Goal: Task Accomplishment & Management: Manage account settings

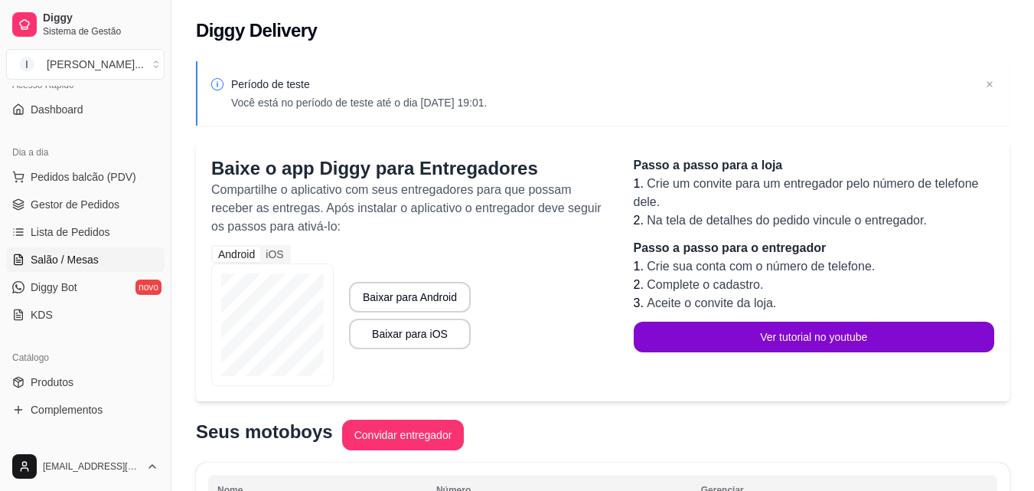
scroll to position [230, 0]
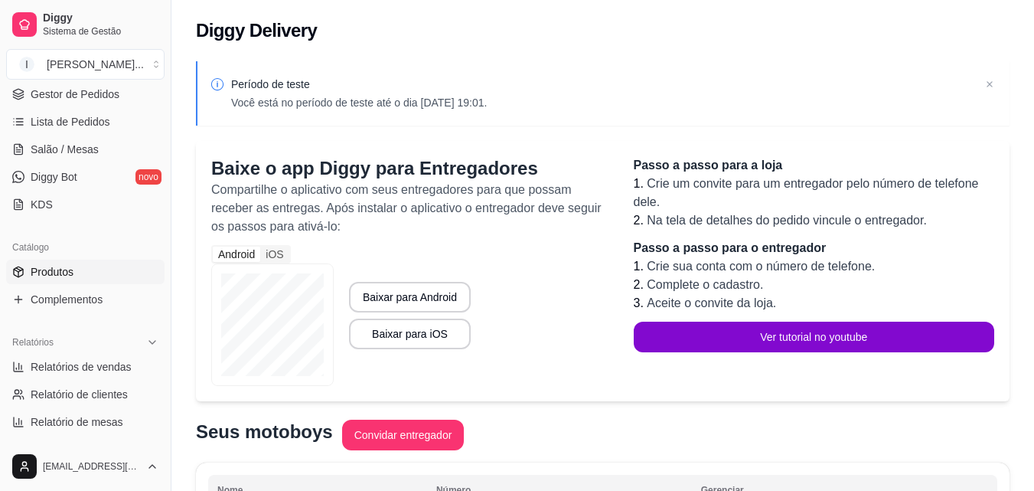
click at [101, 275] on link "Produtos" at bounding box center [85, 271] width 158 height 24
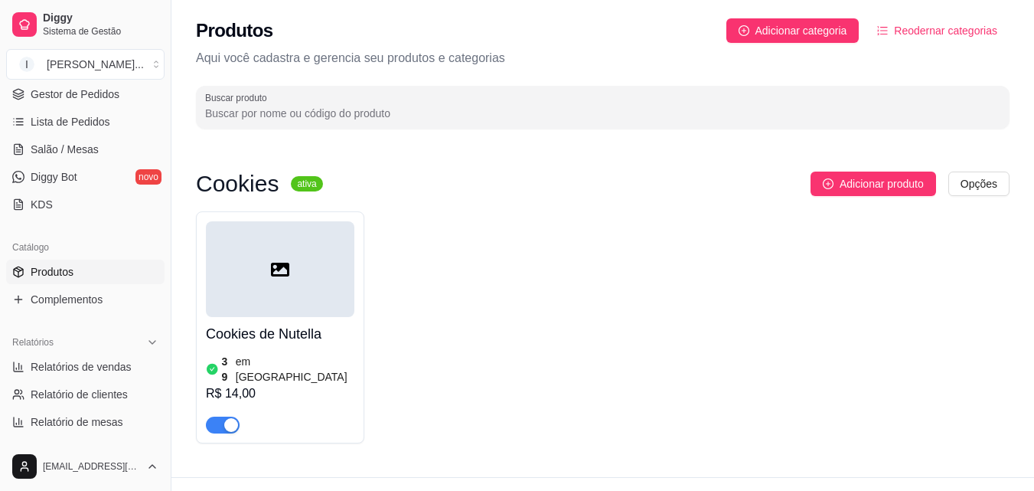
click at [227, 418] on div "button" at bounding box center [231, 425] width 14 height 14
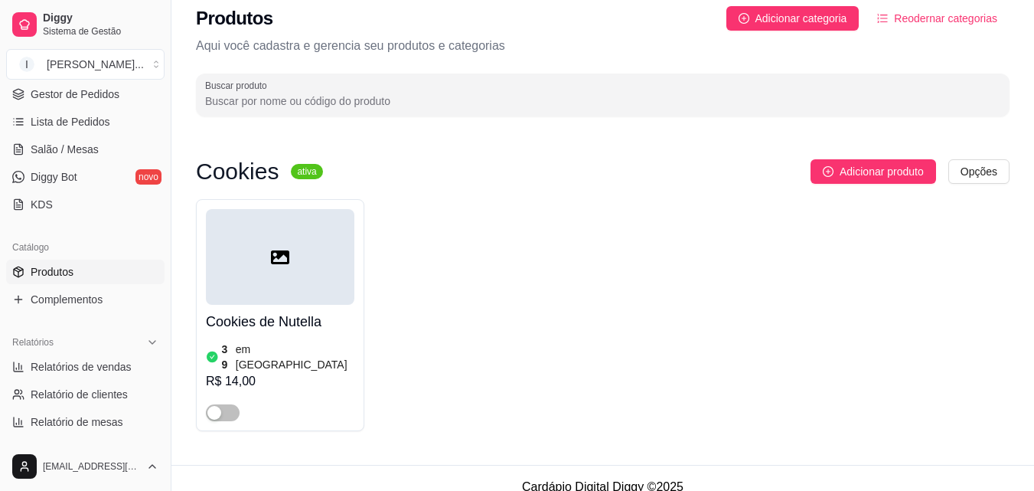
scroll to position [15, 0]
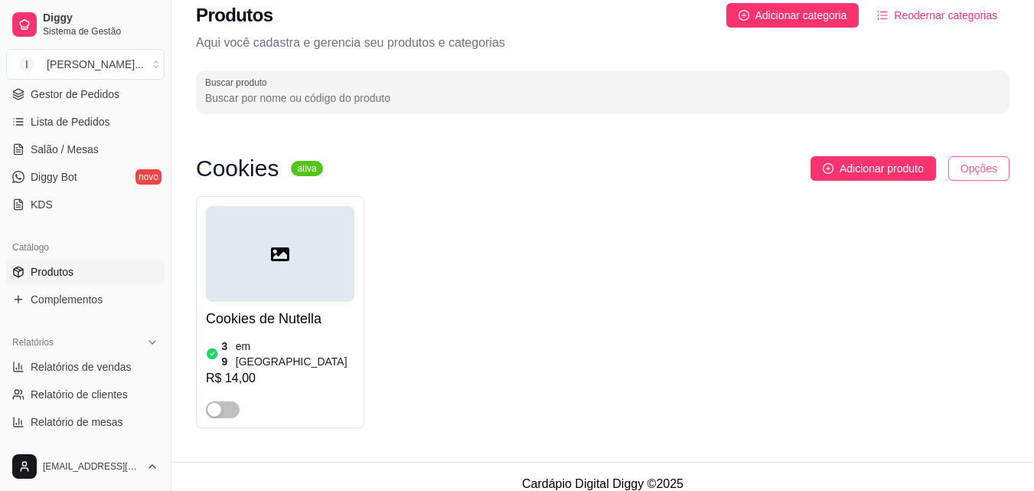
click at [961, 170] on html "Diggy Sistema de Gestão I Izabela Berna ... Loja aberta Período gratuito até 31…" at bounding box center [517, 230] width 1034 height 491
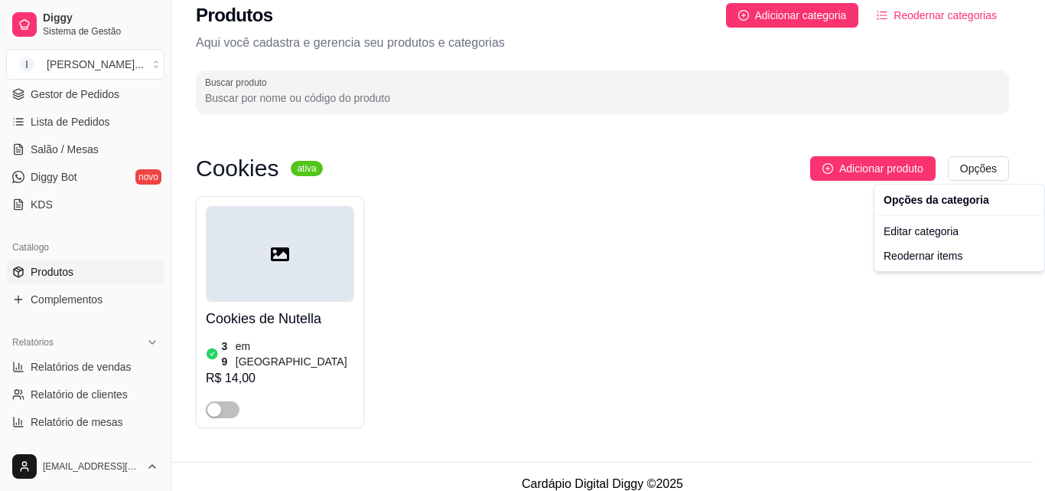
click at [228, 394] on html "Diggy Sistema de Gestão I Izabela Berna ... Loja aberta Período gratuito até 31…" at bounding box center [522, 230] width 1045 height 491
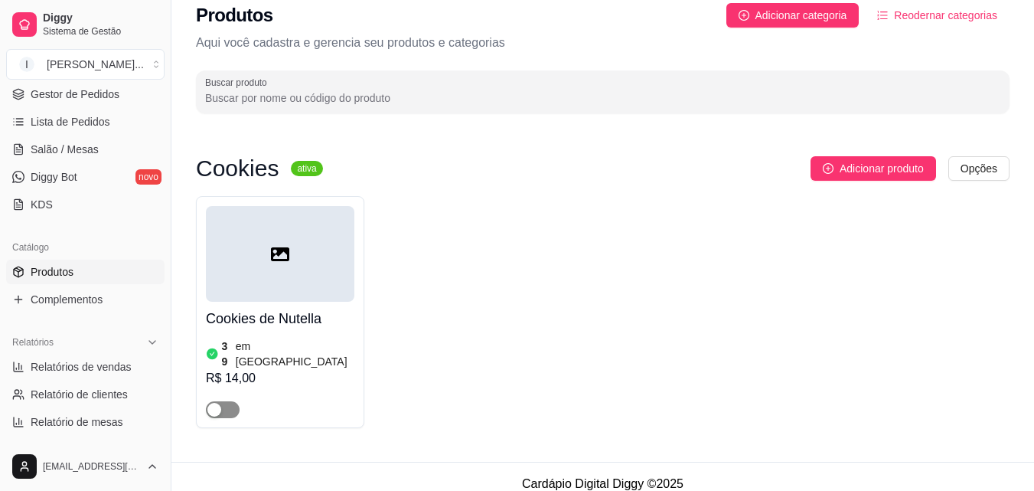
click at [209, 403] on div "button" at bounding box center [214, 410] width 14 height 14
click at [212, 401] on span "button" at bounding box center [223, 409] width 34 height 17
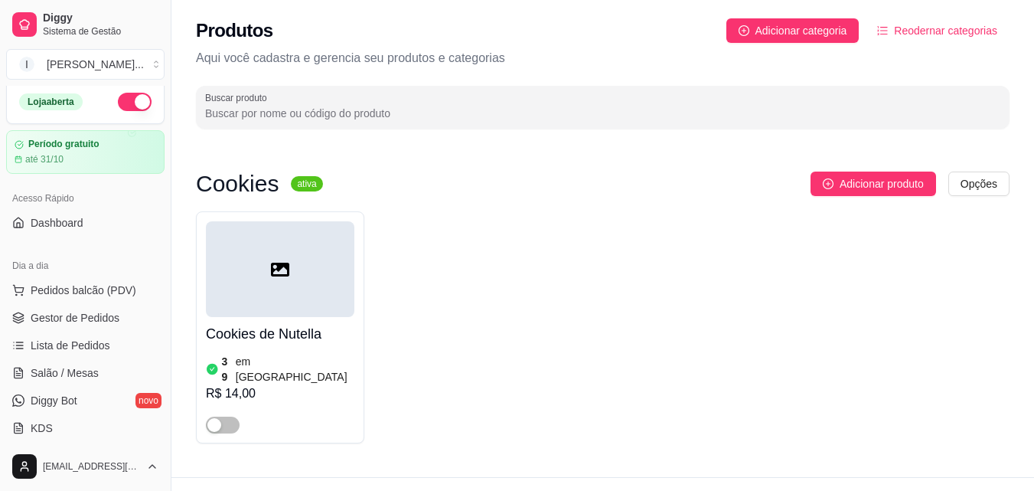
scroll to position [0, 0]
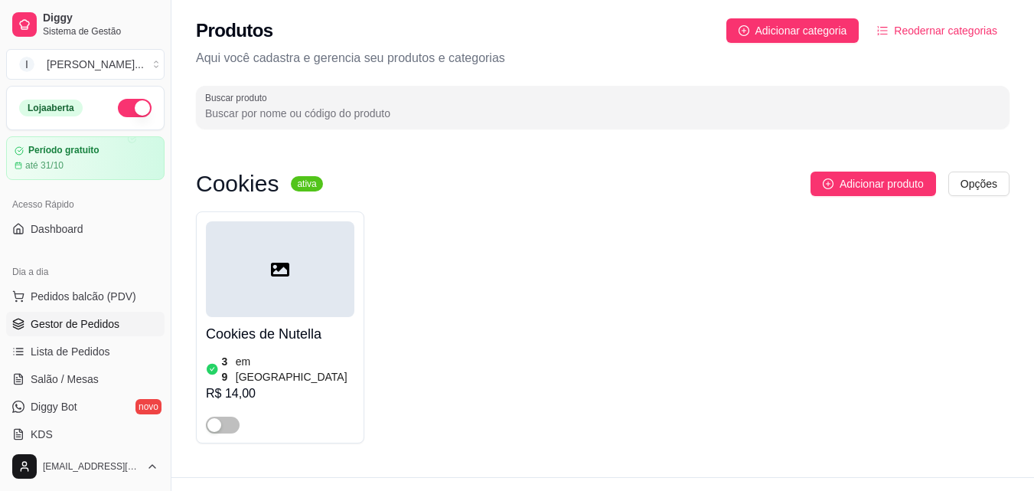
click at [71, 319] on span "Gestor de Pedidos" at bounding box center [75, 323] width 89 height 15
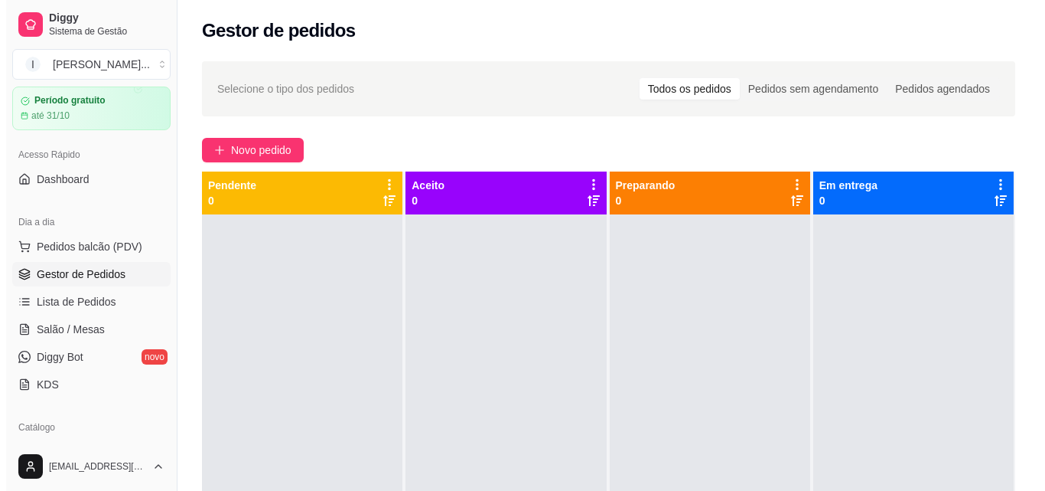
scroll to position [77, 0]
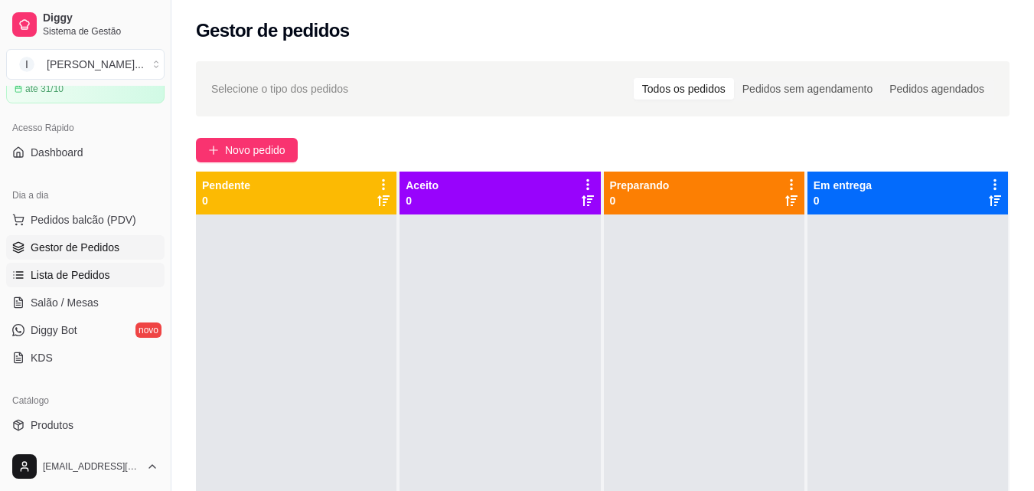
click at [80, 278] on span "Lista de Pedidos" at bounding box center [71, 274] width 80 height 15
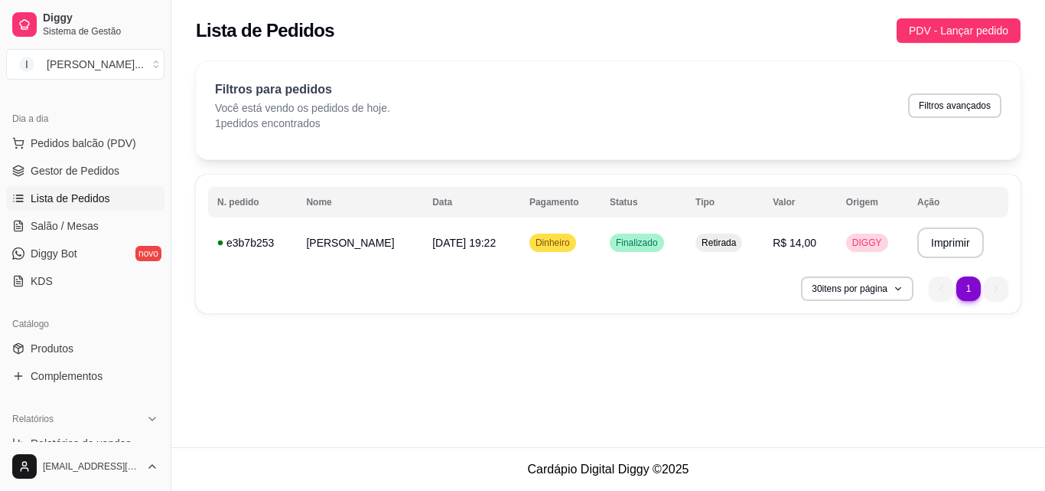
scroll to position [230, 0]
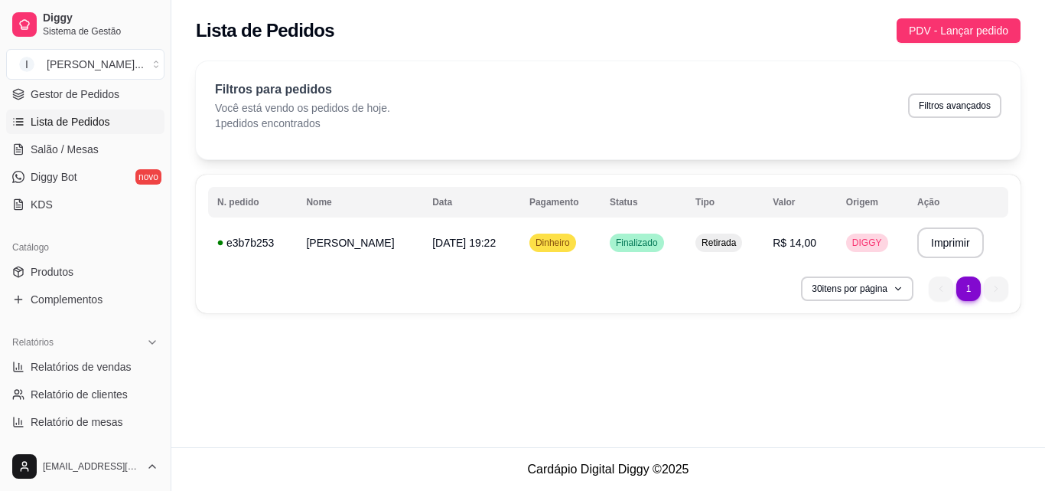
click at [80, 278] on link "Produtos" at bounding box center [85, 271] width 158 height 24
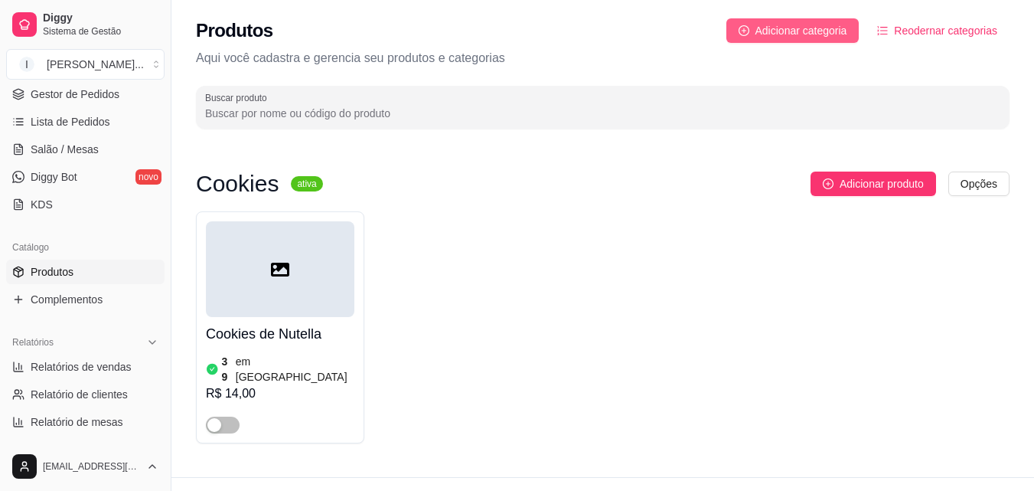
click at [789, 35] on span "Adicionar categoria" at bounding box center [801, 30] width 92 height 17
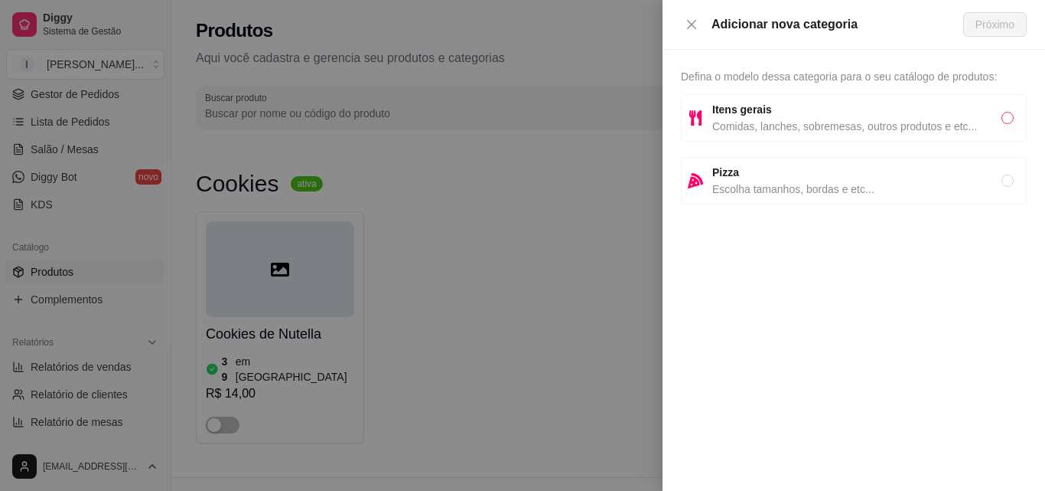
click at [1003, 119] on input "radio" at bounding box center [1008, 118] width 12 height 12
radio input "true"
click at [1006, 20] on span "Próximo" at bounding box center [995, 24] width 39 height 17
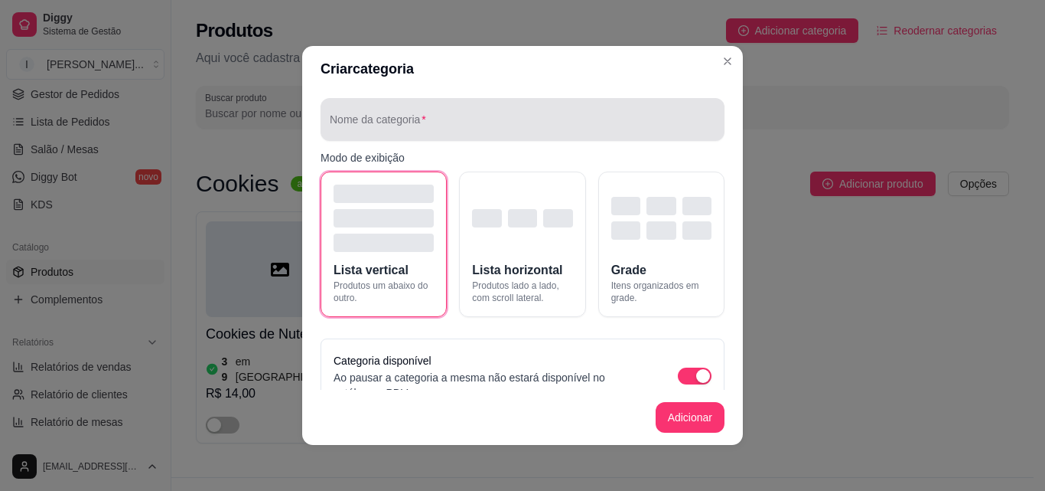
click at [405, 111] on div at bounding box center [523, 119] width 386 height 31
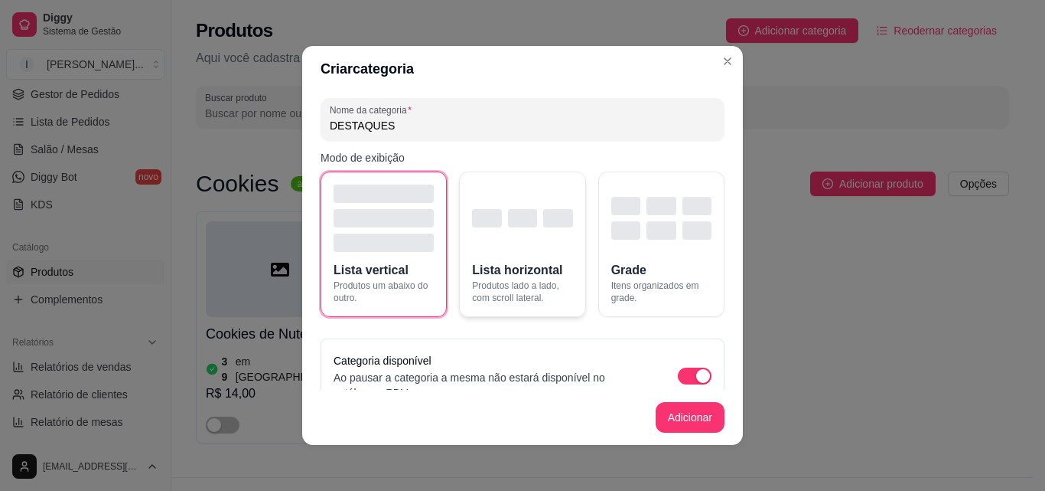
type input "DESTAQUES"
click at [504, 240] on div "button" at bounding box center [522, 217] width 100 height 67
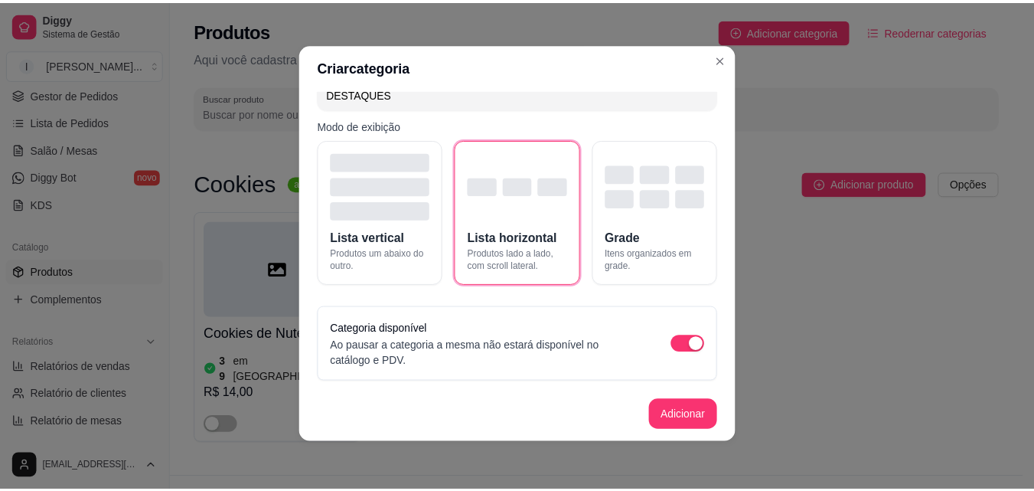
scroll to position [3, 0]
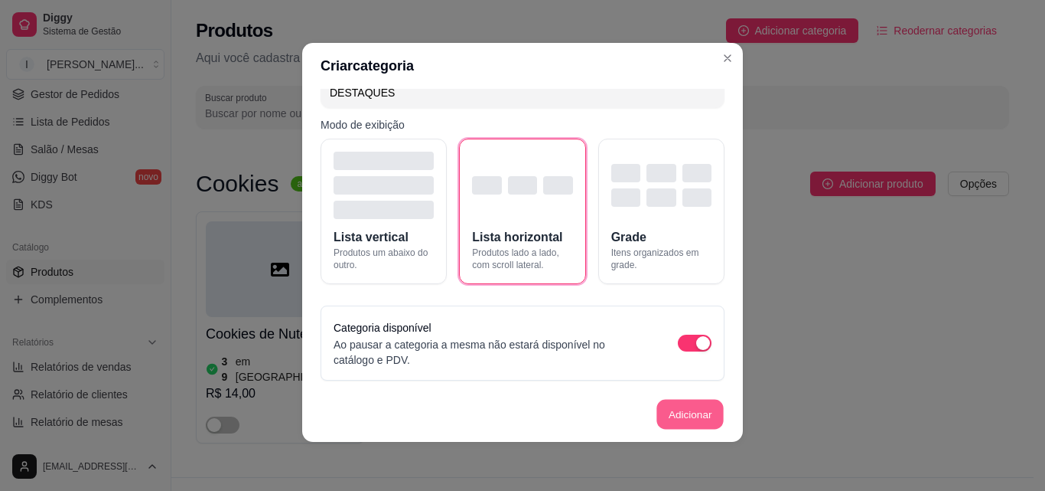
click at [674, 419] on button "Adicionar" at bounding box center [690, 415] width 67 height 30
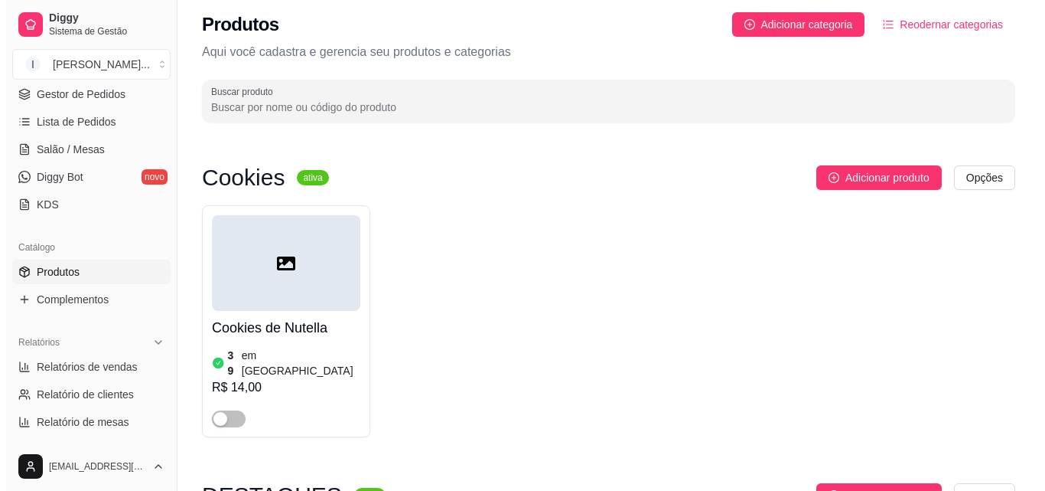
scroll to position [0, 0]
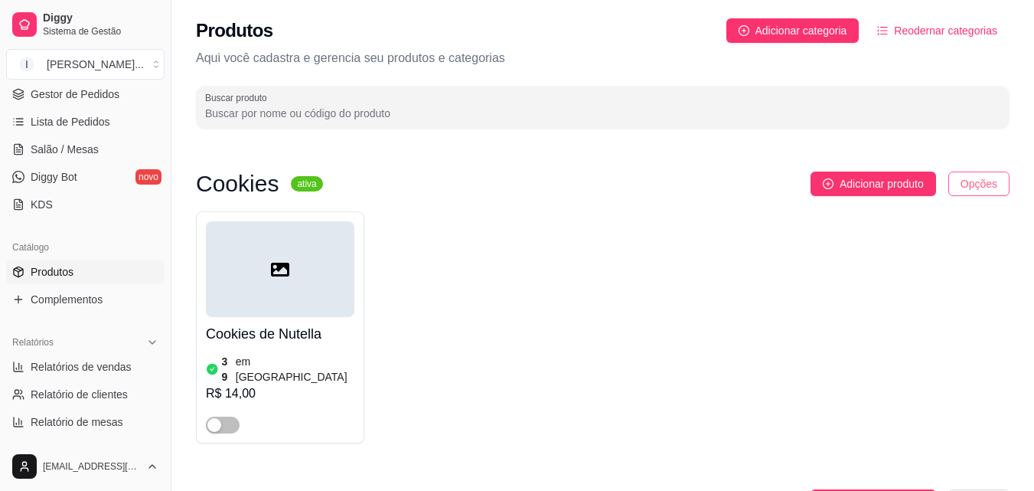
click at [975, 181] on html "Diggy Sistema de Gestão I Izabela Berna ... Loja aberta Período gratuito até 31…" at bounding box center [517, 245] width 1034 height 491
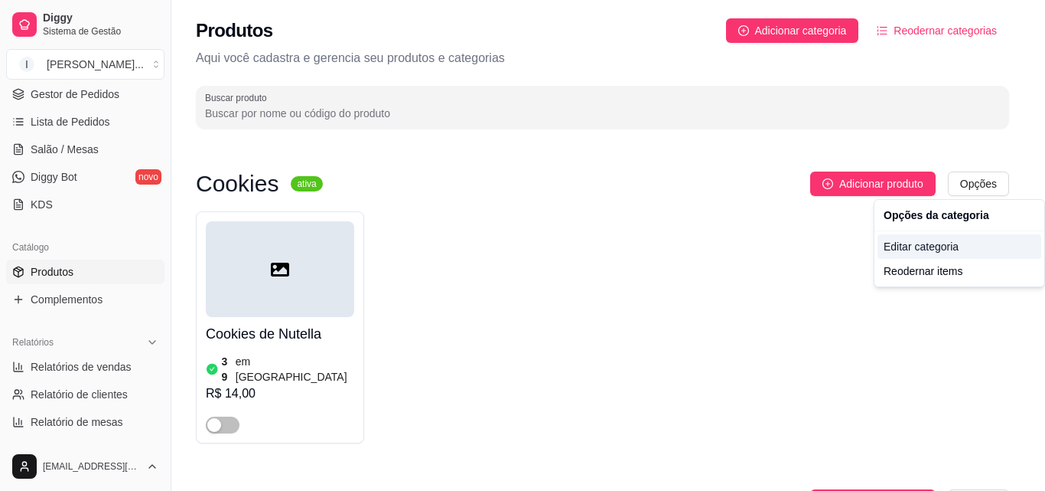
click at [920, 249] on div "Editar categoria" at bounding box center [960, 246] width 164 height 24
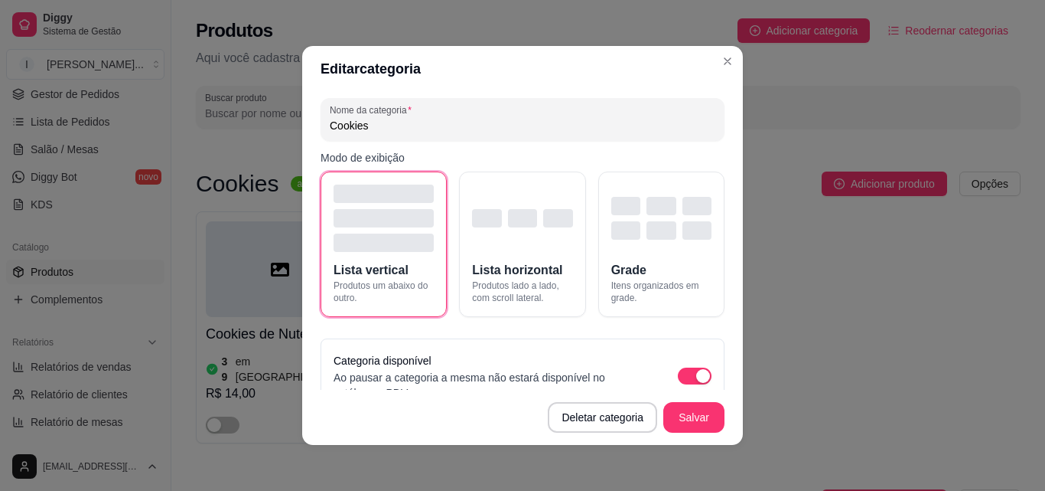
click at [430, 122] on input "Cookies" at bounding box center [523, 125] width 386 height 15
type input "C"
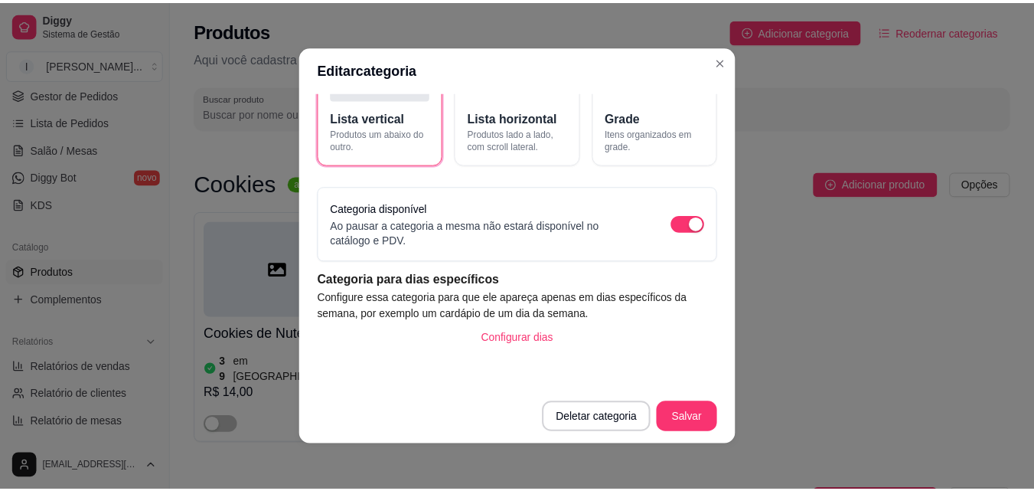
scroll to position [3, 0]
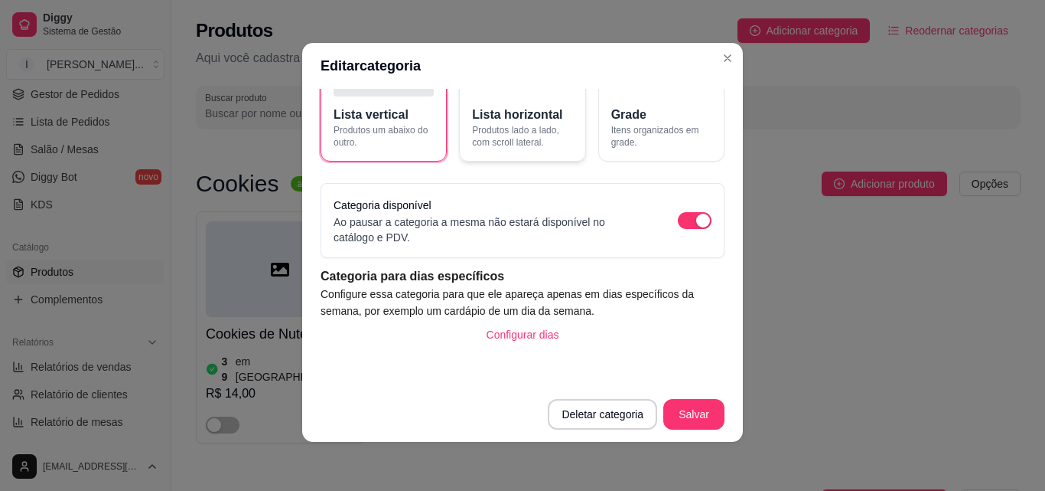
type input "DESTAQUES"
click at [538, 140] on span "Produtos lado a lado, com scroll lateral." at bounding box center [522, 136] width 100 height 24
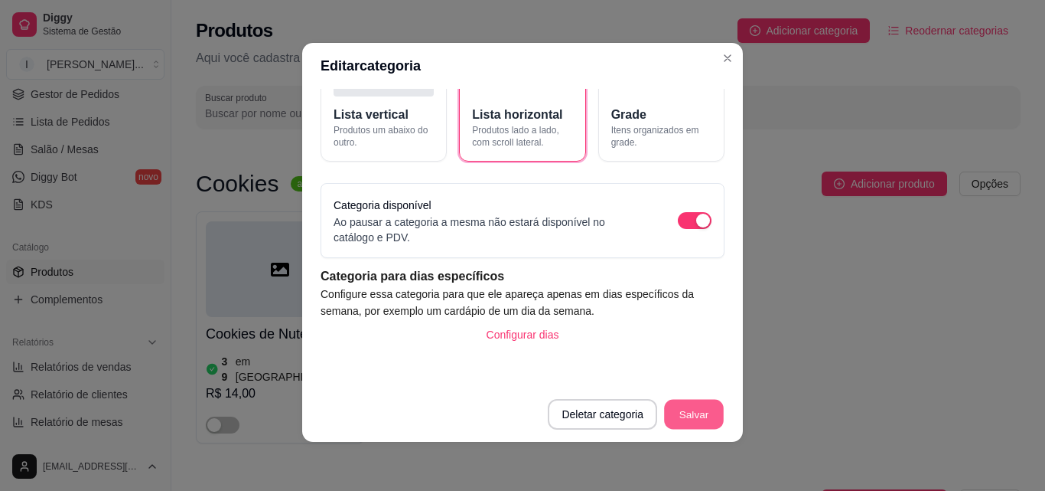
click at [687, 406] on button "Salvar" at bounding box center [694, 415] width 60 height 30
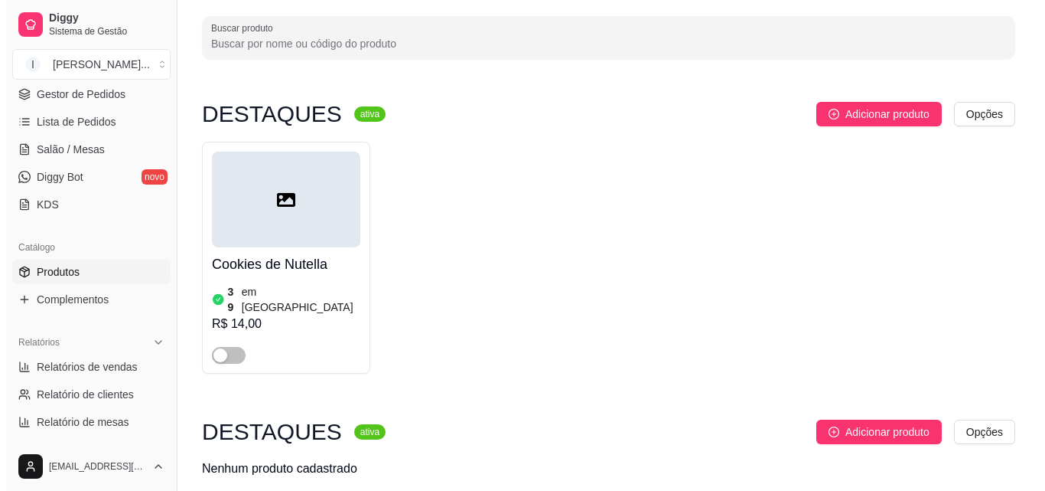
scroll to position [43, 0]
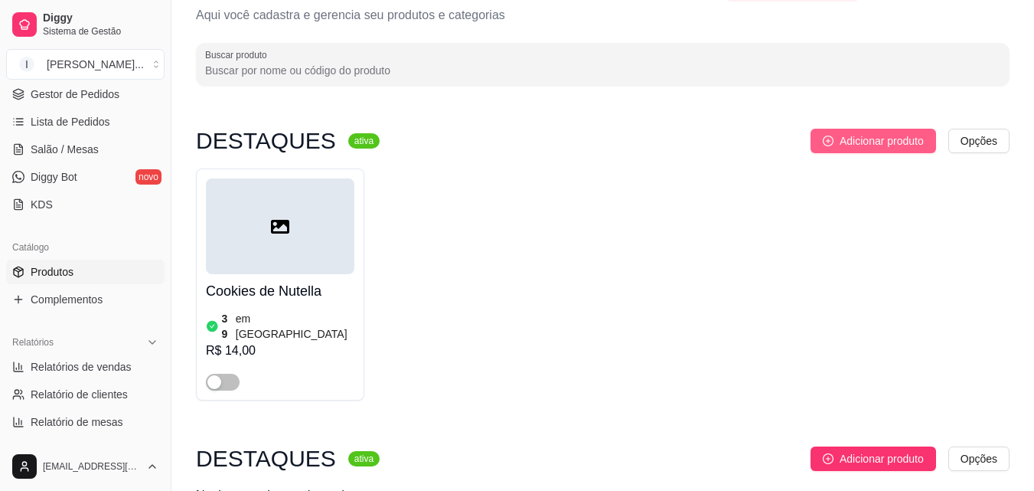
click at [871, 148] on span "Adicionar produto" at bounding box center [882, 140] width 84 height 17
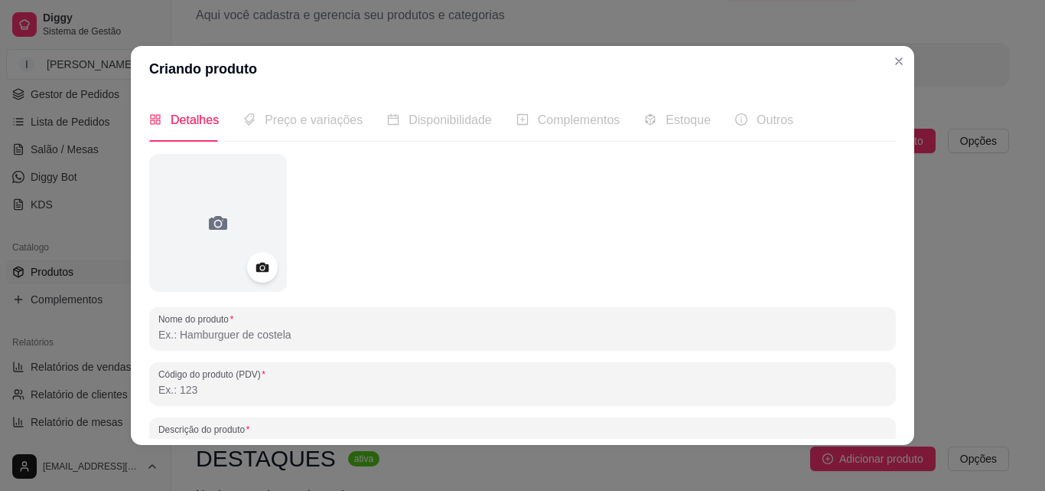
click at [276, 337] on input "Nome do produto" at bounding box center [522, 334] width 729 height 15
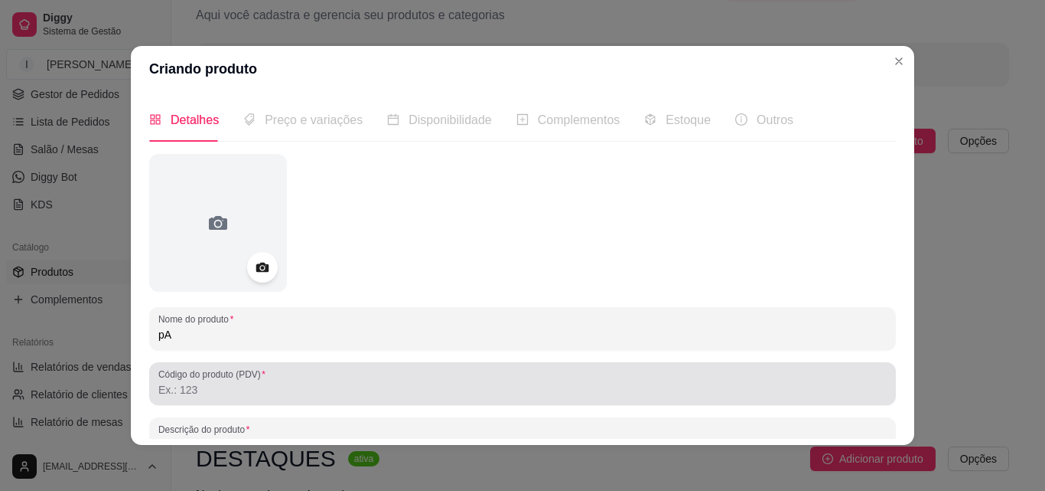
type input "p"
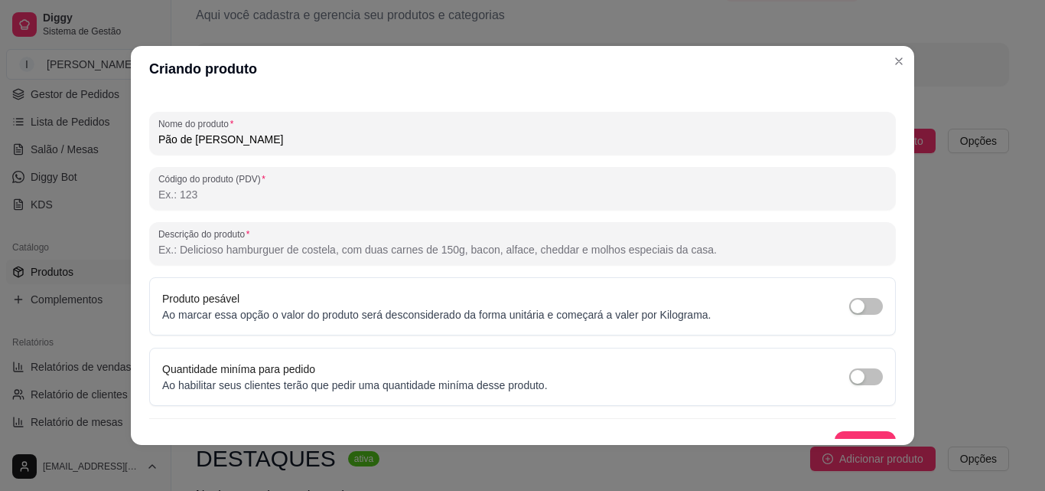
scroll to position [218, 0]
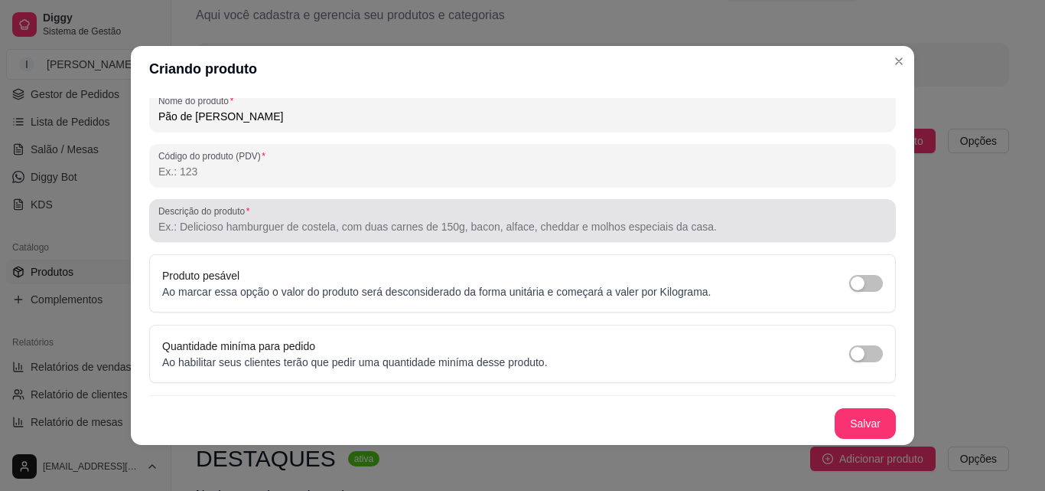
type input "Pão de [PERSON_NAME]"
click at [227, 220] on input "Descrição do produto" at bounding box center [522, 226] width 729 height 15
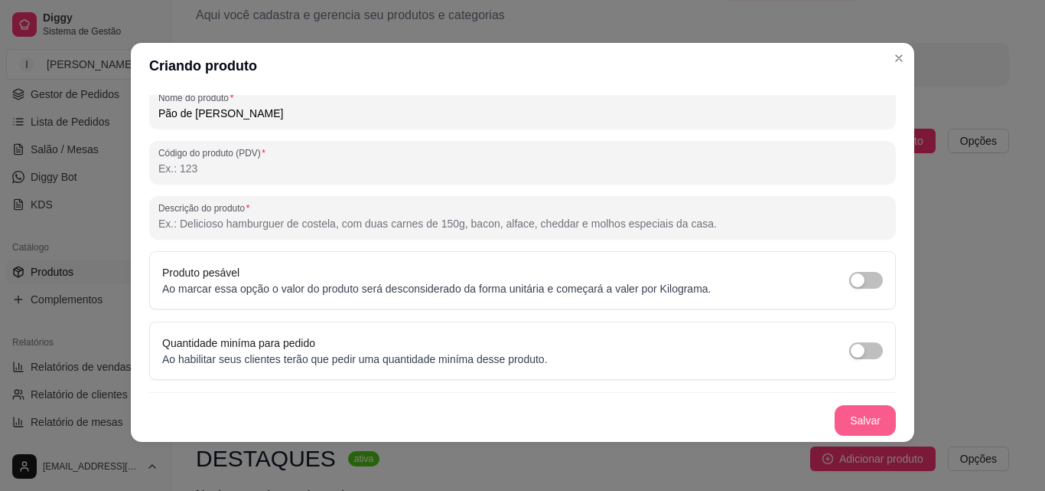
click at [846, 423] on button "Salvar" at bounding box center [865, 420] width 61 height 31
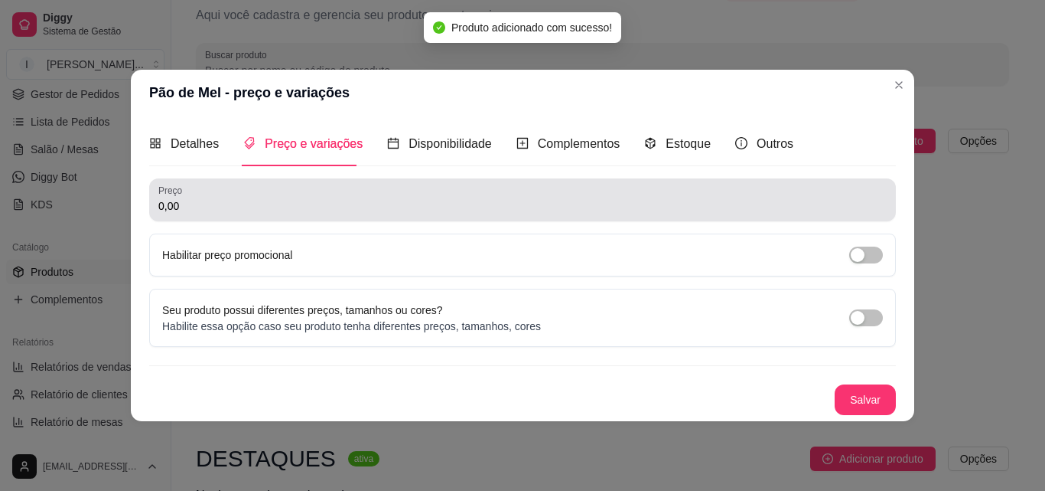
drag, startPoint x: 298, startPoint y: 184, endPoint x: 300, endPoint y: 197, distance: 13.1
click at [298, 190] on div "0,00" at bounding box center [522, 199] width 729 height 31
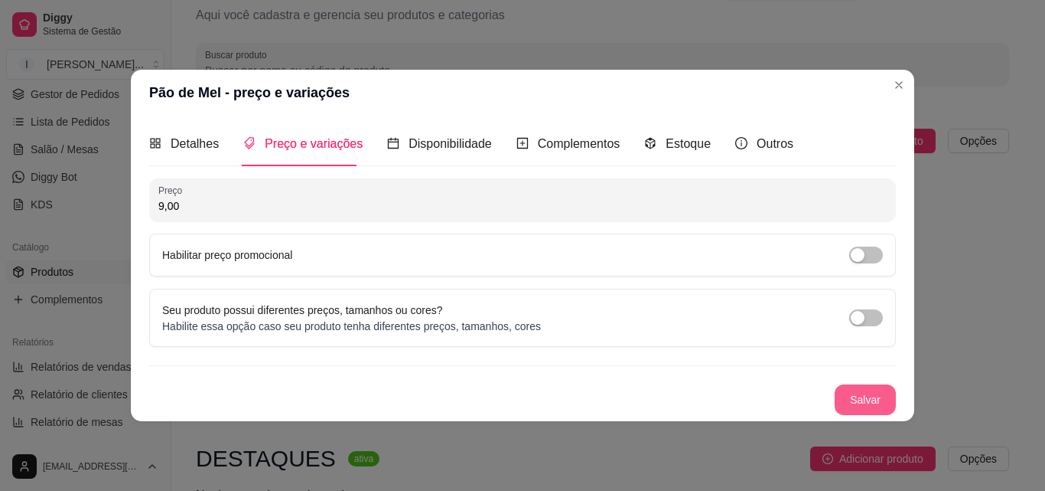
type input "9,00"
click at [872, 393] on button "Salvar" at bounding box center [865, 399] width 61 height 31
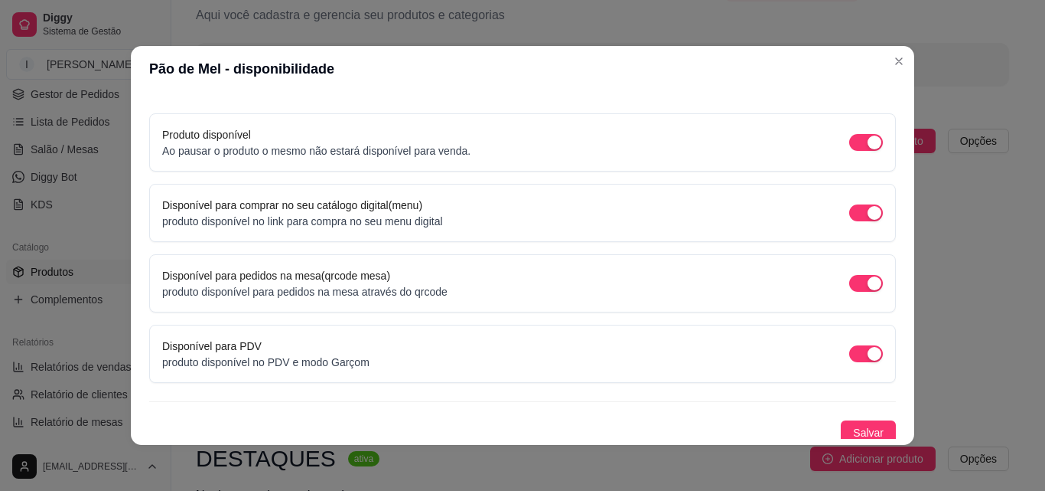
scroll to position [139, 0]
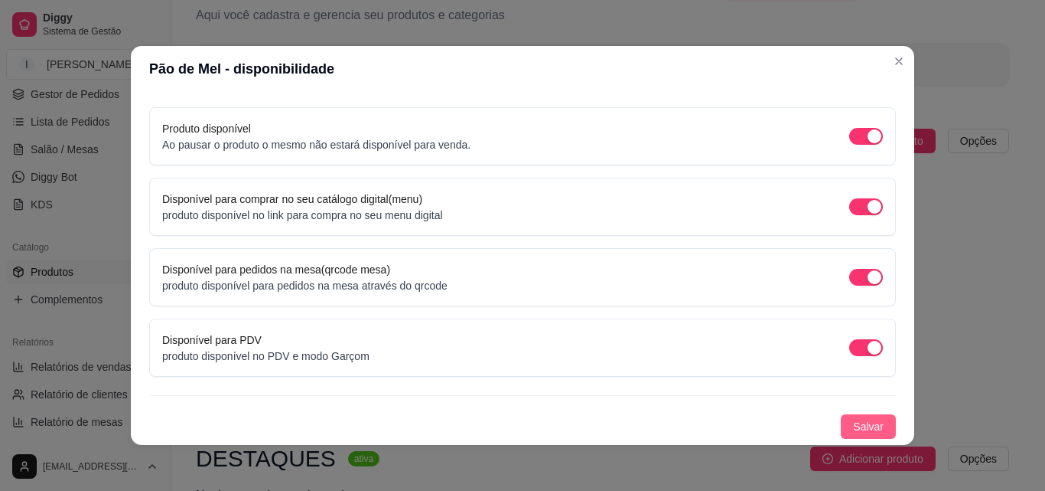
click at [853, 426] on span "Salvar" at bounding box center [868, 426] width 31 height 17
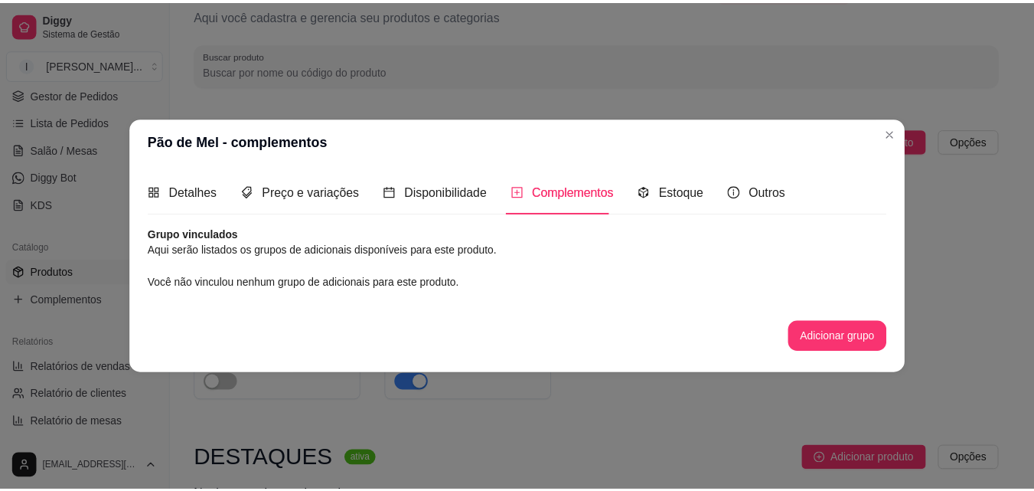
scroll to position [0, 0]
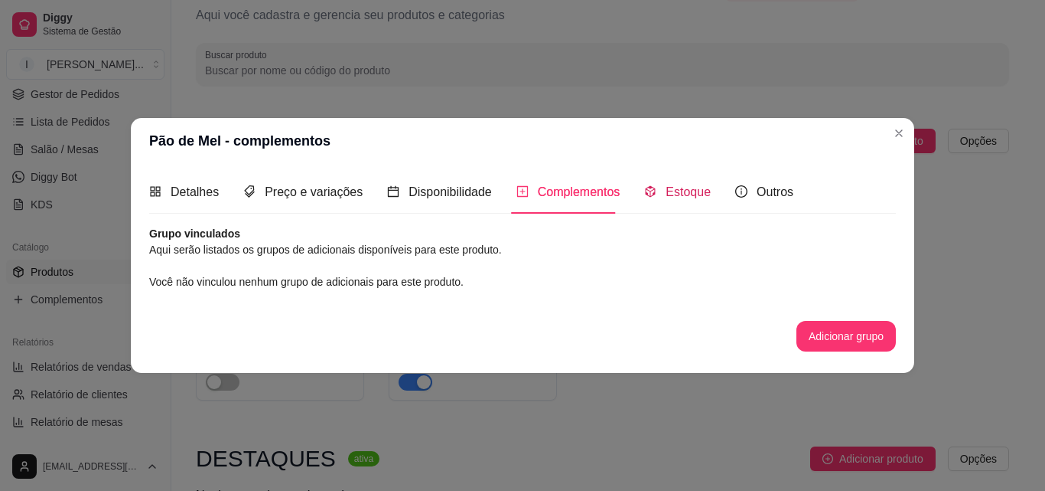
click at [667, 191] on span "Estoque" at bounding box center [688, 191] width 45 height 13
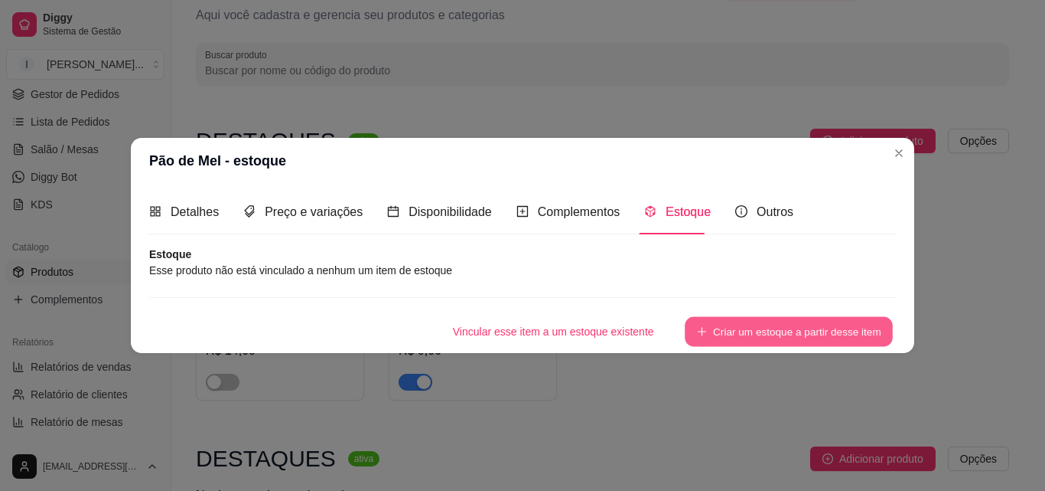
click at [772, 332] on button "Criar um estoque a partir desse item" at bounding box center [789, 331] width 208 height 30
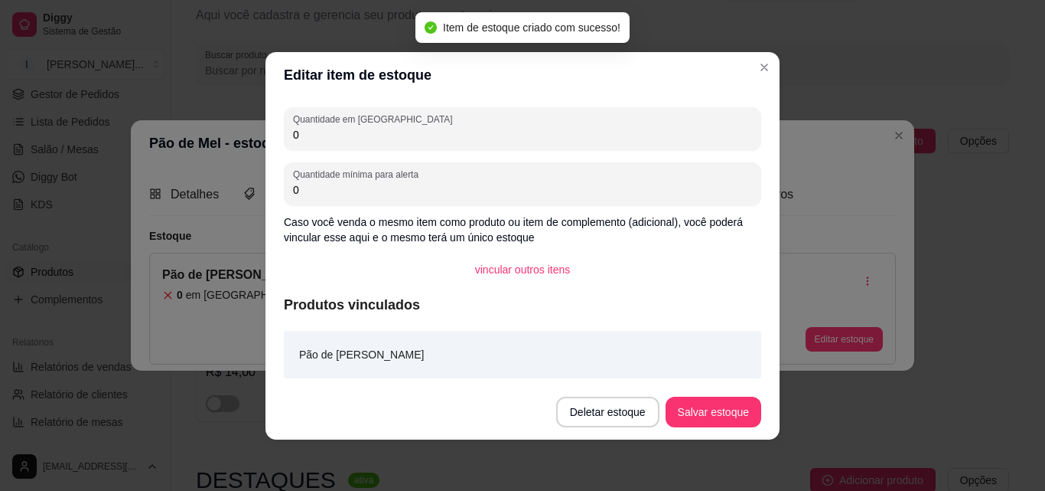
click at [346, 136] on input "0" at bounding box center [522, 134] width 459 height 15
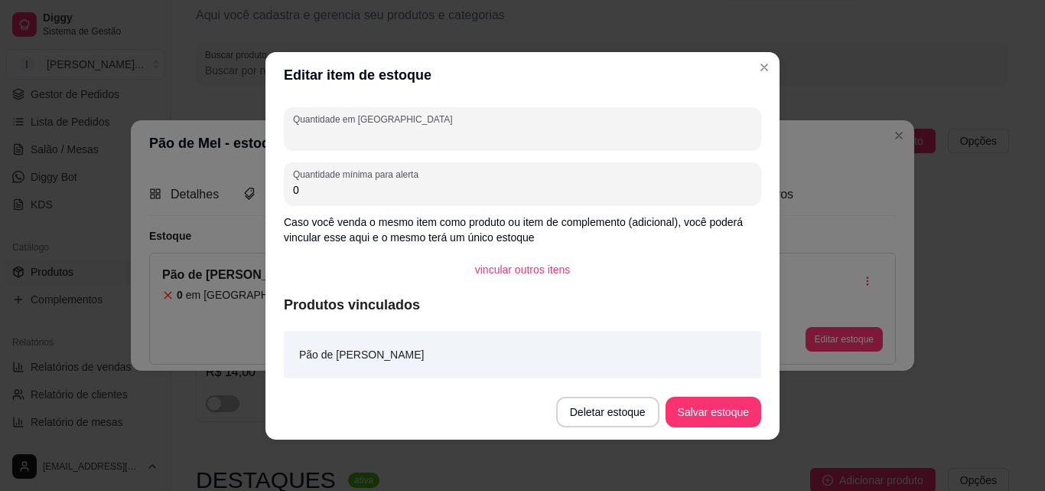
type input "0"
click at [709, 412] on button "Salvar estoque" at bounding box center [714, 411] width 96 height 31
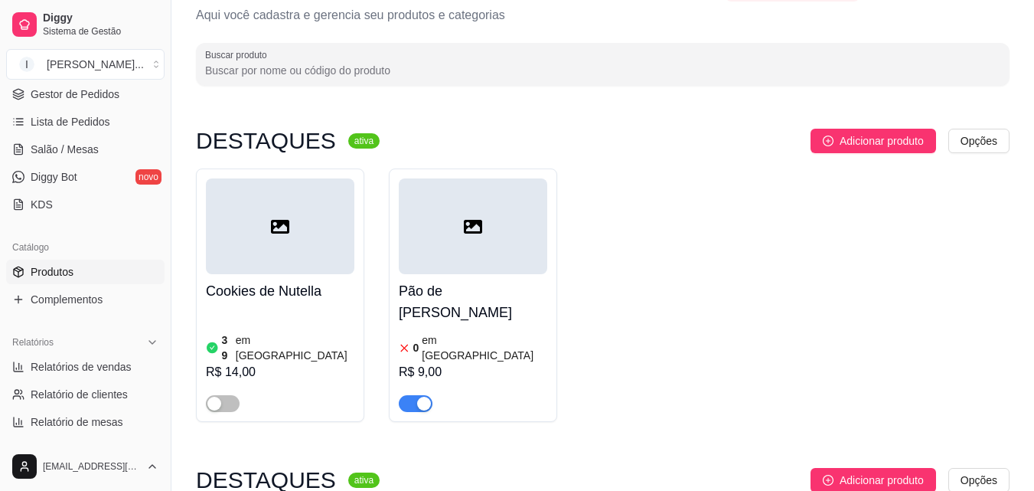
click at [711, 314] on div "Cookies de Nutella 39 em estoque R$ 14,00 Pão de Mel 0 em estoque R$ 9,00" at bounding box center [603, 294] width 814 height 253
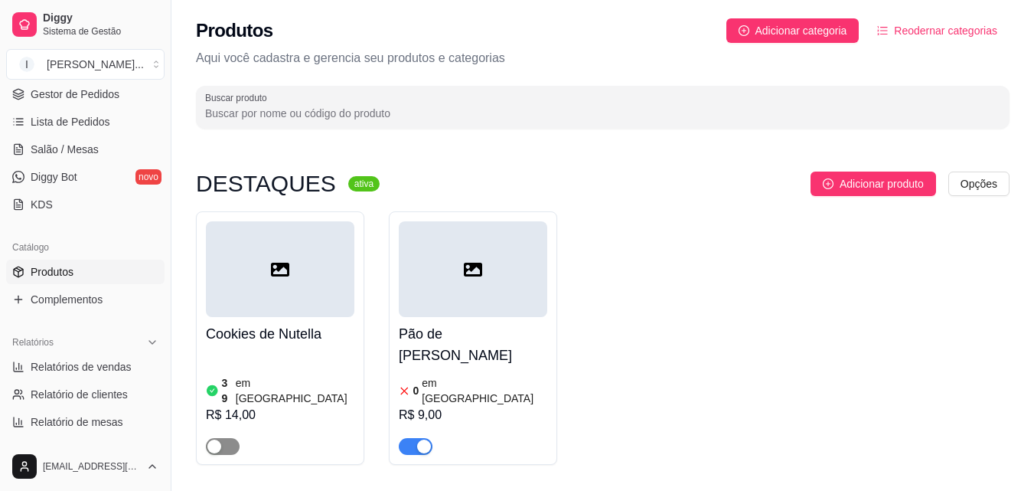
click at [217, 439] on div "button" at bounding box center [214, 446] width 14 height 14
click at [423, 439] on div "button" at bounding box center [424, 446] width 14 height 14
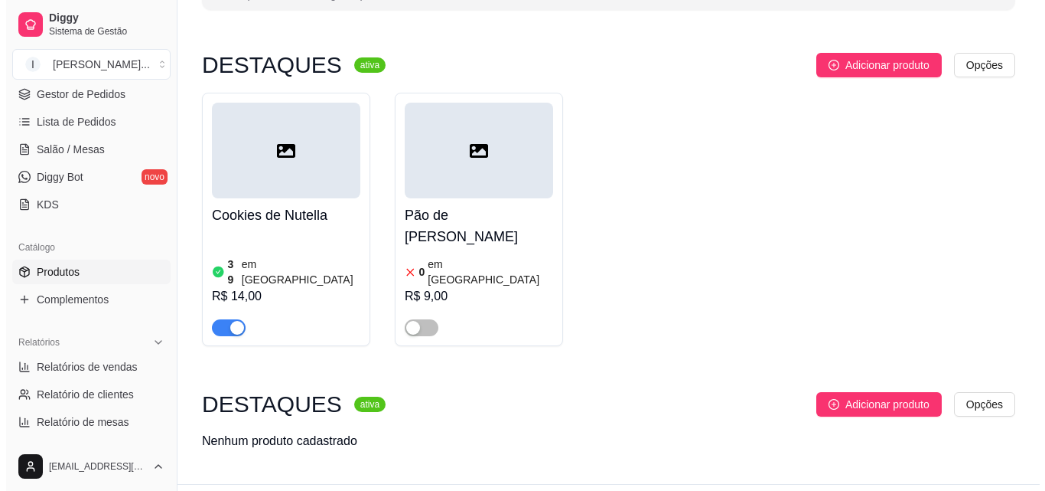
scroll to position [119, 0]
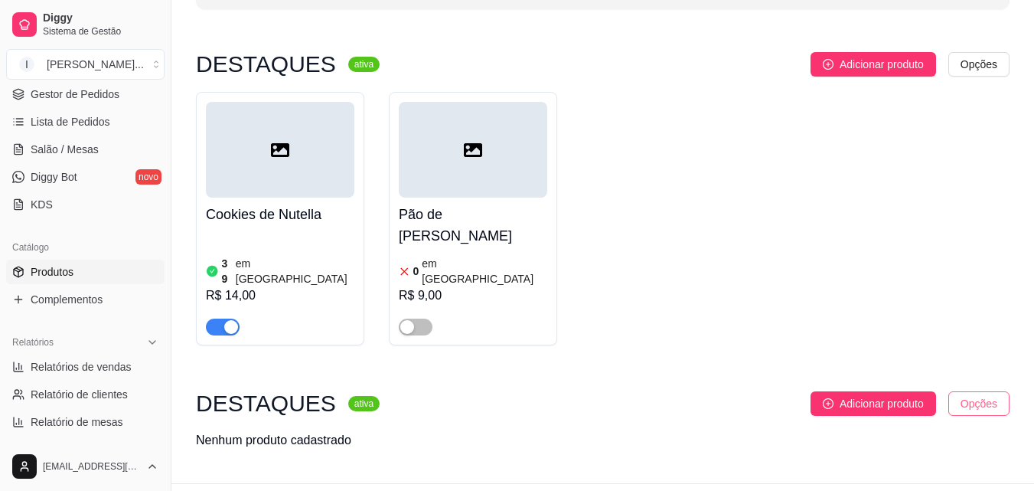
click at [979, 367] on html "Diggy Sistema de Gestão I Izabela Berna ... Loja aberta Período gratuito até 31…" at bounding box center [517, 126] width 1034 height 491
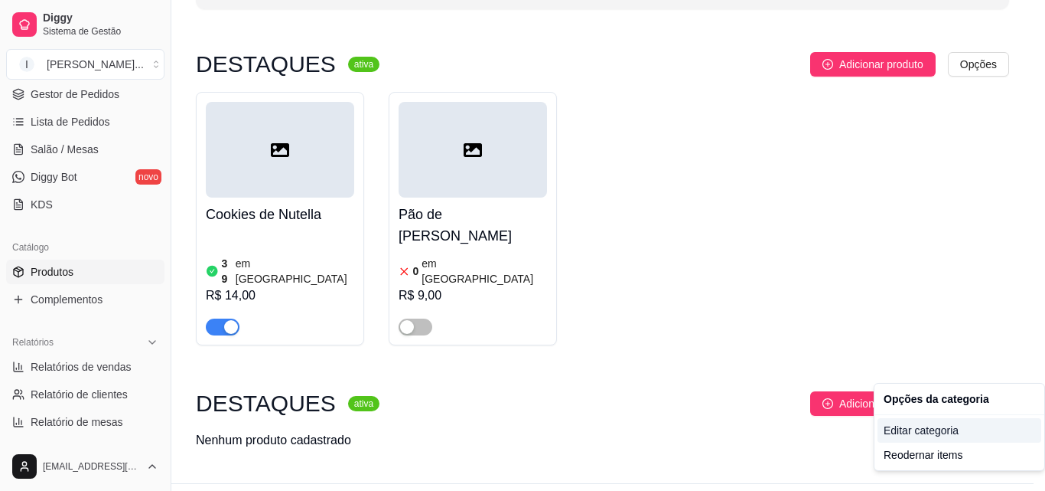
click at [918, 434] on div "Editar categoria" at bounding box center [960, 430] width 164 height 24
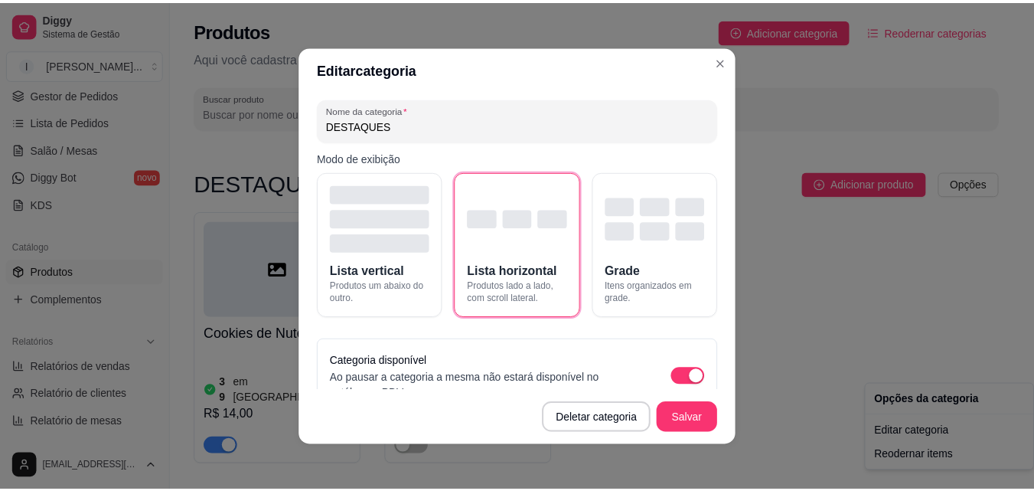
scroll to position [8, 0]
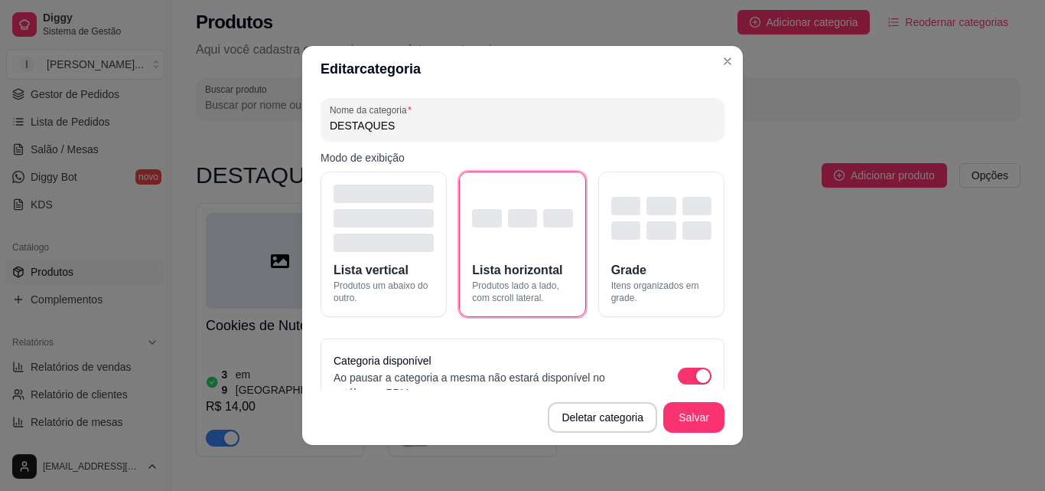
drag, startPoint x: 441, startPoint y: 132, endPoint x: 135, endPoint y: 132, distance: 306.1
click at [142, 132] on div "Editar categoria Nome da categoria DESTAQUES Modo de exibição Lista vertical Pr…" at bounding box center [522, 245] width 1045 height 491
type input "MAIS PRUDUTOS"
click at [679, 411] on button "Salvar" at bounding box center [694, 418] width 60 height 30
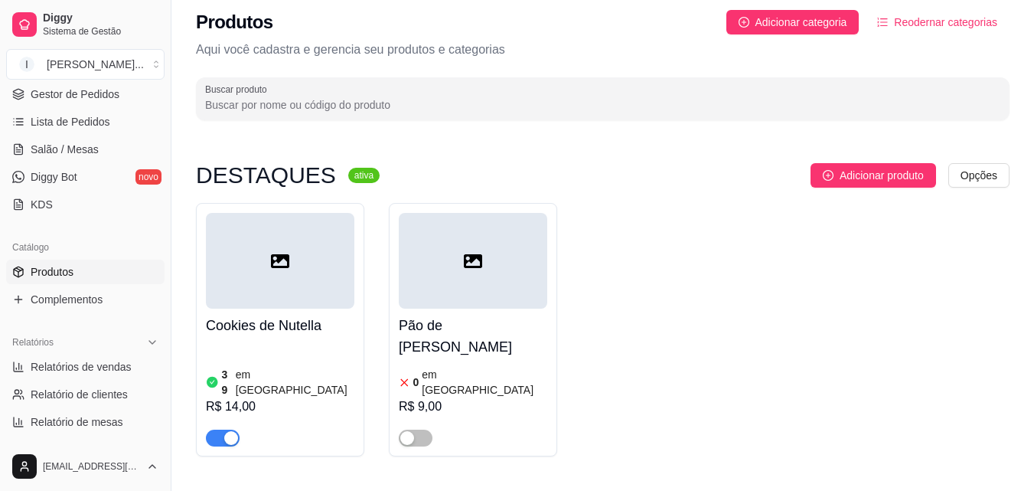
click at [744, 245] on div "Cookies de Nutella 39 em estoque R$ 14,00 Pão de Mel 0 em estoque R$ 9,00" at bounding box center [603, 329] width 814 height 253
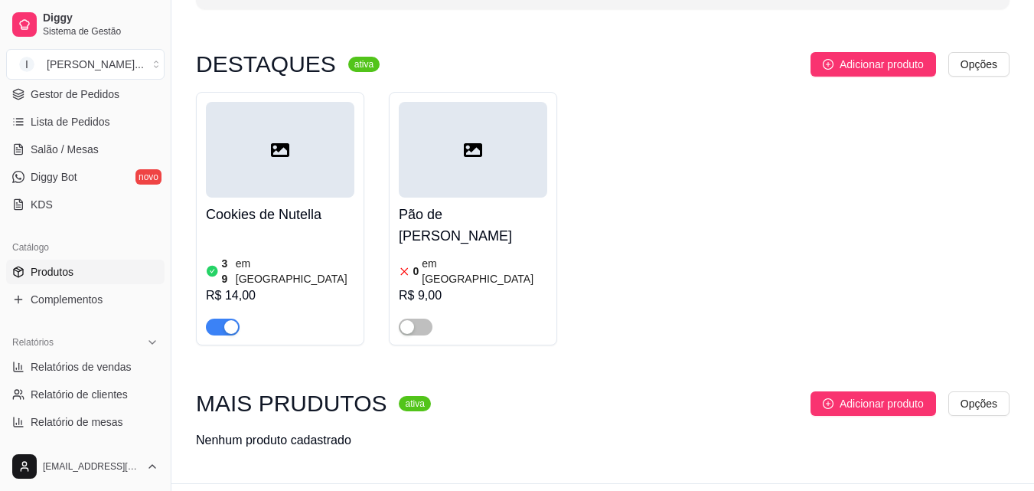
scroll to position [0, 0]
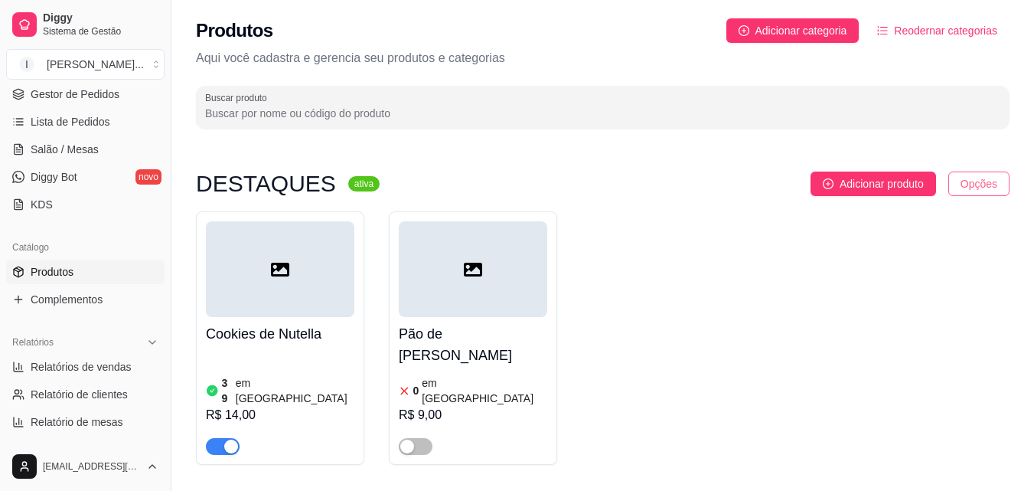
click at [1001, 184] on html "Diggy Sistema de Gestão I Izabela Berna ... Loja aberta Período gratuito até 31…" at bounding box center [517, 245] width 1034 height 491
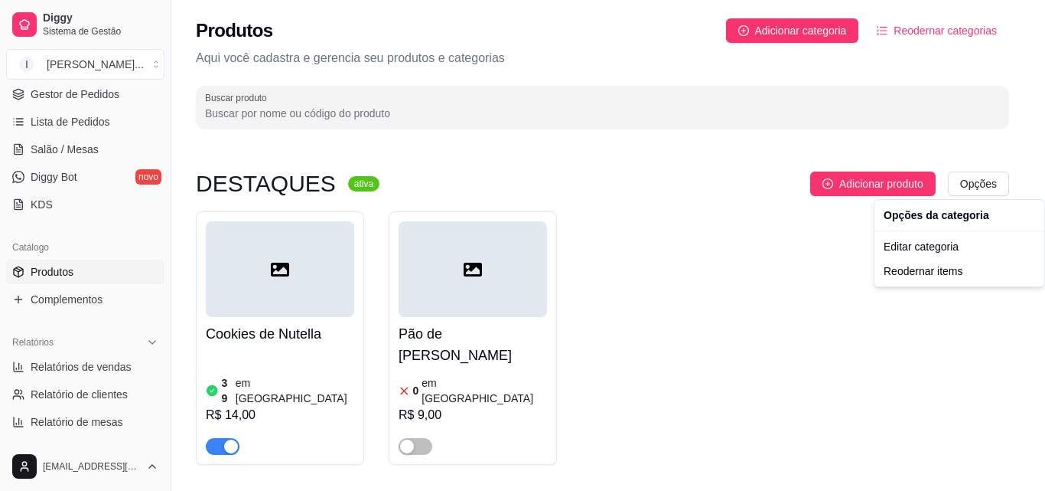
click at [799, 273] on html "Diggy Sistema de Gestão I Izabela Berna ... Loja aberta Período gratuito até 31…" at bounding box center [522, 245] width 1045 height 491
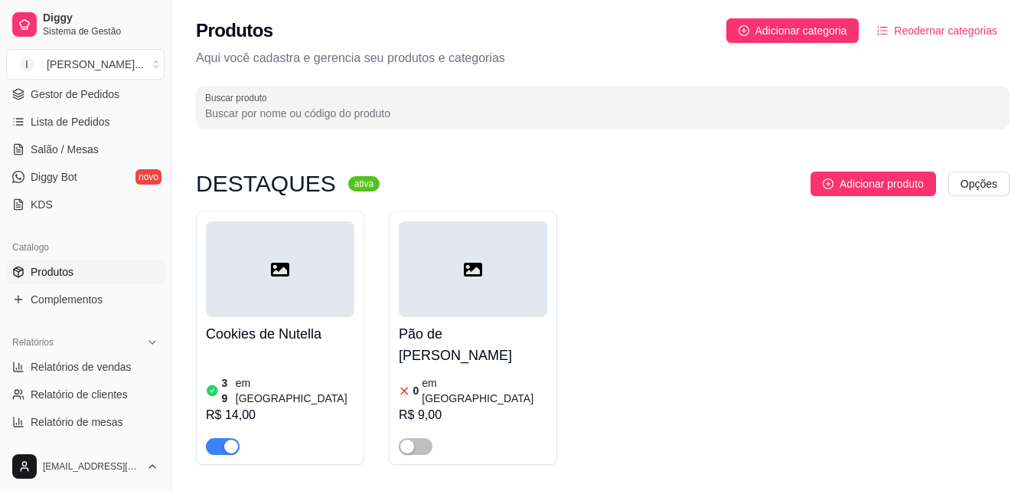
click at [348, 182] on sup "ativa" at bounding box center [363, 183] width 31 height 15
click at [848, 178] on span "Adicionar produto" at bounding box center [882, 183] width 84 height 17
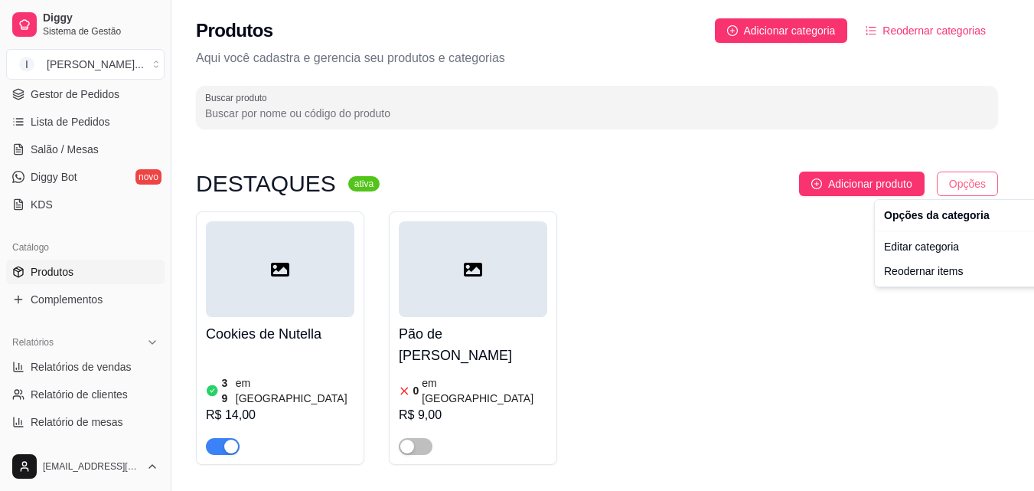
click at [963, 191] on html "Diggy Sistema de Gestão I Izabela Berna ... Loja aberta Período gratuito até 31…" at bounding box center [517, 245] width 1034 height 491
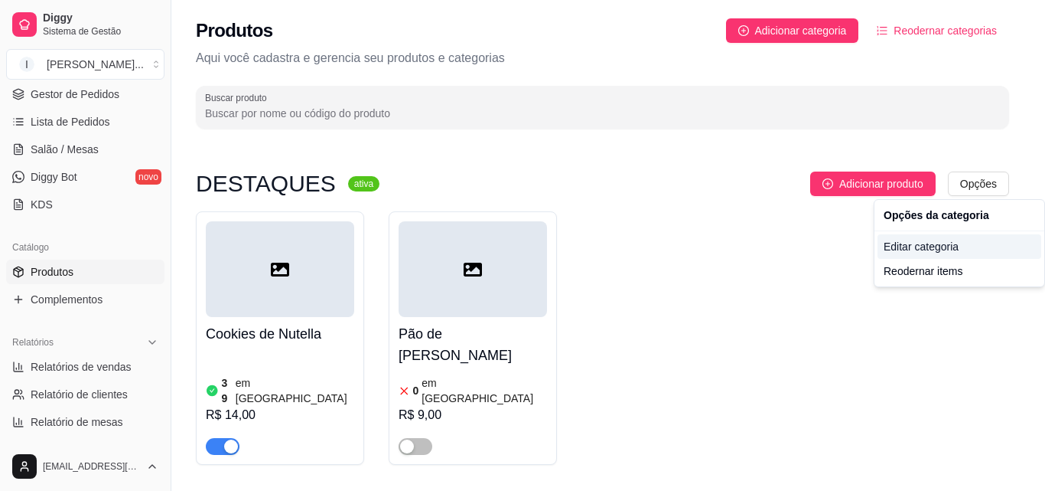
click at [949, 247] on div "Editar categoria" at bounding box center [960, 246] width 164 height 24
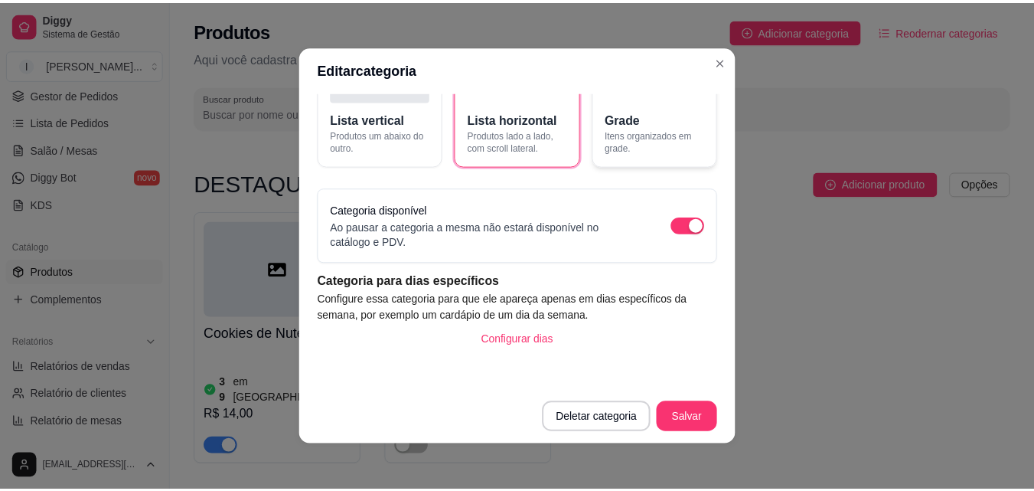
scroll to position [152, 0]
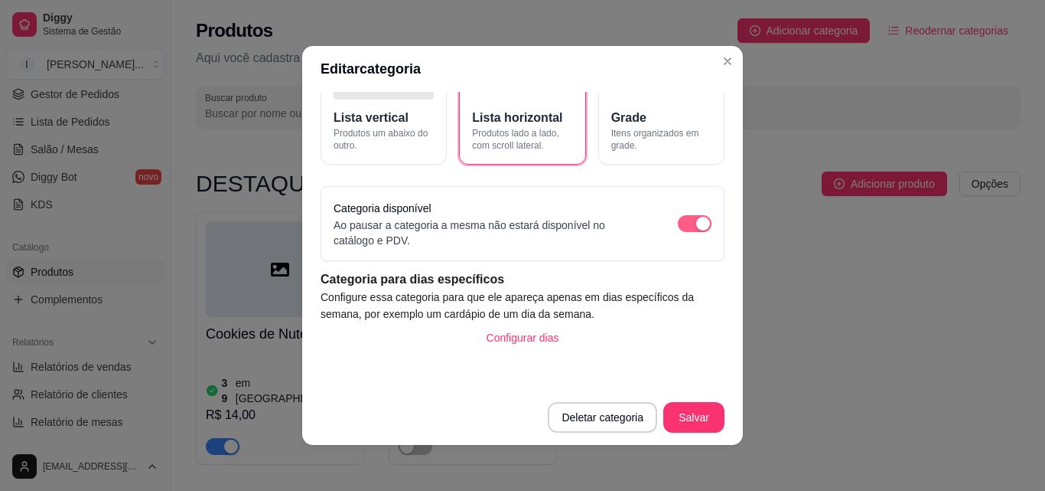
click at [678, 223] on span "button" at bounding box center [695, 223] width 34 height 17
click at [703, 426] on button "Salvar" at bounding box center [694, 417] width 61 height 31
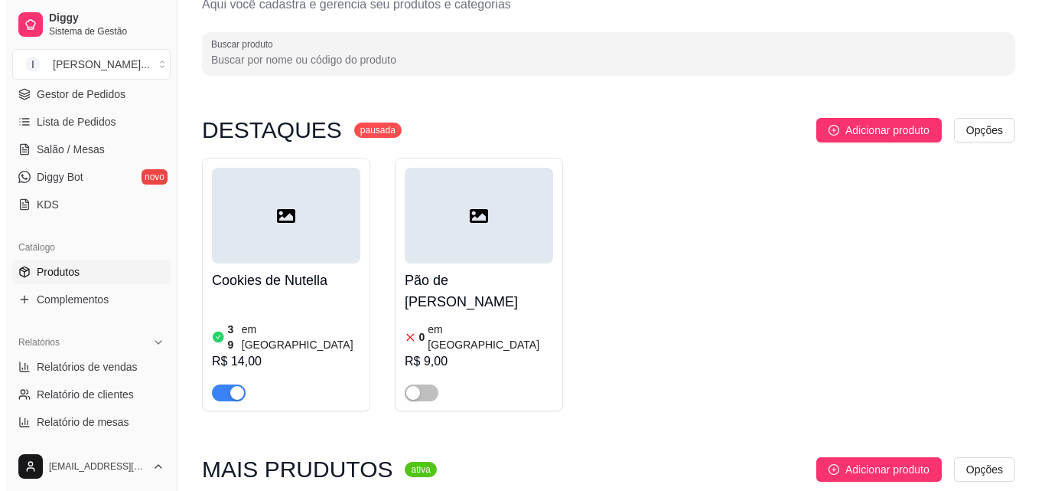
scroll to position [119, 0]
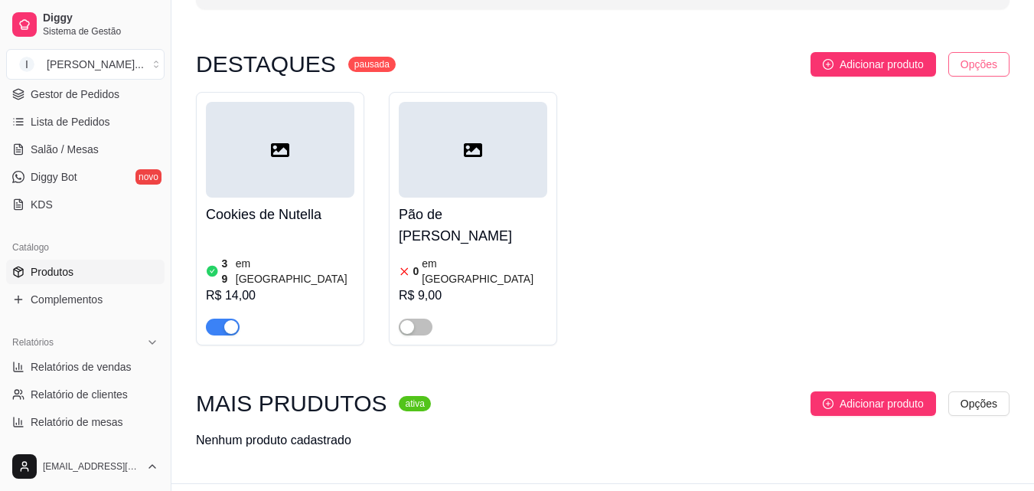
click at [965, 68] on html "Diggy Sistema de Gestão I Izabela Berna ... Loja aberta Período gratuito até 31…" at bounding box center [517, 126] width 1034 height 491
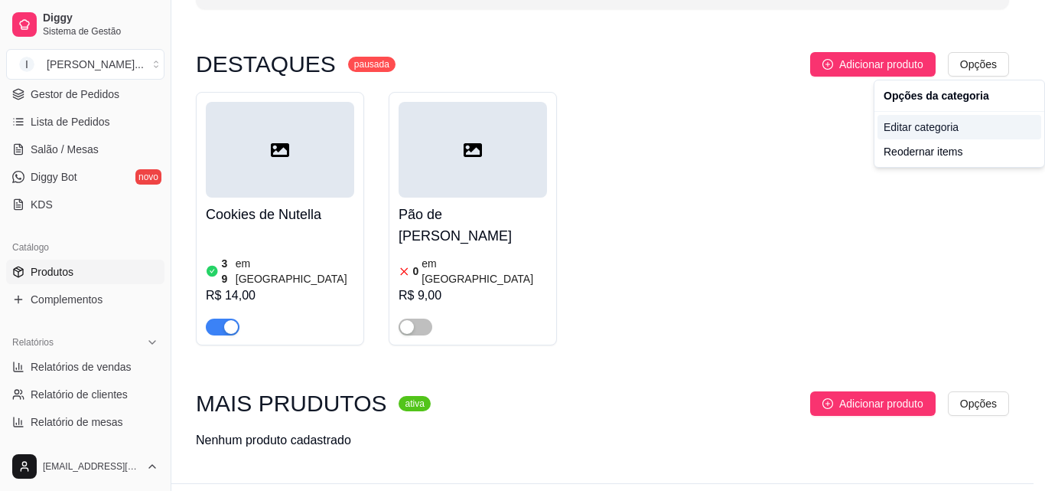
click at [913, 129] on div "Editar categoria" at bounding box center [960, 127] width 164 height 24
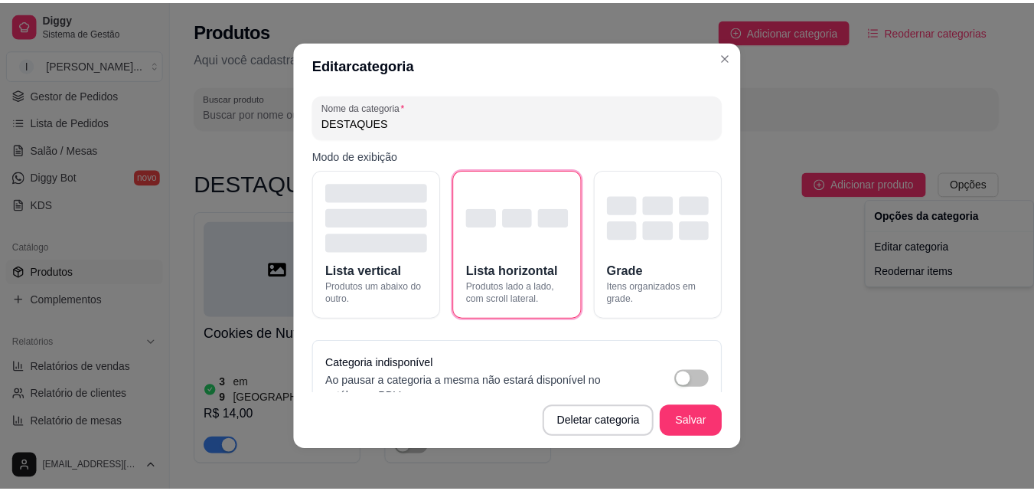
scroll to position [0, 0]
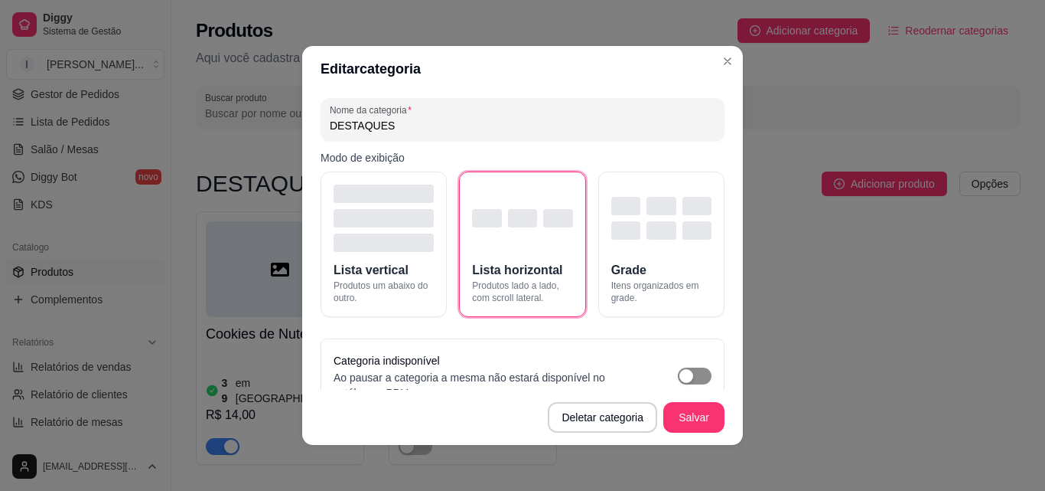
click at [689, 374] on span "button" at bounding box center [695, 375] width 34 height 17
click at [678, 424] on button "Salvar" at bounding box center [694, 417] width 61 height 31
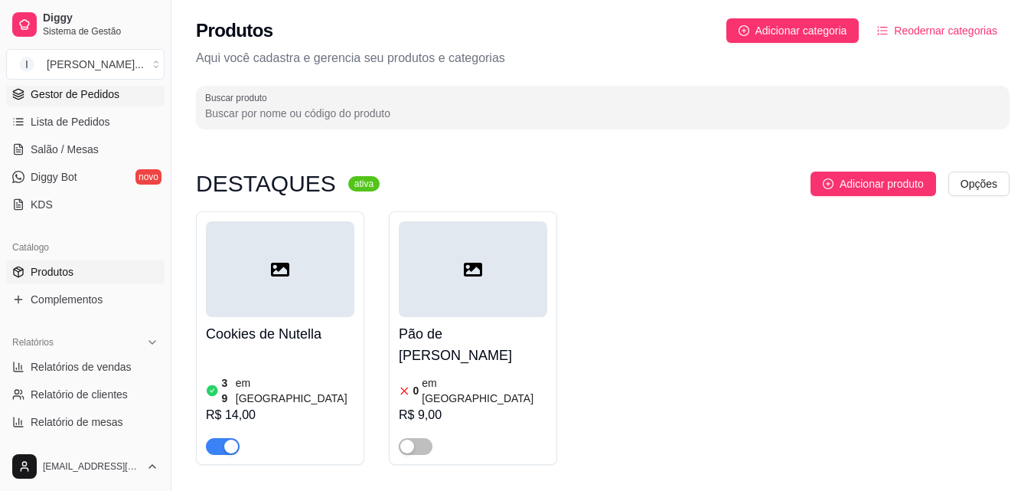
click at [80, 100] on span "Gestor de Pedidos" at bounding box center [75, 93] width 89 height 15
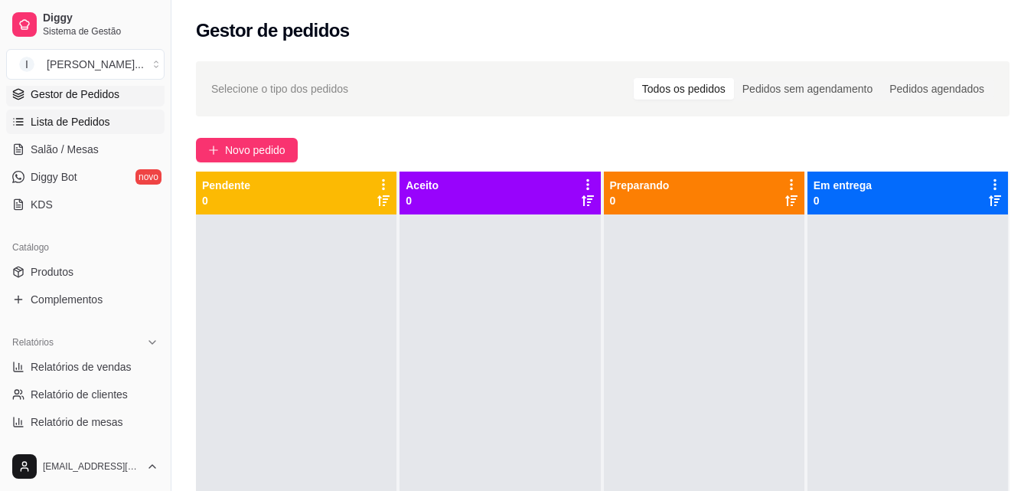
click at [112, 129] on link "Lista de Pedidos" at bounding box center [85, 121] width 158 height 24
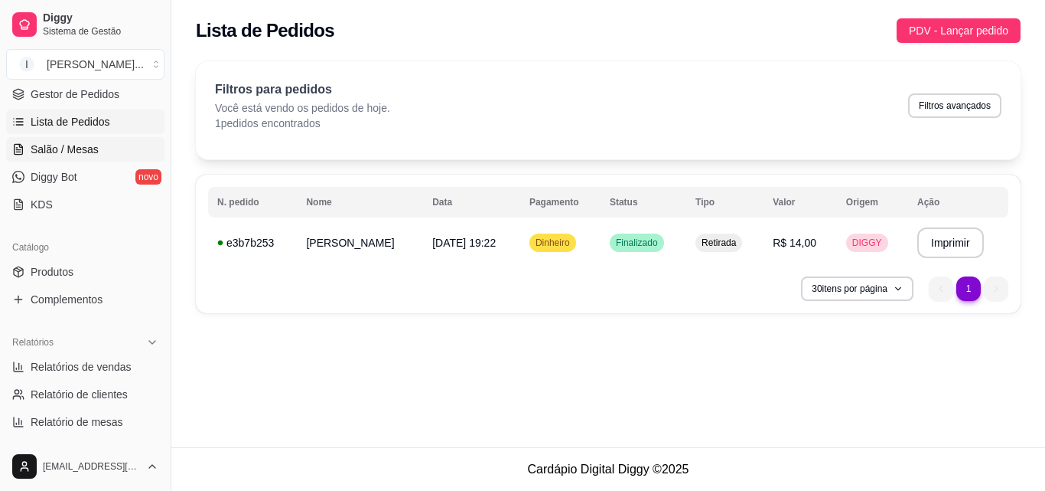
click at [51, 149] on span "Salão / Mesas" at bounding box center [65, 149] width 68 height 15
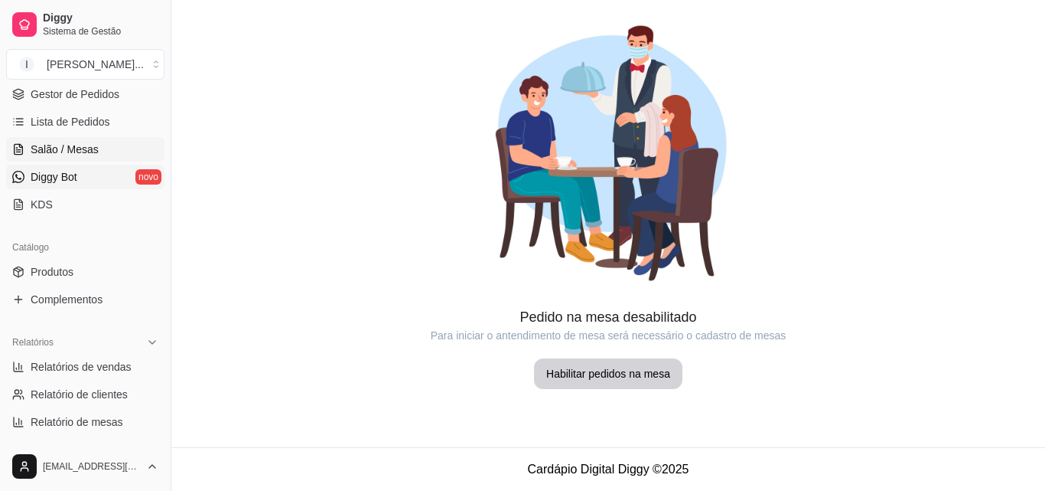
click at [62, 176] on span "Diggy Bot" at bounding box center [54, 176] width 47 height 15
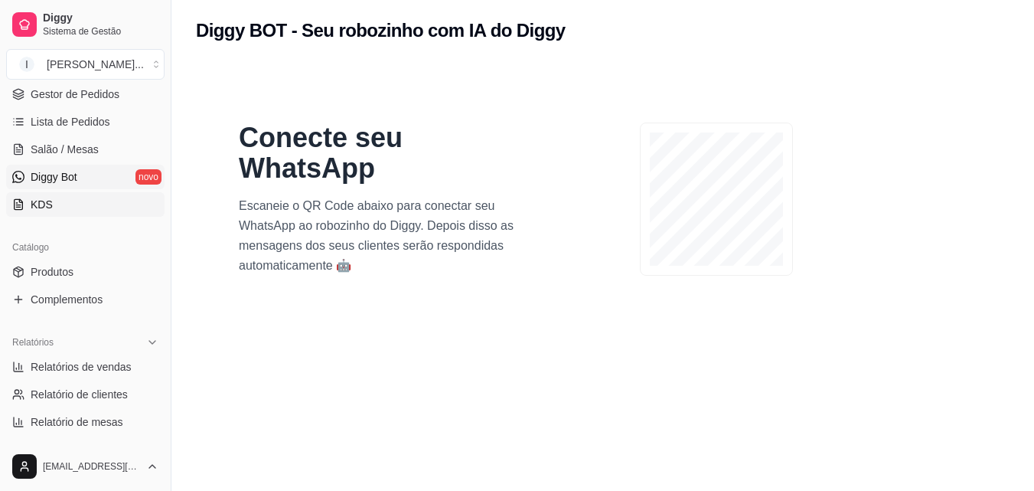
click at [50, 202] on span "KDS" at bounding box center [42, 204] width 22 height 15
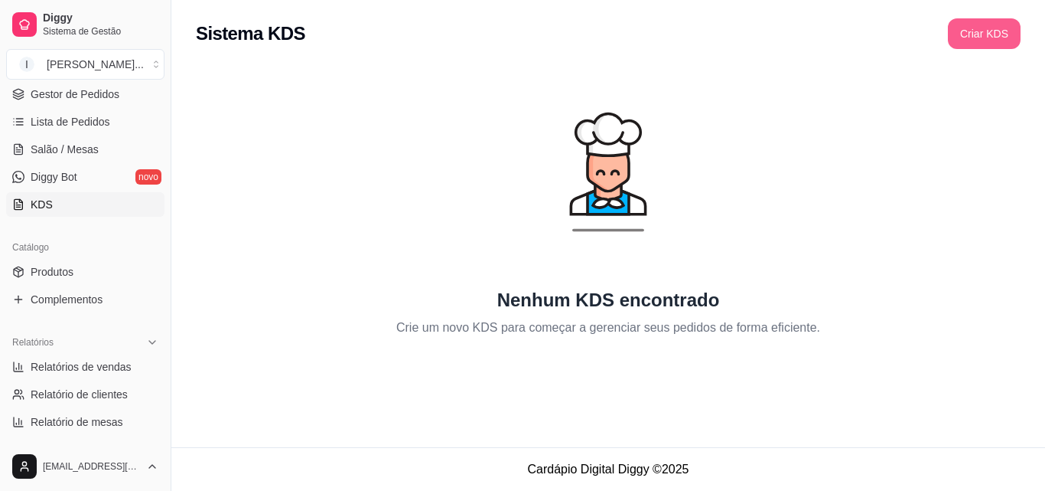
click at [975, 36] on button "Criar KDS" at bounding box center [984, 33] width 73 height 31
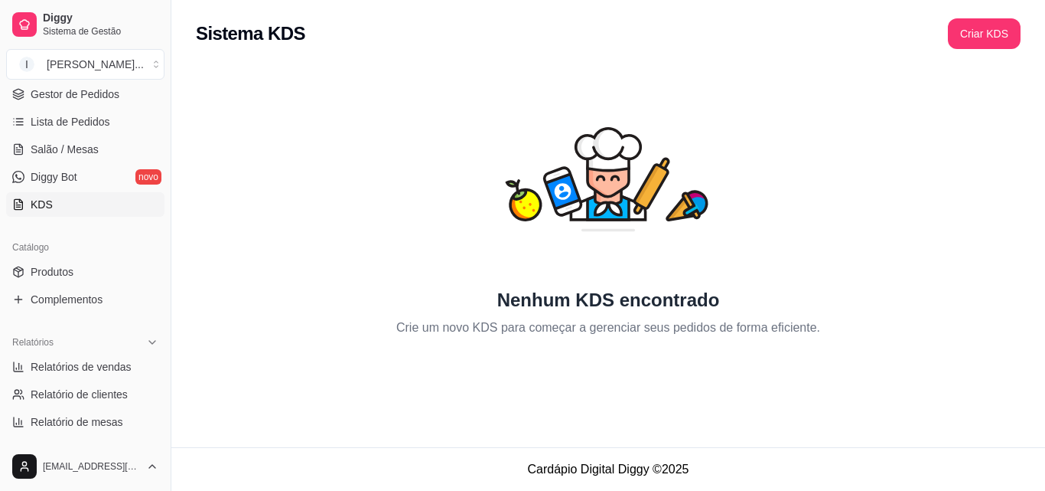
click at [733, 119] on div "Nenhum KDS encontrado Crie um novo KDS para começar a gerenciar seus pedidos de…" at bounding box center [608, 201] width 825 height 269
click at [98, 66] on div "[PERSON_NAME] ..." at bounding box center [95, 64] width 97 height 15
click at [104, 18] on span "Diggy" at bounding box center [101, 18] width 116 height 14
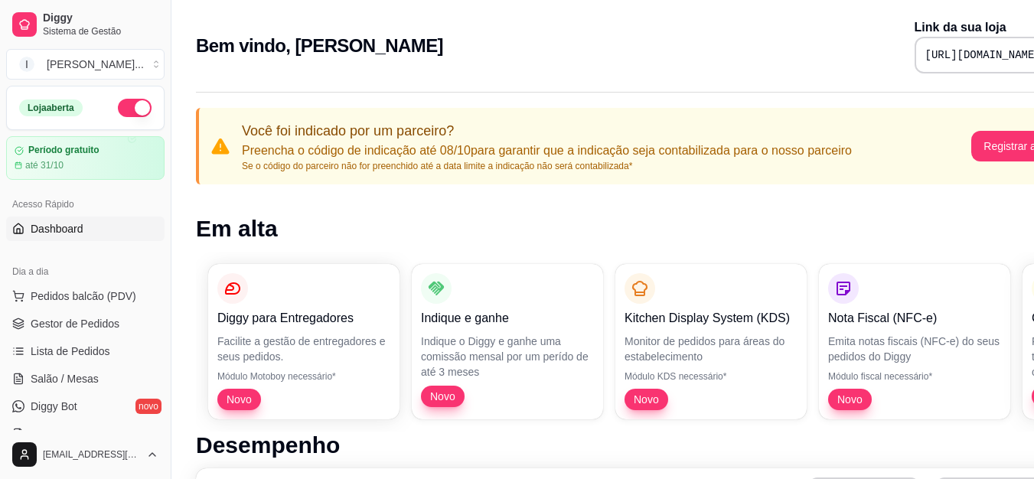
click at [118, 112] on button "button" at bounding box center [135, 108] width 34 height 18
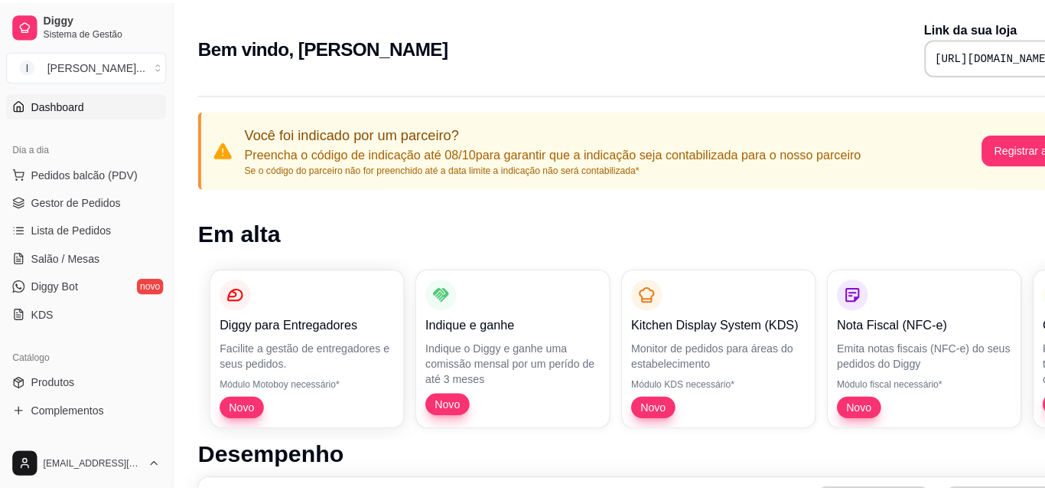
scroll to position [153, 0]
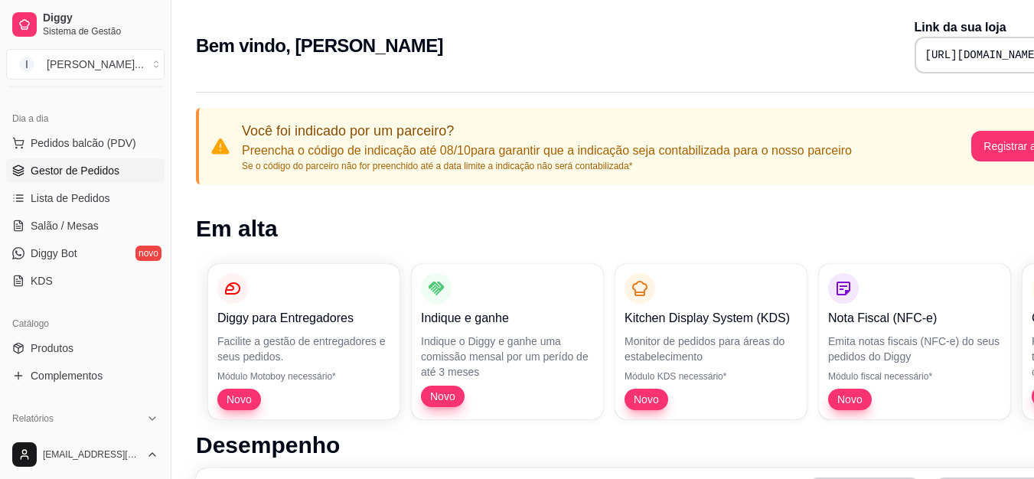
click at [123, 181] on link "Gestor de Pedidos" at bounding box center [85, 170] width 158 height 24
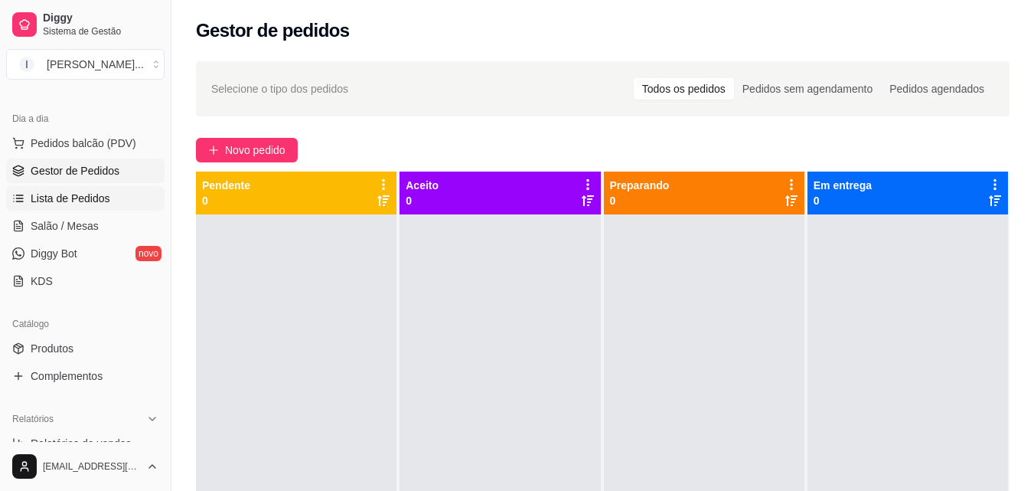
click at [106, 193] on span "Lista de Pedidos" at bounding box center [71, 198] width 80 height 15
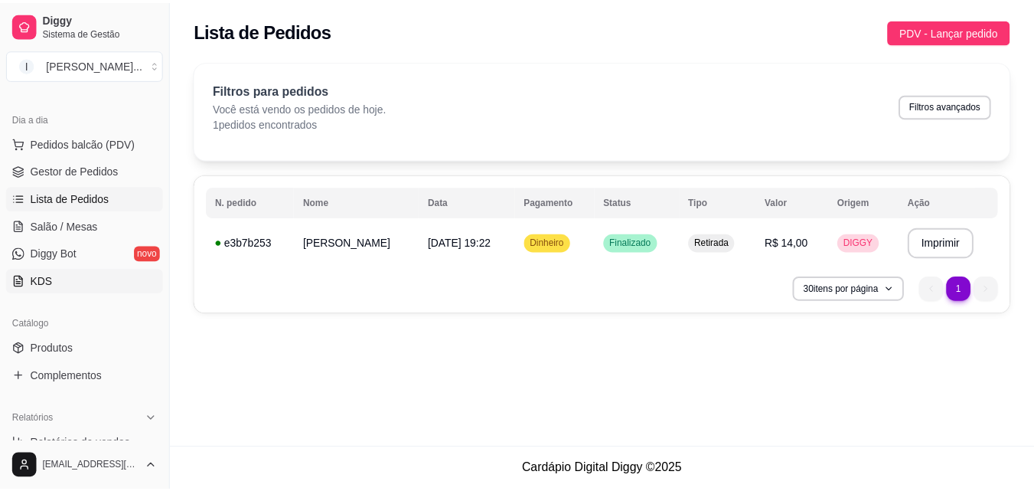
scroll to position [230, 0]
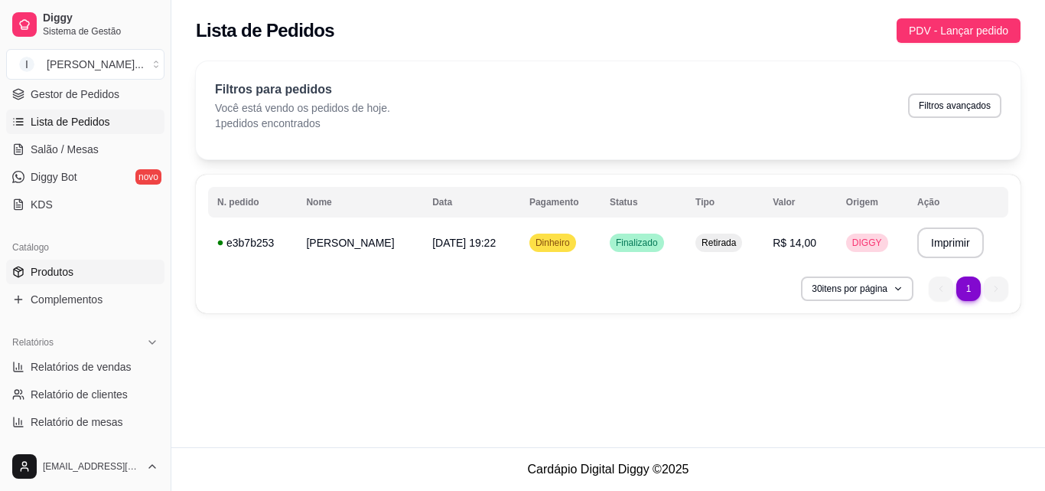
click at [93, 279] on link "Produtos" at bounding box center [85, 271] width 158 height 24
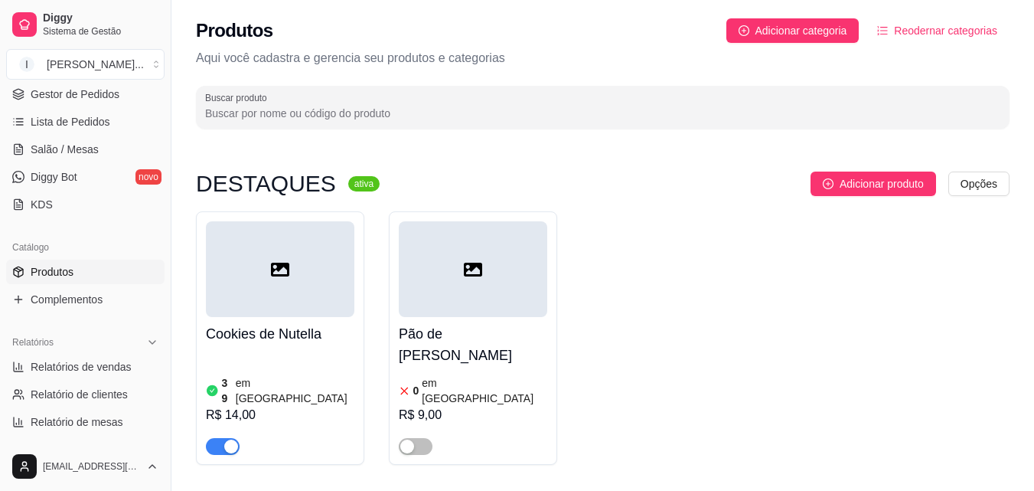
click at [665, 246] on div "Cookies de Nutella 39 em estoque R$ 14,00 Pão de Mel 0 em estoque R$ 9,00" at bounding box center [603, 337] width 814 height 253
click at [835, 38] on span "Adicionar categoria" at bounding box center [801, 30] width 92 height 17
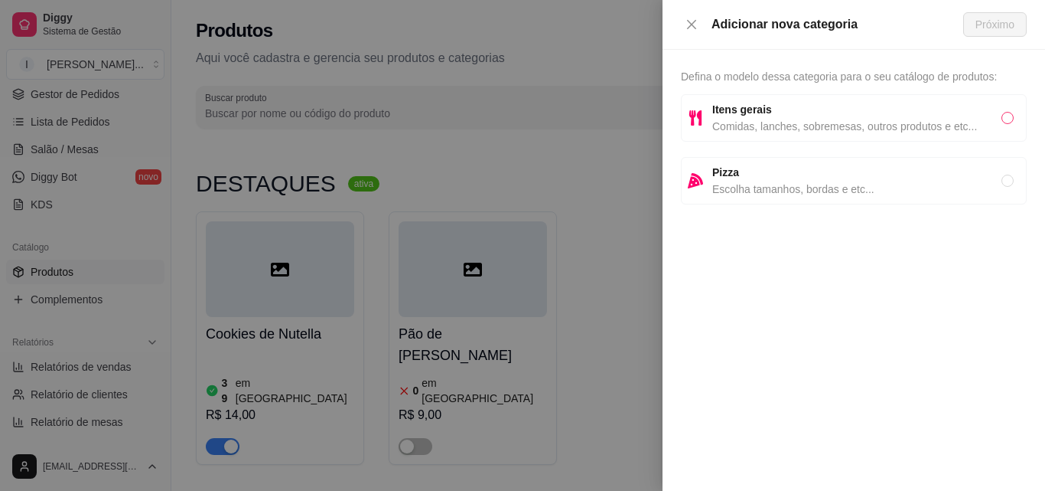
click at [1002, 111] on label at bounding box center [1008, 117] width 12 height 17
click at [1002, 112] on input "radio" at bounding box center [1008, 118] width 12 height 12
radio input "true"
click at [992, 27] on span "Próximo" at bounding box center [995, 24] width 39 height 17
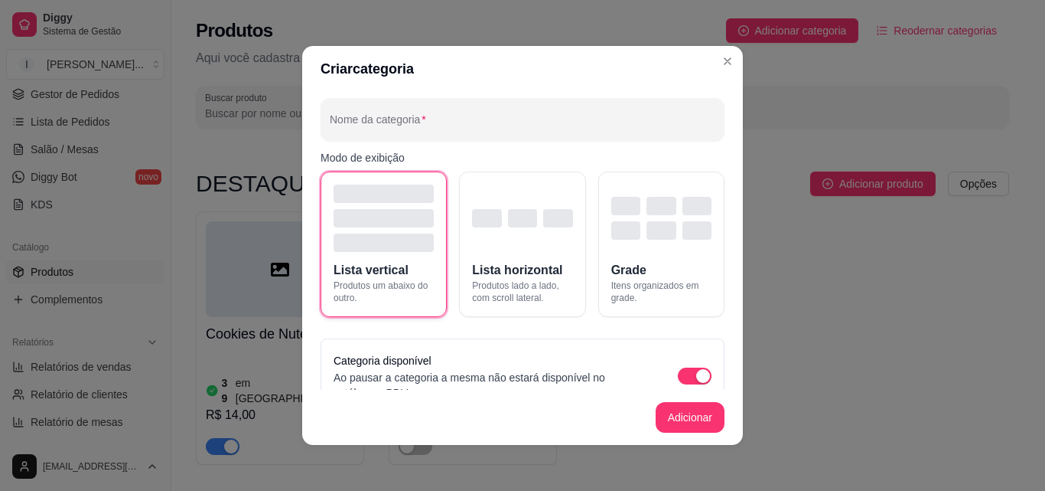
click at [409, 212] on div "button" at bounding box center [384, 218] width 100 height 18
click at [670, 415] on button "Adicionar" at bounding box center [690, 418] width 67 height 30
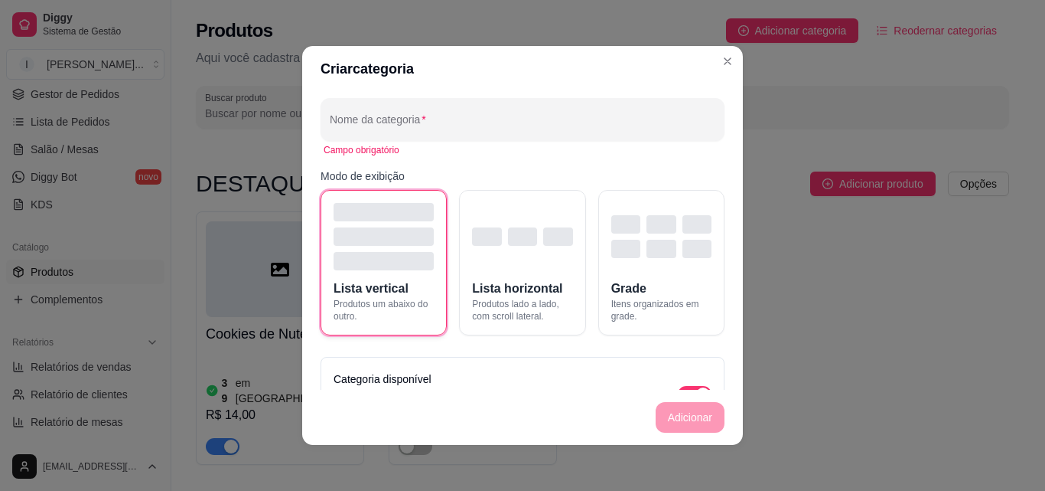
click at [415, 282] on button "Lista vertical Produtos um abaixo do outro." at bounding box center [384, 262] width 126 height 145
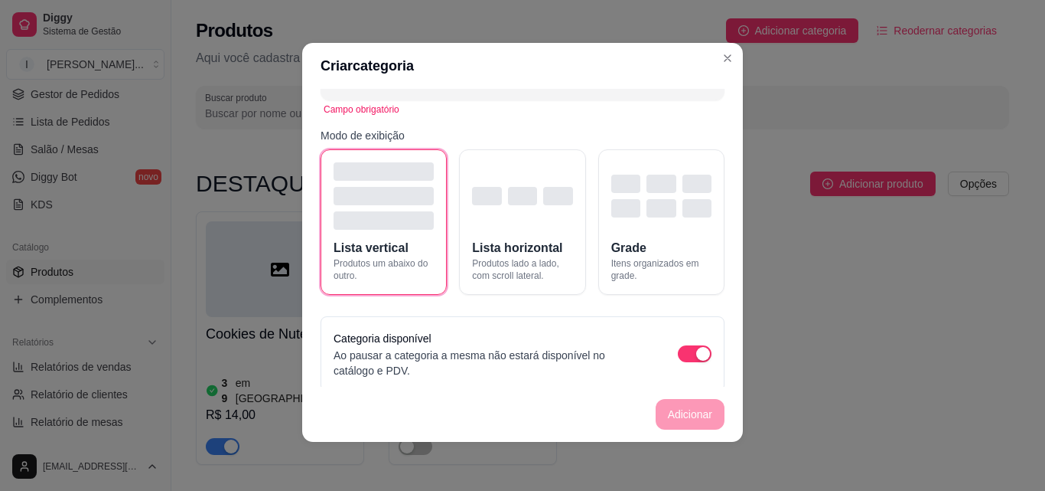
scroll to position [48, 0]
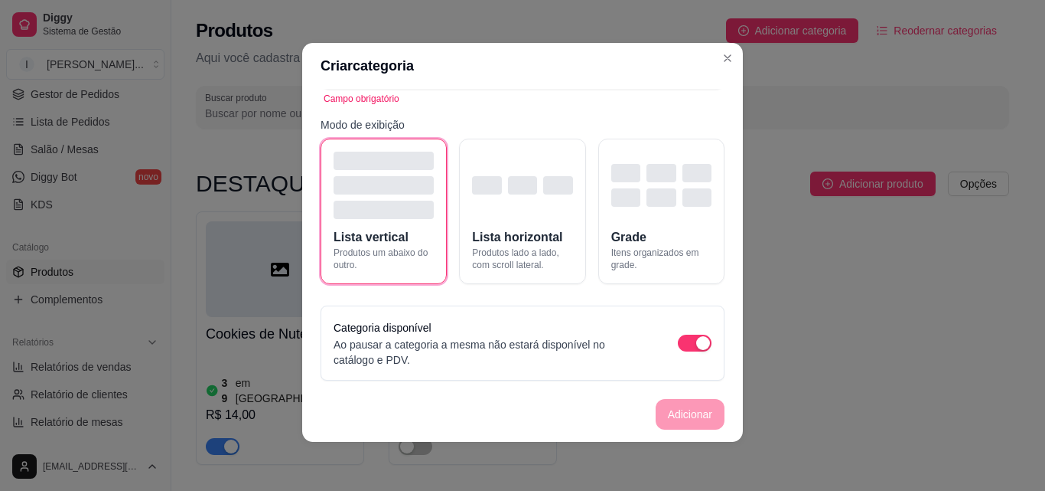
drag, startPoint x: 701, startPoint y: 433, endPoint x: 698, endPoint y: 421, distance: 12.6
click at [700, 429] on footer "Adicionar" at bounding box center [522, 414] width 441 height 55
click at [697, 421] on footer "Adicionar" at bounding box center [522, 414] width 441 height 55
click at [383, 209] on div "button" at bounding box center [384, 210] width 100 height 18
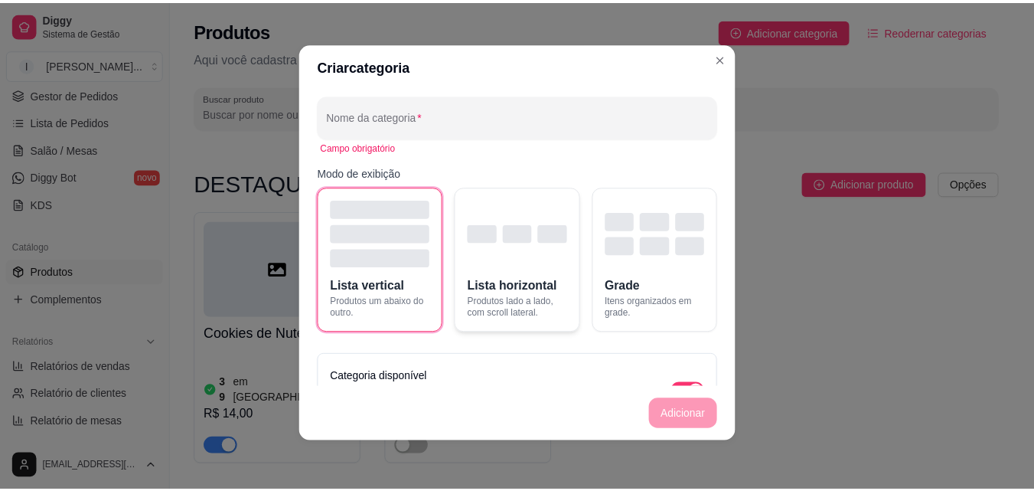
scroll to position [0, 0]
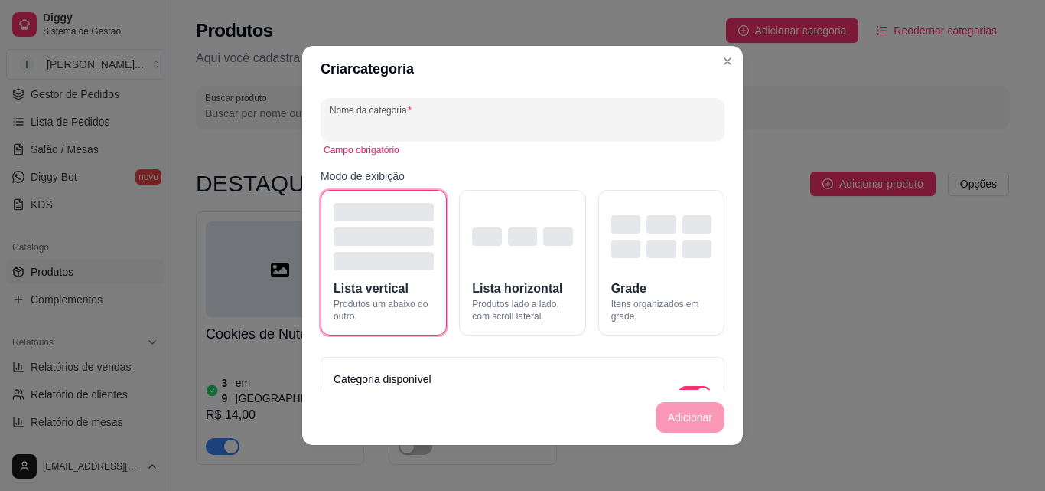
click at [448, 118] on input "Nome da categoria" at bounding box center [523, 125] width 386 height 15
type input "c"
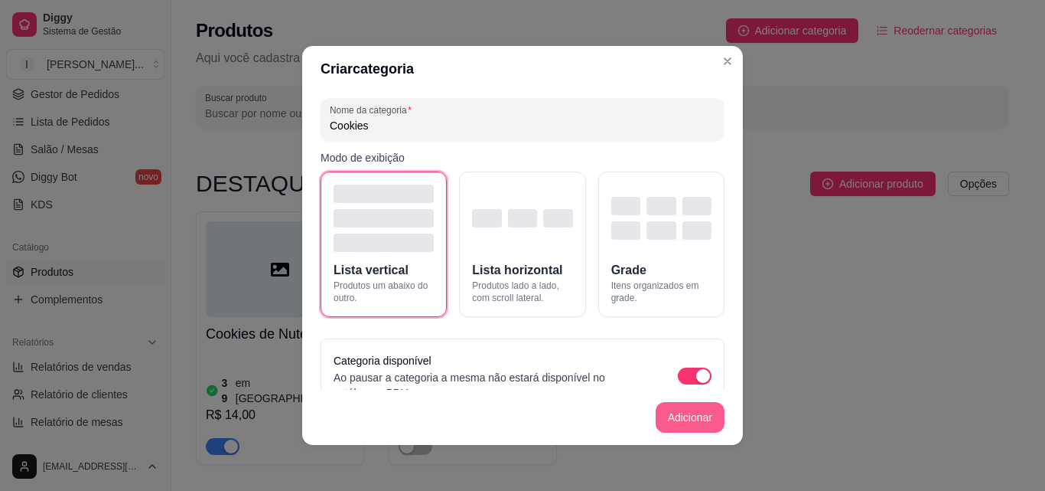
type input "Cookies"
click at [658, 409] on button "Adicionar" at bounding box center [690, 418] width 67 height 30
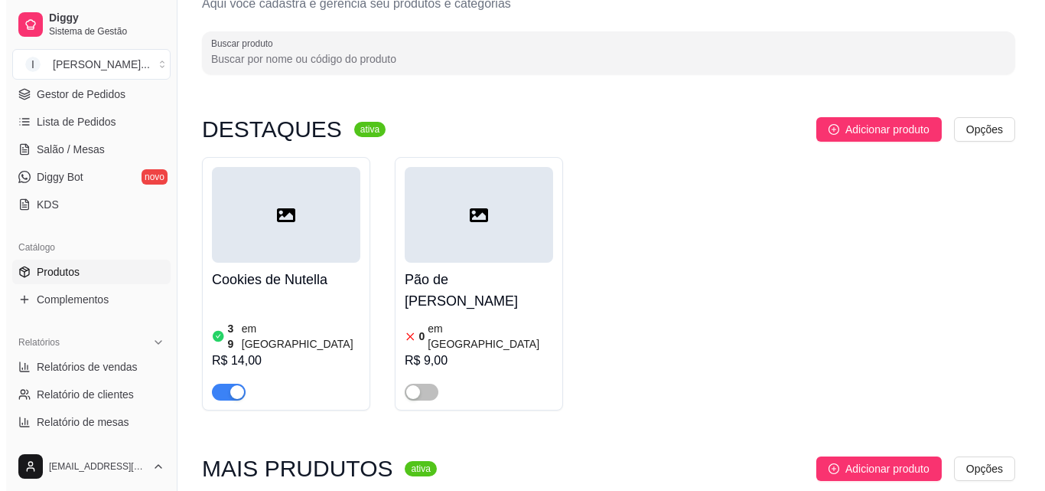
scroll to position [223, 0]
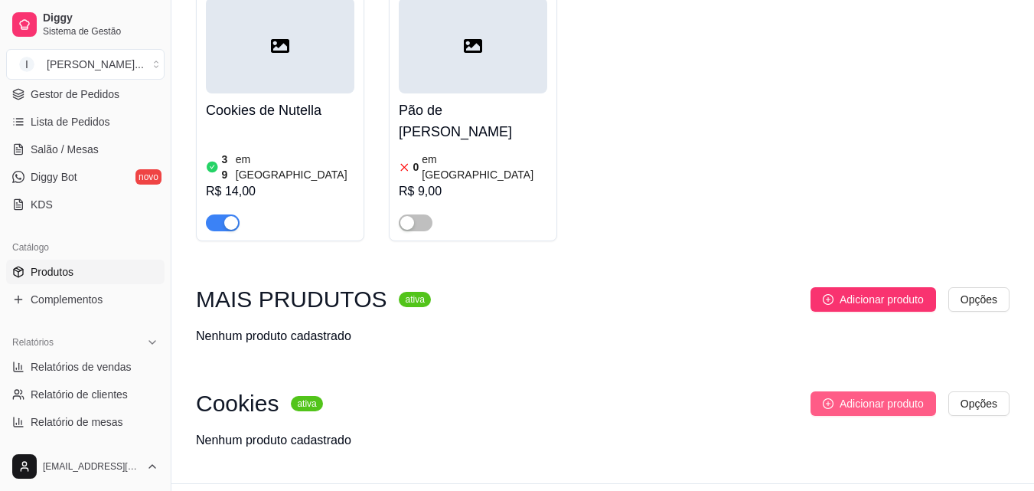
click at [862, 395] on span "Adicionar produto" at bounding box center [882, 403] width 84 height 17
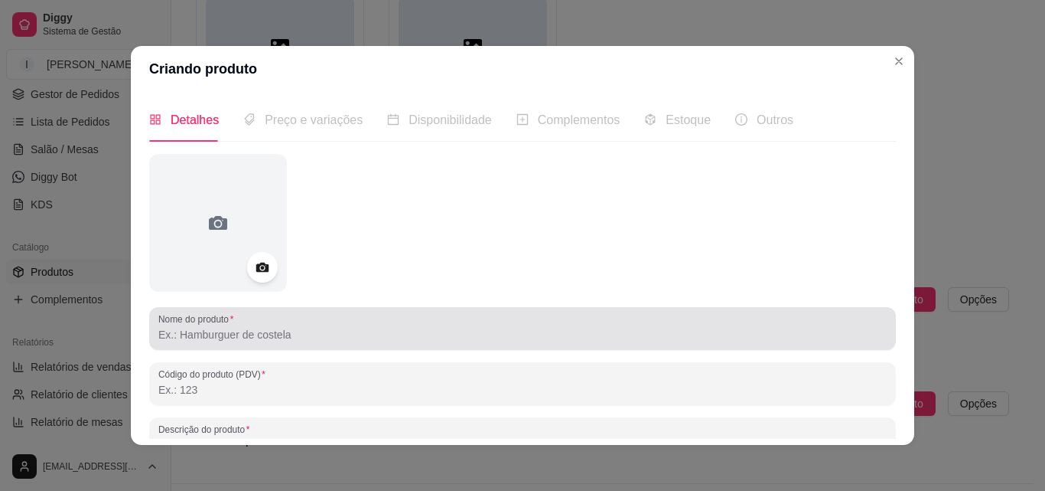
click at [256, 331] on input "Nome do produto" at bounding box center [522, 334] width 729 height 15
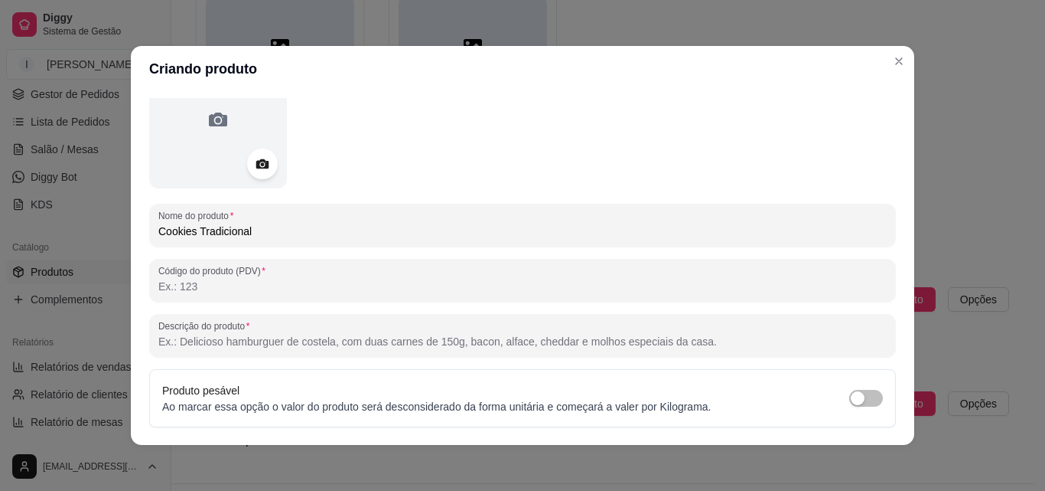
scroll to position [77, 0]
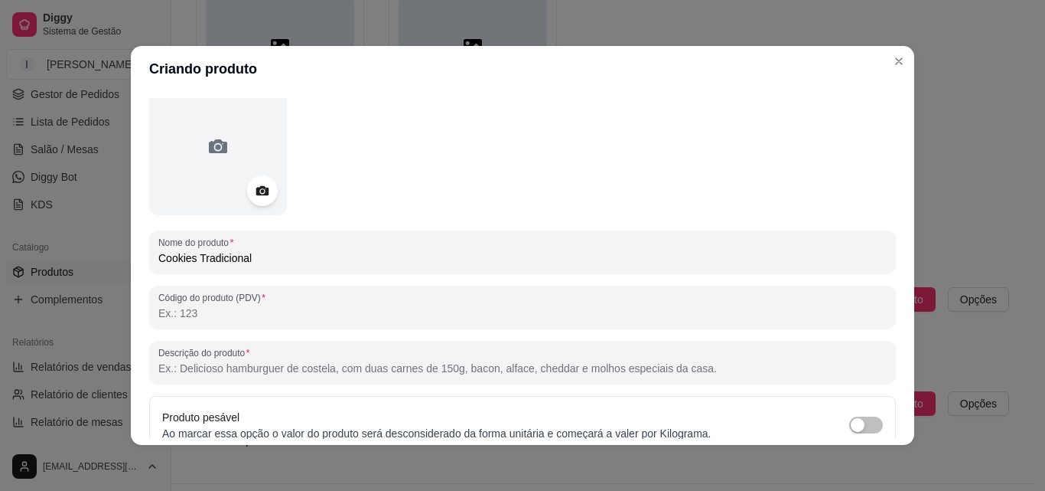
click at [278, 376] on input "Descrição do produto" at bounding box center [522, 367] width 729 height 15
drag, startPoint x: 266, startPoint y: 259, endPoint x: 194, endPoint y: 257, distance: 71.2
click at [194, 257] on input "Cookies Tradicional" at bounding box center [522, 257] width 729 height 15
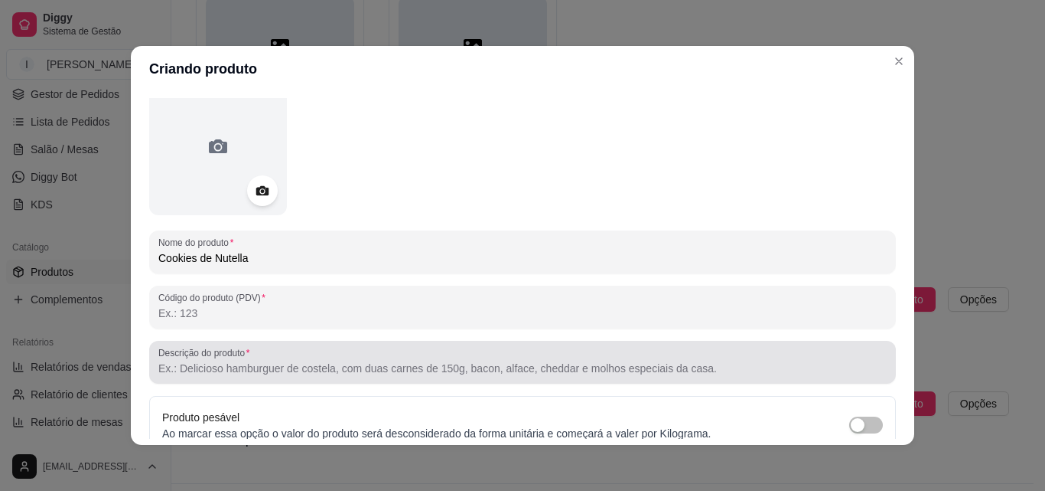
scroll to position [153, 0]
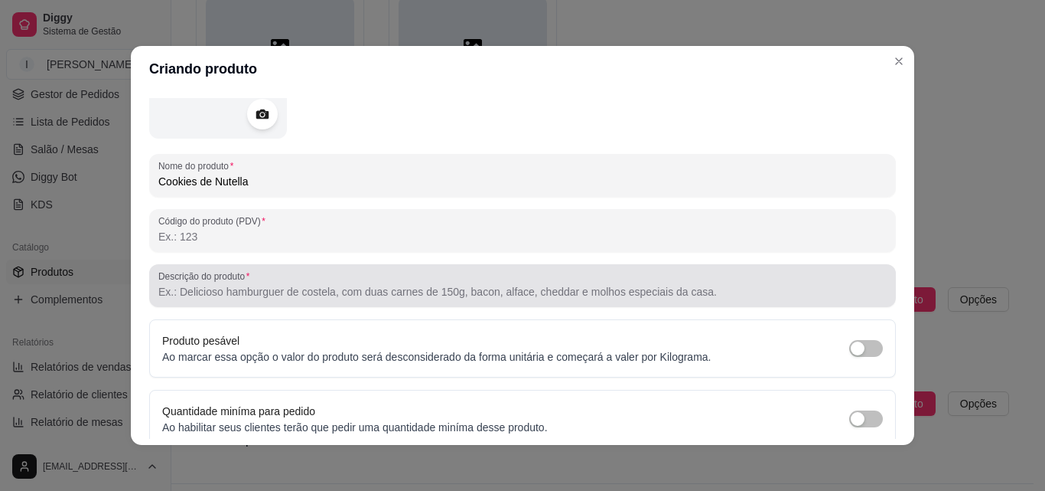
type input "Cookies de Nutella"
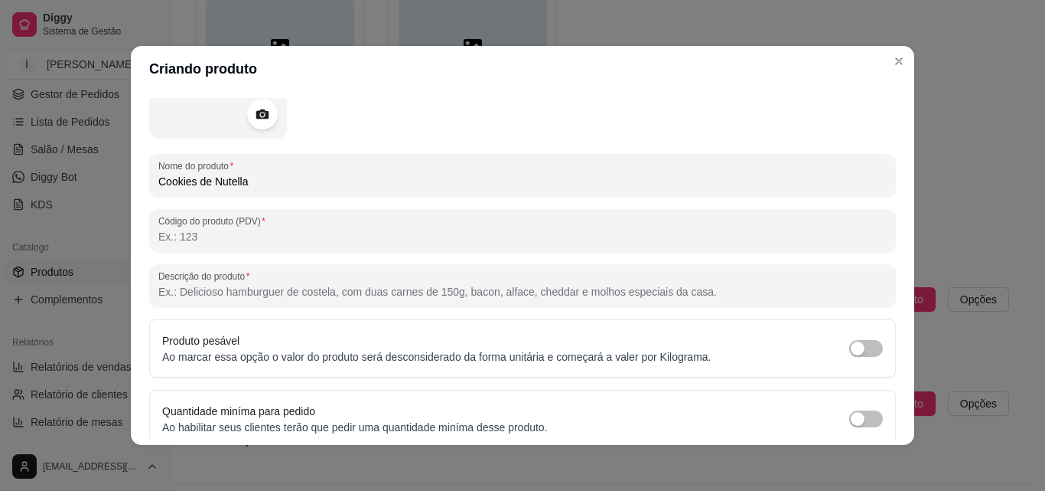
click at [282, 297] on input "Descrição do produto" at bounding box center [522, 291] width 729 height 15
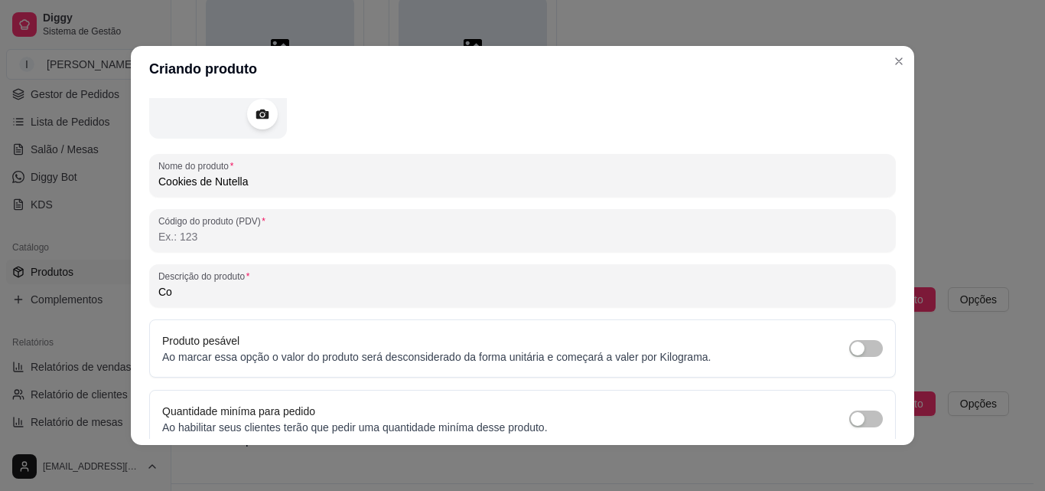
type input "C"
type input "A"
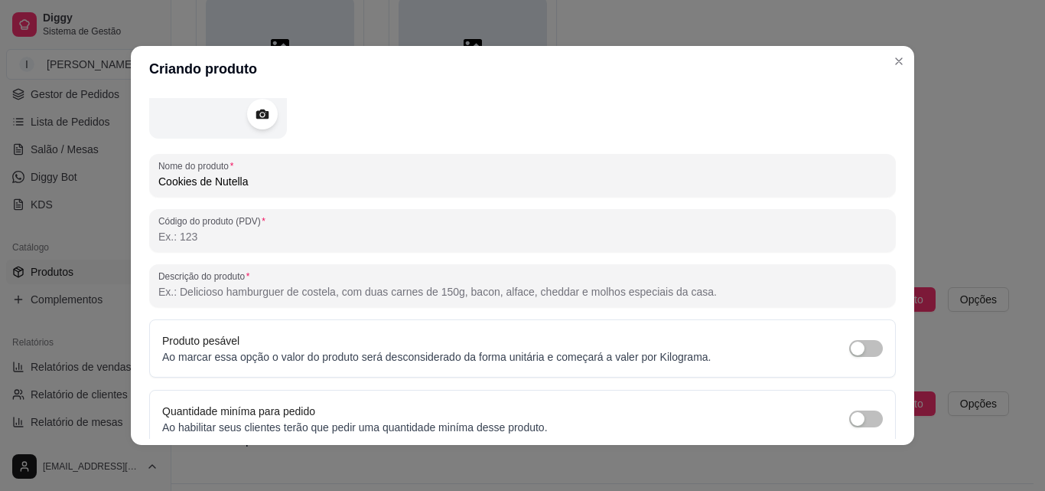
click at [282, 297] on input "Descrição do produto" at bounding box center [522, 291] width 729 height 15
click at [206, 358] on p "Ao marcar essa opção o valor do produto será desconsiderado da forma unitária e…" at bounding box center [437, 356] width 550 height 15
click at [850, 352] on span "button" at bounding box center [867, 348] width 34 height 17
click at [657, 352] on p "Ao marcar essa opção o valor do produto será desconsiderado da forma unitária e…" at bounding box center [437, 356] width 550 height 15
click at [667, 355] on p "Ao marcar essa opção o valor do produto será desconsiderado da forma unitária e…" at bounding box center [437, 356] width 550 height 15
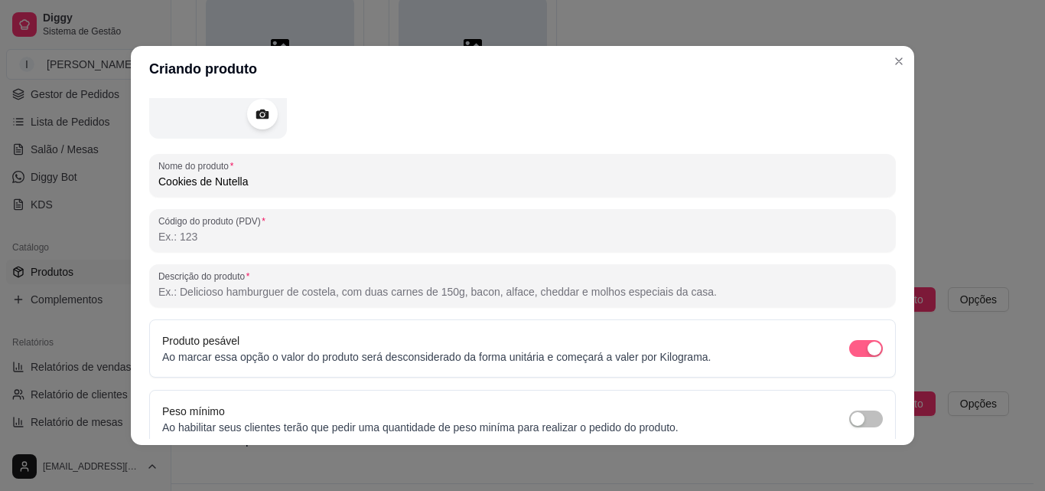
click at [850, 345] on span "button" at bounding box center [867, 348] width 34 height 17
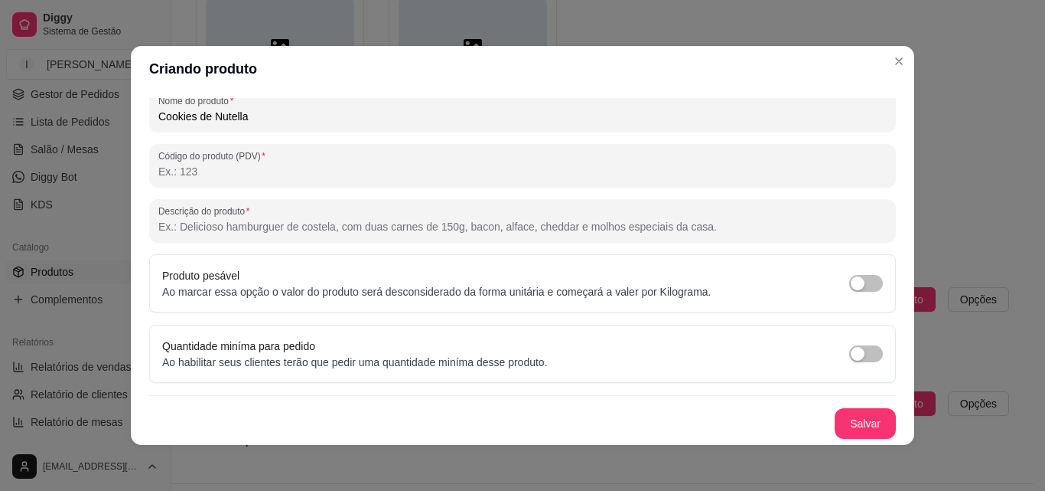
scroll to position [142, 0]
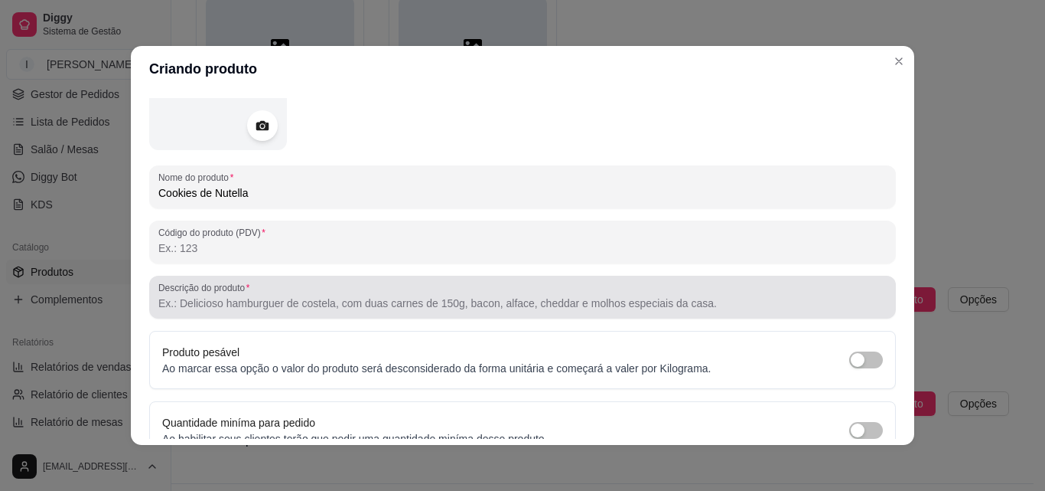
click at [348, 293] on div at bounding box center [522, 297] width 729 height 31
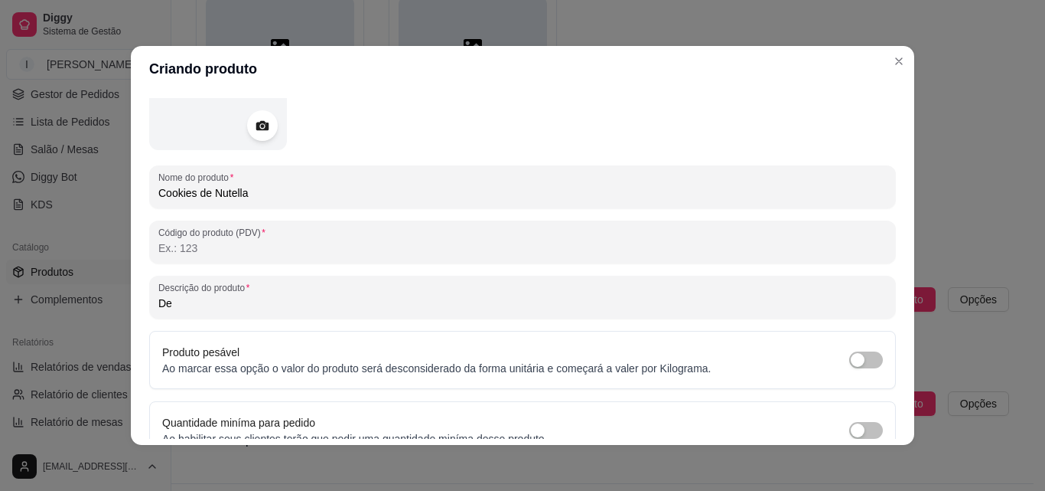
type input "D"
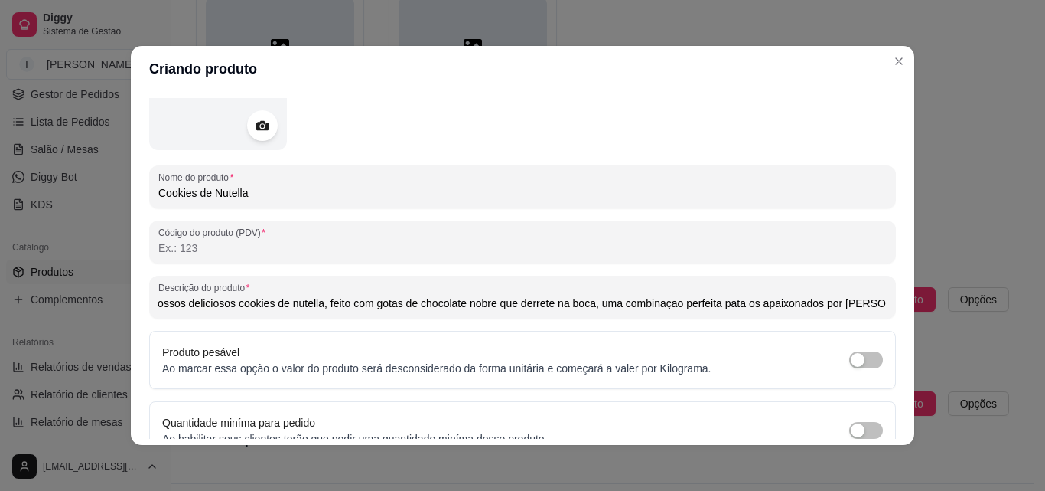
scroll to position [0, 11]
click at [666, 305] on input "Nossos deliciosos cookies de nutella, feito com gotas de chocolate nobre que de…" at bounding box center [522, 302] width 729 height 15
click at [737, 302] on input "Nossos deliciosos cookies de nutella, feito com gotas de chocolate nobre que de…" at bounding box center [522, 302] width 729 height 15
click at [279, 307] on input "Nossos deliciosos cookies de nutella, feito com gotas de chocolate nobre que de…" at bounding box center [522, 302] width 729 height 15
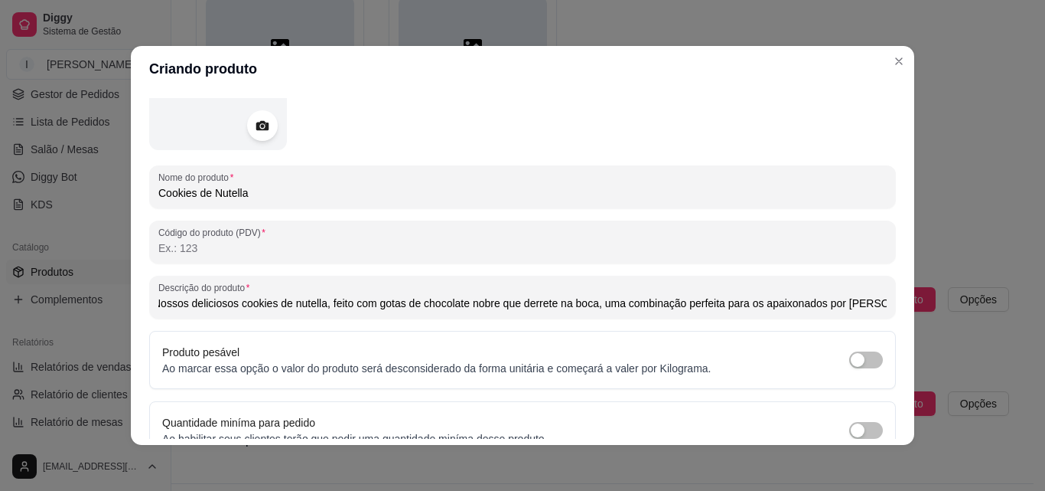
drag, startPoint x: 259, startPoint y: 303, endPoint x: 318, endPoint y: 305, distance: 58.2
click at [318, 305] on input "Nossos deliciosos cookies de nutella, feito com gotas de chocolate nobre que de…" at bounding box center [522, 302] width 729 height 15
click at [246, 304] on input "Nossos deliciosos cookies de nutella, feito com gotas de chocolate nobre que de…" at bounding box center [522, 302] width 729 height 15
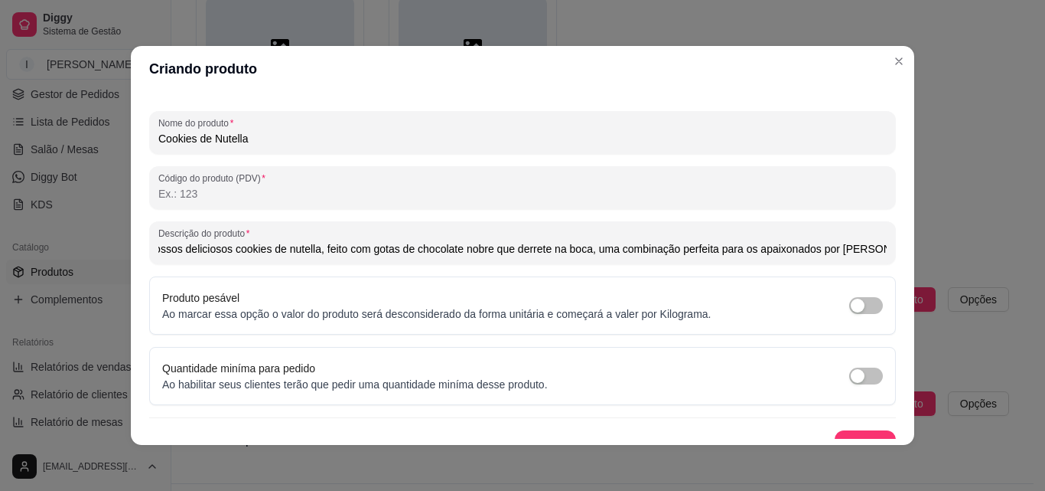
scroll to position [218, 0]
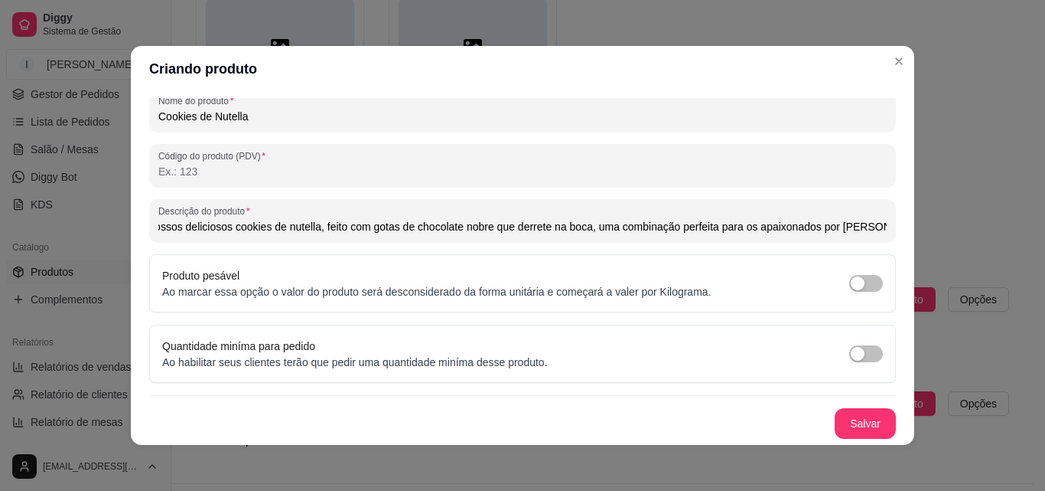
type input "Nossos deliciosos cookies de nutella, feito com gotas de chocolate nobre que de…"
click at [835, 416] on button "Salvar" at bounding box center [865, 423] width 61 height 31
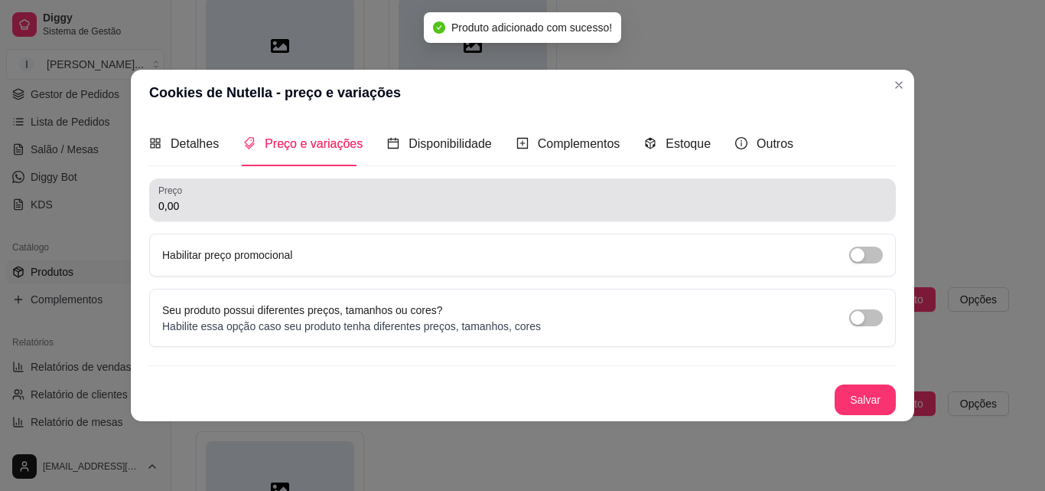
click at [211, 202] on input "0,00" at bounding box center [522, 205] width 729 height 15
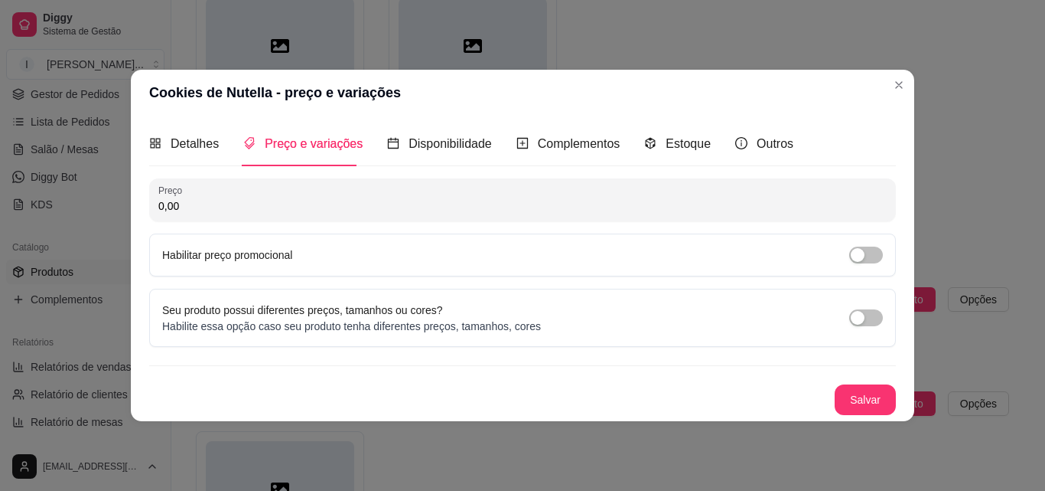
click at [194, 206] on input "0,00" at bounding box center [522, 205] width 729 height 15
click at [193, 205] on input "0,00" at bounding box center [522, 205] width 729 height 15
drag, startPoint x: 188, startPoint y: 205, endPoint x: 180, endPoint y: 205, distance: 8.4
click at [180, 205] on input "0,00" at bounding box center [522, 205] width 729 height 15
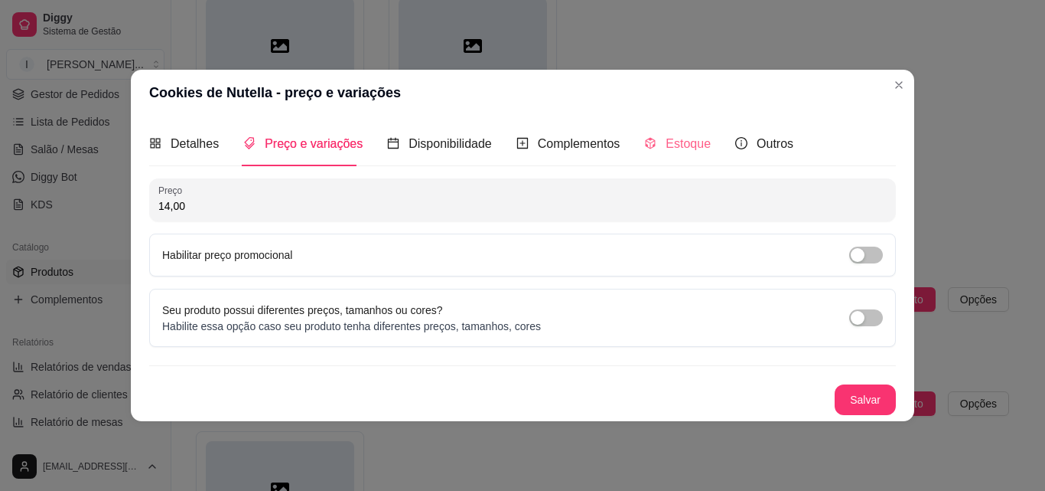
type input "14,00"
click at [689, 141] on span "Estoque" at bounding box center [688, 143] width 45 height 13
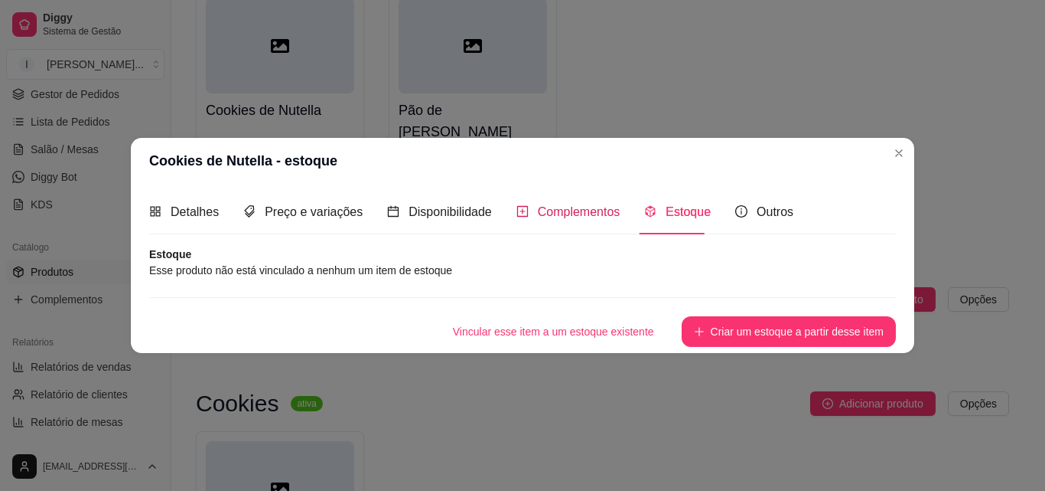
click at [571, 210] on span "Complementos" at bounding box center [579, 211] width 83 height 13
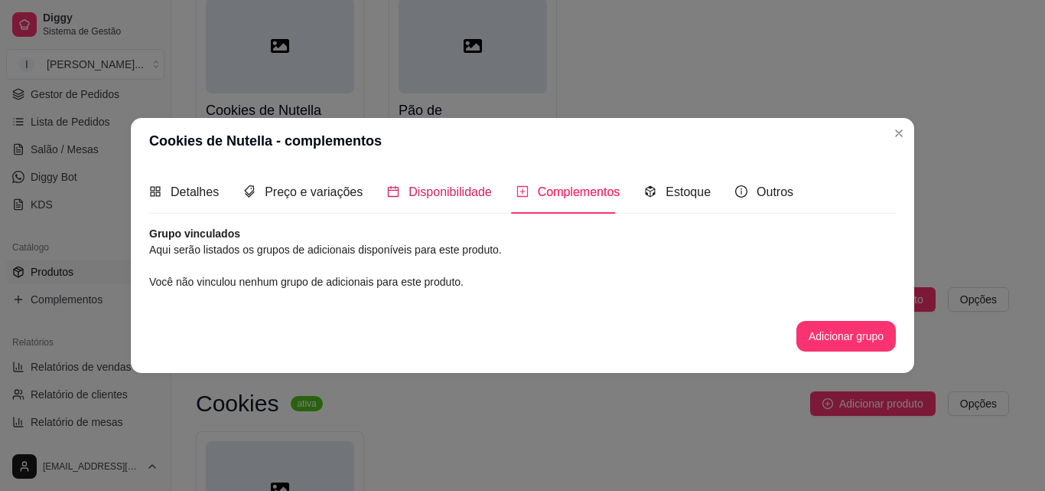
click at [483, 196] on span "Disponibilidade" at bounding box center [450, 191] width 83 height 13
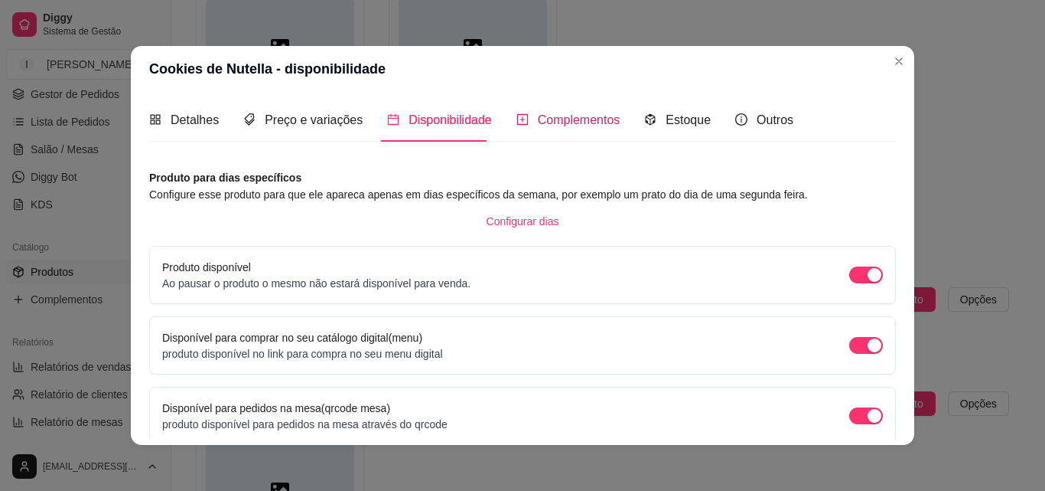
click at [557, 120] on span "Complementos" at bounding box center [579, 119] width 83 height 13
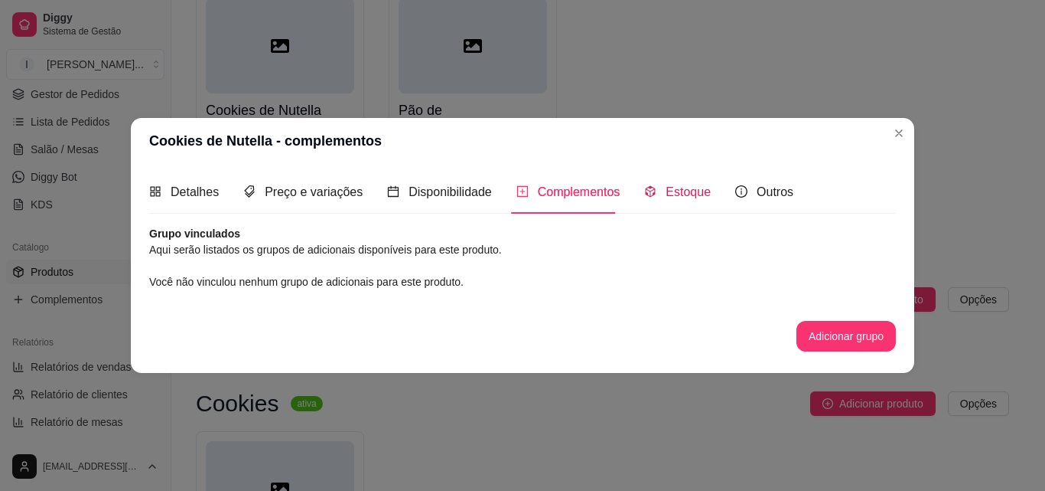
click at [674, 188] on span "Estoque" at bounding box center [688, 191] width 45 height 13
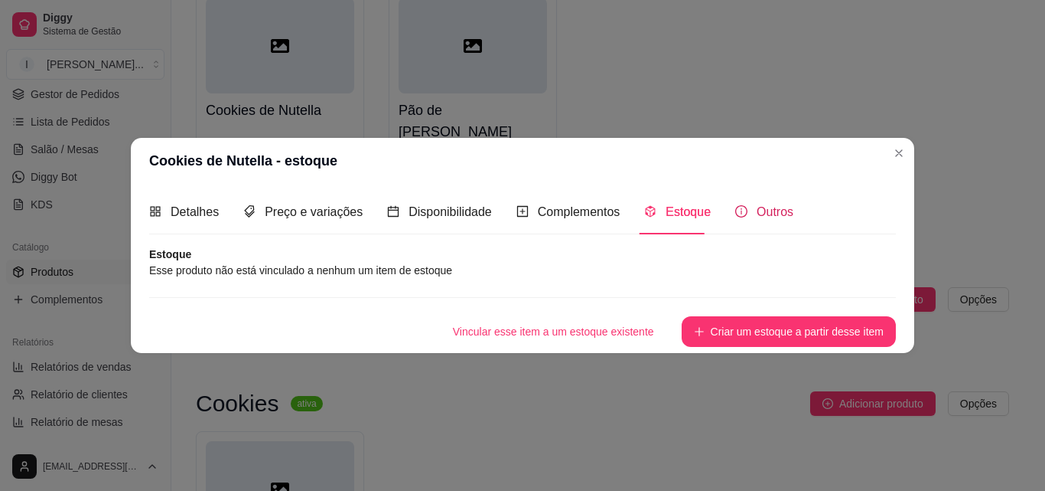
click at [747, 210] on div "Outros" at bounding box center [765, 211] width 58 height 19
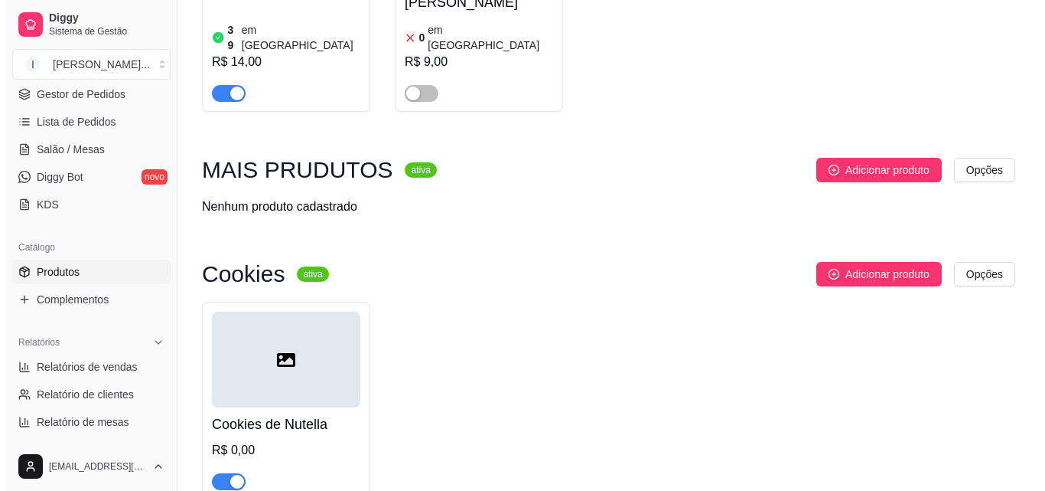
scroll to position [404, 0]
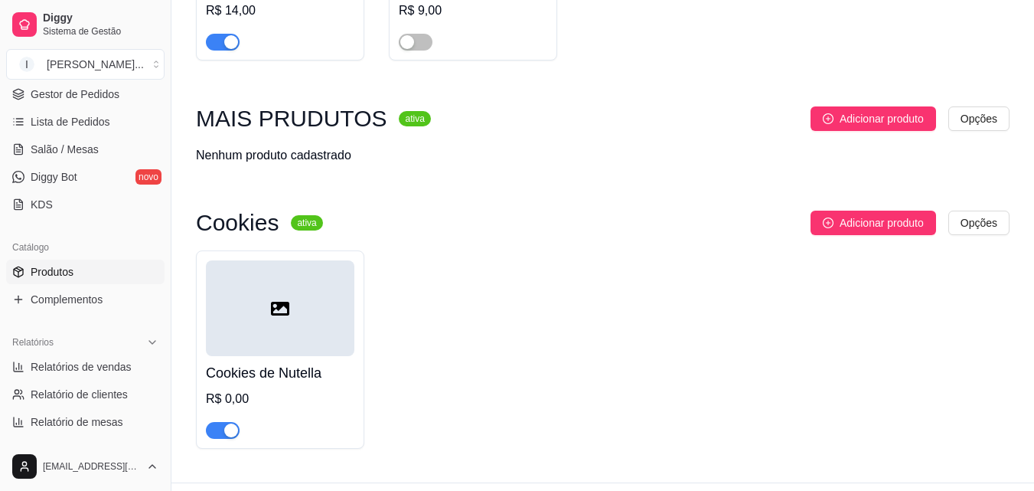
click at [338, 309] on div at bounding box center [280, 308] width 148 height 96
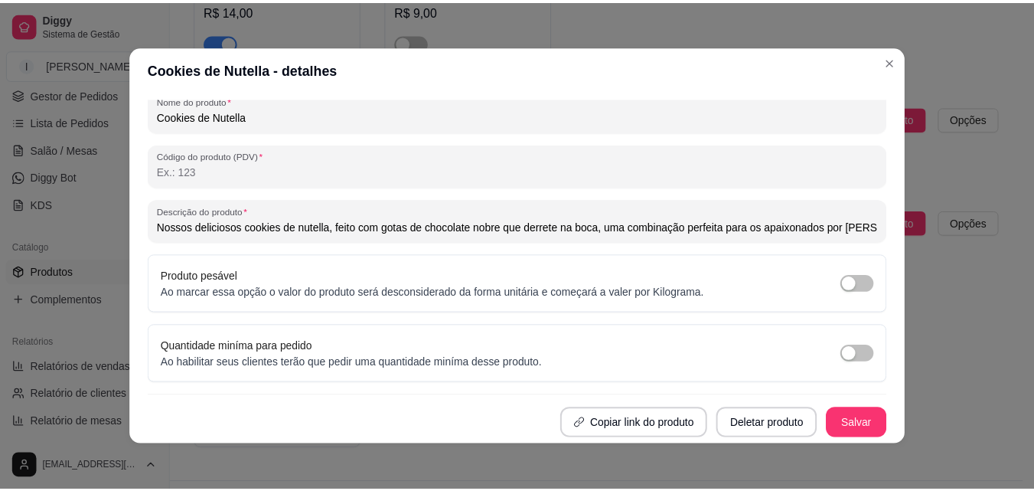
scroll to position [3, 0]
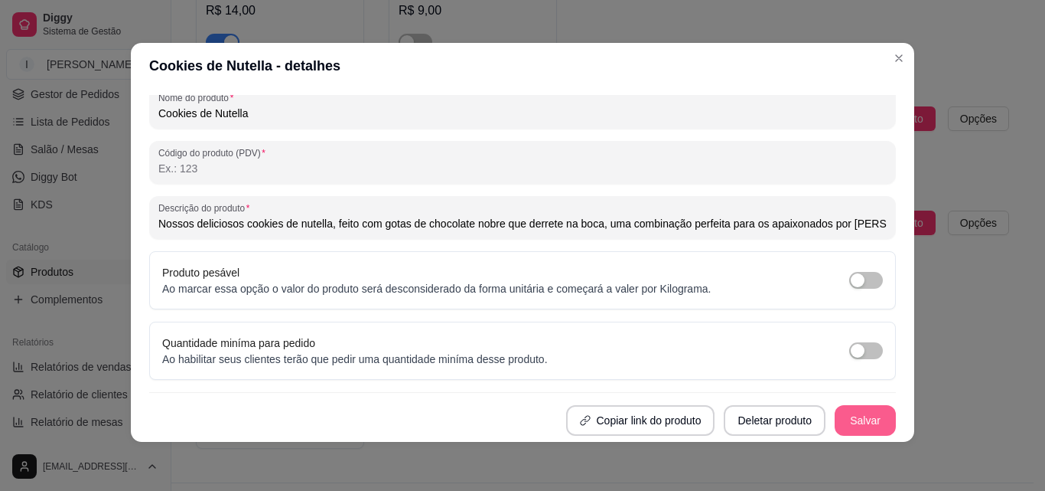
click at [845, 413] on button "Salvar" at bounding box center [865, 420] width 61 height 31
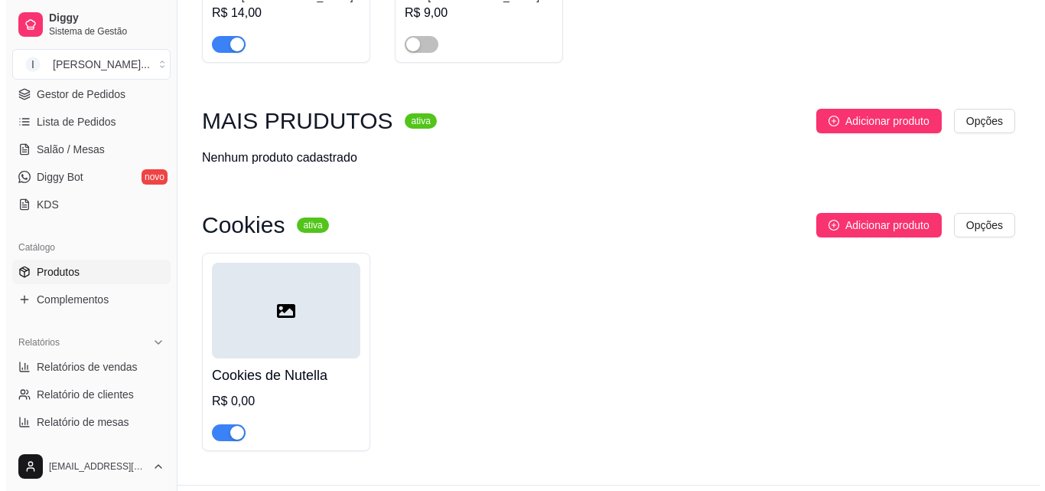
scroll to position [404, 0]
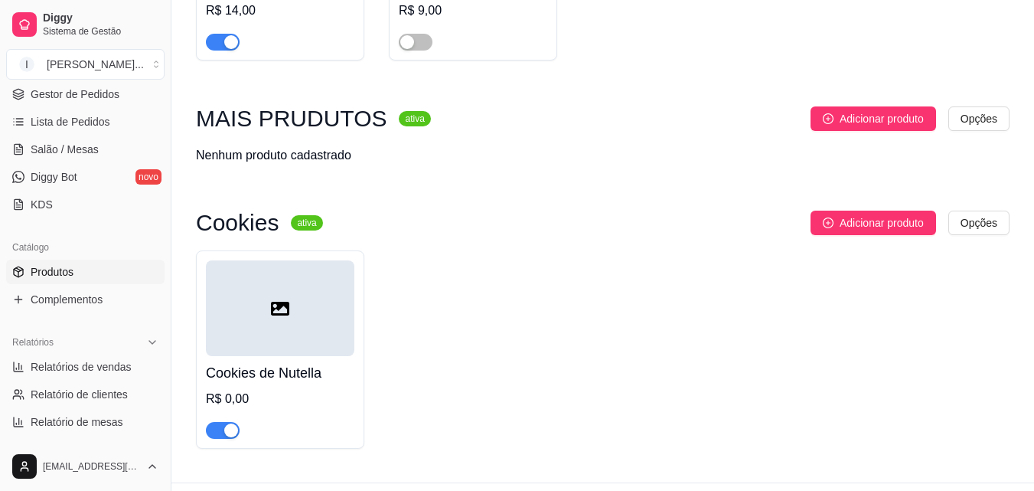
click at [298, 276] on div at bounding box center [280, 308] width 148 height 96
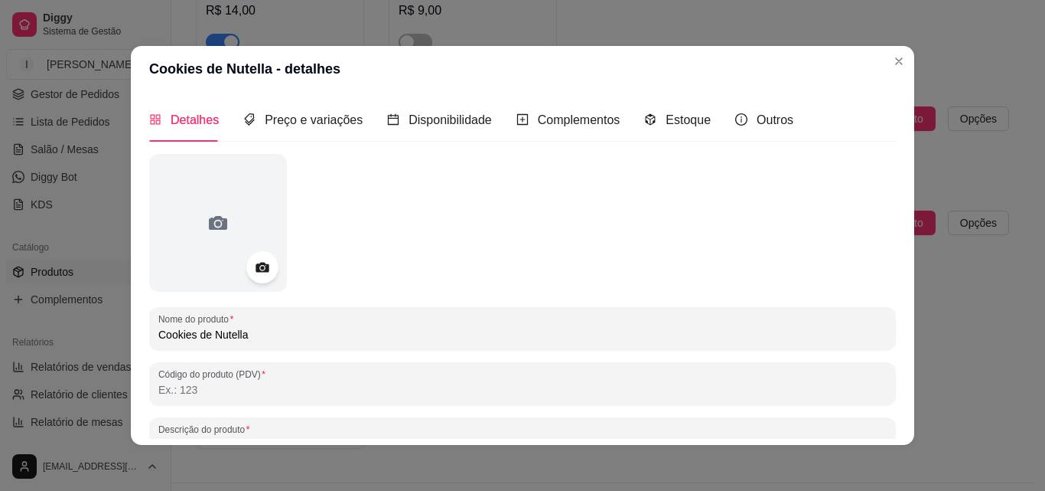
click at [262, 266] on icon at bounding box center [262, 268] width 13 height 10
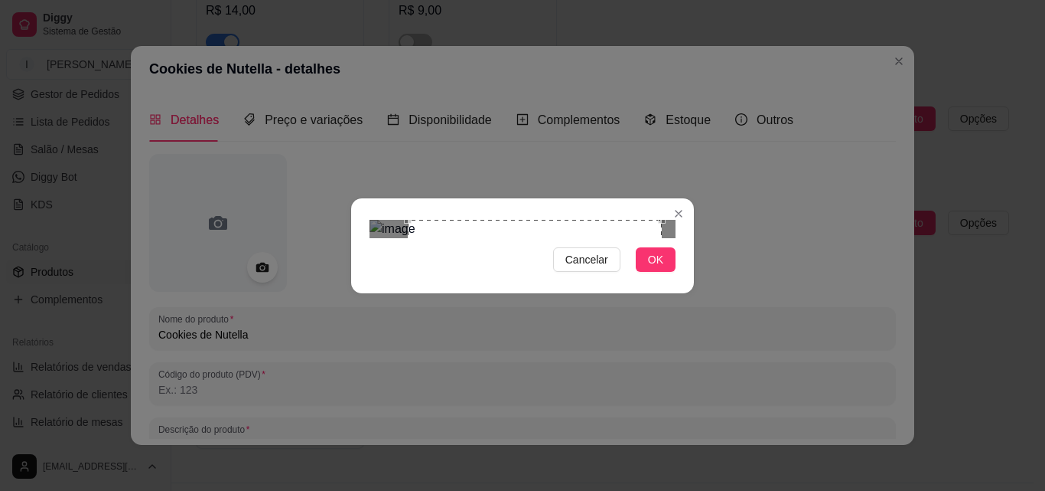
click at [585, 293] on div "Use the arrow keys to move the crop selection area" at bounding box center [535, 347] width 254 height 254
click at [640, 272] on button "OK" at bounding box center [656, 259] width 40 height 24
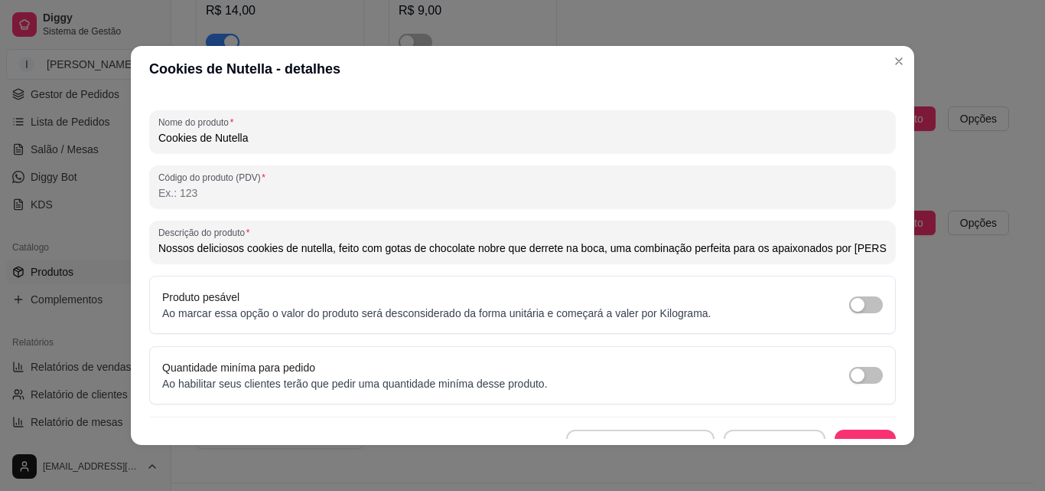
scroll to position [218, 0]
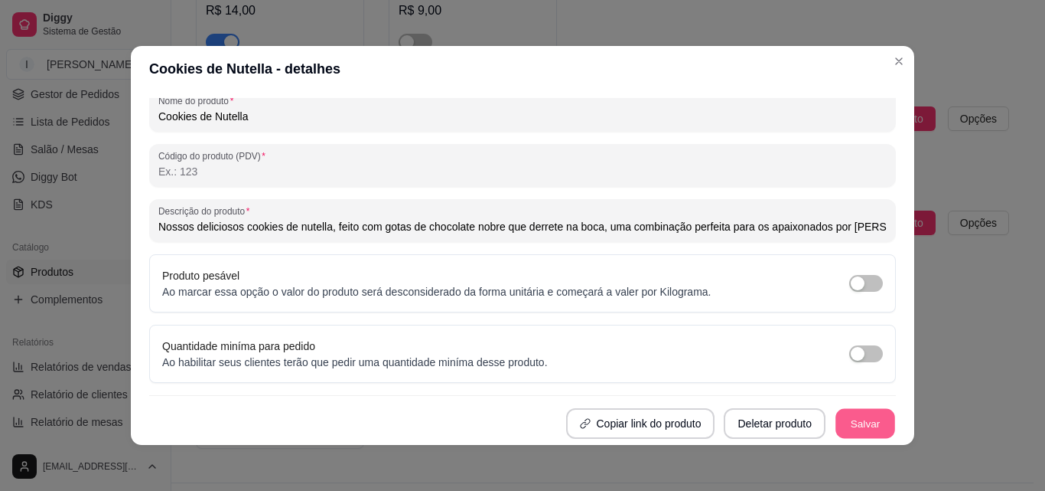
click at [840, 419] on button "Salvar" at bounding box center [866, 424] width 60 height 30
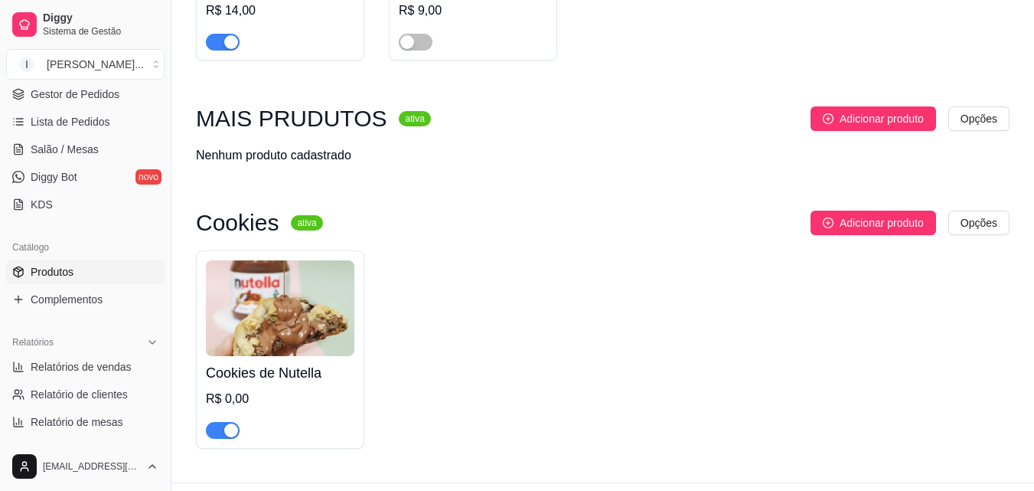
click at [249, 390] on div "R$ 0,00" at bounding box center [280, 399] width 148 height 18
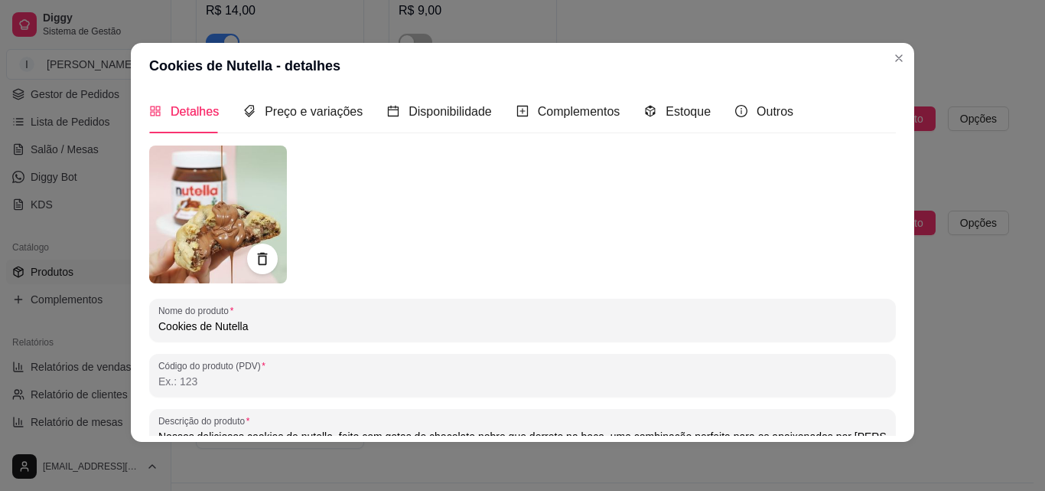
scroll to position [0, 0]
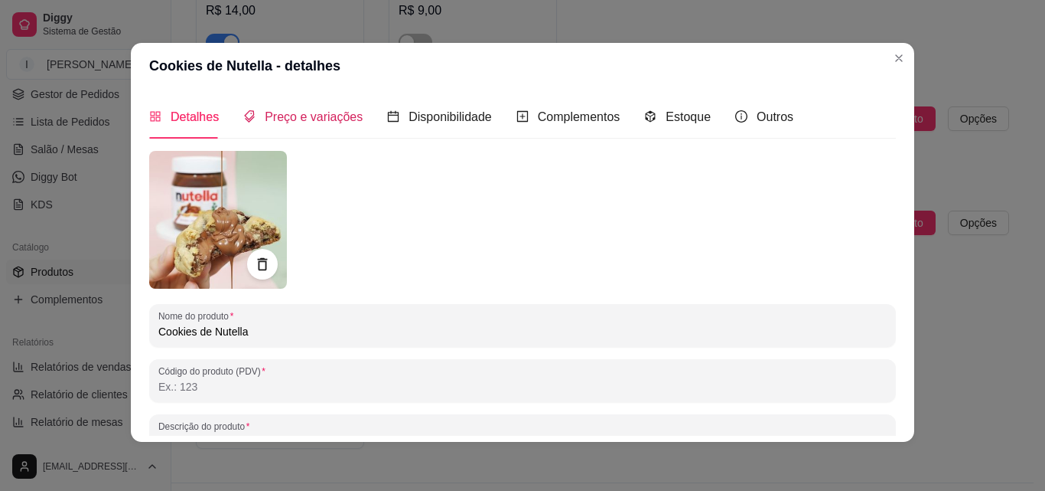
click at [330, 114] on span "Preço e variações" at bounding box center [314, 116] width 98 height 13
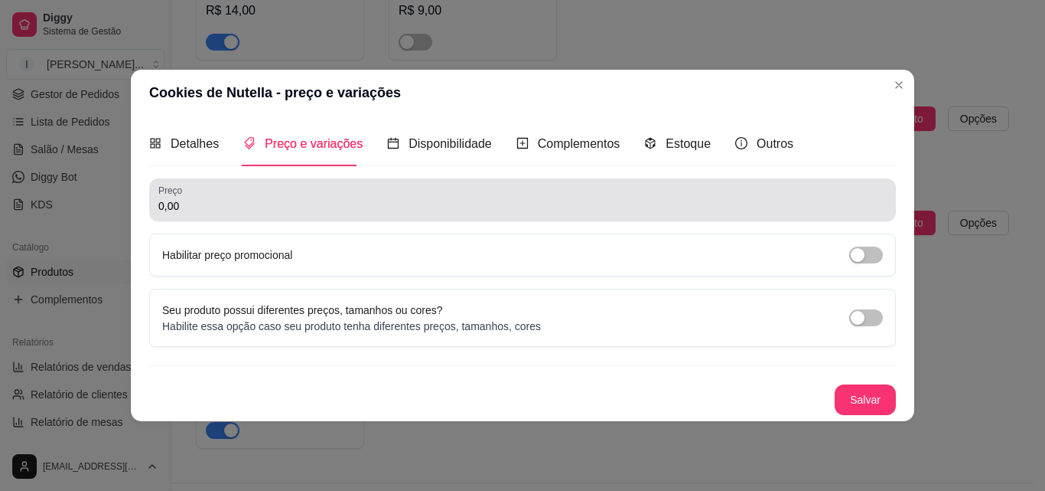
click at [191, 214] on div "0,00" at bounding box center [522, 199] width 729 height 31
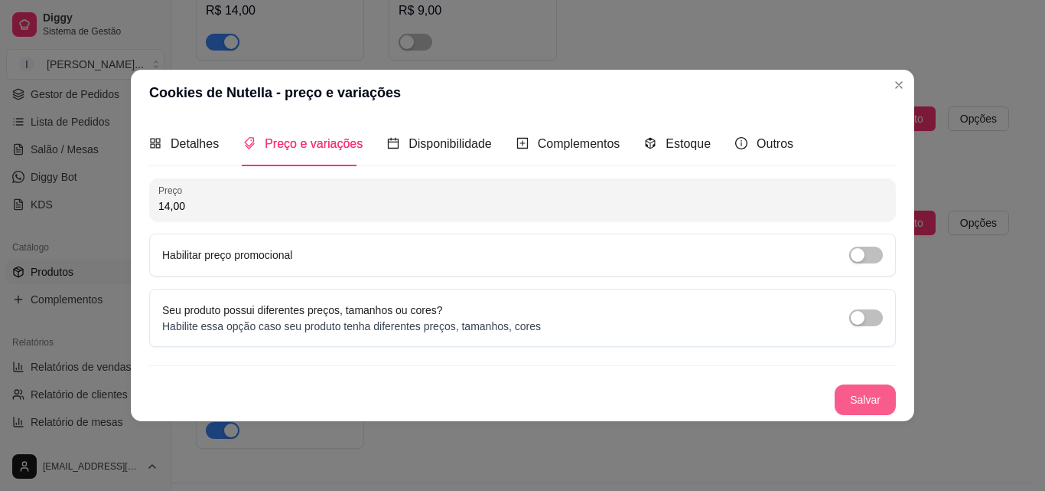
type input "14,00"
click at [854, 397] on button "Salvar" at bounding box center [865, 399] width 61 height 31
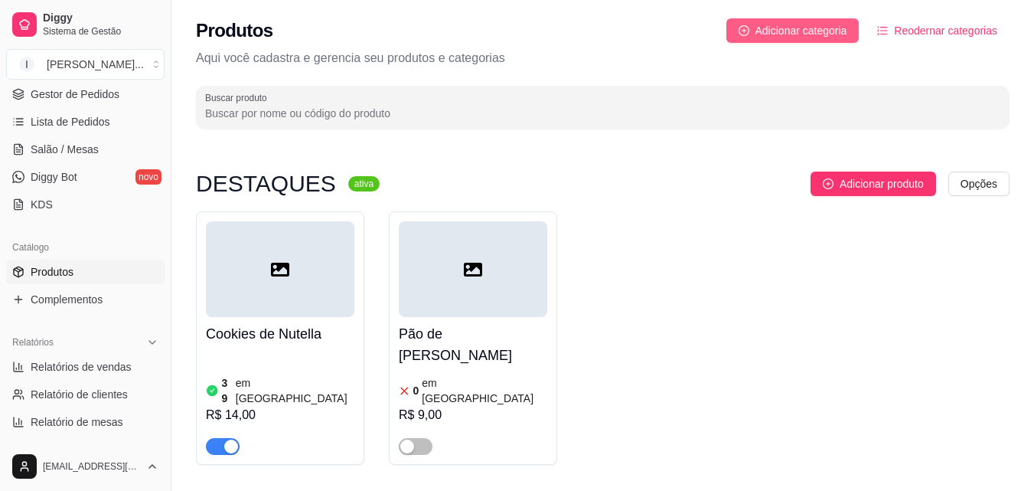
click at [833, 31] on span "Adicionar categoria" at bounding box center [801, 30] width 92 height 17
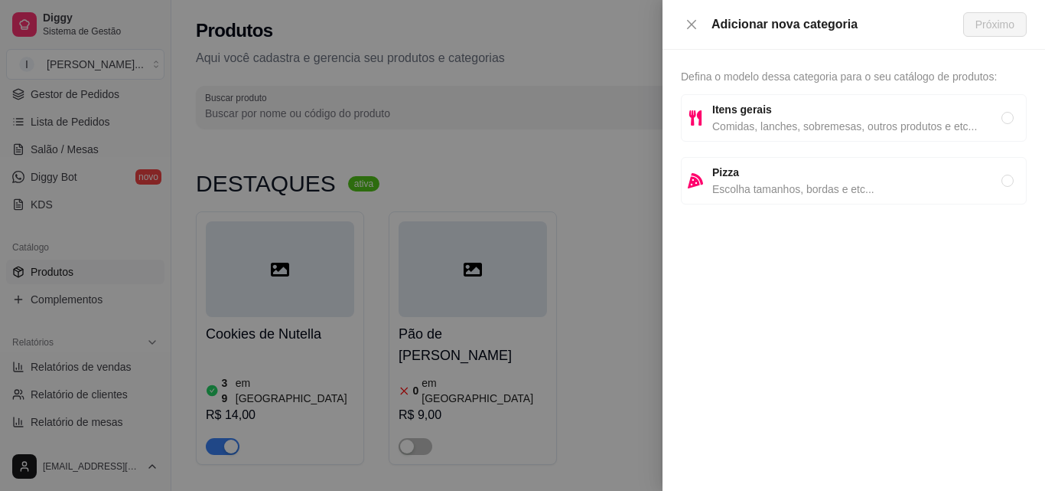
click at [832, 129] on span "Comidas, lanches, sobremesas, outros produtos e etc..." at bounding box center [857, 126] width 289 height 17
radio input "true"
click at [989, 30] on span "Próximo" at bounding box center [995, 24] width 39 height 17
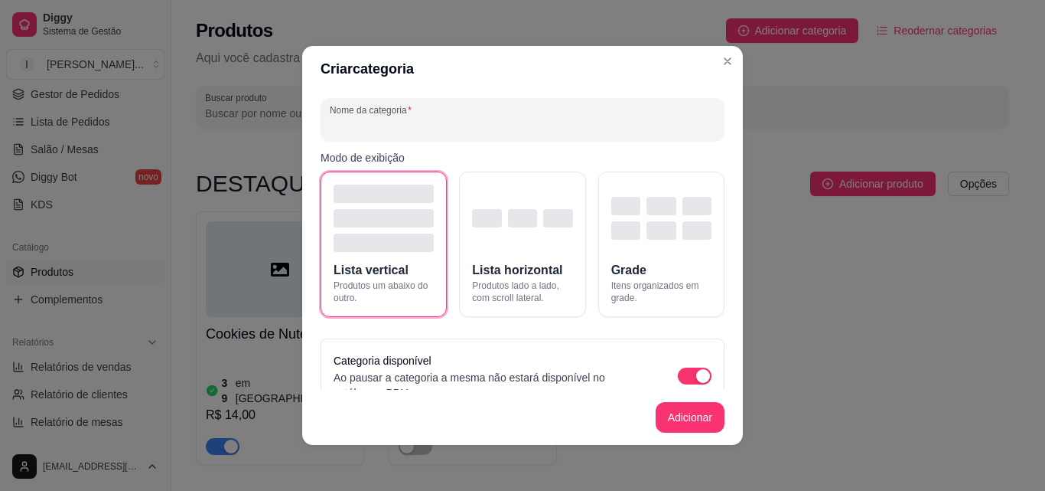
click at [471, 122] on input "Nome da categoria" at bounding box center [523, 125] width 386 height 15
type input "Bolos Gelado"
click at [700, 422] on button "Adicionar" at bounding box center [690, 417] width 69 height 31
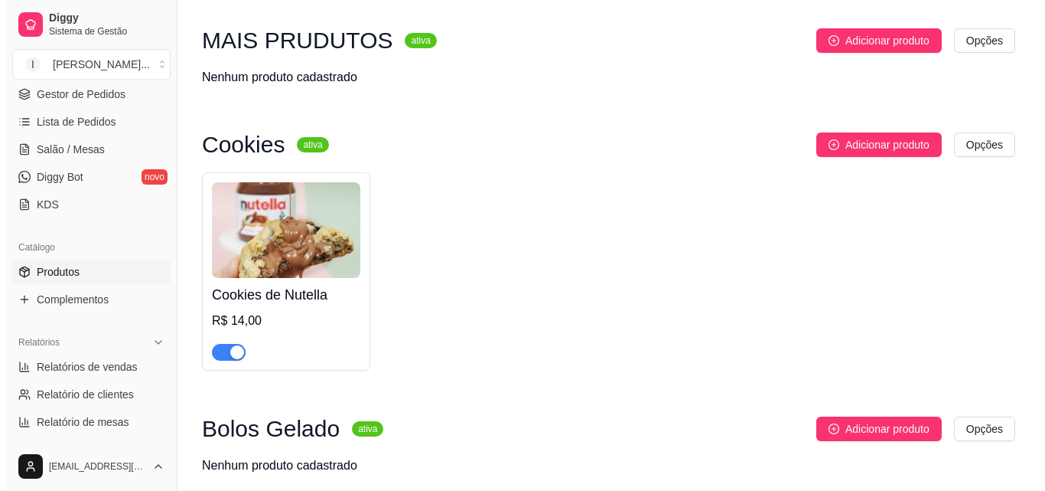
scroll to position [508, 0]
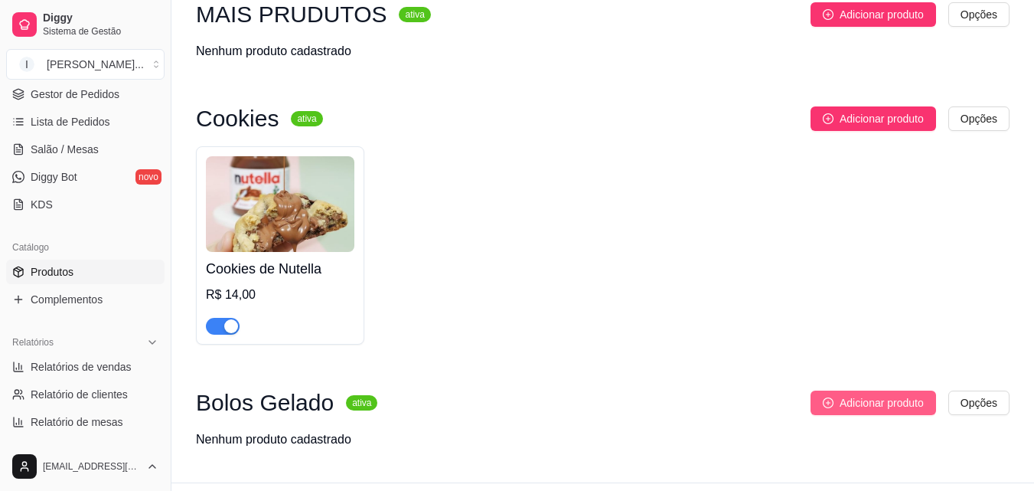
click at [840, 394] on span "Adicionar produto" at bounding box center [882, 402] width 84 height 17
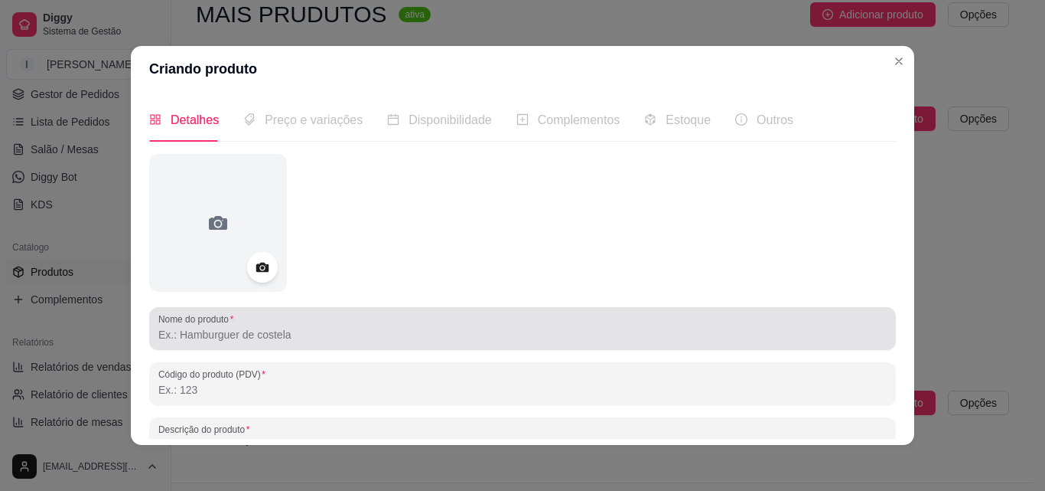
click at [306, 319] on div at bounding box center [522, 328] width 729 height 31
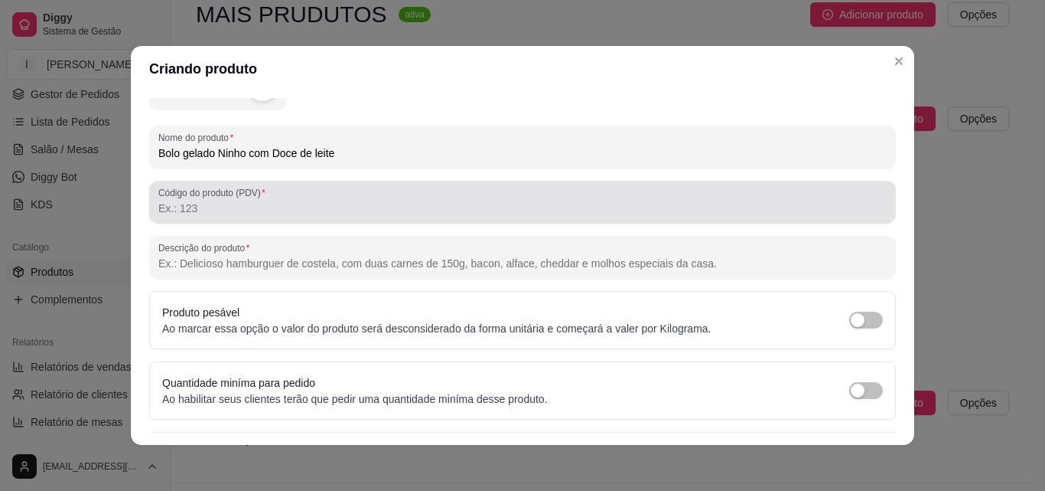
scroll to position [218, 0]
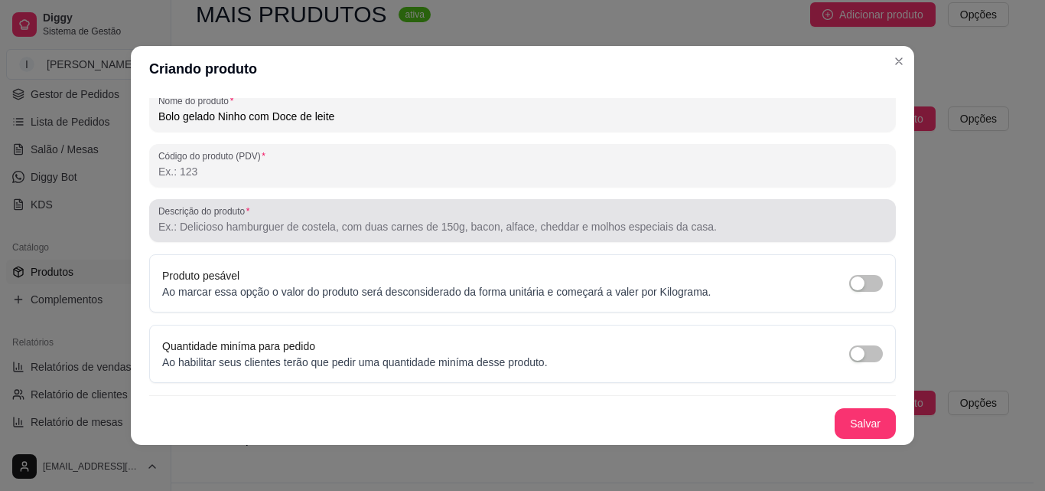
type input "Bolo gelado Ninho com Doce de leite"
click at [306, 228] on input "Descrição do produto" at bounding box center [522, 226] width 729 height 15
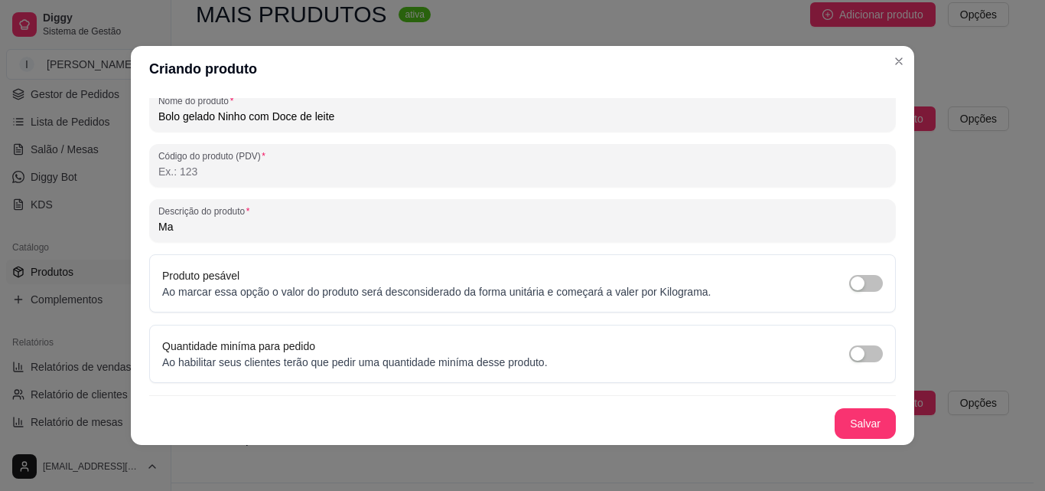
type input "M"
type input "N"
type input "u"
type input "M"
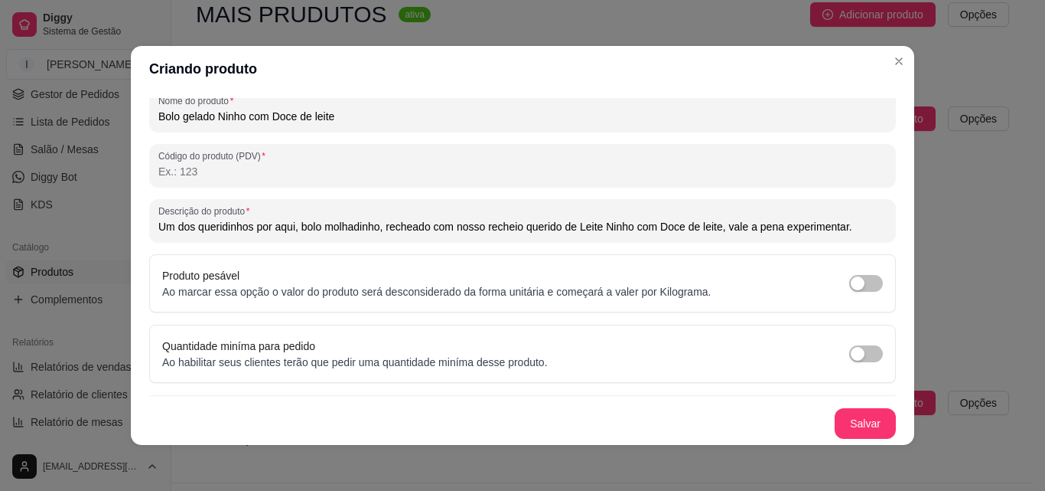
click at [559, 227] on input "Um dos queridinhos por aqui, bolo molhadinho, recheado com nosso recheio querid…" at bounding box center [522, 226] width 729 height 15
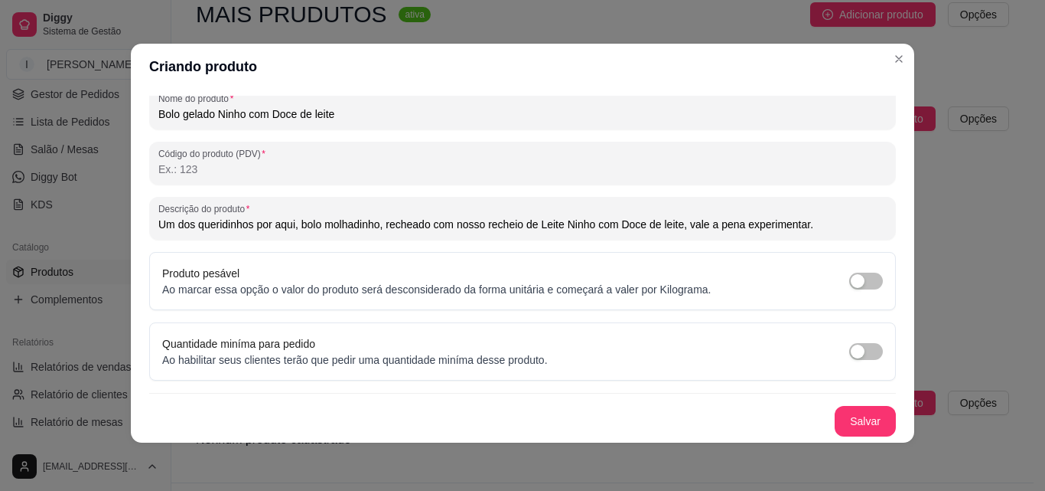
scroll to position [3, 0]
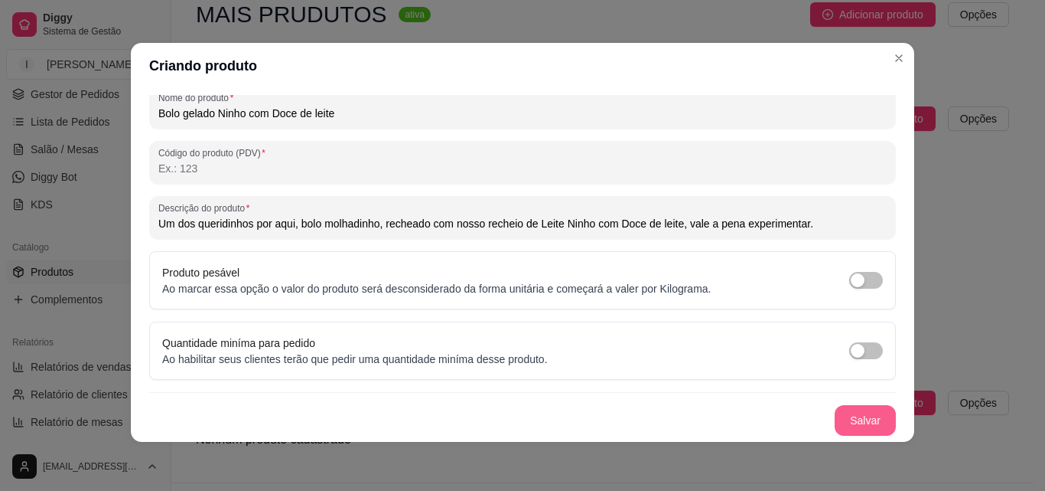
type input "Um dos queridinhos por aqui, bolo molhadinho, recheado com nosso recheio de Lei…"
click at [841, 416] on button "Salvar" at bounding box center [866, 421] width 60 height 30
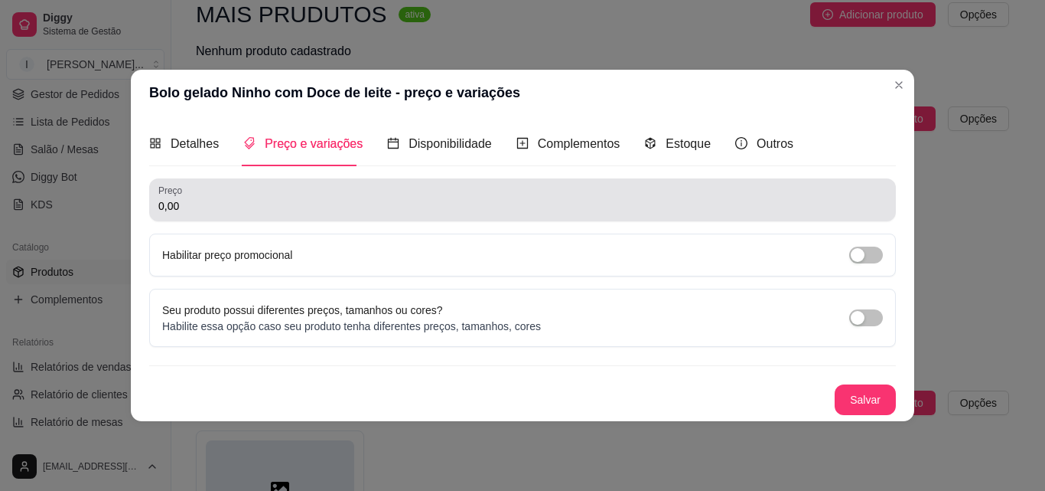
click at [234, 210] on input "0,00" at bounding box center [522, 205] width 729 height 15
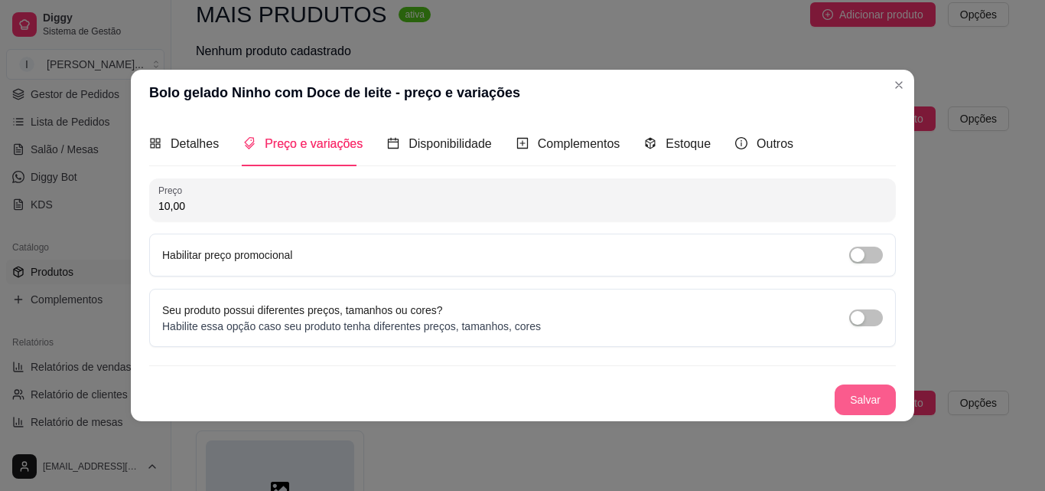
type input "10,00"
click at [863, 396] on button "Salvar" at bounding box center [865, 399] width 61 height 31
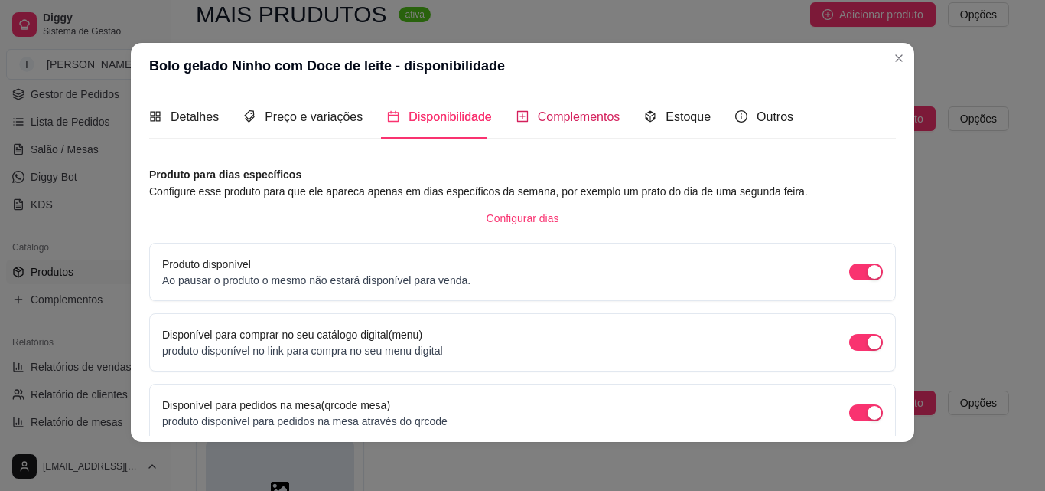
click at [581, 116] on span "Complementos" at bounding box center [579, 116] width 83 height 13
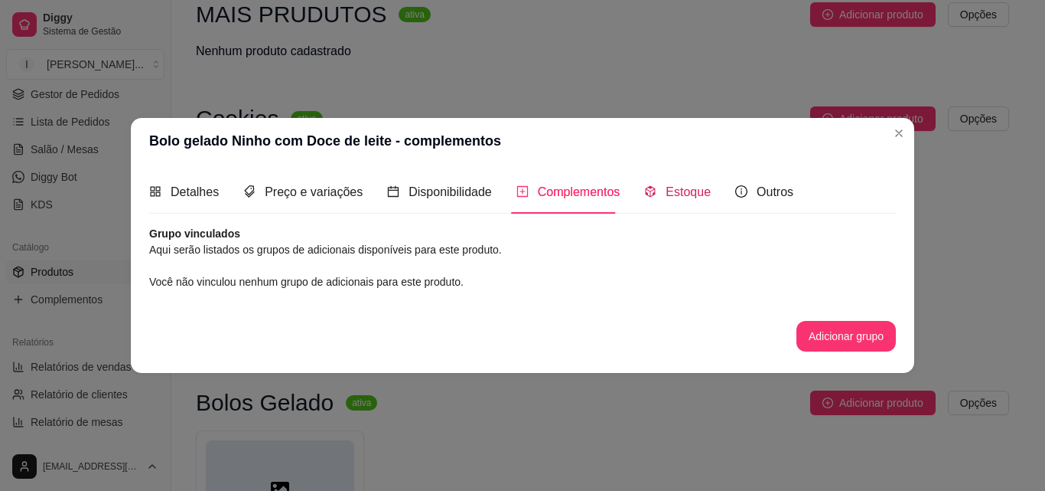
click at [680, 188] on span "Estoque" at bounding box center [688, 191] width 45 height 13
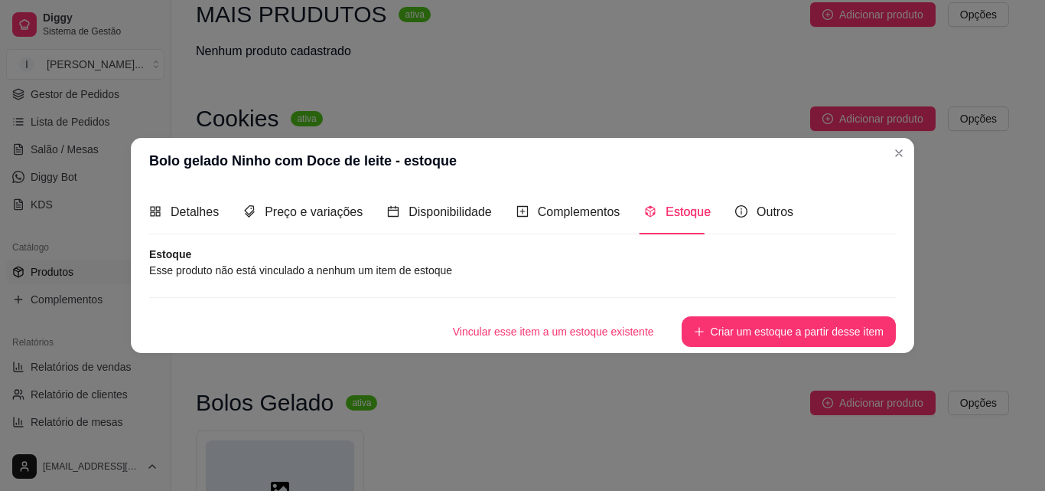
click at [396, 272] on article "Esse produto não está vinculado a nenhum um item de estoque" at bounding box center [522, 270] width 747 height 17
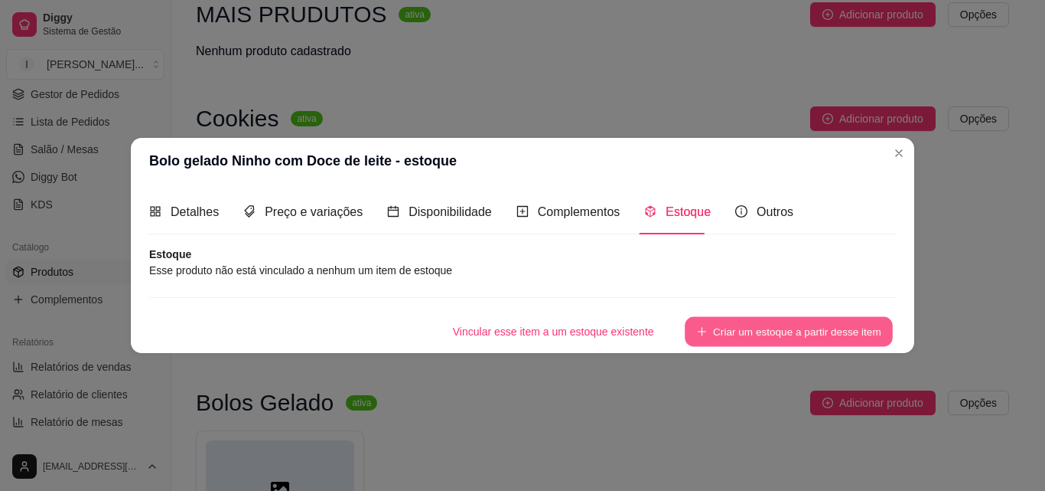
click at [778, 328] on button "Criar um estoque a partir desse item" at bounding box center [789, 331] width 208 height 30
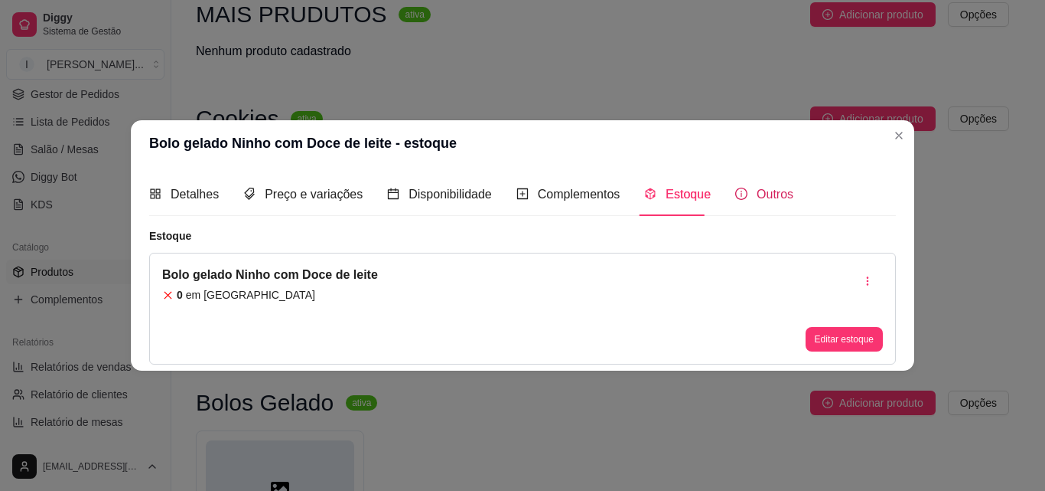
click at [772, 191] on span "Outros" at bounding box center [775, 194] width 37 height 13
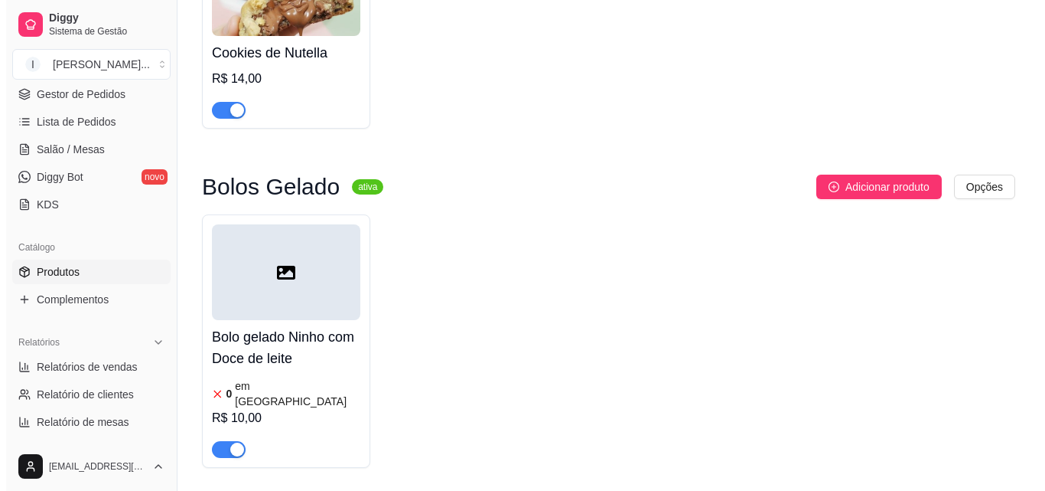
scroll to position [729, 0]
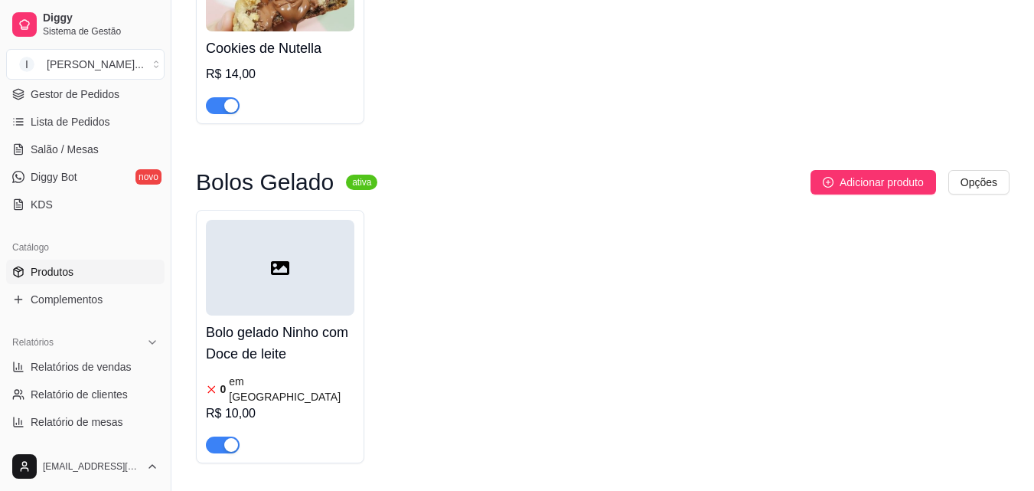
click at [244, 373] on article "em [GEOGRAPHIC_DATA]" at bounding box center [292, 388] width 126 height 31
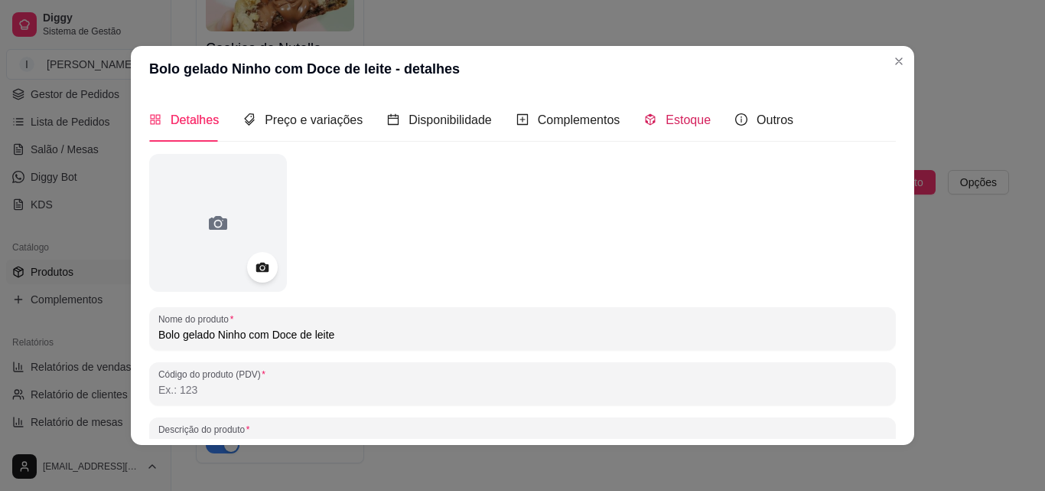
click at [666, 119] on span "Estoque" at bounding box center [688, 119] width 45 height 13
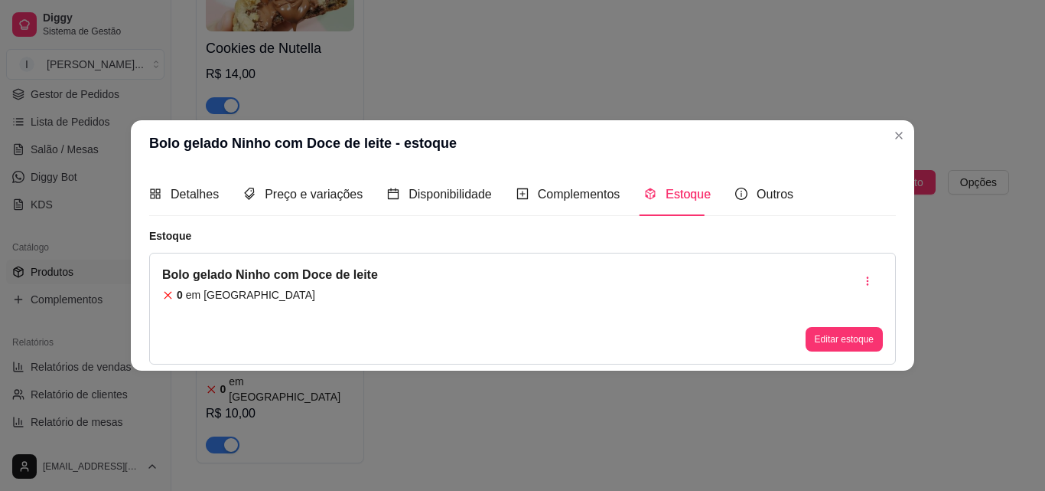
click at [184, 294] on div "0 em [GEOGRAPHIC_DATA]" at bounding box center [270, 294] width 216 height 15
click at [831, 340] on button "Editar estoque" at bounding box center [844, 340] width 75 height 24
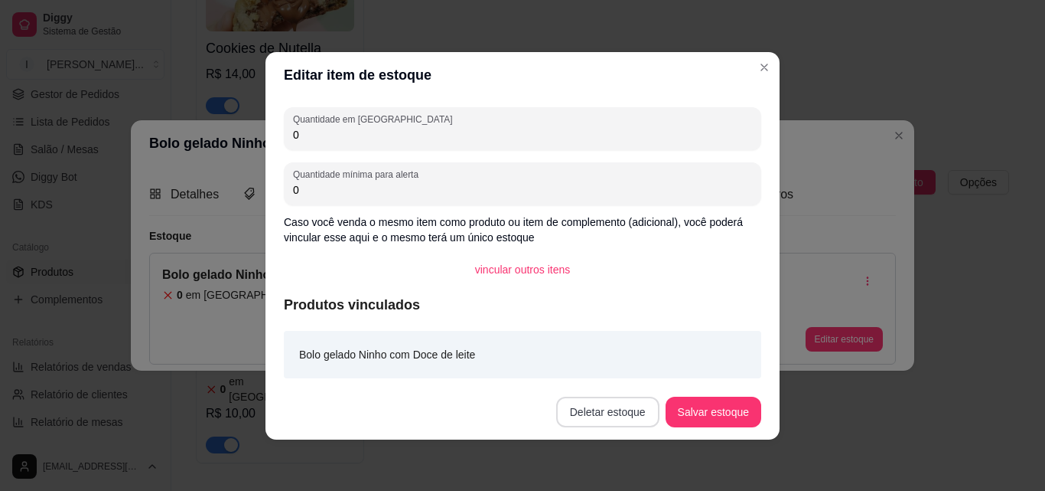
click at [623, 416] on button "Deletar estoque" at bounding box center [607, 411] width 103 height 31
click at [625, 370] on button "Confirmar" at bounding box center [616, 368] width 54 height 23
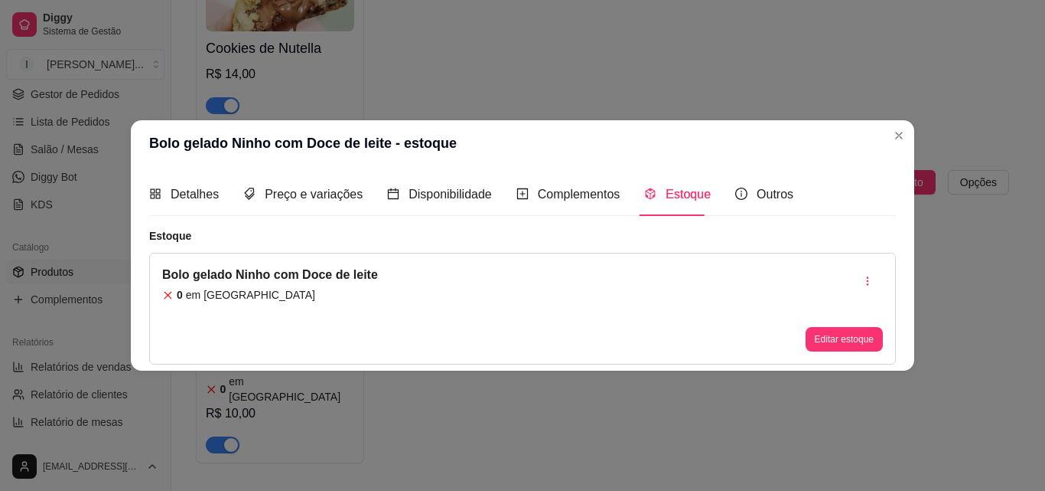
scroll to position [710, 0]
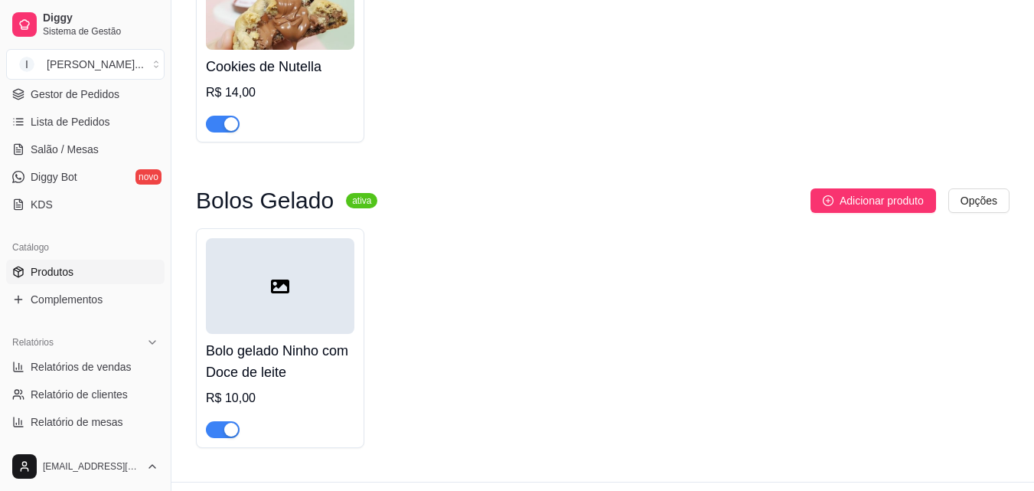
click at [300, 340] on h4 "Bolo gelado Ninho com Doce de leite" at bounding box center [280, 361] width 148 height 43
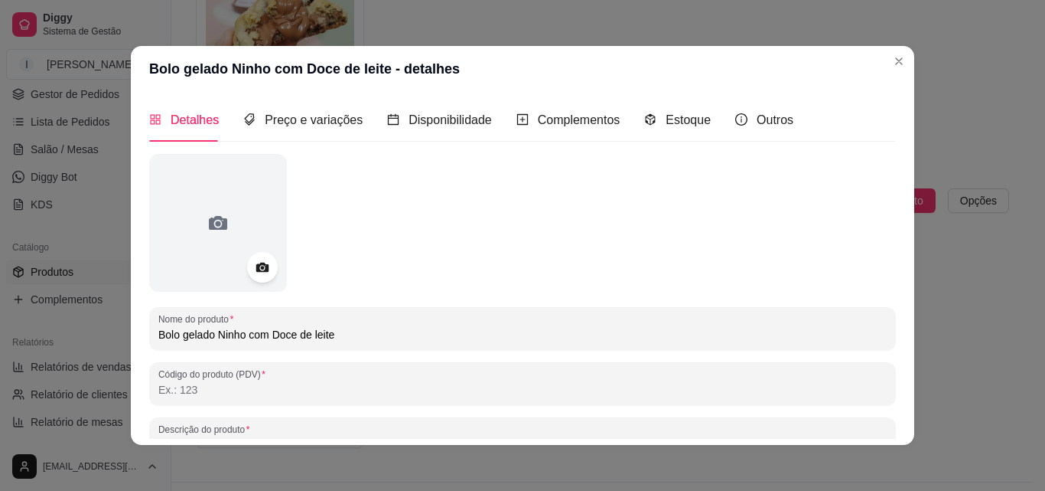
drag, startPoint x: 213, startPoint y: 334, endPoint x: 129, endPoint y: 338, distance: 84.2
click at [131, 338] on div "Detalhes Preço e variações Disponibilidade Complementos Estoque Outros Nome do …" at bounding box center [523, 268] width 784 height 353
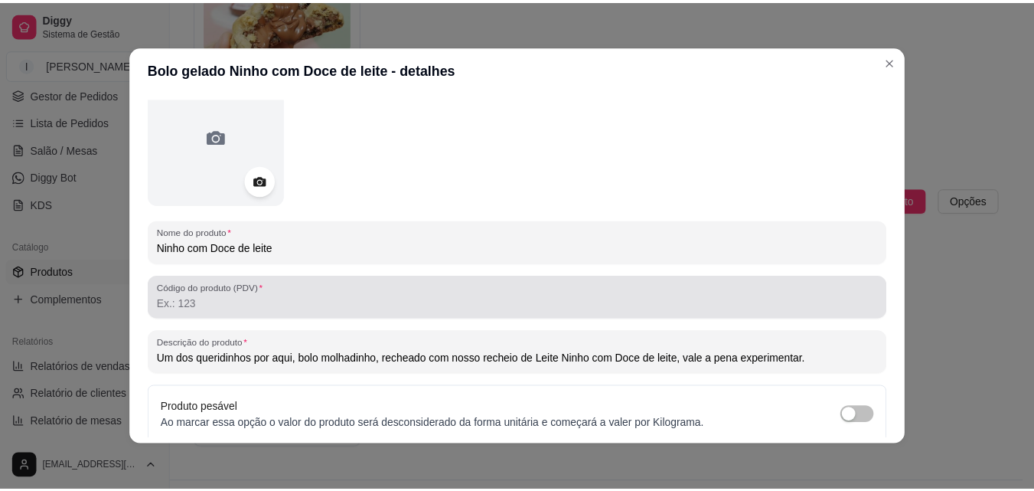
scroll to position [218, 0]
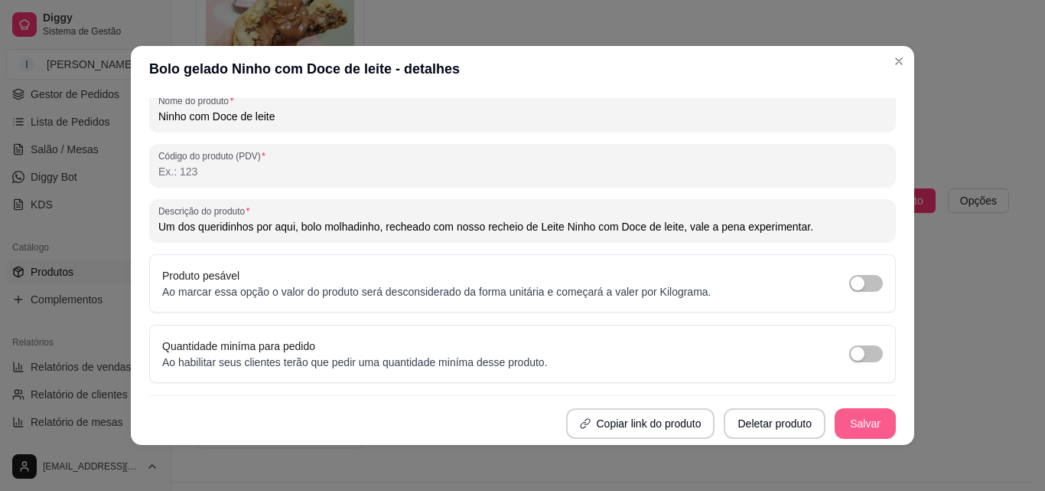
type input "Ninho com Doce de leite"
click at [840, 422] on button "Salvar" at bounding box center [865, 423] width 61 height 31
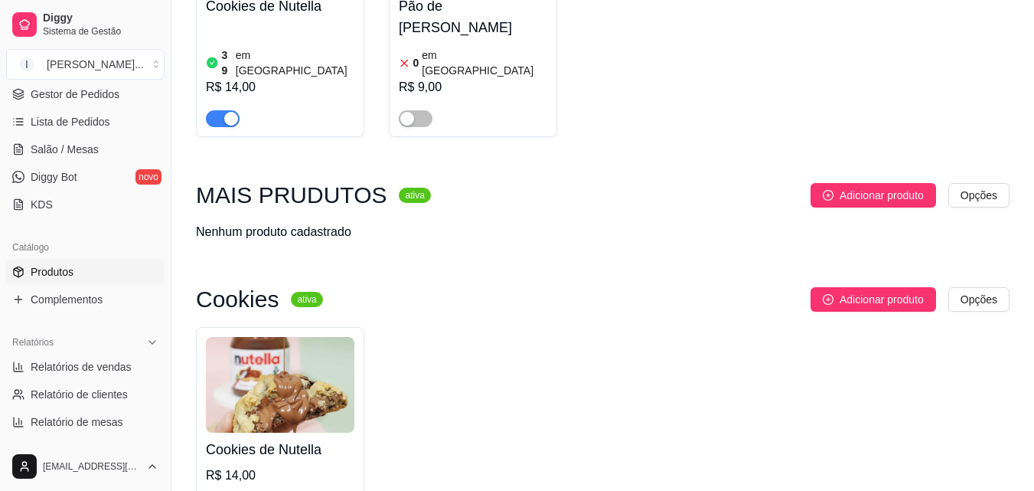
scroll to position [0, 0]
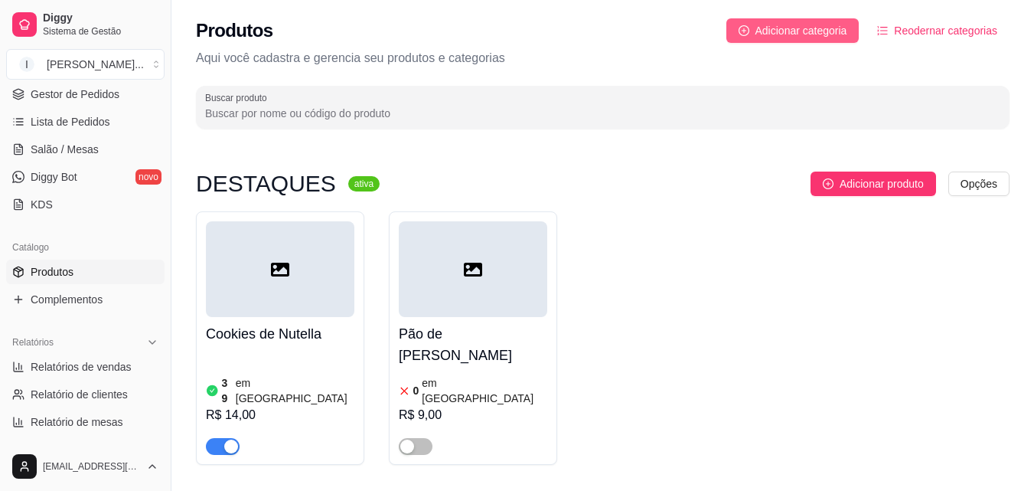
click at [787, 19] on button "Adicionar categoria" at bounding box center [792, 30] width 133 height 24
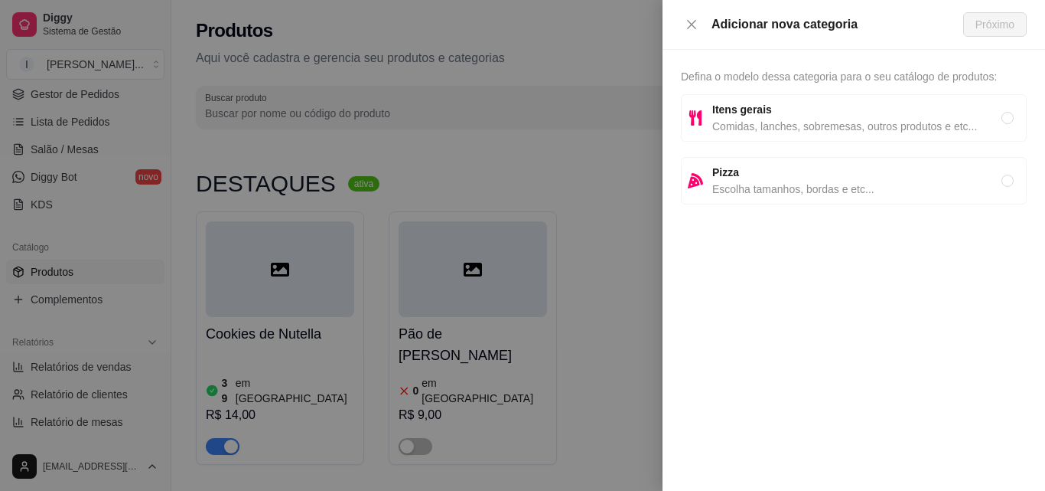
click at [791, 116] on span "Itens gerais" at bounding box center [857, 109] width 289 height 17
radio input "true"
click at [1000, 21] on span "Próximo" at bounding box center [995, 24] width 39 height 17
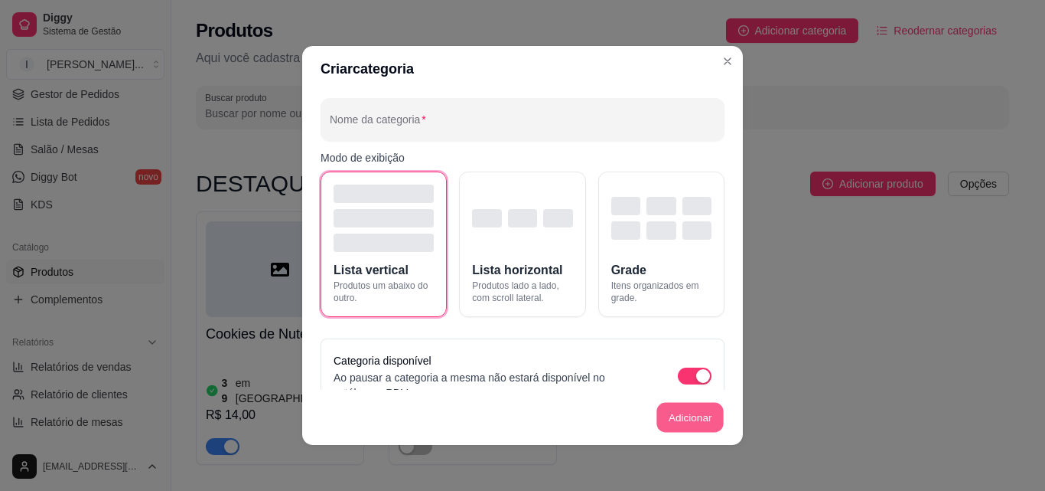
click at [692, 412] on button "Adicionar" at bounding box center [690, 418] width 67 height 30
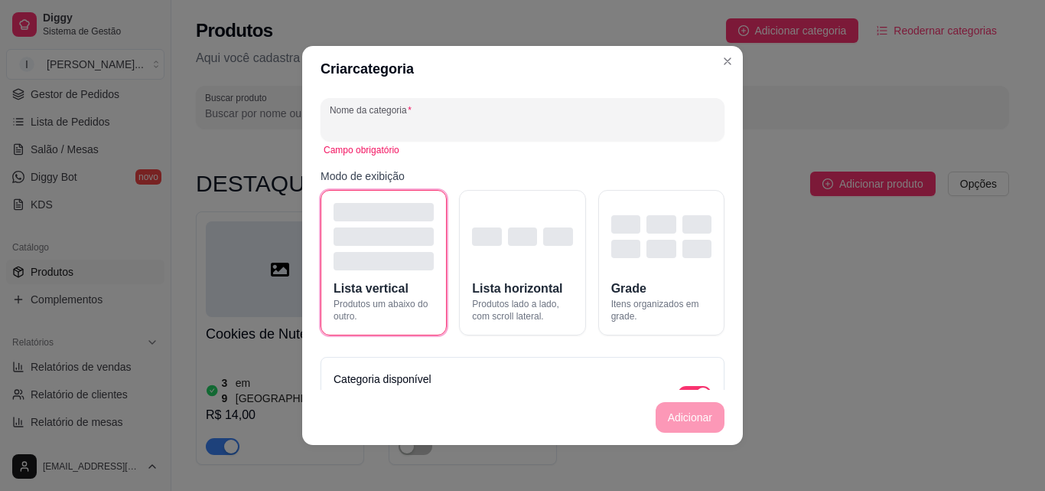
click at [488, 122] on input "Nome da categoria" at bounding box center [523, 125] width 386 height 15
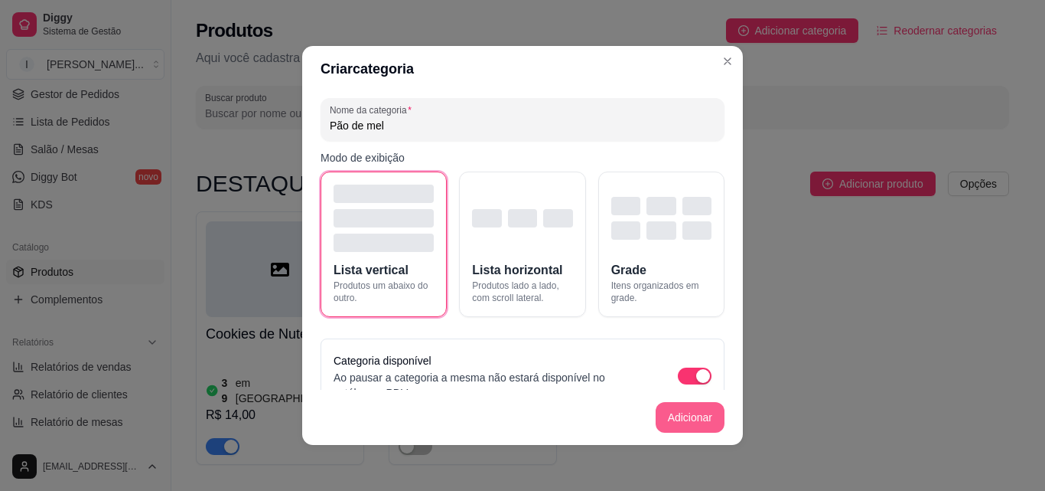
type input "Pão de mel"
click at [690, 416] on button "Adicionar" at bounding box center [690, 417] width 69 height 31
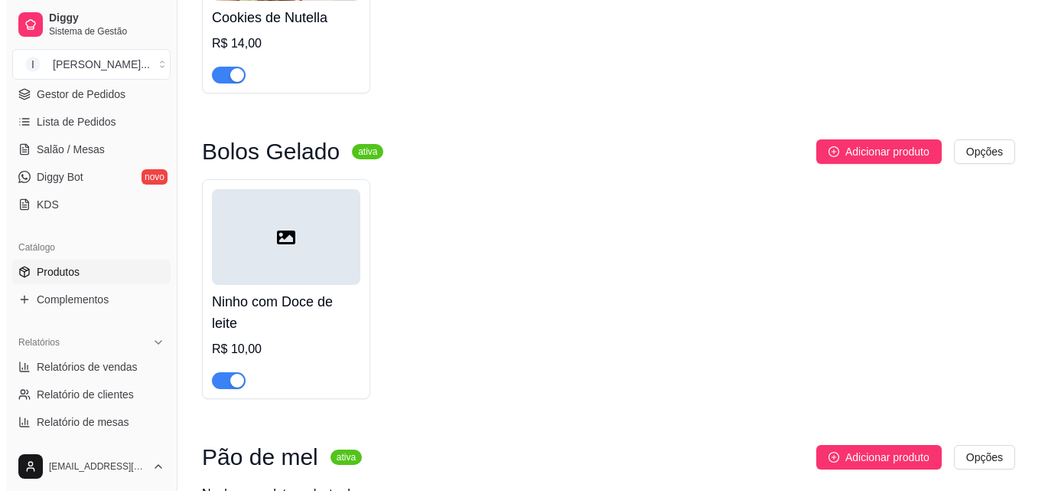
scroll to position [814, 0]
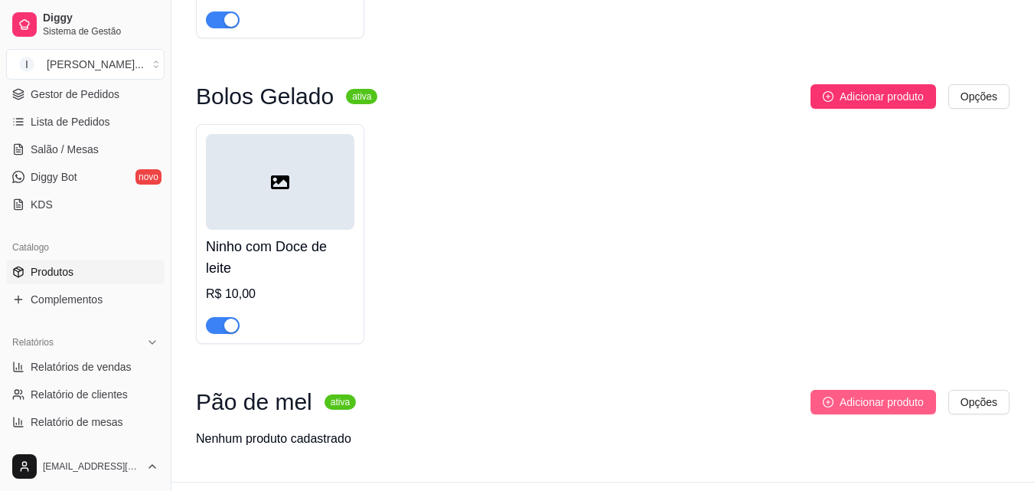
click at [845, 393] on span "Adicionar produto" at bounding box center [882, 401] width 84 height 17
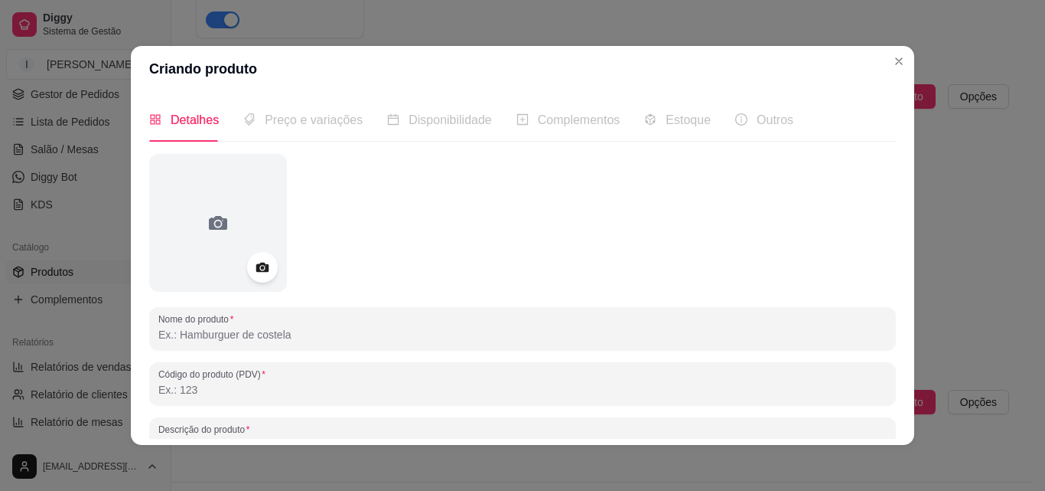
click at [244, 335] on input "Nome do produto" at bounding box center [522, 334] width 729 height 15
type input "Doce de leite"
click at [260, 267] on circle at bounding box center [262, 268] width 4 height 4
click at [253, 263] on icon at bounding box center [262, 268] width 18 height 18
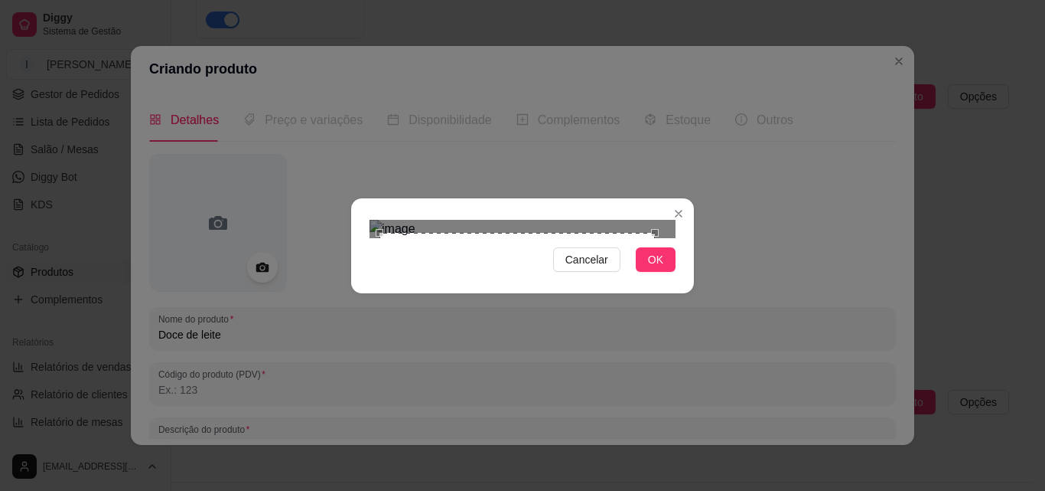
click at [618, 246] on div "Use the arrow keys to move the crop selection area" at bounding box center [518, 371] width 276 height 276
click at [656, 268] on span "OK" at bounding box center [655, 259] width 15 height 17
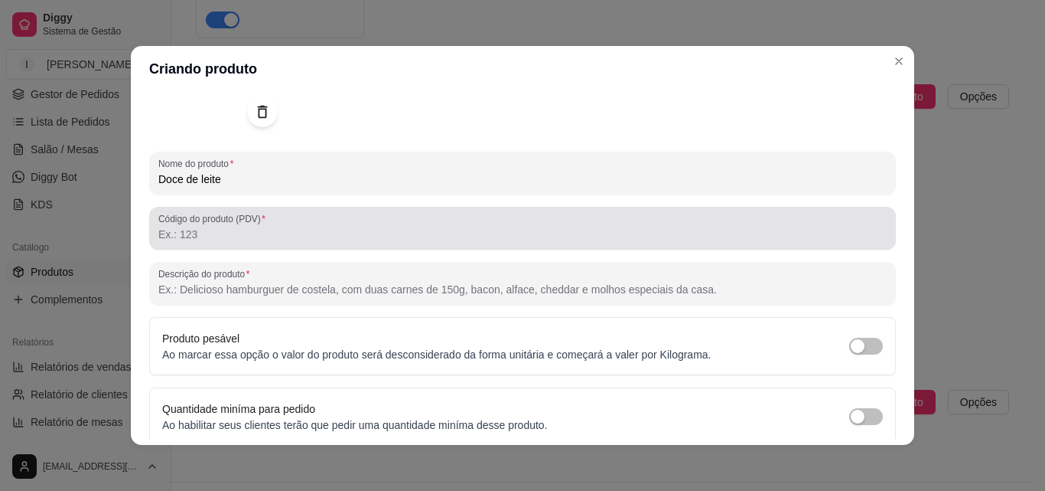
scroll to position [218, 0]
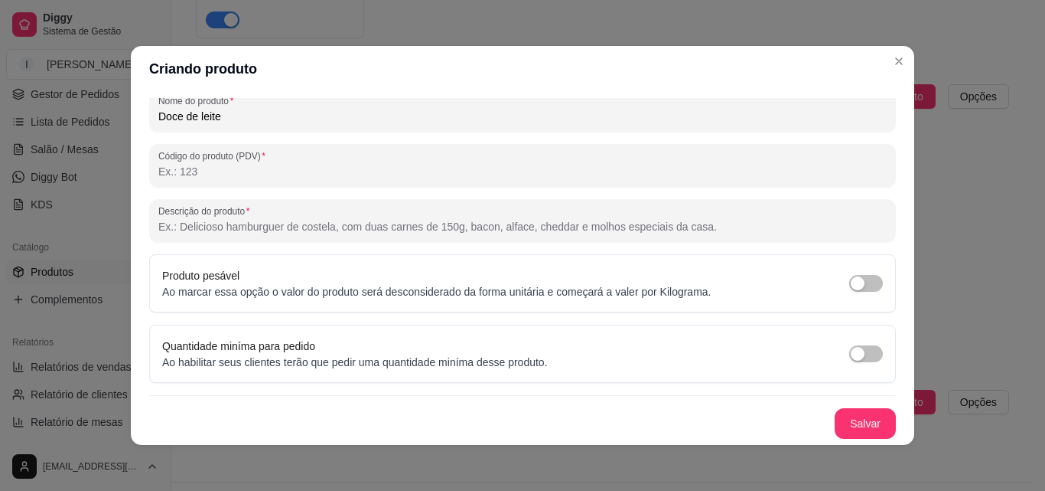
click at [311, 227] on input "Descrição do produto" at bounding box center [522, 226] width 729 height 15
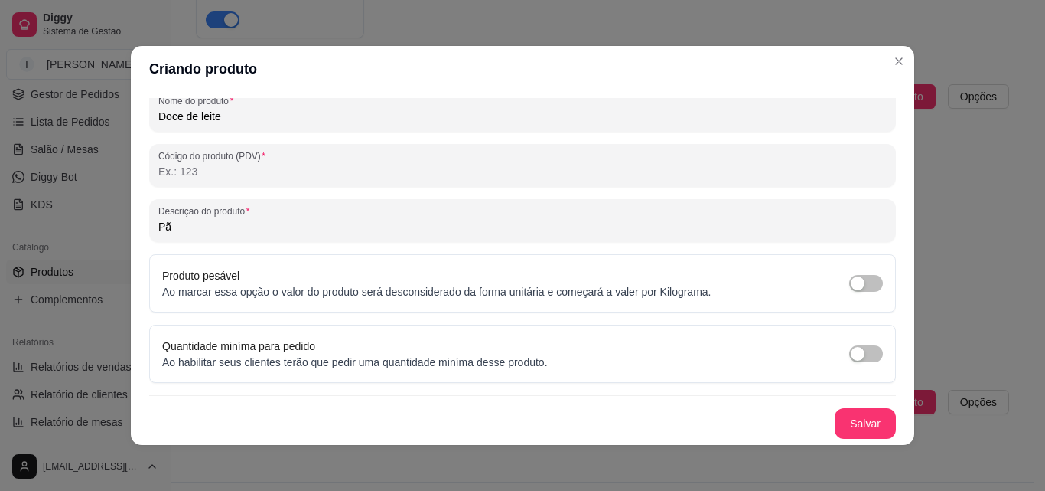
type input "P"
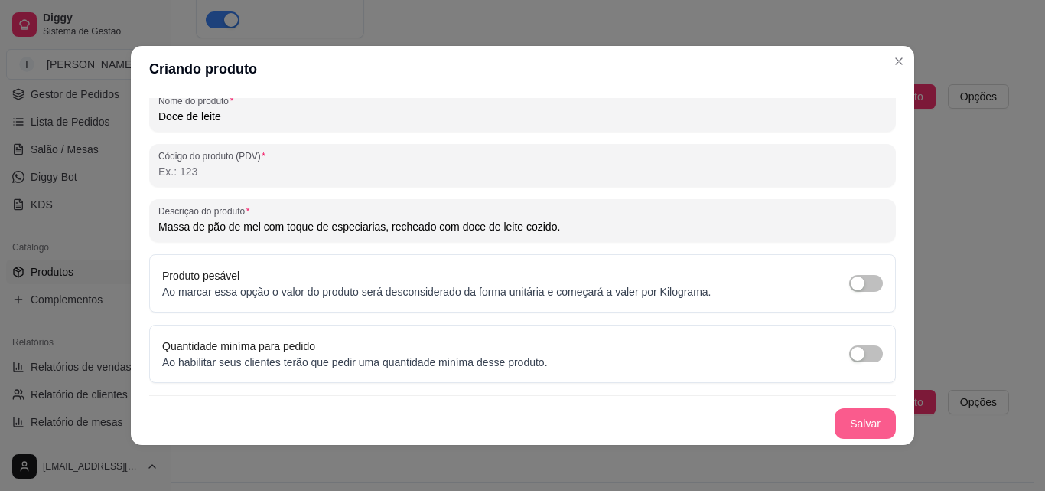
type input "Massa de pão de mel com toque de especiarias, recheado com doce de leite cozido."
click at [861, 425] on button "Salvar" at bounding box center [865, 423] width 61 height 31
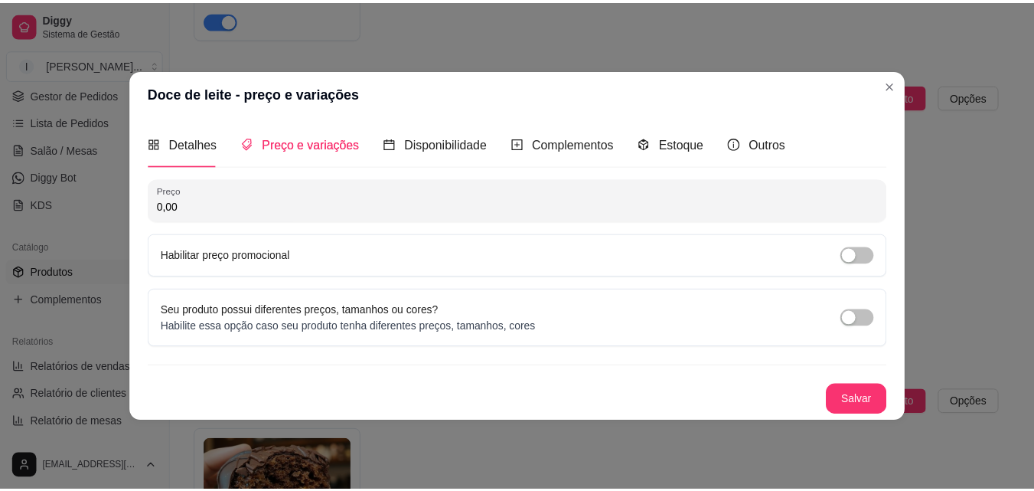
scroll to position [0, 0]
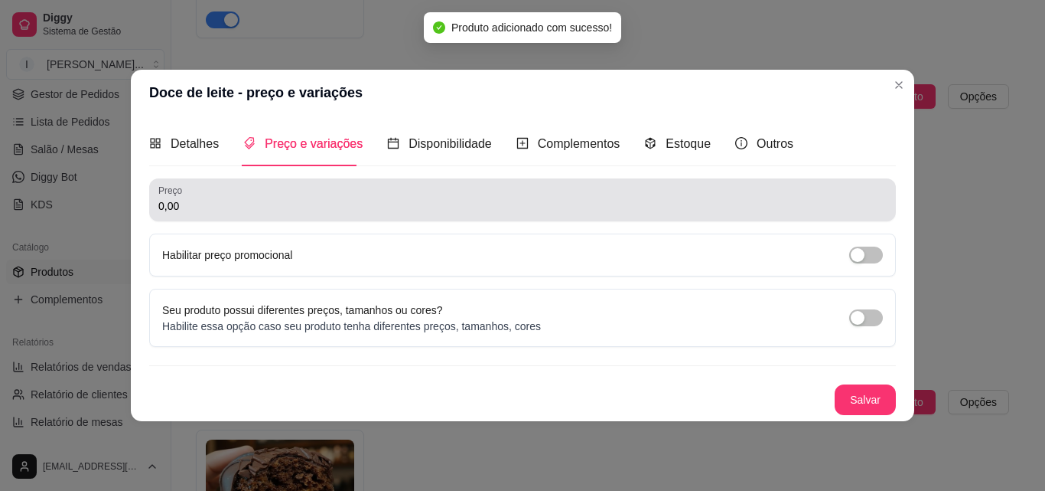
click at [196, 203] on input "0,00" at bounding box center [522, 205] width 729 height 15
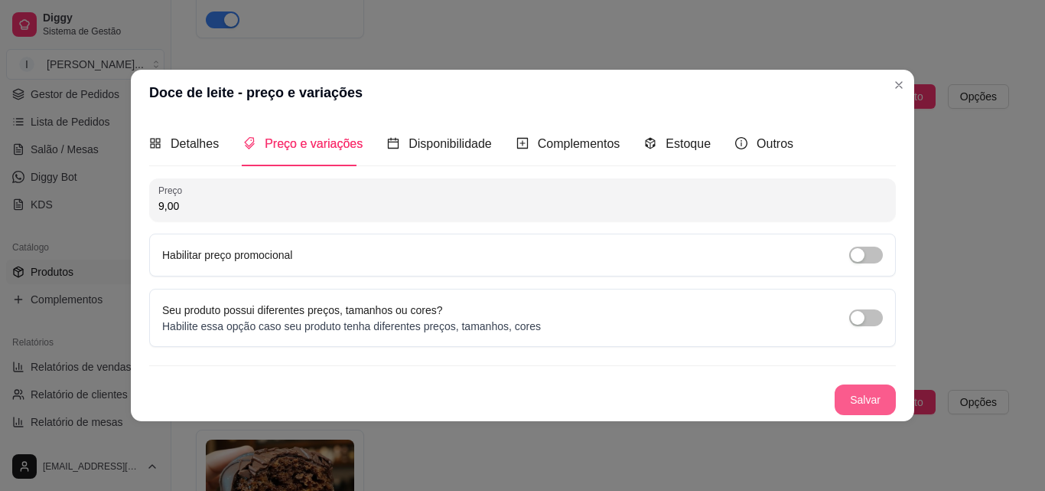
type input "9,00"
click at [854, 398] on button "Salvar" at bounding box center [866, 399] width 60 height 30
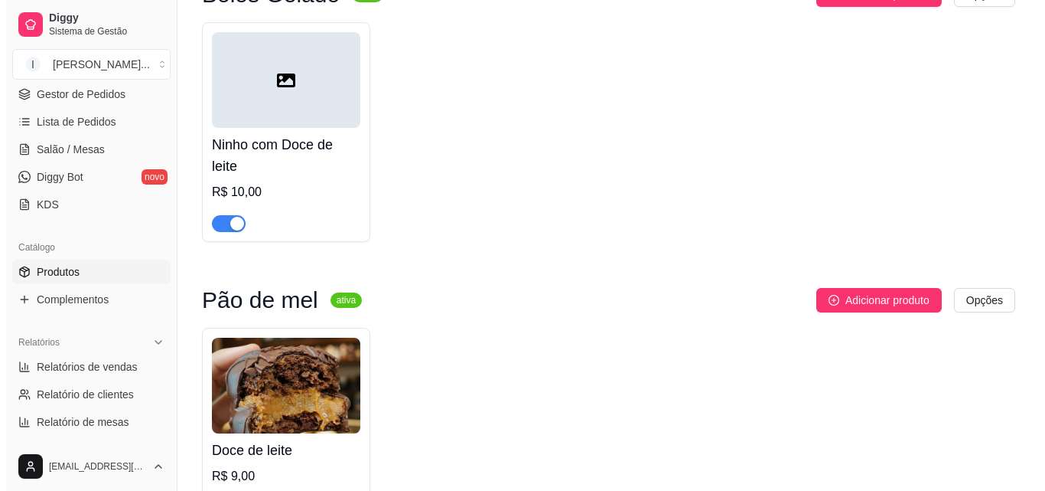
scroll to position [842, 0]
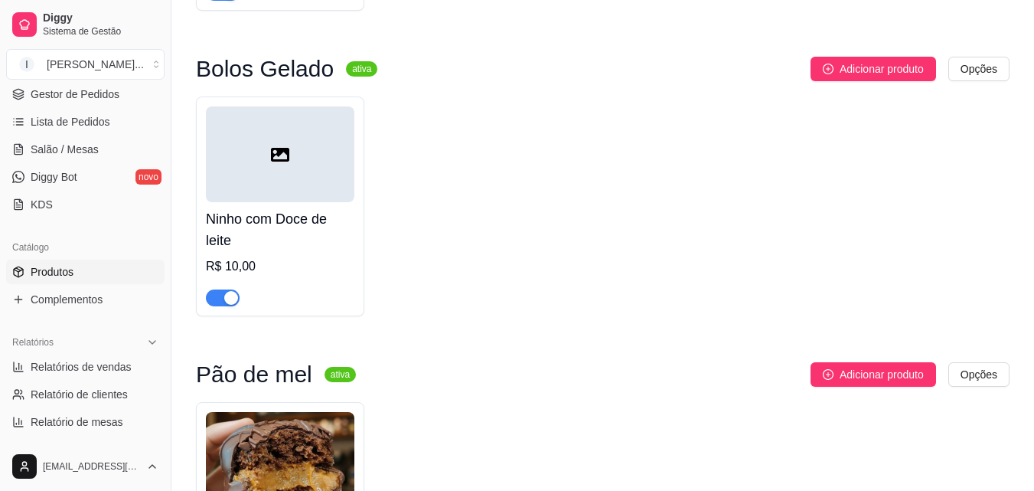
click at [302, 122] on div at bounding box center [280, 154] width 148 height 96
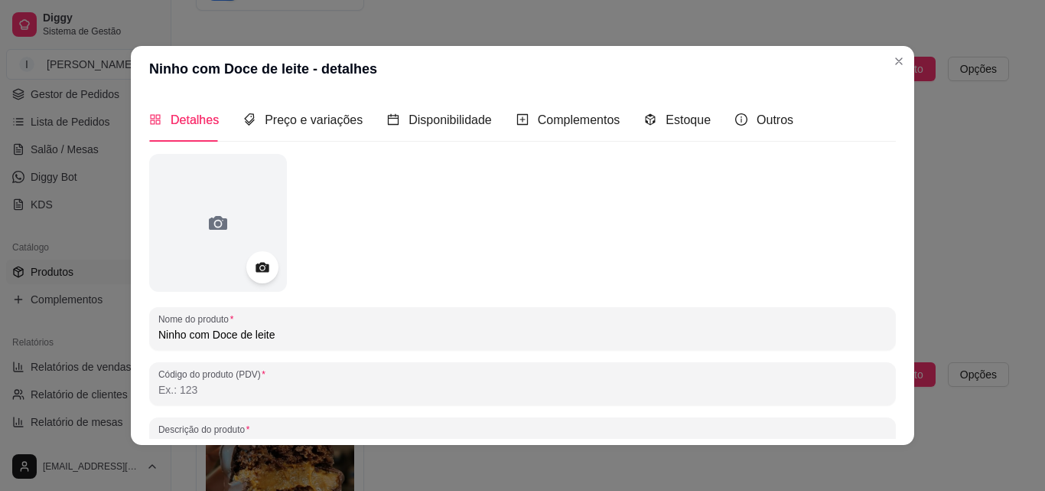
click at [263, 263] on icon at bounding box center [262, 268] width 18 height 18
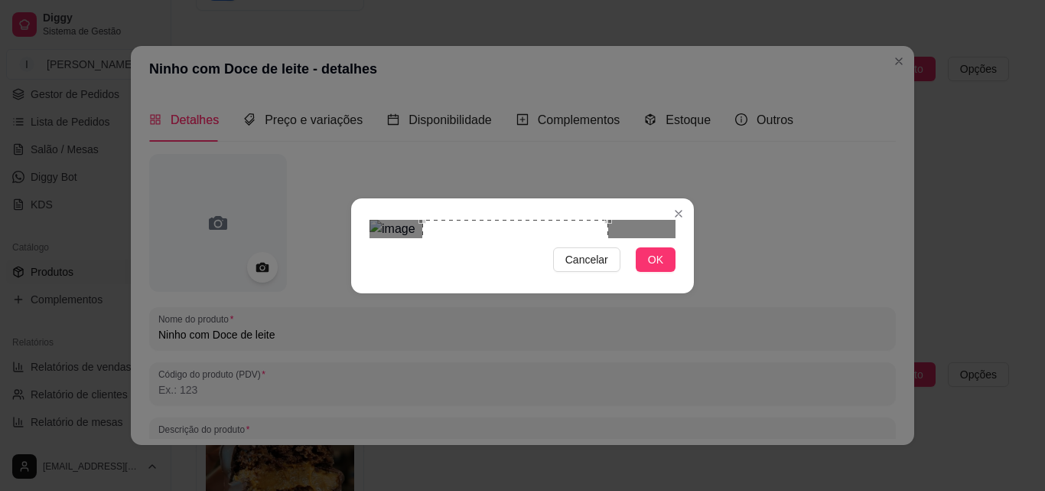
click at [549, 292] on div "Use the arrow keys to move the crop selection area" at bounding box center [515, 313] width 186 height 186
click at [647, 272] on button "OK" at bounding box center [656, 259] width 40 height 24
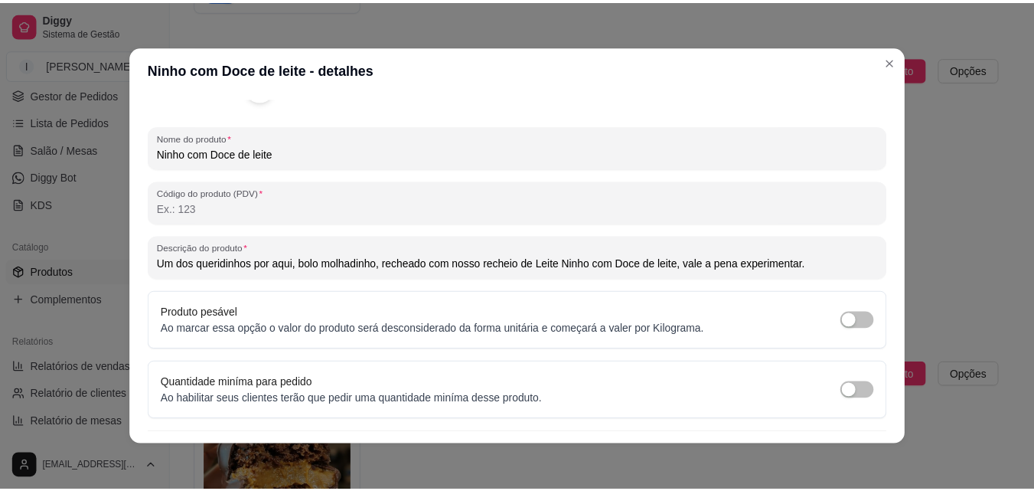
scroll to position [218, 0]
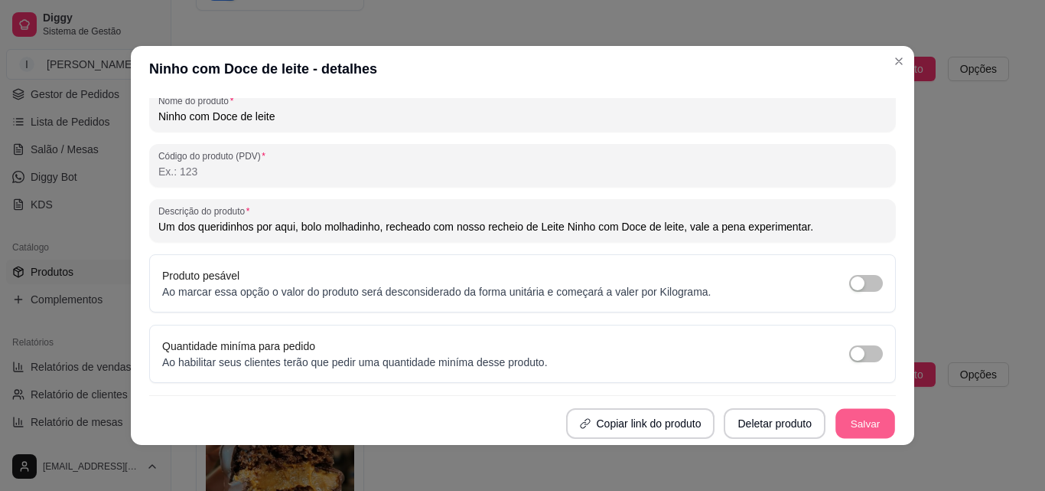
click at [849, 422] on button "Salvar" at bounding box center [866, 424] width 60 height 30
click at [849, 422] on button "Salvar" at bounding box center [865, 423] width 61 height 31
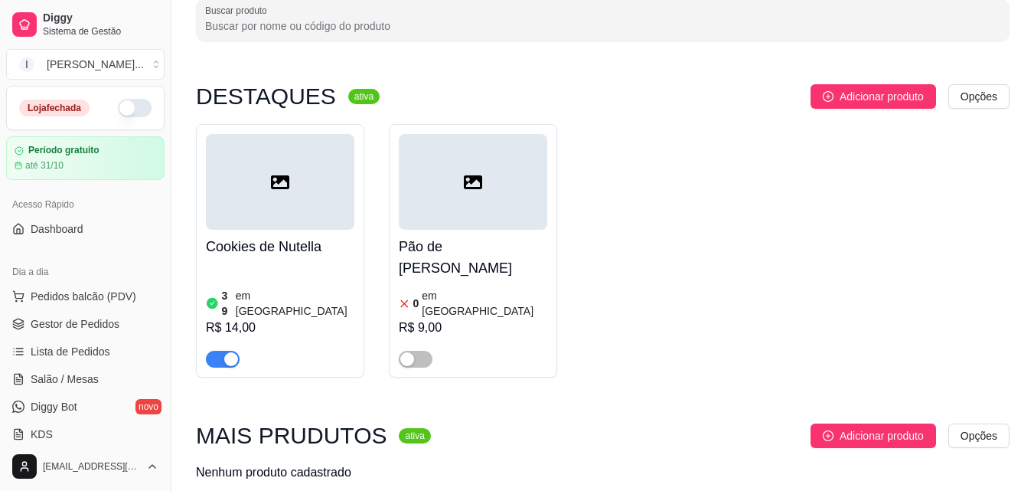
scroll to position [0, 0]
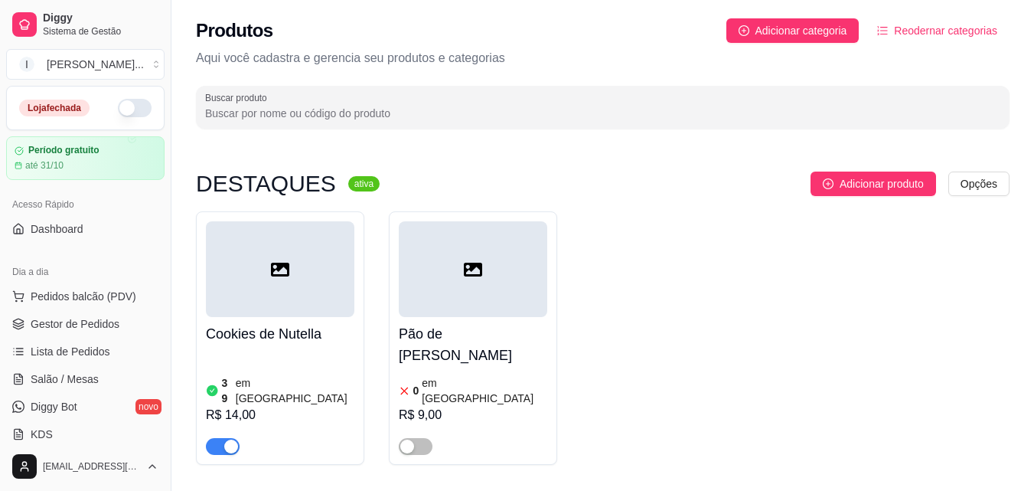
drag, startPoint x: 801, startPoint y: 14, endPoint x: 804, endPoint y: 5, distance: 9.5
click at [802, 10] on div "Produtos Adicionar categoria Reodernar categorias Aqui você cadastra e gerencia…" at bounding box center [602, 69] width 863 height 138
click at [799, 28] on span "Adicionar categoria" at bounding box center [801, 30] width 92 height 17
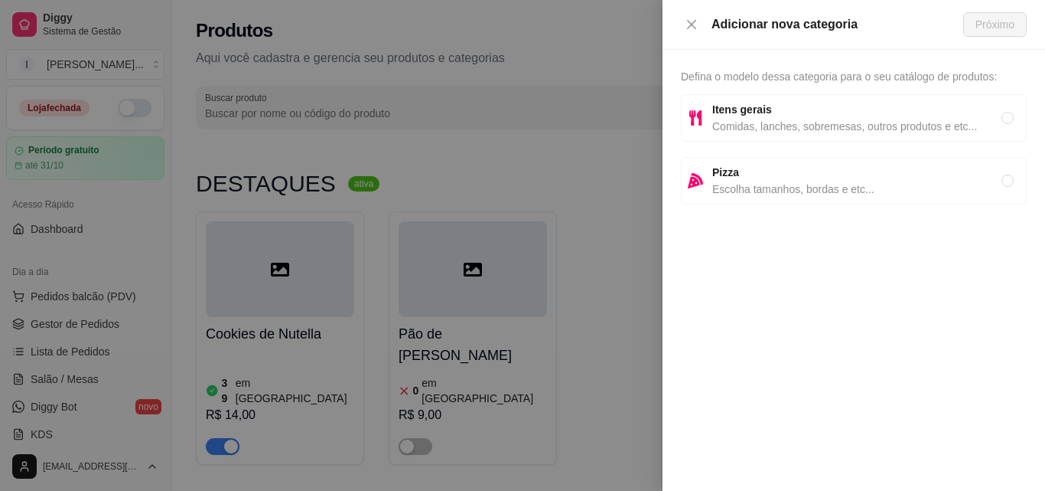
click at [801, 119] on span "Comidas, lanches, sobremesas, outros produtos e etc..." at bounding box center [857, 126] width 289 height 17
radio input "true"
click at [986, 22] on span "Próximo" at bounding box center [995, 24] width 39 height 17
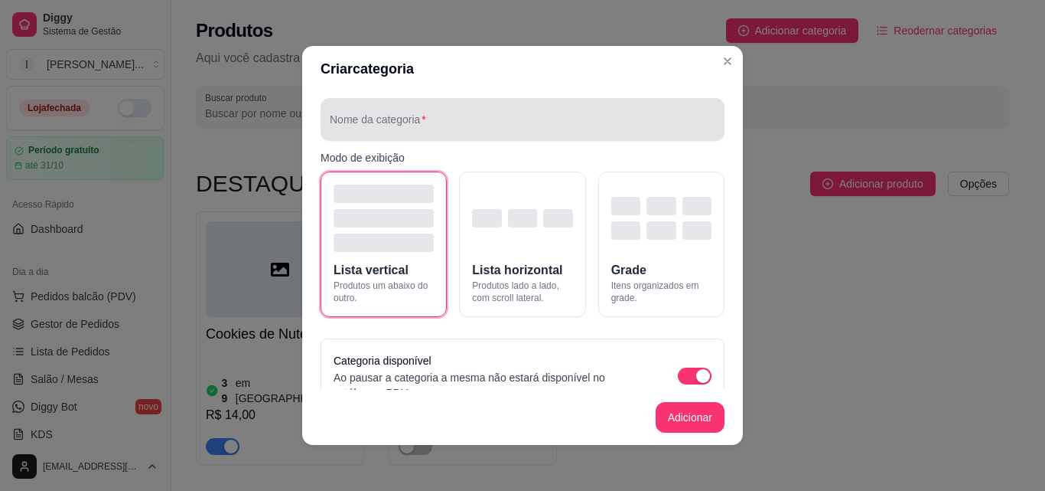
click at [468, 121] on input "Nome da categoria" at bounding box center [523, 125] width 386 height 15
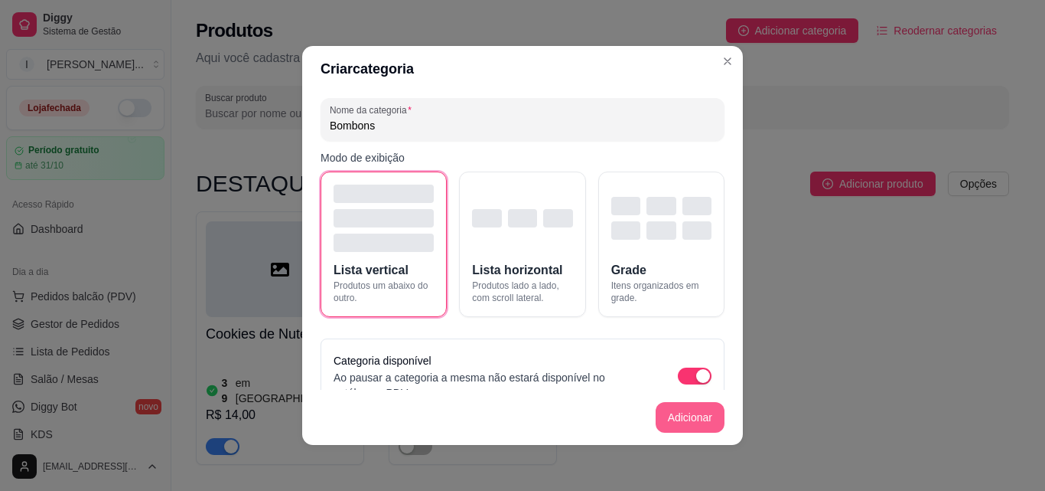
type input "Bombons"
click at [676, 422] on button "Adicionar" at bounding box center [690, 417] width 69 height 31
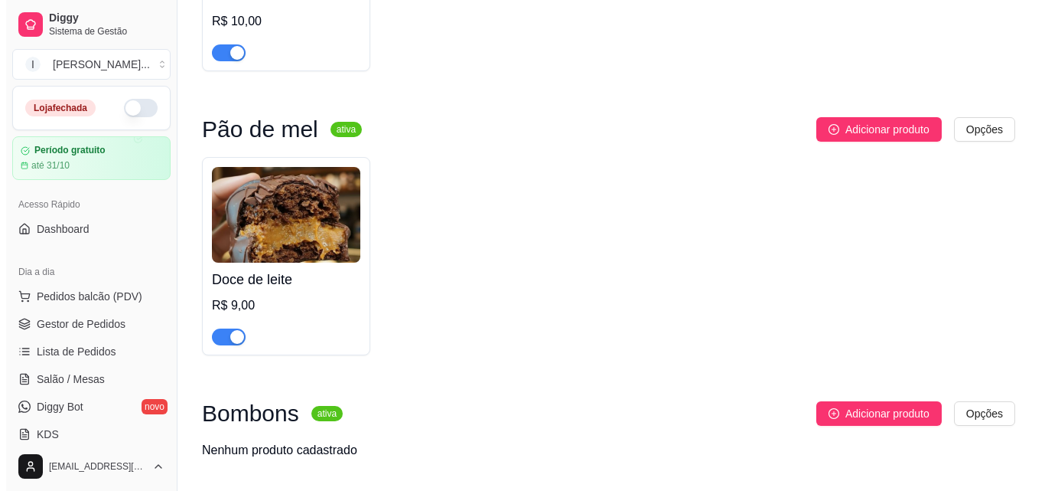
scroll to position [1099, 0]
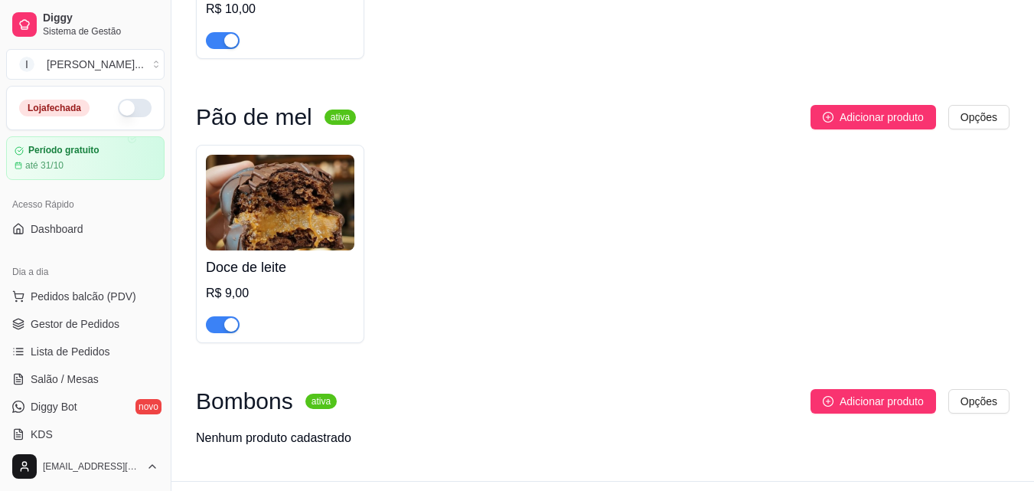
click at [256, 392] on h3 "Bombons" at bounding box center [244, 401] width 97 height 18
click at [260, 392] on h3 "Bombons" at bounding box center [244, 401] width 97 height 18
click at [903, 393] on span "Adicionar produto" at bounding box center [882, 401] width 84 height 17
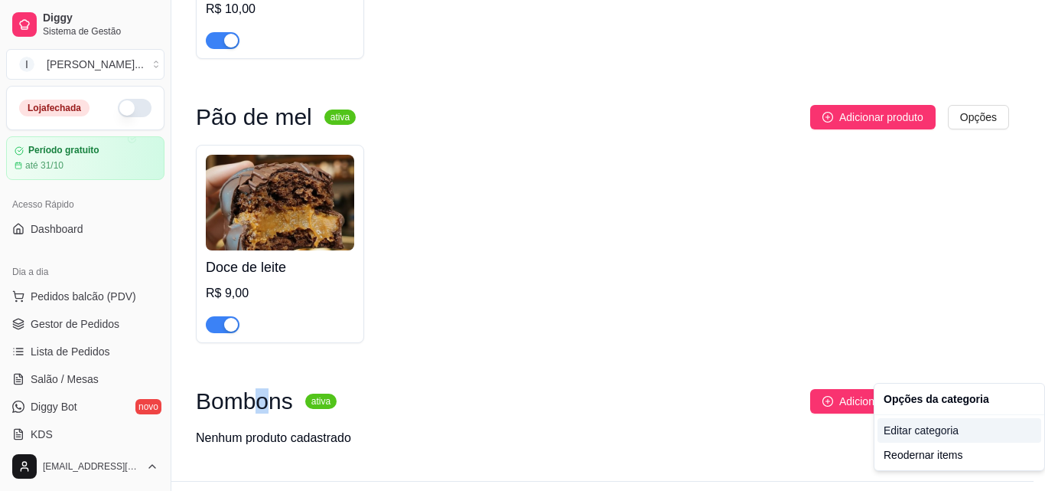
click at [942, 432] on div "Editar categoria" at bounding box center [960, 430] width 164 height 24
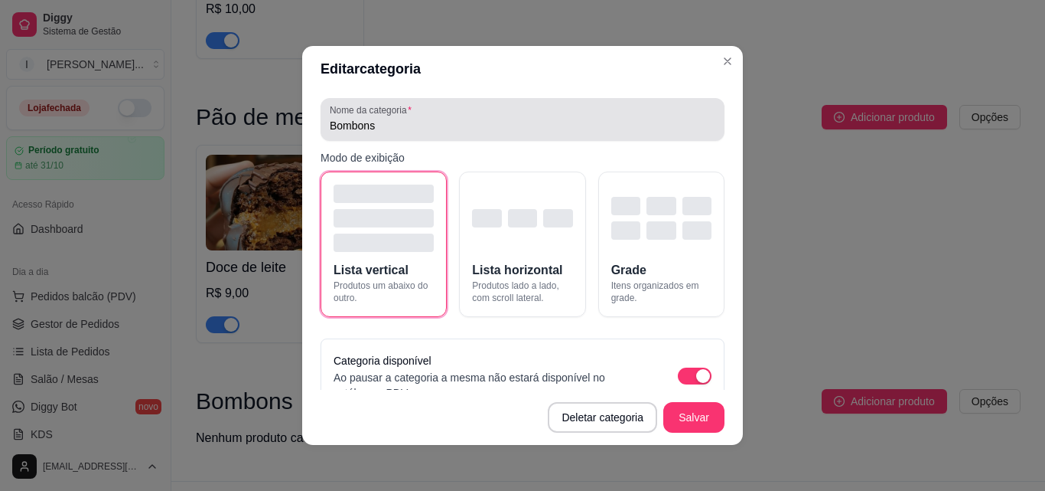
click at [374, 123] on input "Bombons" at bounding box center [523, 125] width 386 height 15
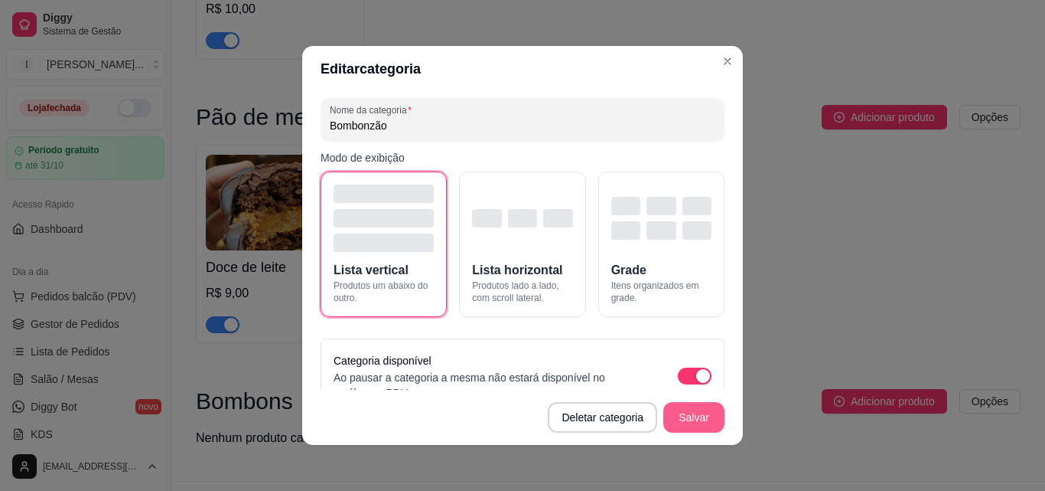
type input "Bombonzão"
click at [687, 422] on button "Salvar" at bounding box center [694, 418] width 60 height 30
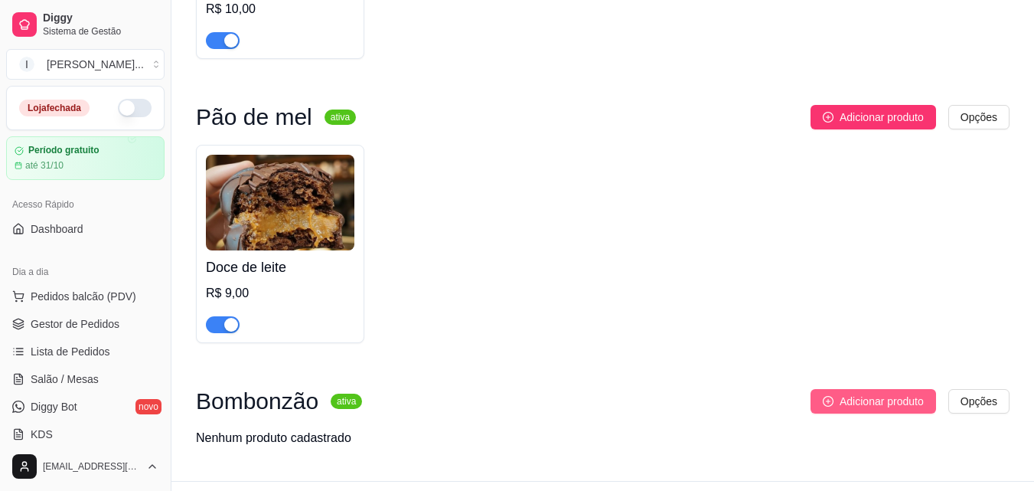
click at [859, 393] on span "Adicionar produto" at bounding box center [882, 401] width 84 height 17
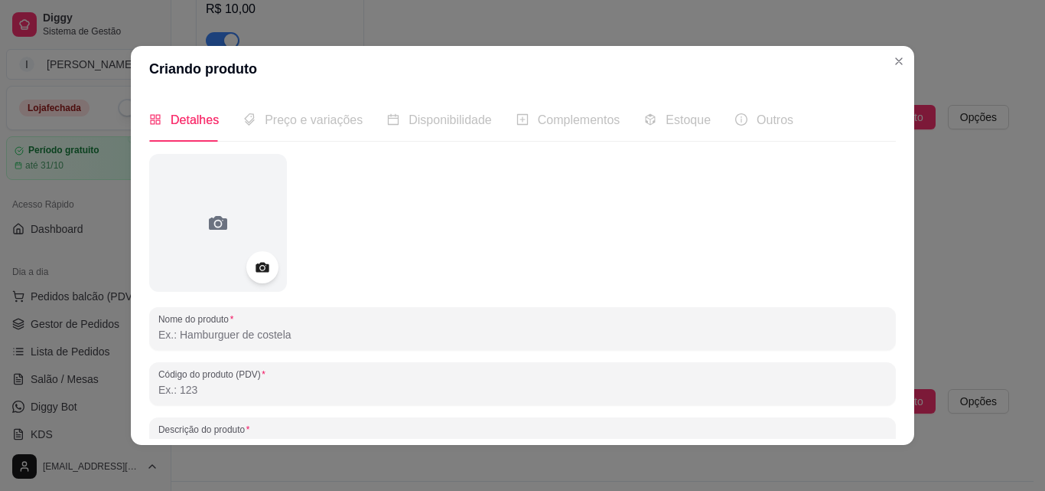
click at [262, 261] on icon at bounding box center [262, 268] width 18 height 18
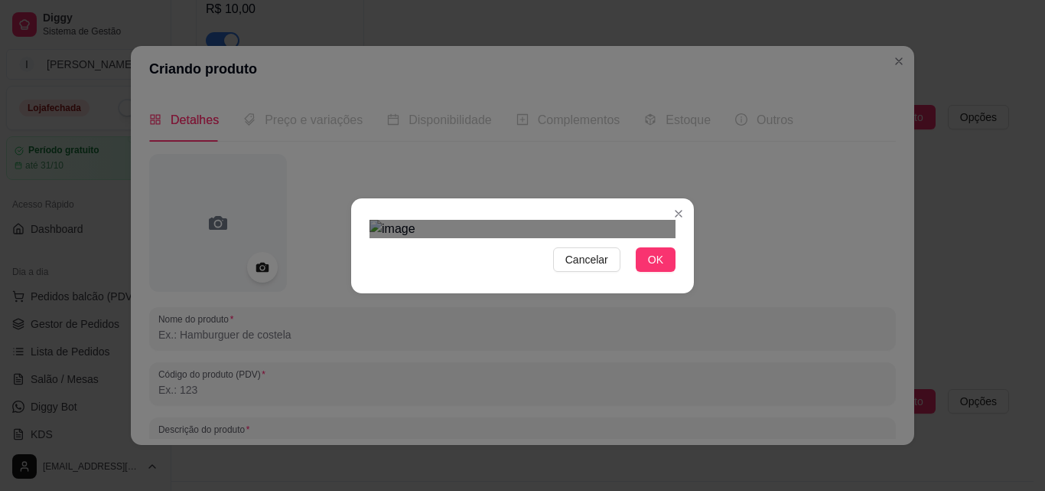
click at [610, 321] on div "Use the arrow keys to move the crop selection area" at bounding box center [518, 381] width 276 height 276
click at [664, 272] on button "OK" at bounding box center [656, 259] width 40 height 24
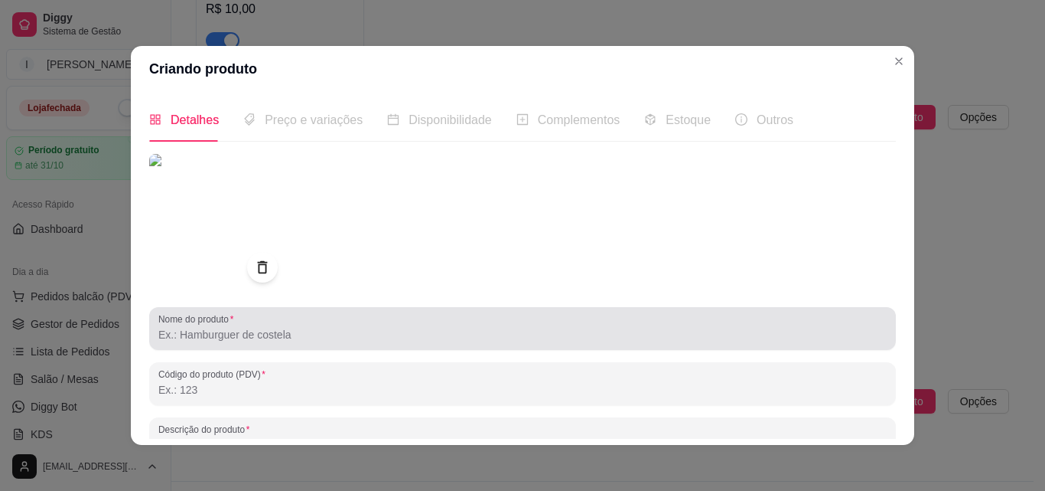
click at [271, 335] on input "Nome do produto" at bounding box center [522, 334] width 729 height 15
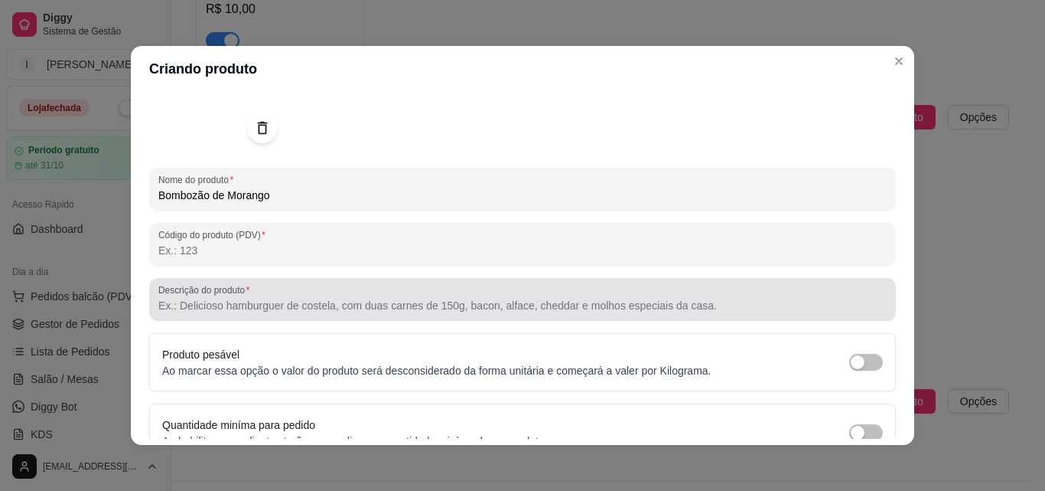
scroll to position [218, 0]
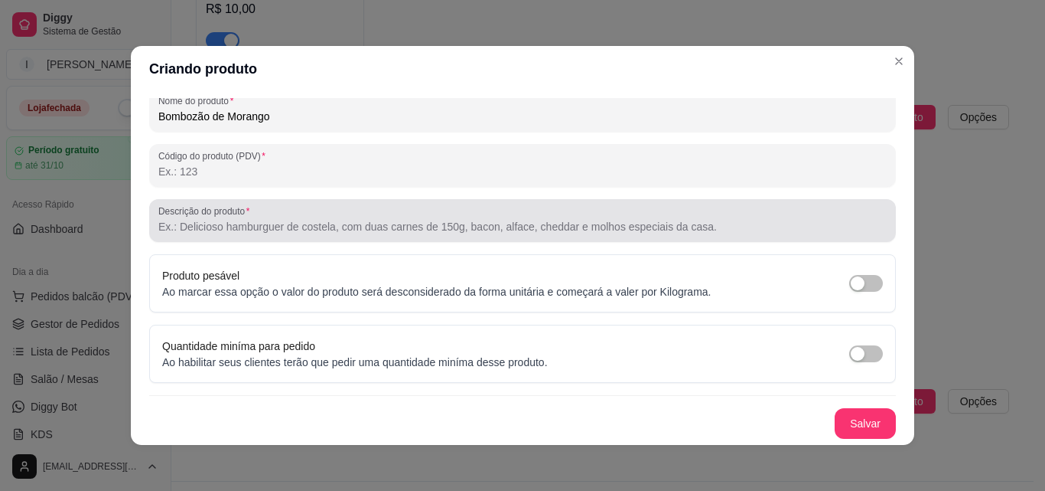
type input "Bombozão de Morango"
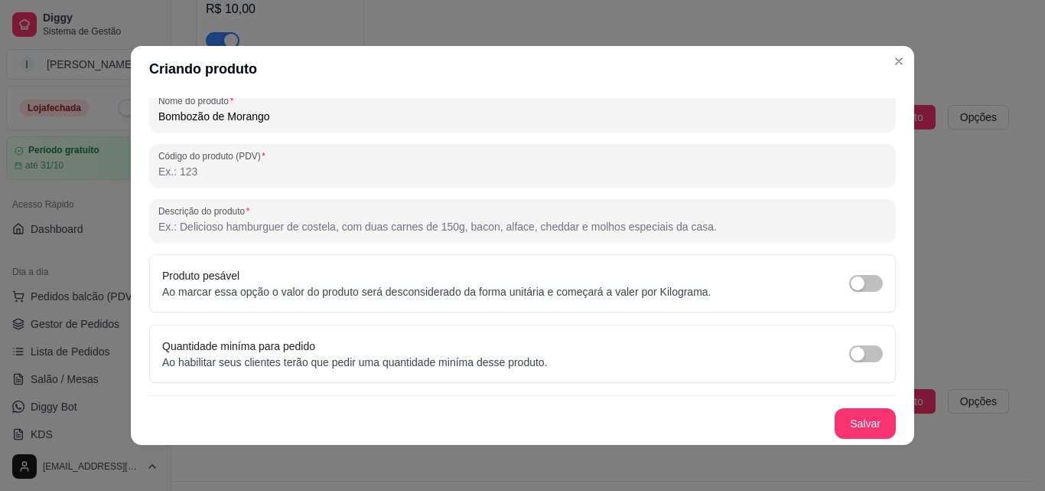
click at [275, 223] on input "Descrição do produto" at bounding box center [522, 226] width 729 height 15
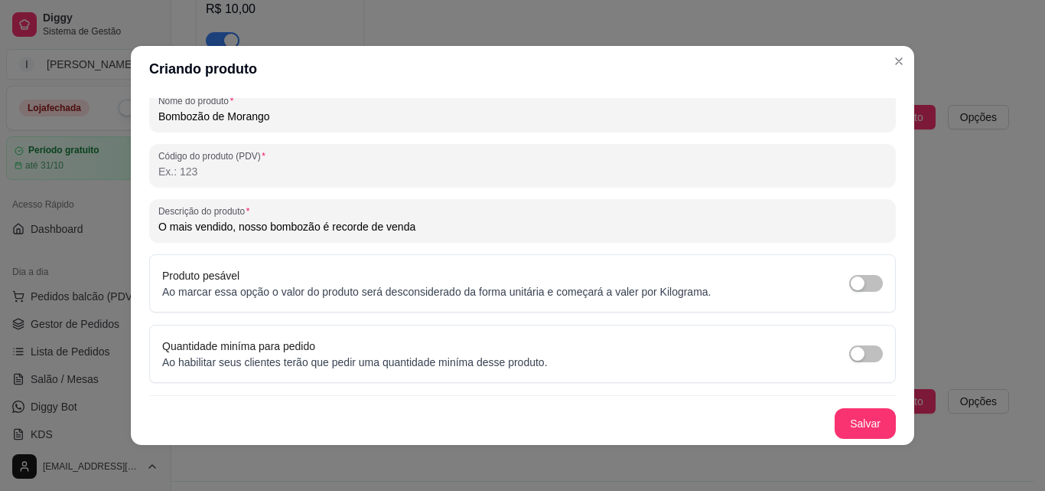
click at [295, 228] on input "O mais vendido, nosso bombozão é recorde de venda" at bounding box center [522, 226] width 729 height 15
click at [432, 222] on input "O mais vendido, nosso bombomzão é recorde de venda" at bounding box center [522, 226] width 729 height 15
click at [524, 230] on input "O mais vendido, nosso bombomzão é recorde de venda, brigadeiro cremoso e morang…" at bounding box center [522, 226] width 729 height 15
click at [475, 227] on input "O mais vendido, nosso bombomzão é recorde de venda, brigadeiro cremoso, morango…" at bounding box center [522, 226] width 729 height 15
click at [616, 231] on input "O mais vendido, nosso bombomzão é recorde de venda, brigadeiro cremoso, morango…" at bounding box center [522, 226] width 729 height 15
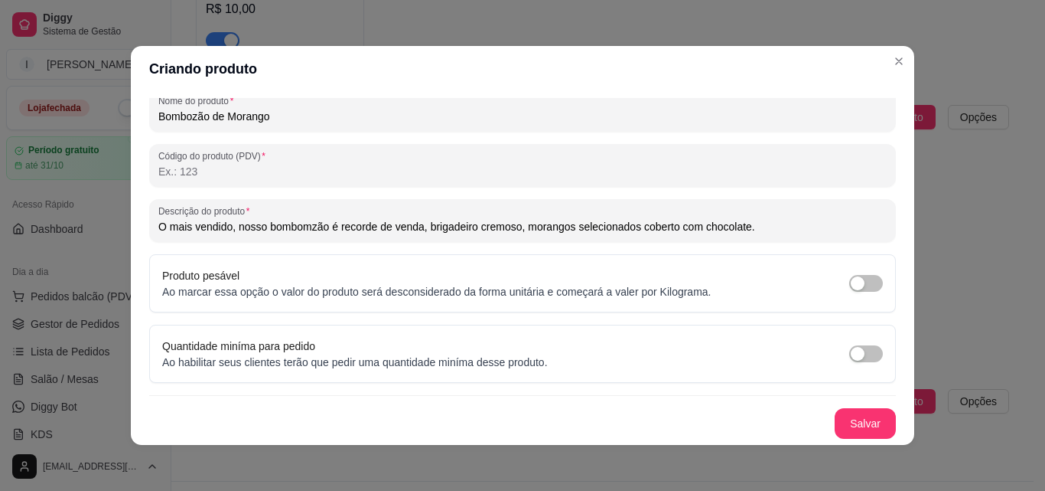
click at [421, 229] on input "O mais vendido, nosso bombomzão é recorde de venda, brigadeiro cremoso, morango…" at bounding box center [522, 226] width 729 height 15
click at [426, 228] on input "O mais vendido, nosso bombomzão é recorde de venda. brigadeiro cremoso, morango…" at bounding box center [522, 226] width 729 height 15
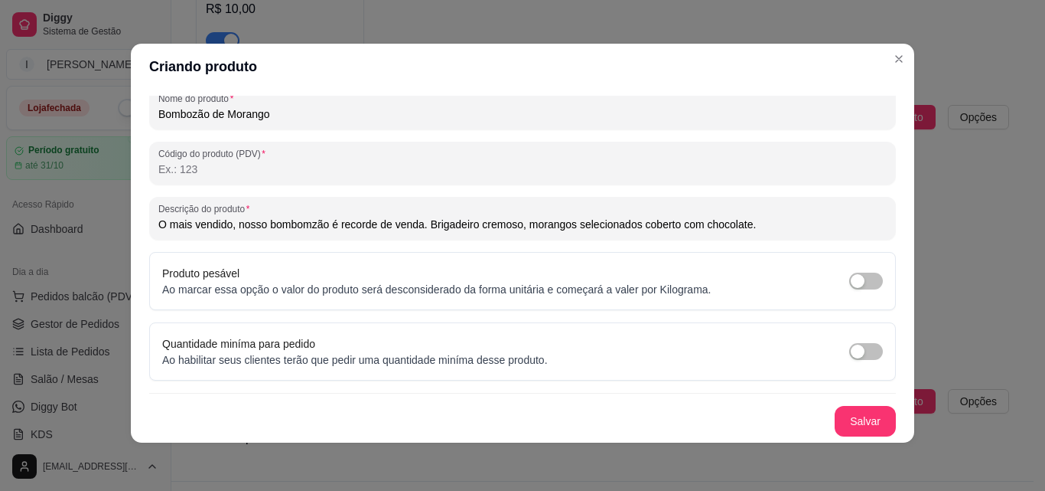
scroll to position [3, 0]
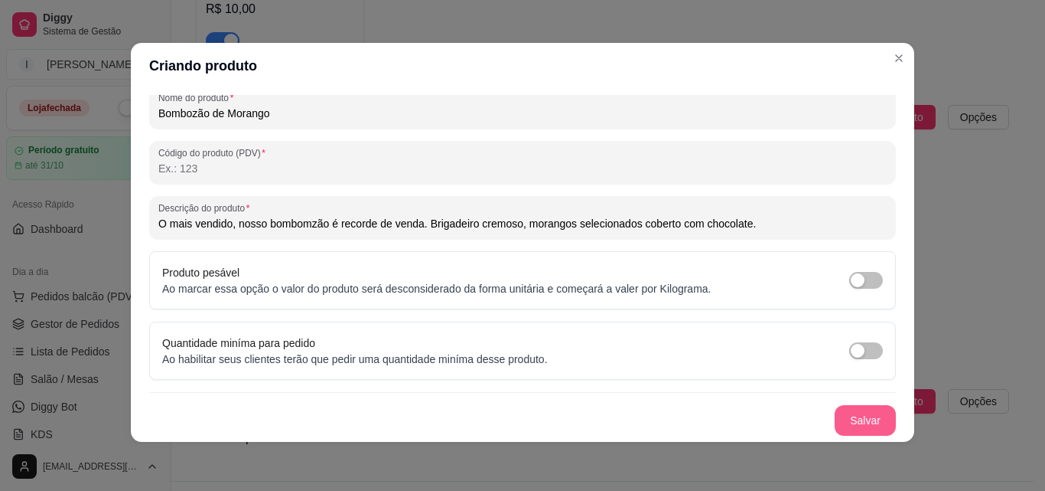
type input "O mais vendido, nosso bombomzão é recorde de venda. Brigadeiro cremoso, morango…"
click at [847, 421] on button "Salvar" at bounding box center [865, 420] width 61 height 31
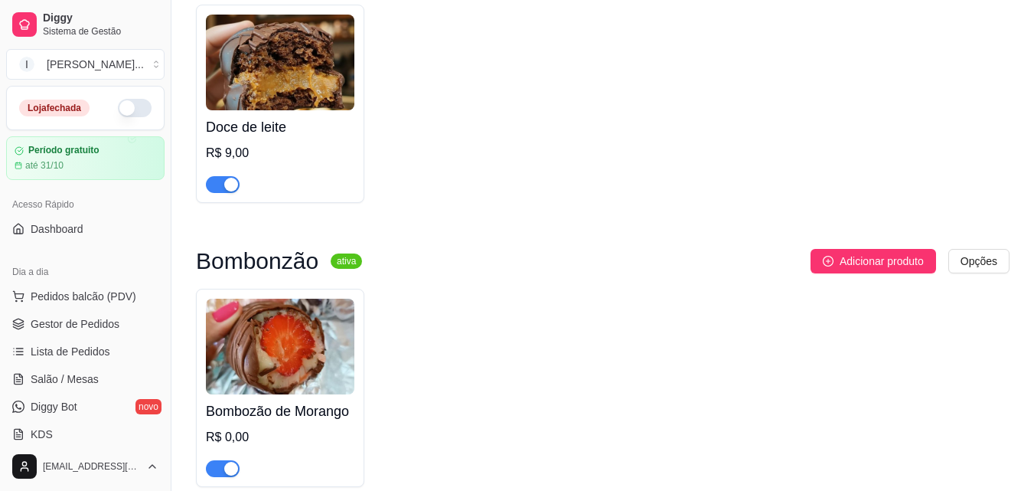
scroll to position [1280, 0]
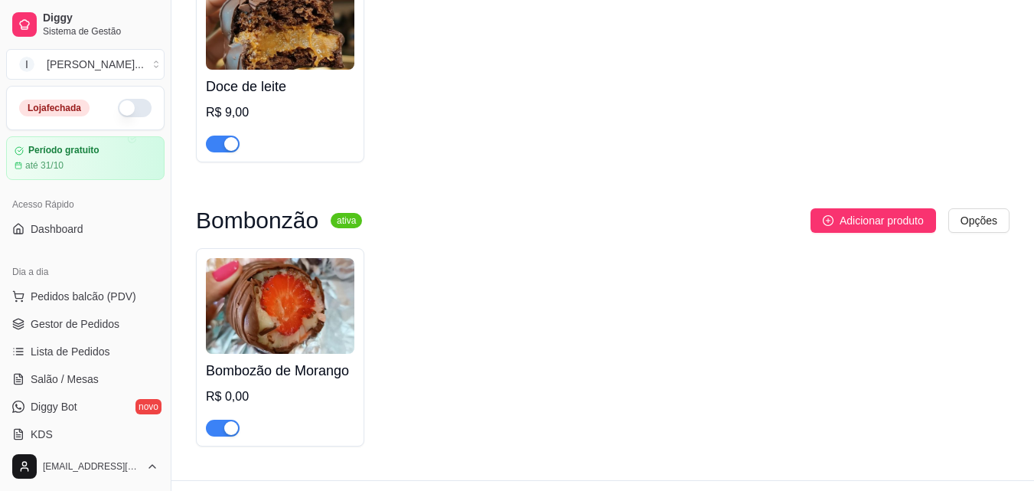
click at [272, 387] on div "R$ 0,00" at bounding box center [280, 396] width 148 height 18
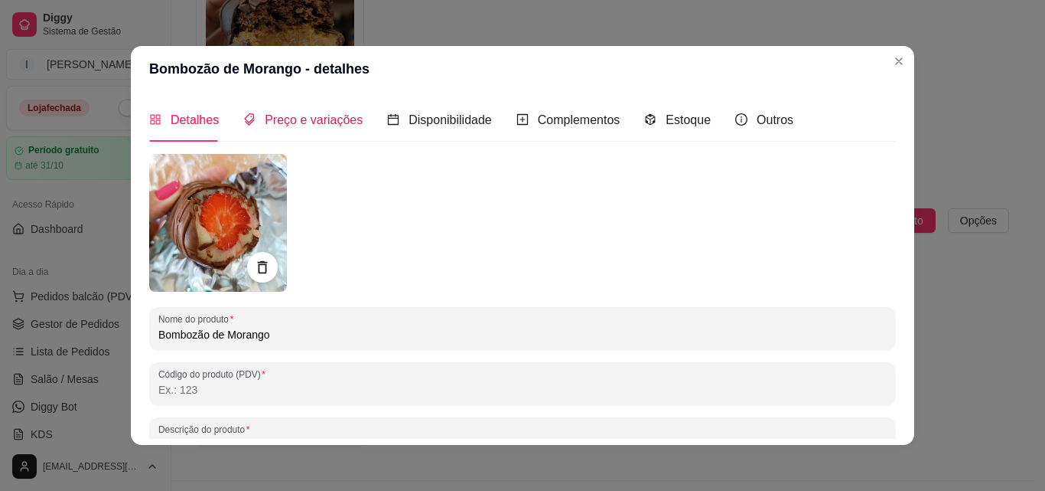
click at [313, 121] on span "Preço e variações" at bounding box center [314, 119] width 98 height 13
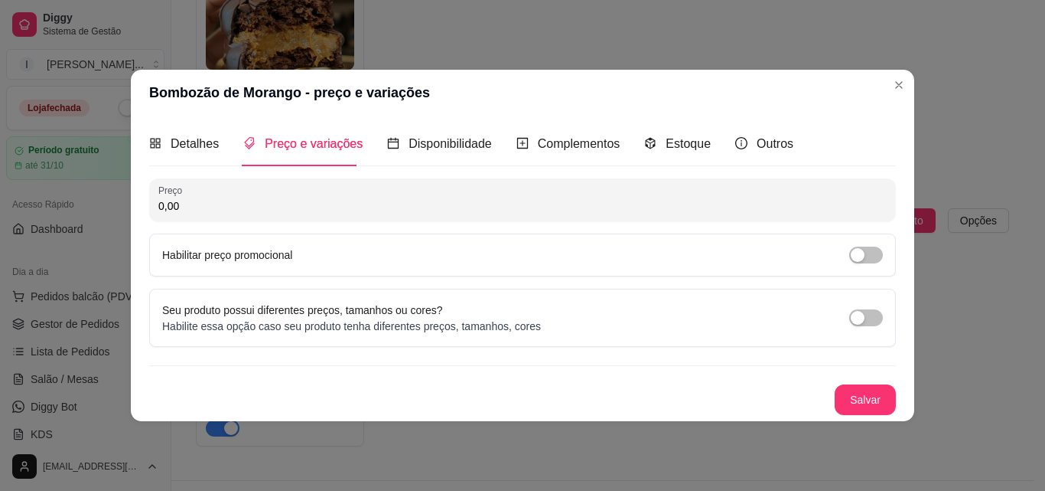
click at [176, 205] on input "0,00" at bounding box center [522, 205] width 729 height 15
type input "12,00"
click at [859, 398] on button "Salvar" at bounding box center [865, 399] width 61 height 31
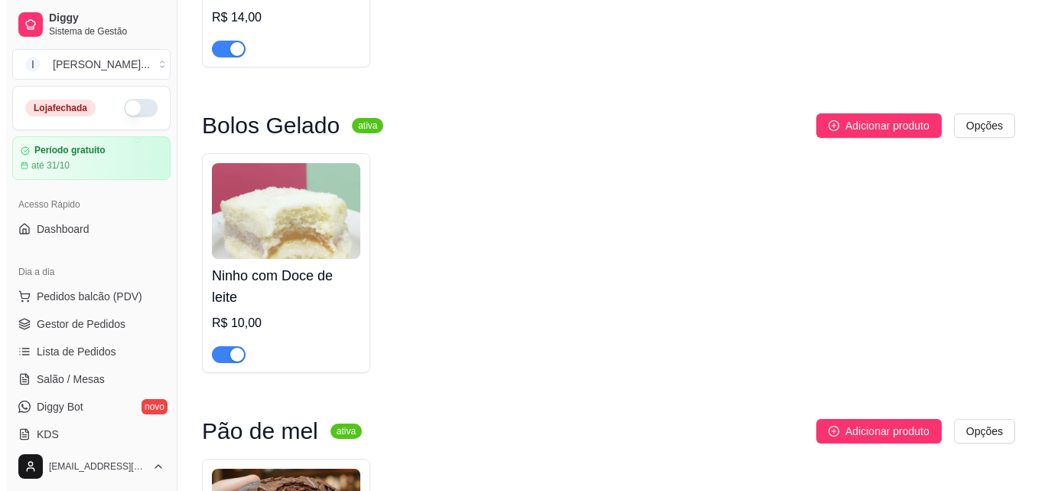
scroll to position [536, 0]
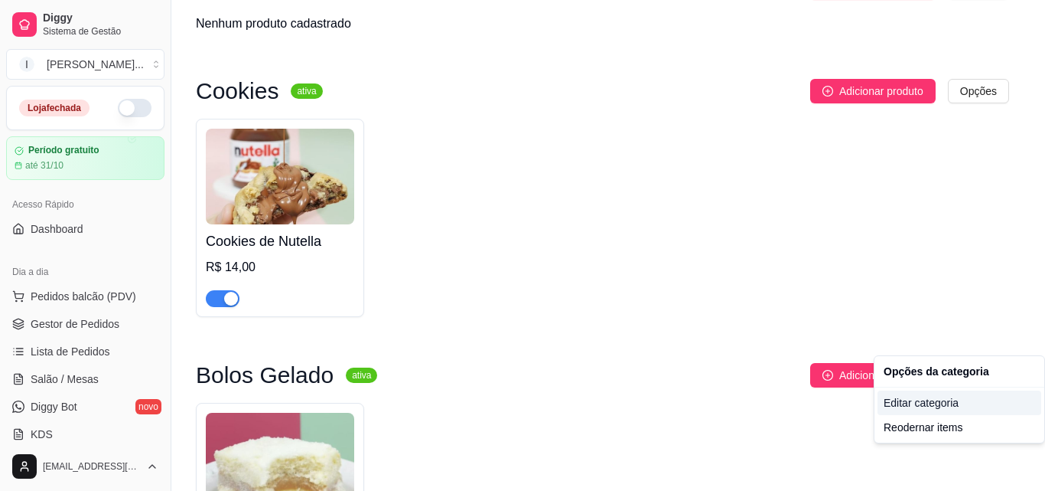
click at [951, 405] on div "Editar categoria" at bounding box center [960, 402] width 164 height 24
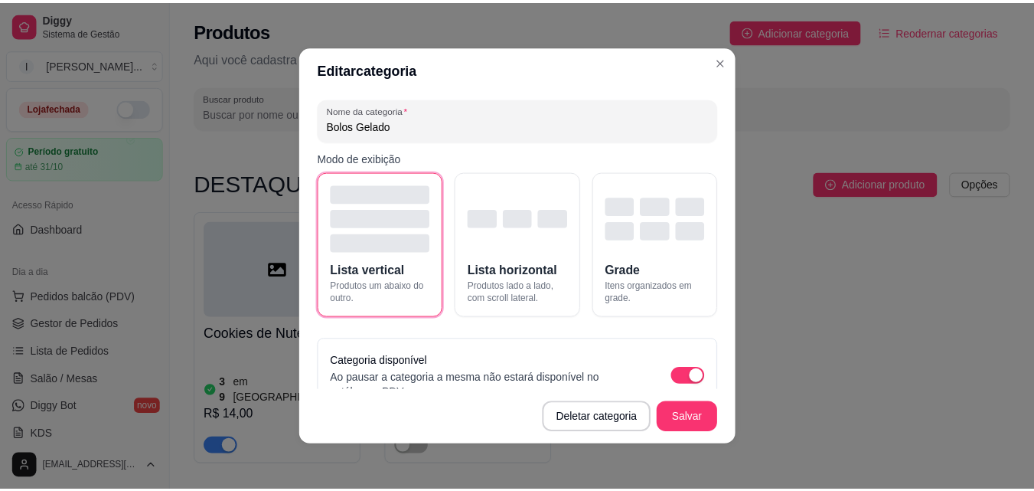
scroll to position [631, 0]
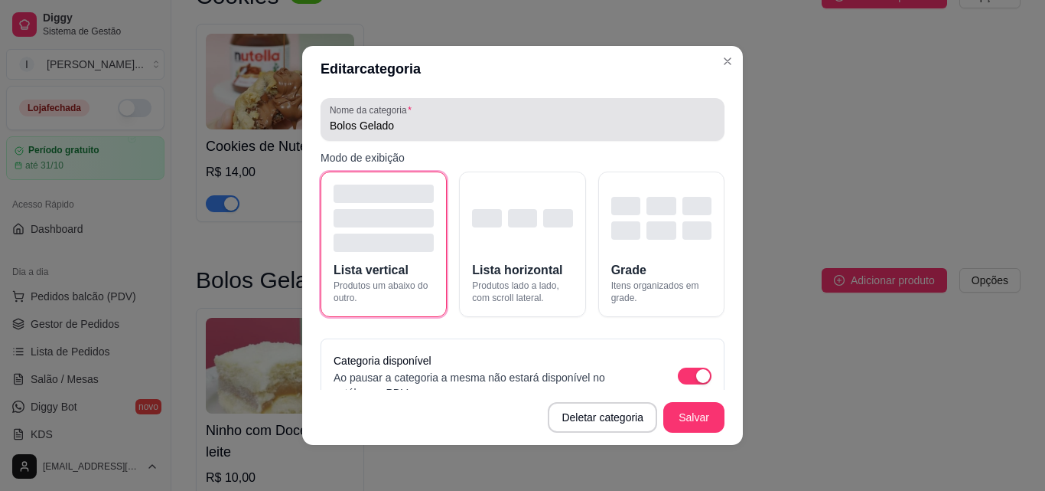
click at [352, 129] on input "Bolos Gelado" at bounding box center [523, 125] width 386 height 15
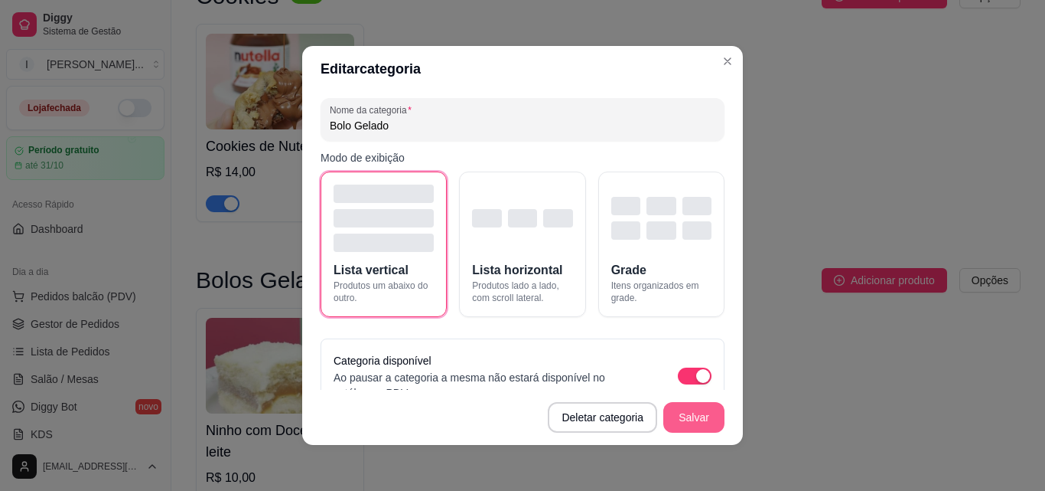
type input "Bolo Gelado"
click at [685, 413] on button "Salvar" at bounding box center [694, 417] width 61 height 31
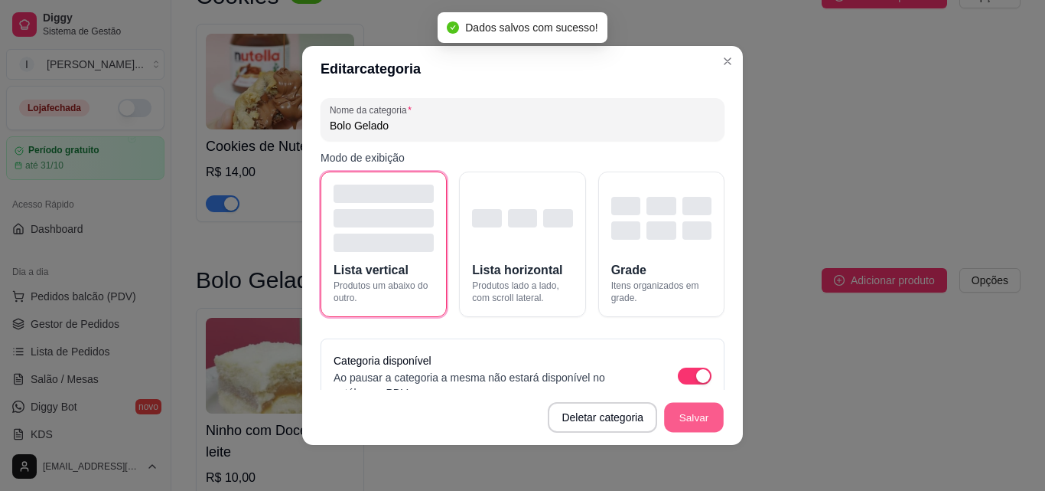
click at [705, 426] on button "Salvar" at bounding box center [694, 418] width 60 height 30
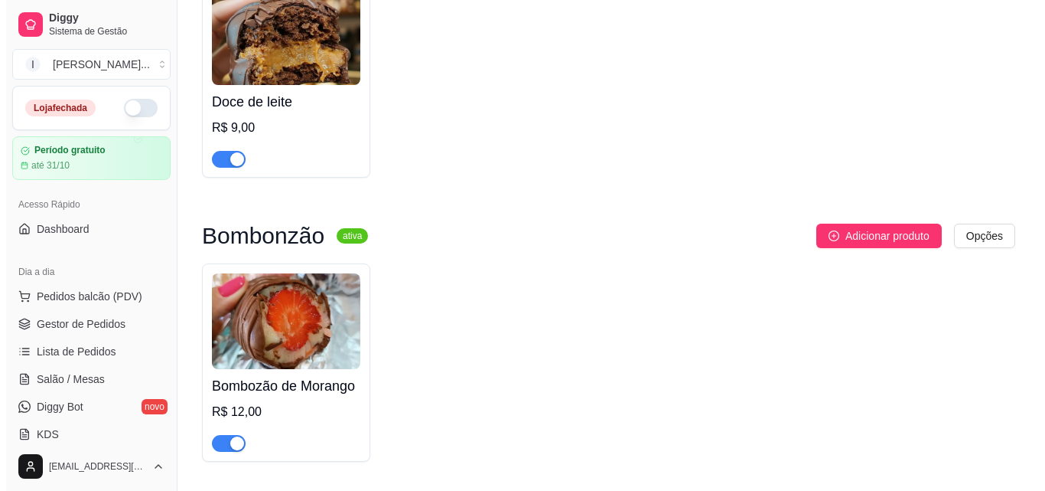
scroll to position [1280, 0]
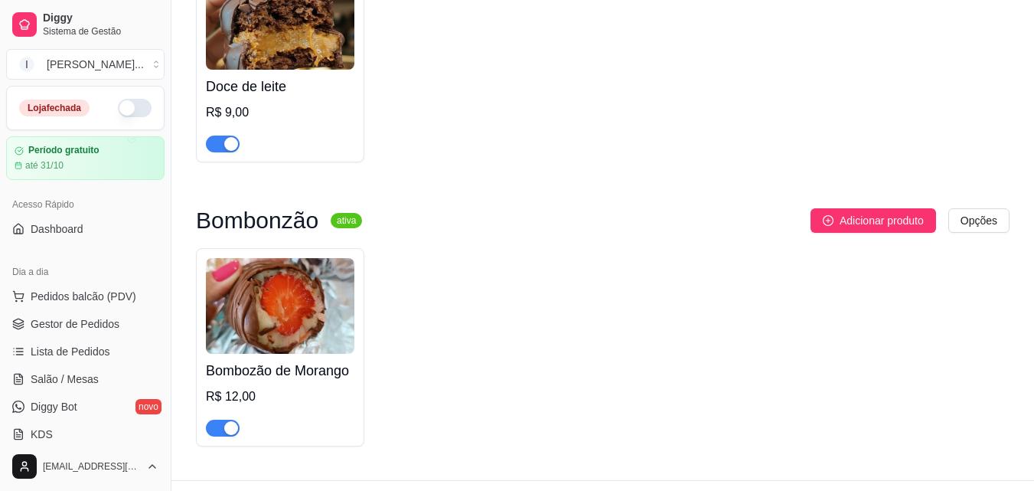
click at [323, 354] on div "Bombozão de Morango R$ 12,00" at bounding box center [280, 395] width 148 height 83
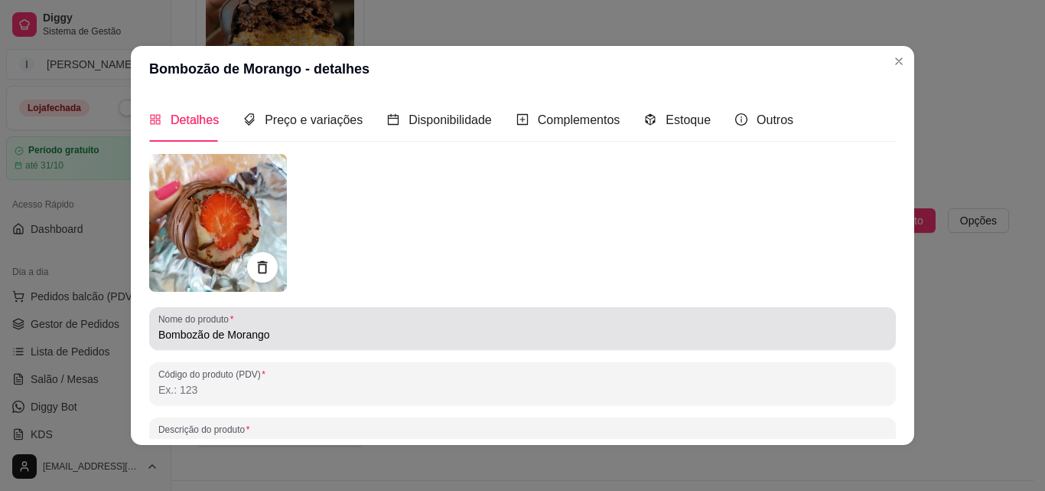
click at [189, 335] on input "Bombozão de Morango" at bounding box center [522, 334] width 729 height 15
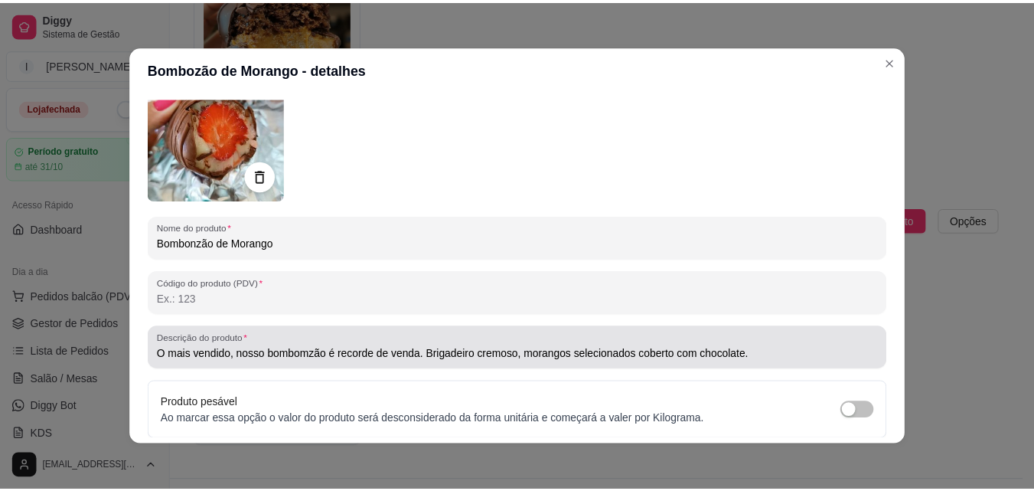
scroll to position [218, 0]
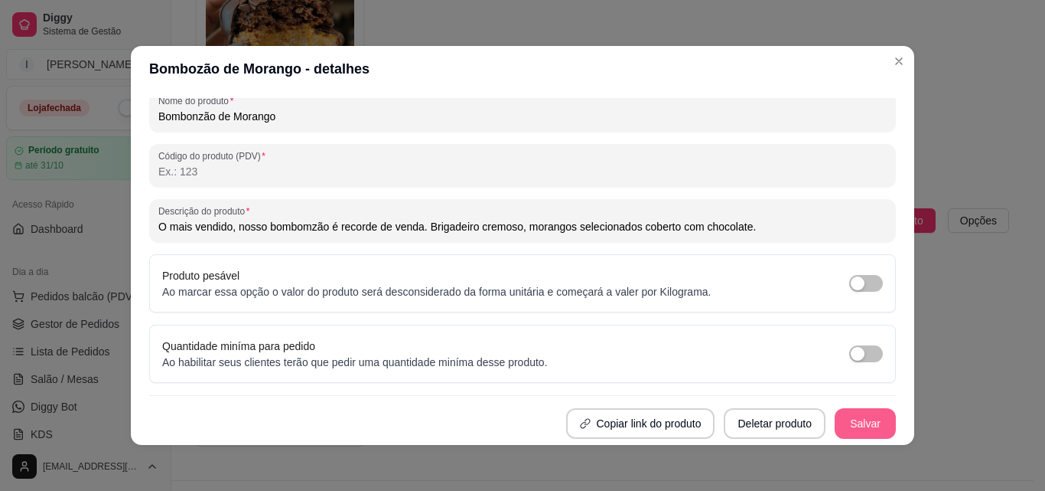
type input "Bombonzão de Morango"
click at [853, 418] on button "Salvar" at bounding box center [866, 423] width 60 height 30
click at [866, 416] on button "Salvar" at bounding box center [865, 423] width 61 height 31
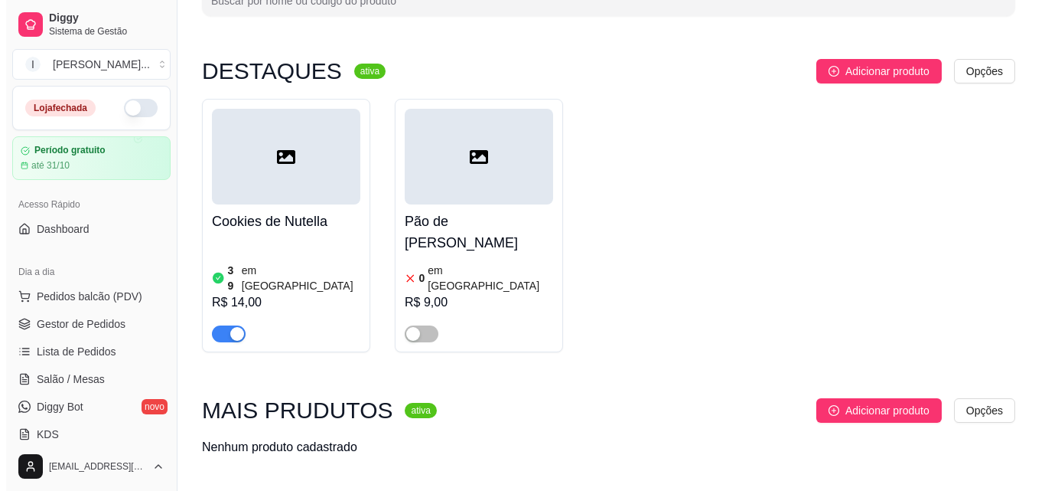
scroll to position [0, 0]
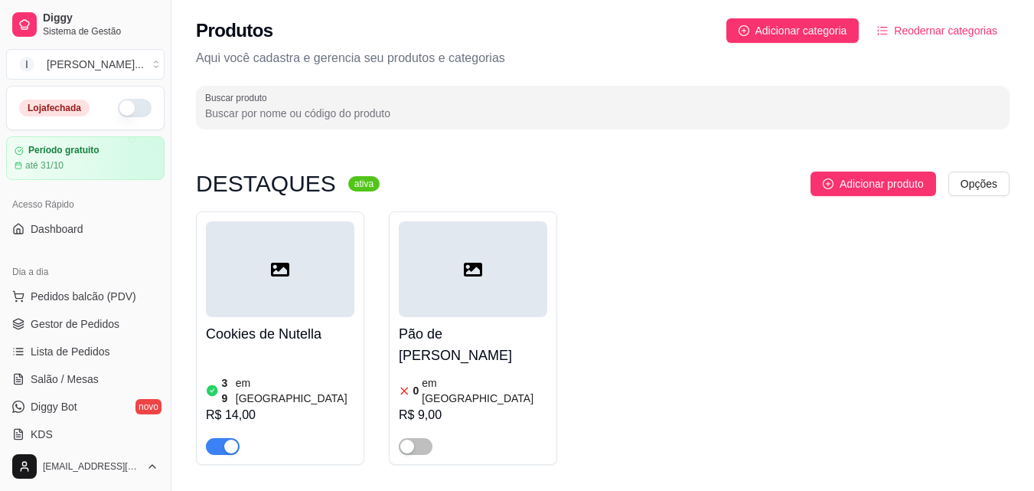
click at [217, 438] on span "button" at bounding box center [223, 446] width 34 height 17
click at [505, 242] on div at bounding box center [473, 269] width 148 height 96
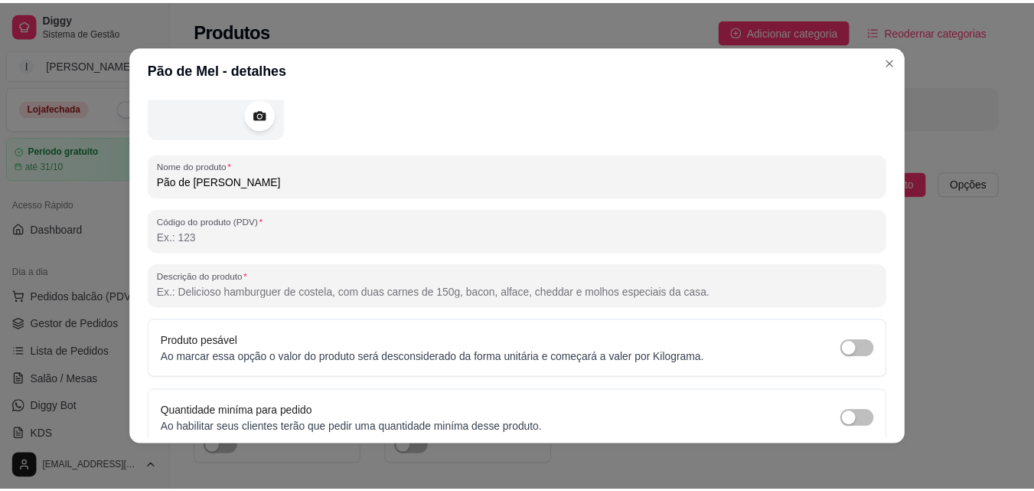
scroll to position [65, 0]
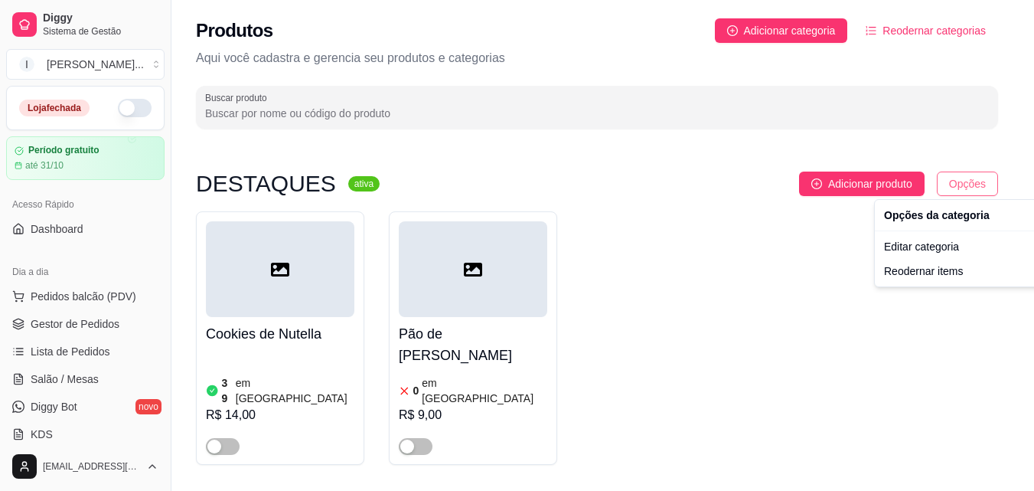
click at [977, 185] on html "Diggy Sistema de Gestão I Izabela Berna ... Loja fechada Período gratuito até 3…" at bounding box center [517, 245] width 1034 height 491
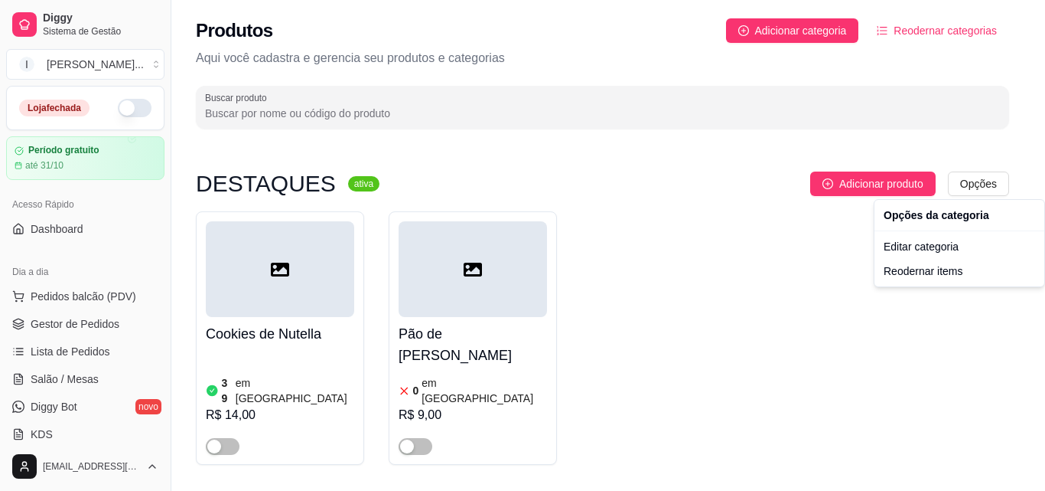
click at [754, 322] on html "Diggy Sistema de Gestão I Izabela Berna ... Loja fechada Período gratuito até 3…" at bounding box center [522, 245] width 1045 height 491
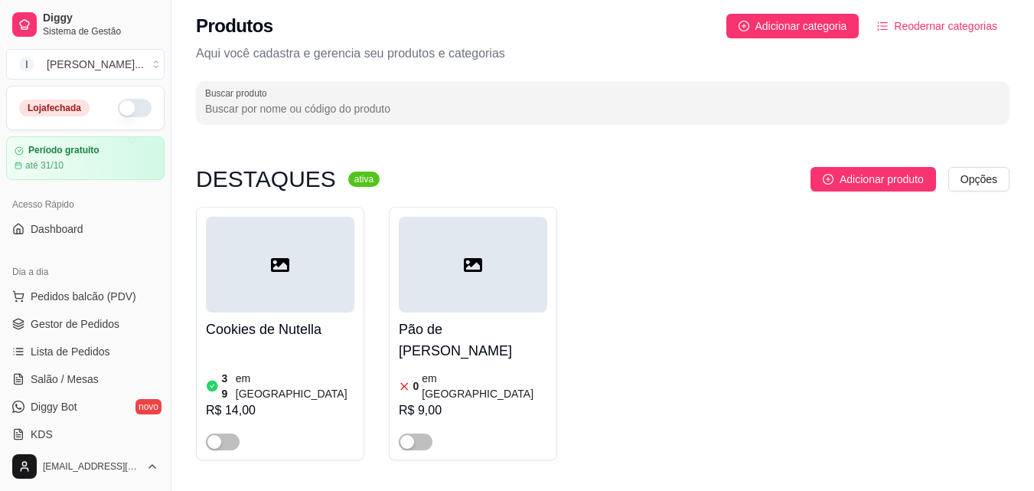
scroll to position [0, 0]
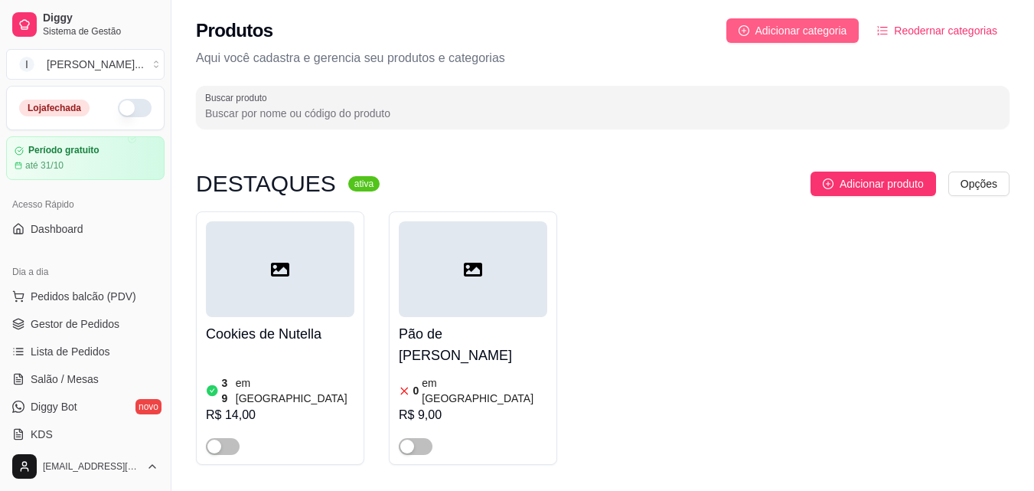
click at [807, 31] on span "Adicionar categoria" at bounding box center [801, 30] width 92 height 17
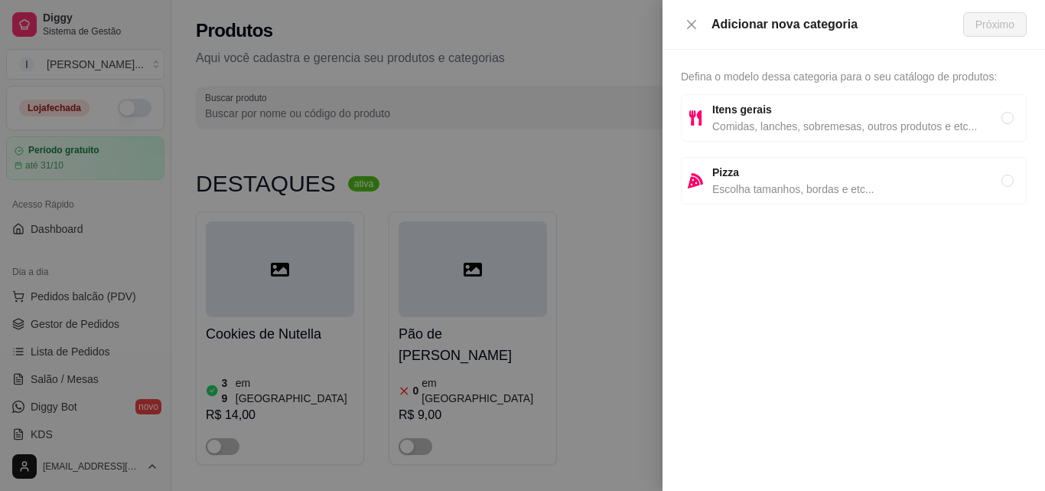
click at [964, 116] on span "Itens gerais" at bounding box center [857, 109] width 289 height 17
radio input "true"
click at [1013, 21] on span "Próximo" at bounding box center [995, 24] width 39 height 17
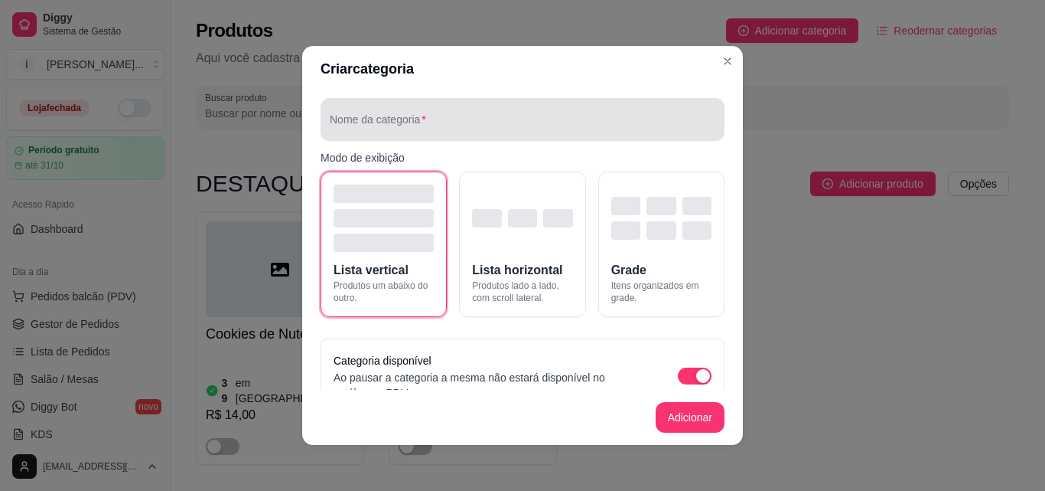
click at [495, 132] on input "Nome da categoria" at bounding box center [523, 125] width 386 height 15
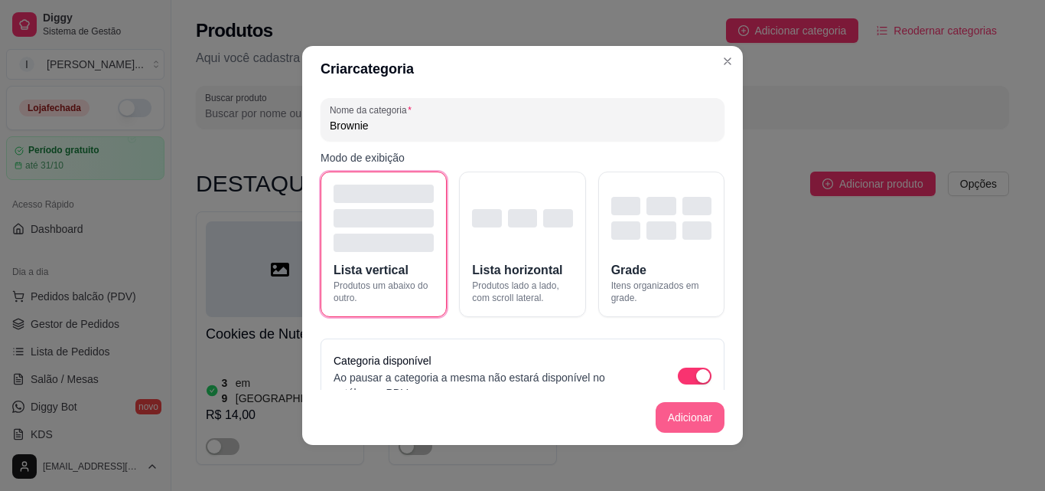
type input "Brownie"
click at [666, 415] on button "Adicionar" at bounding box center [690, 417] width 69 height 31
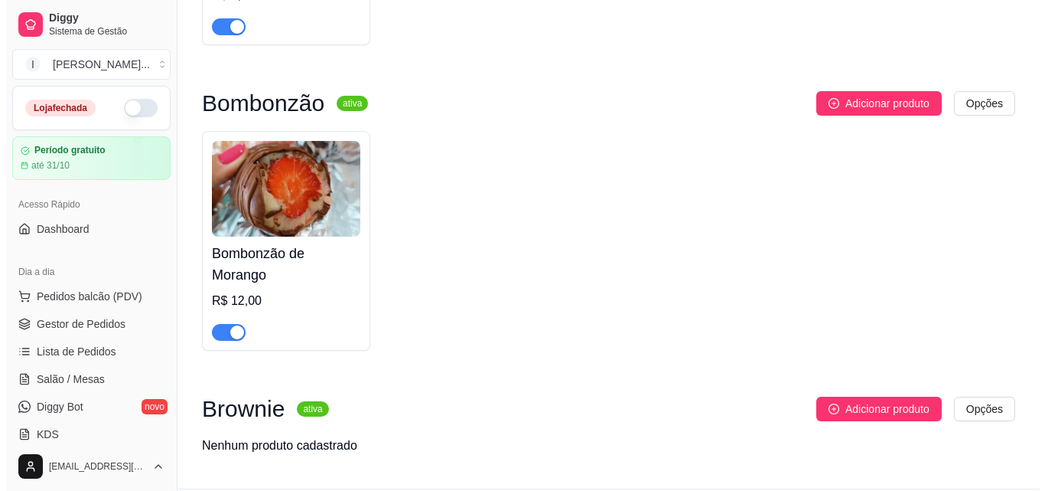
scroll to position [1405, 0]
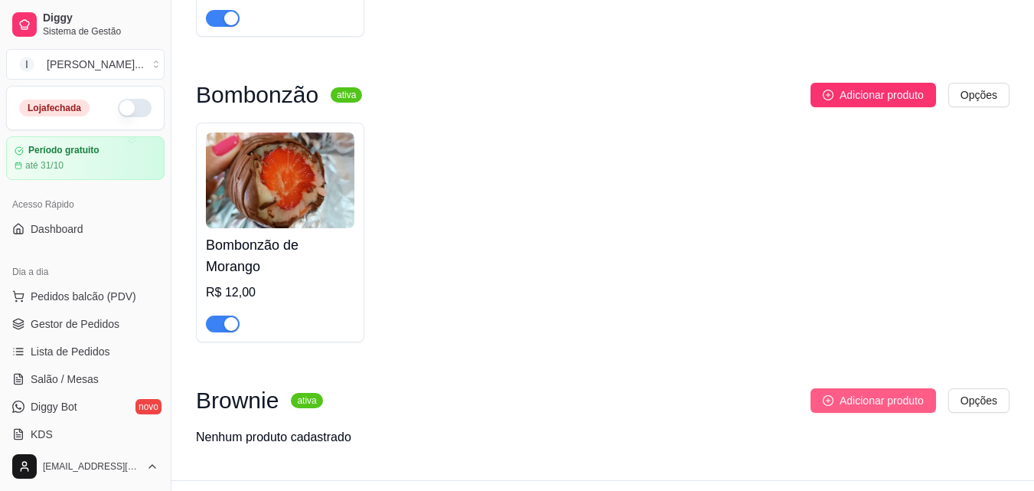
click at [844, 392] on span "Adicionar produto" at bounding box center [882, 400] width 84 height 17
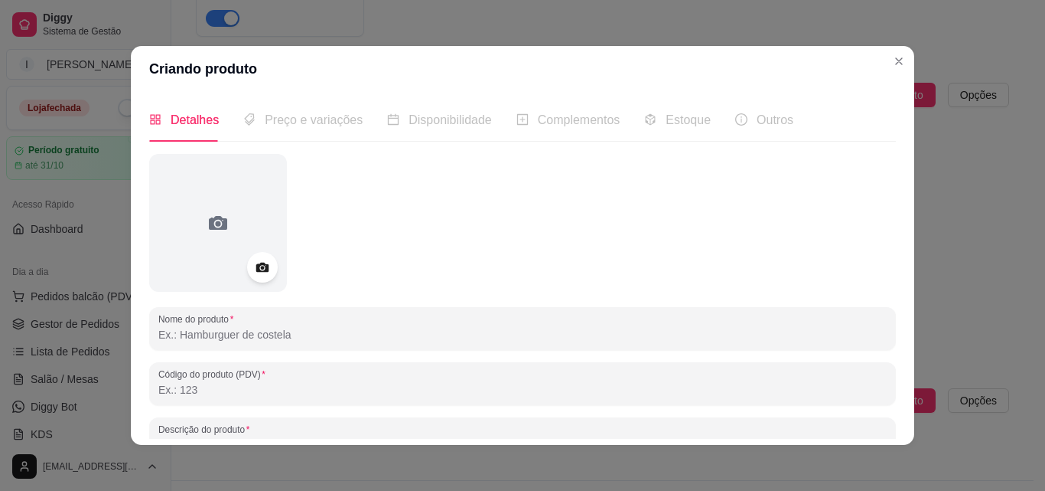
click at [266, 336] on input "Nome do produto" at bounding box center [522, 334] width 729 height 15
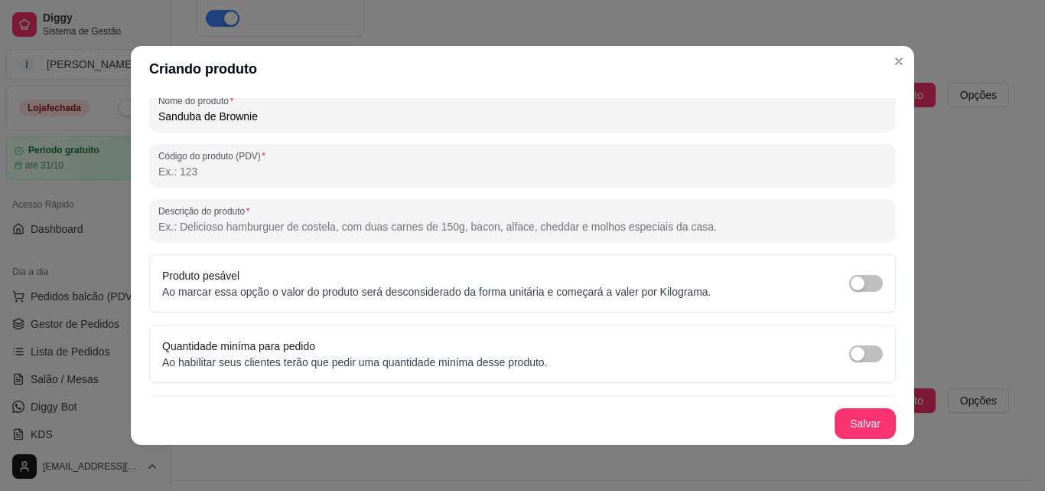
scroll to position [142, 0]
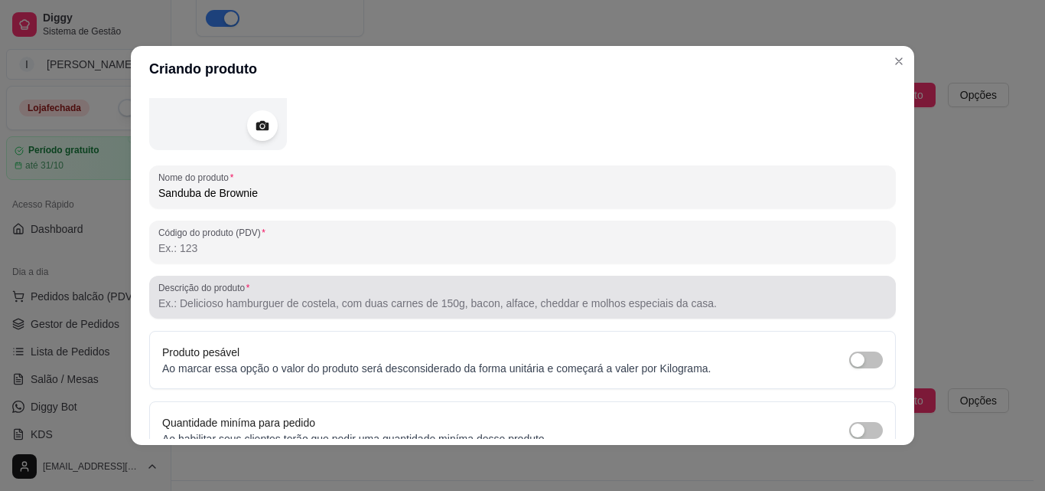
type input "Sanduba de Brownie"
click at [302, 301] on input "Descrição do produto" at bounding box center [522, 302] width 729 height 15
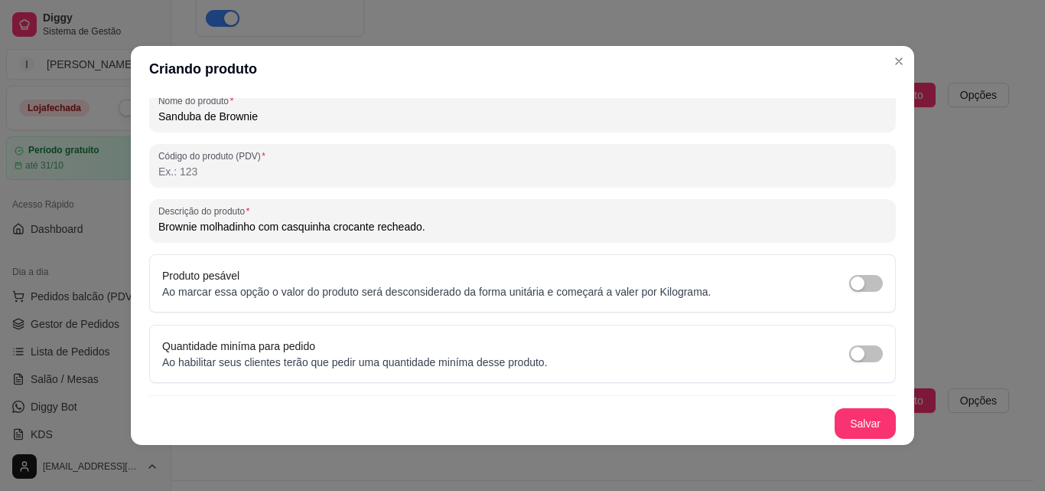
scroll to position [3, 0]
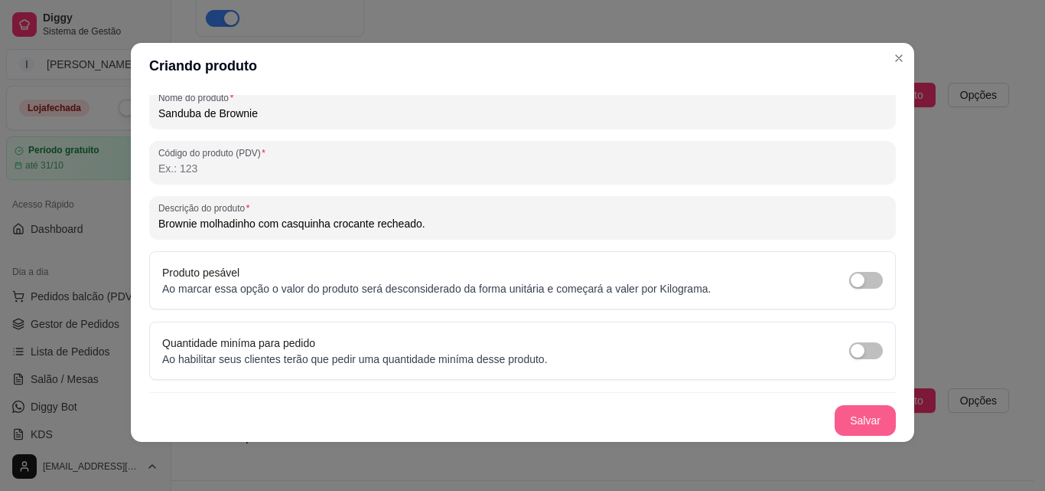
type input "Brownie molhadinho com casquinha crocante recheado."
click at [845, 414] on button "Salvar" at bounding box center [865, 420] width 61 height 31
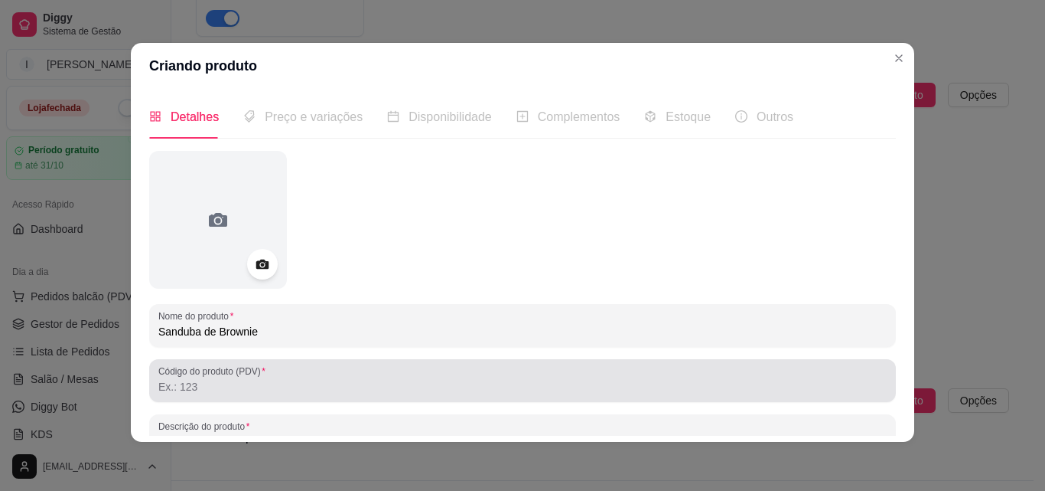
scroll to position [0, 0]
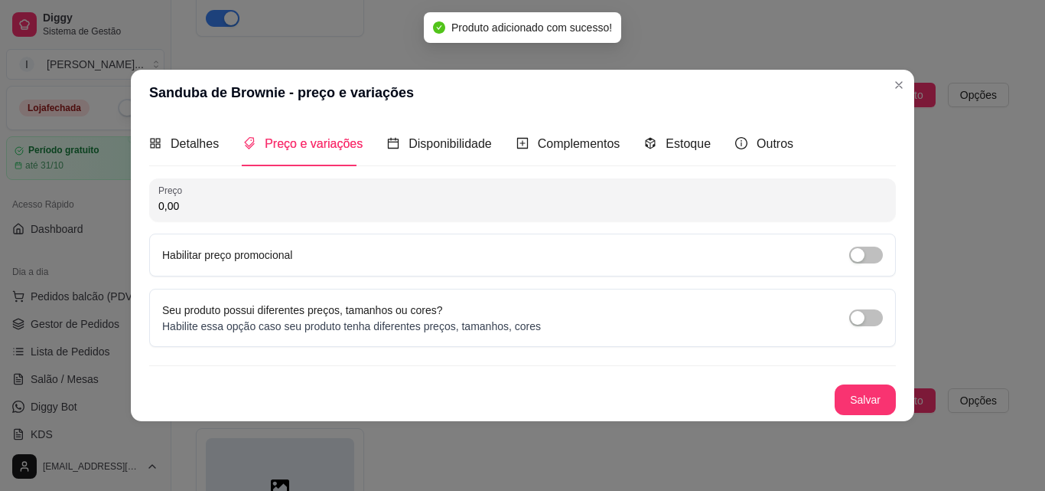
click at [191, 207] on input "0,00" at bounding box center [522, 205] width 729 height 15
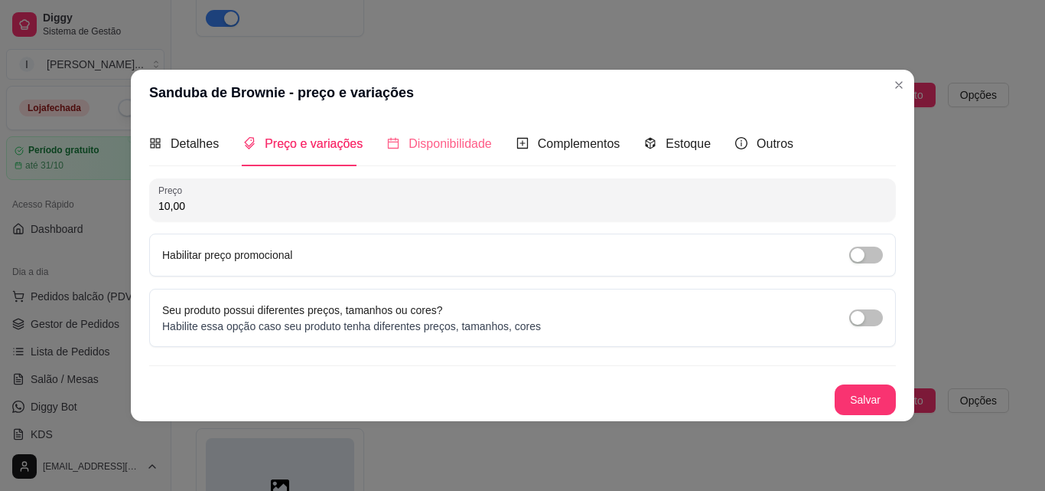
type input "10,00"
click at [428, 149] on span "Disponibilidade" at bounding box center [450, 143] width 83 height 13
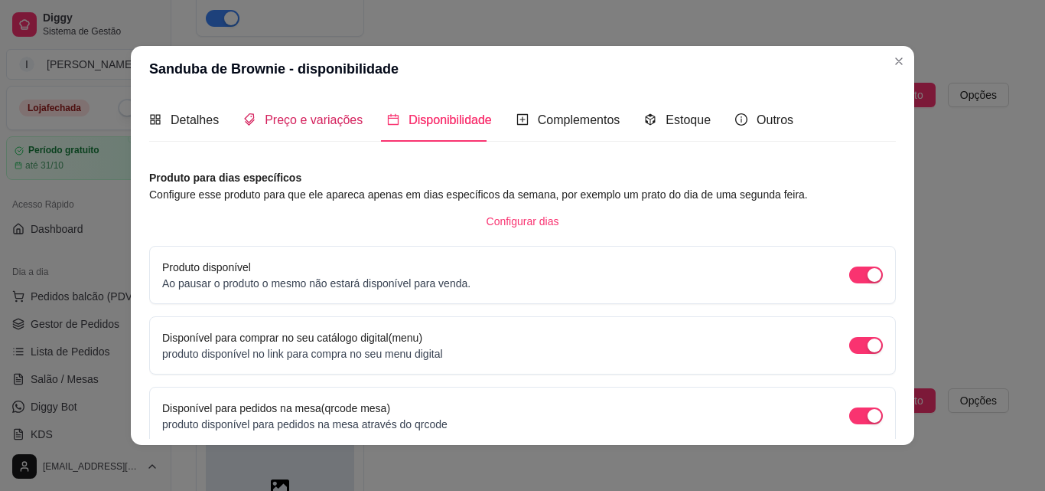
click at [304, 122] on span "Preço e variações" at bounding box center [314, 119] width 98 height 13
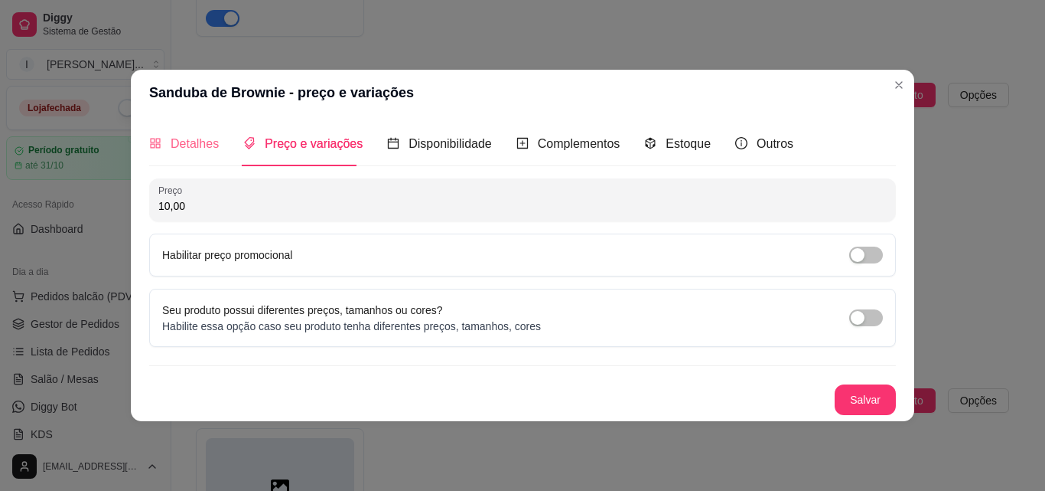
click at [201, 132] on div "Detalhes" at bounding box center [184, 144] width 70 height 44
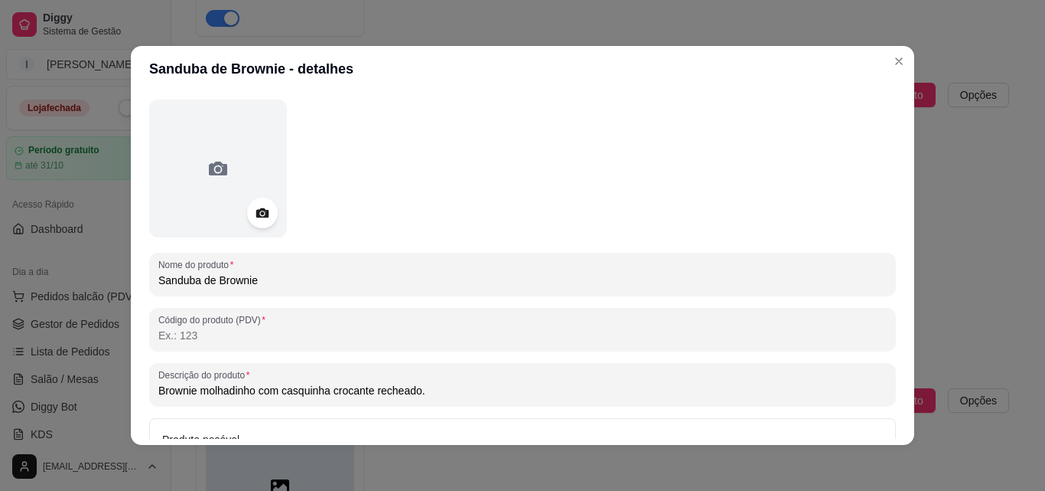
scroll to position [218, 0]
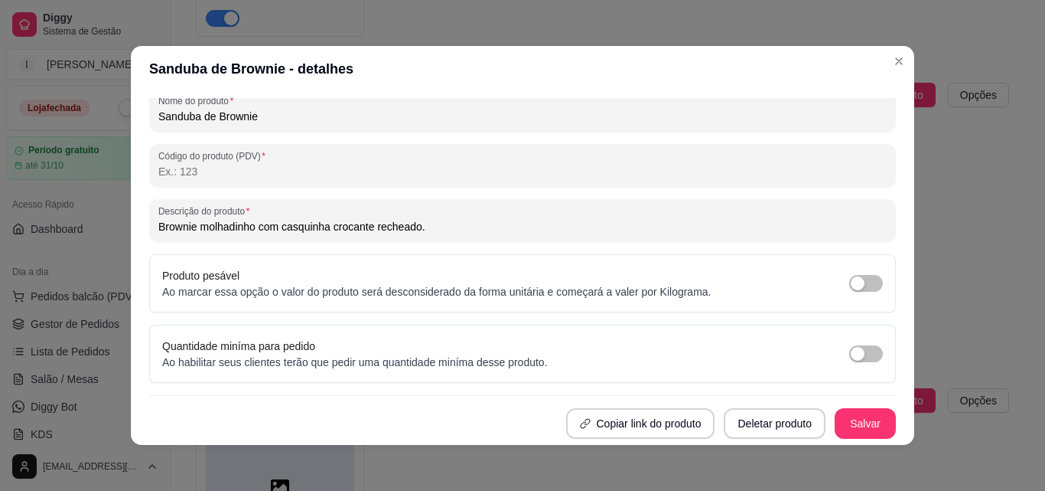
click at [440, 228] on input "Brownie molhadinho com casquinha crocante recheado." at bounding box center [522, 226] width 729 height 15
type input "Brownie molhadinho com casquinha crocante recheado com Doce de leite"
click at [843, 416] on button "Salvar" at bounding box center [866, 424] width 60 height 30
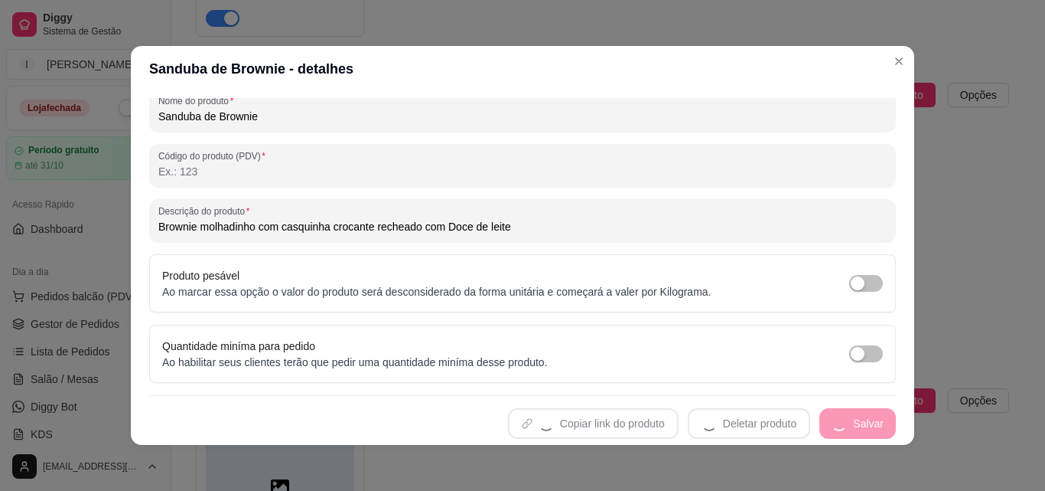
scroll to position [0, 0]
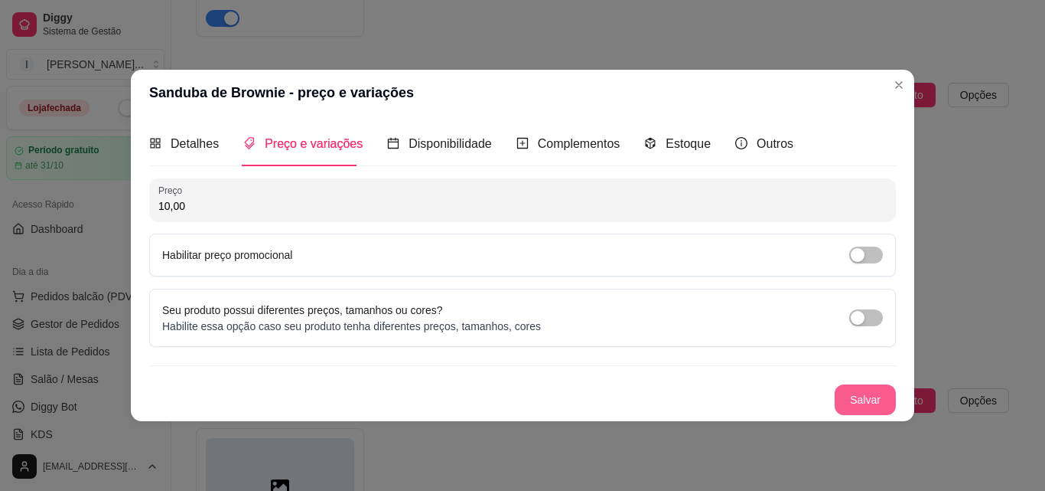
click at [859, 393] on button "Salvar" at bounding box center [865, 399] width 61 height 31
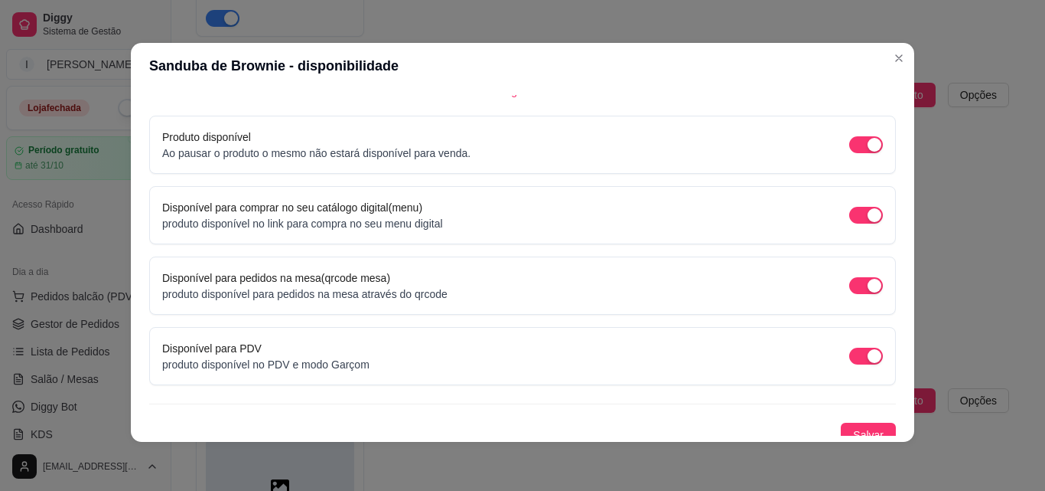
scroll to position [139, 0]
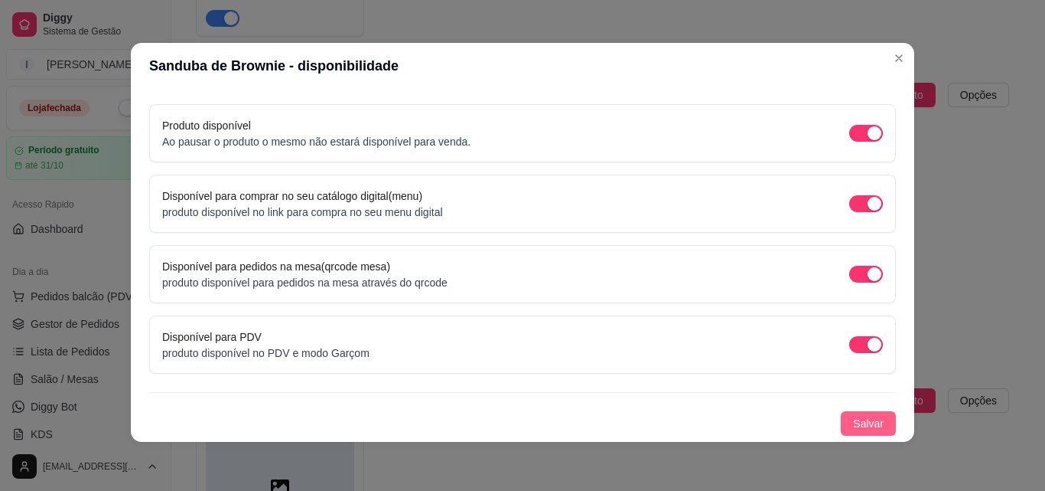
drag, startPoint x: 853, startPoint y: 419, endPoint x: 863, endPoint y: 416, distance: 10.4
click at [858, 419] on span "Salvar" at bounding box center [868, 423] width 31 height 17
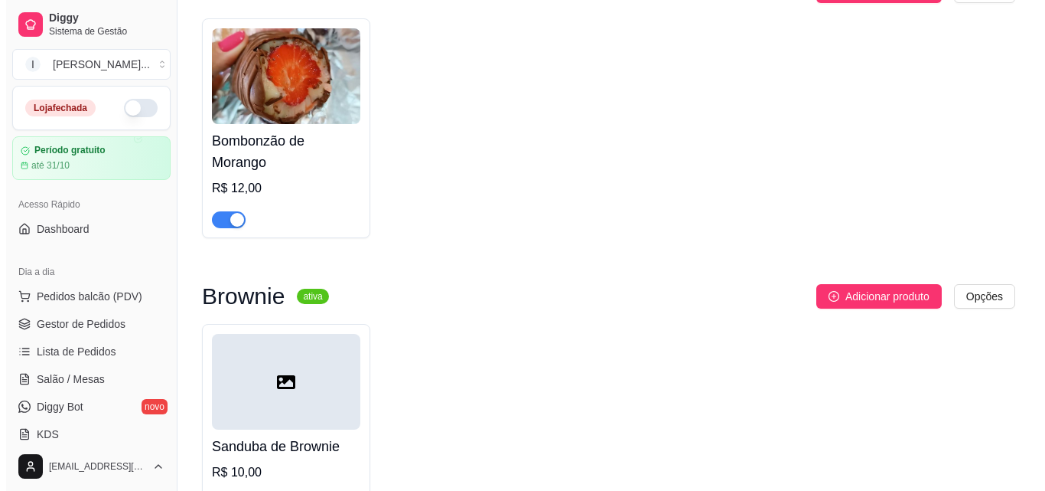
scroll to position [1586, 0]
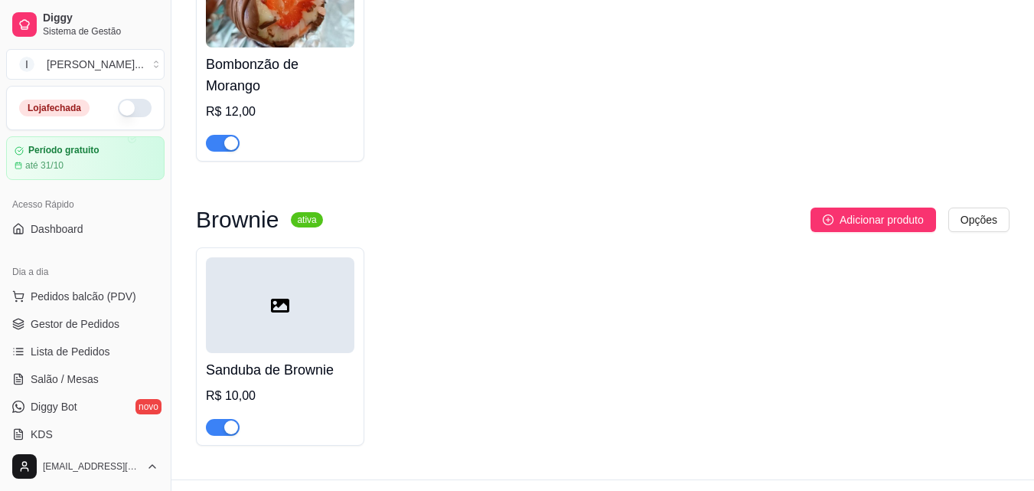
click at [282, 296] on icon at bounding box center [280, 305] width 18 height 18
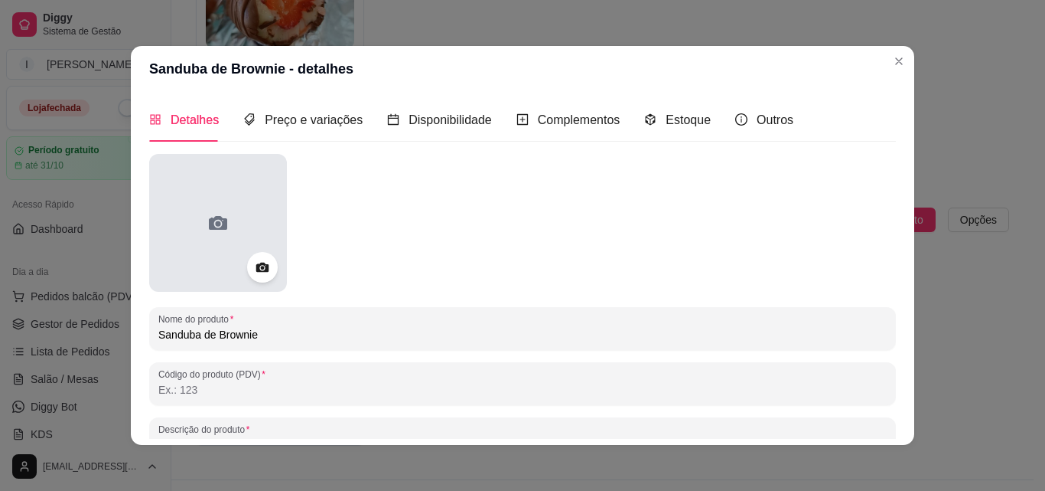
click at [232, 243] on div at bounding box center [218, 223] width 138 height 138
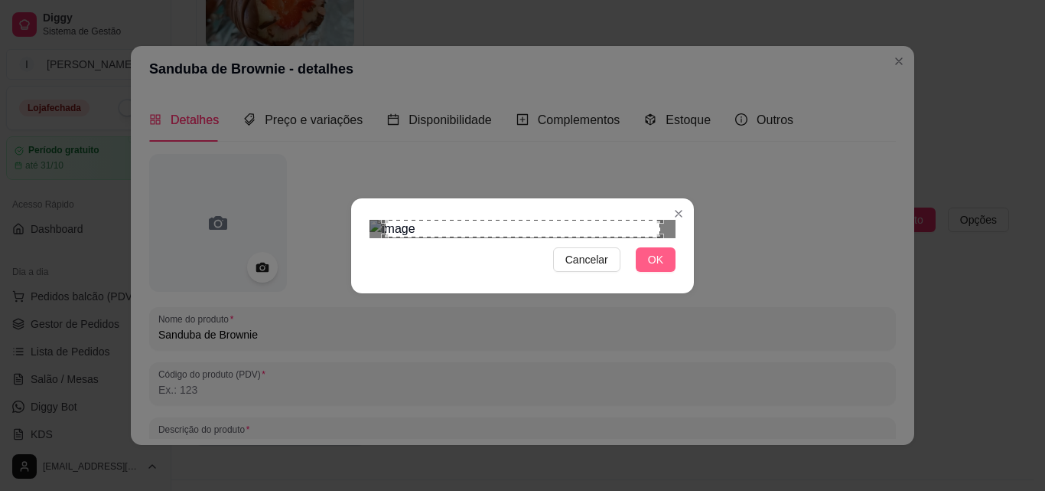
click at [669, 272] on button "OK" at bounding box center [656, 259] width 40 height 24
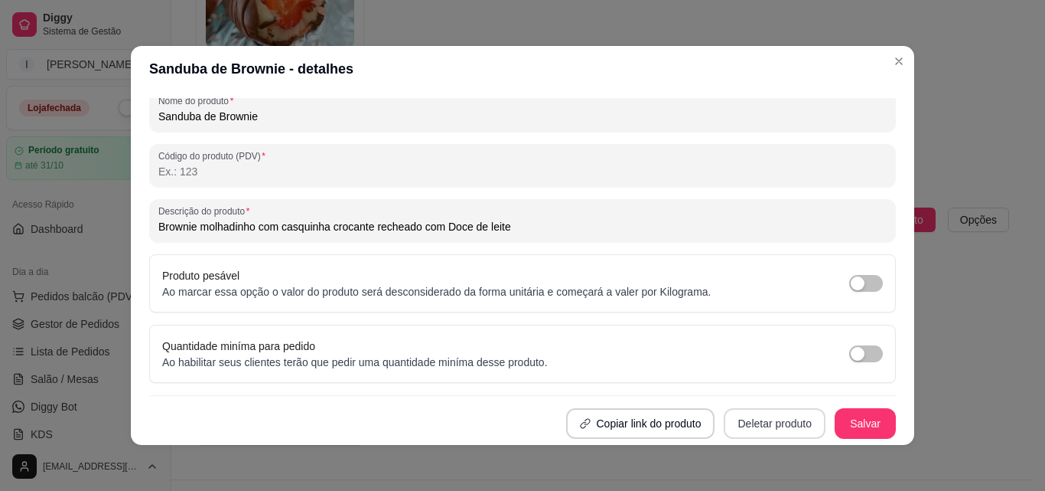
scroll to position [3, 0]
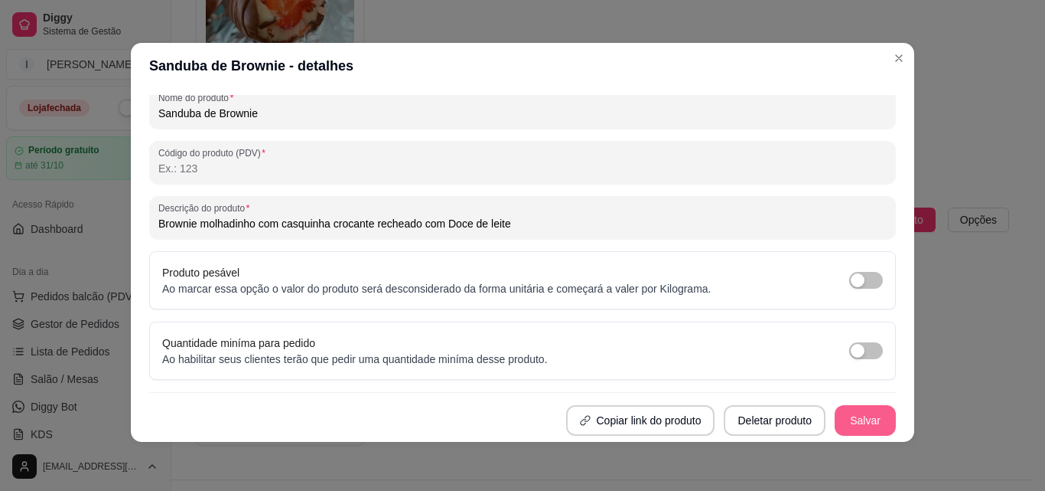
click at [848, 426] on button "Salvar" at bounding box center [865, 420] width 61 height 31
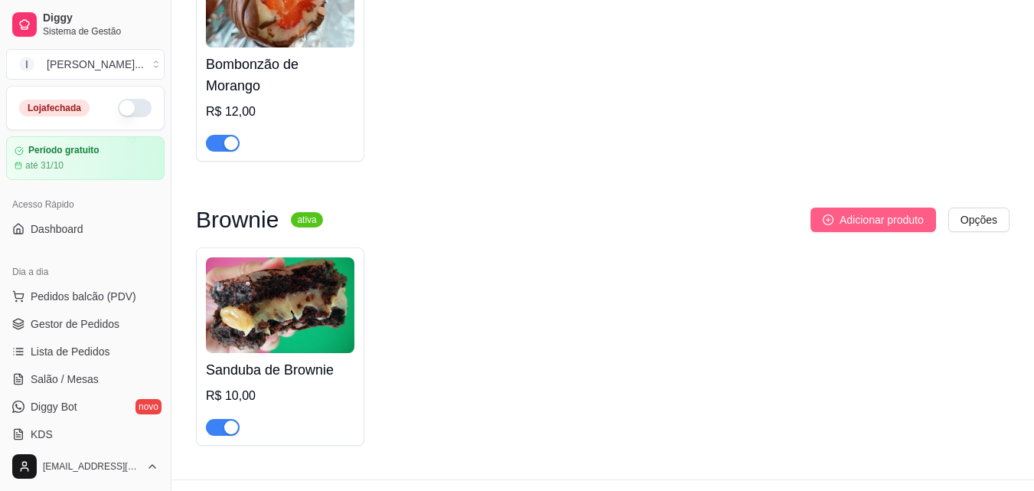
click at [880, 211] on span "Adicionar produto" at bounding box center [882, 219] width 84 height 17
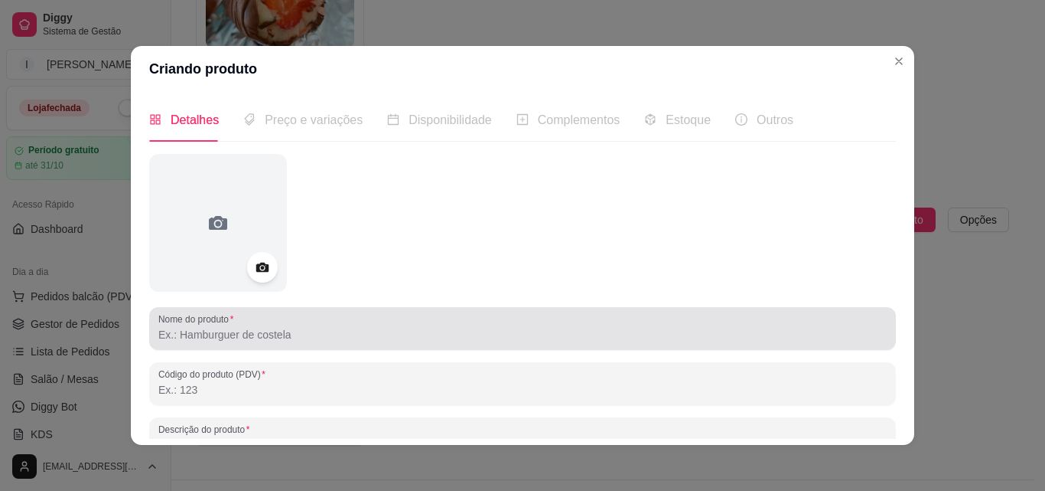
click at [202, 341] on input "Nome do produto" at bounding box center [522, 334] width 729 height 15
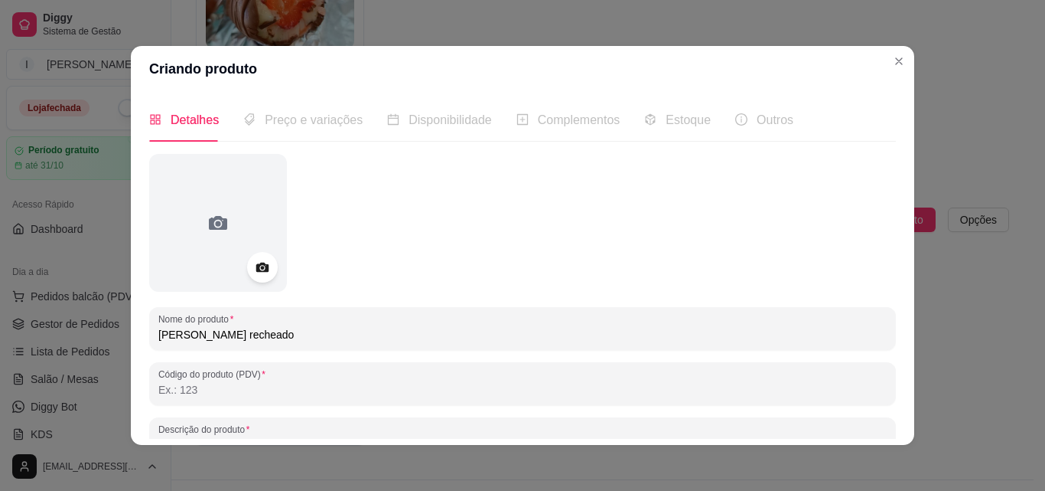
click at [197, 335] on input "[PERSON_NAME] recheado" at bounding box center [522, 334] width 729 height 15
type input "Brownie Recheado"
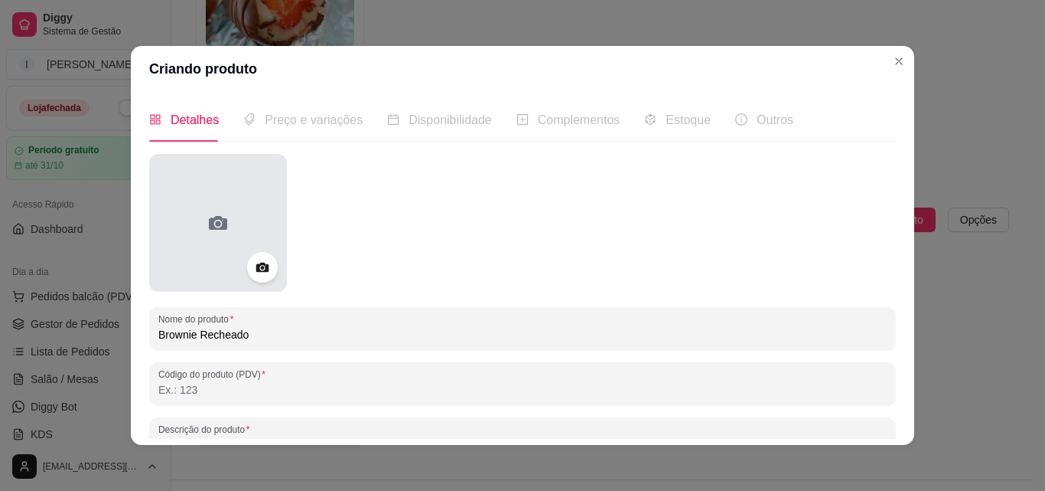
click at [229, 222] on div at bounding box center [218, 223] width 138 height 138
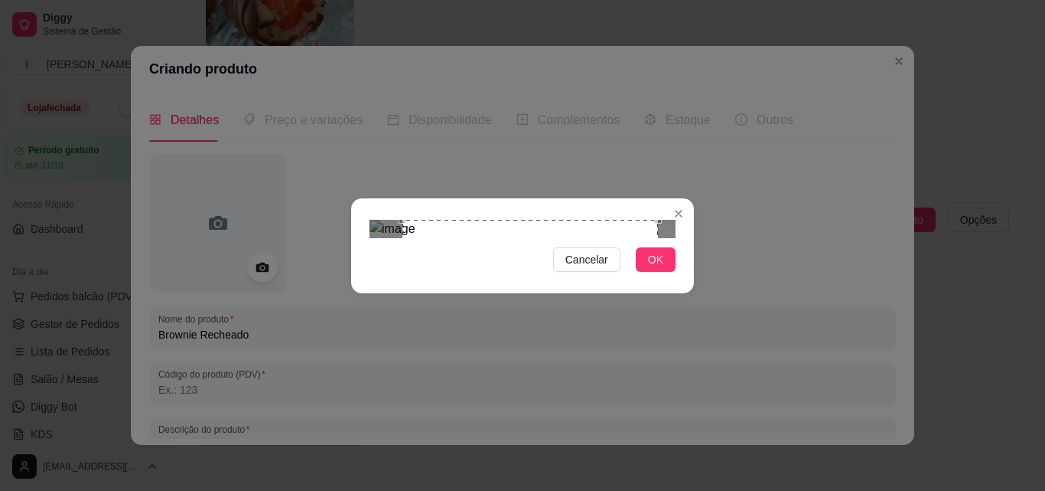
click at [608, 296] on div "Use the arrow keys to move the crop selection area" at bounding box center [531, 348] width 256 height 256
click at [660, 268] on span "OK" at bounding box center [655, 259] width 15 height 17
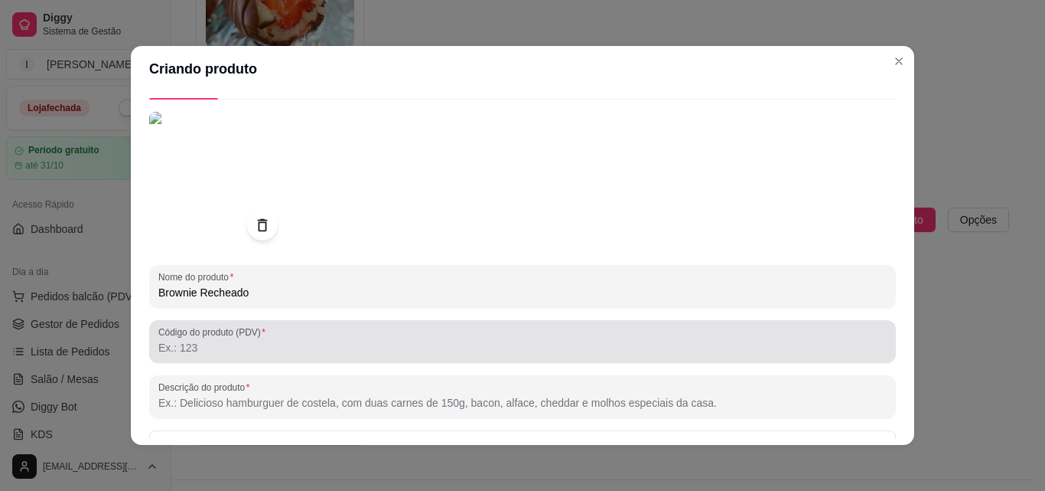
scroll to position [153, 0]
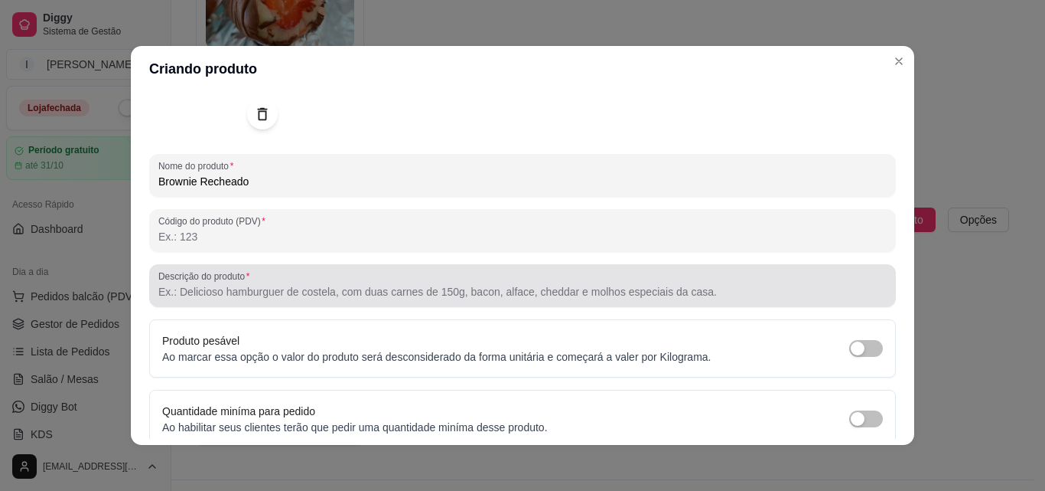
click at [394, 299] on div at bounding box center [522, 285] width 729 height 31
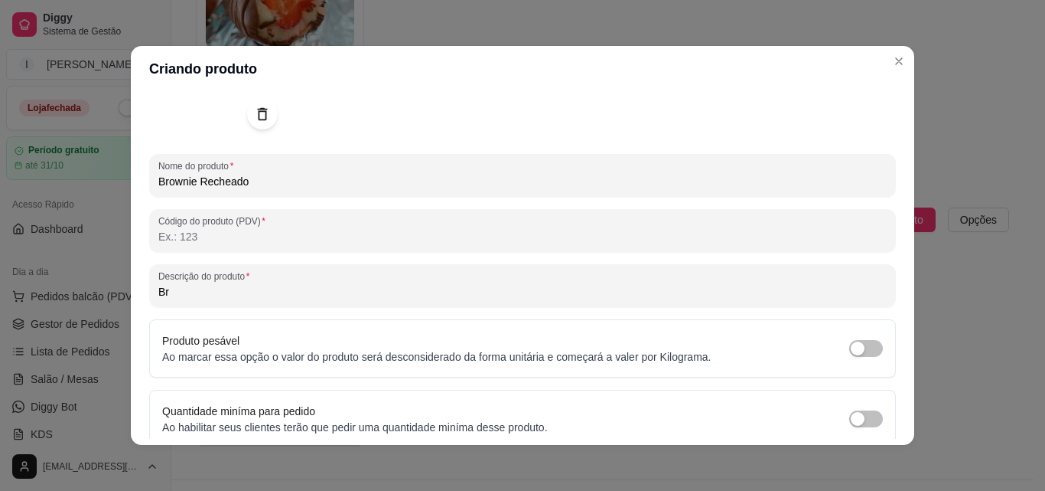
type input "B"
click at [208, 288] on input "Pedaço de brownie molhadinho com" at bounding box center [522, 291] width 729 height 15
click at [382, 294] on input "Pedaço de Brownie molhadinho com" at bounding box center [522, 291] width 729 height 15
click at [372, 293] on input "Pedaço de Brownie molhadinho coberto com ninho e [PERSON_NAME]" at bounding box center [522, 291] width 729 height 15
click at [452, 295] on input "Pedaço de Brownie molhadinho coberto com Ninho e [PERSON_NAME]" at bounding box center [522, 291] width 729 height 15
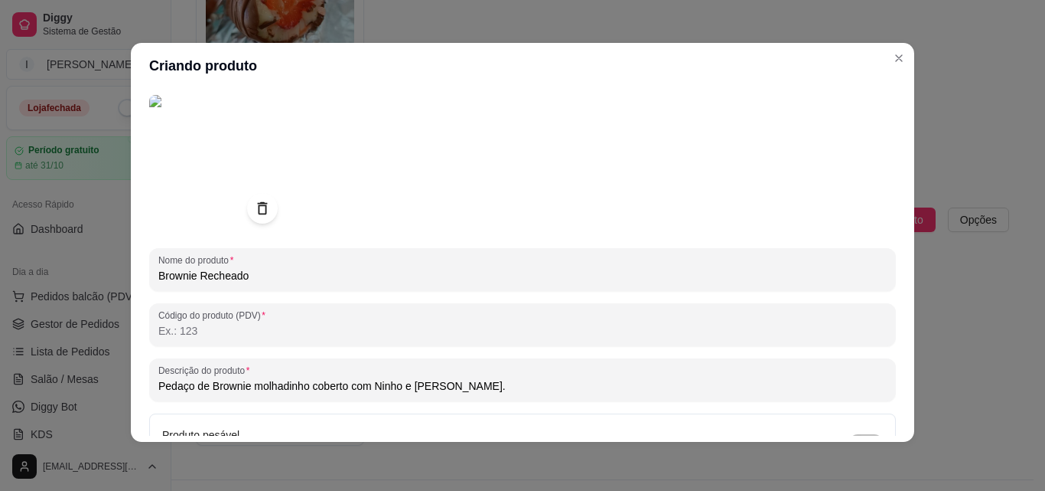
scroll to position [0, 0]
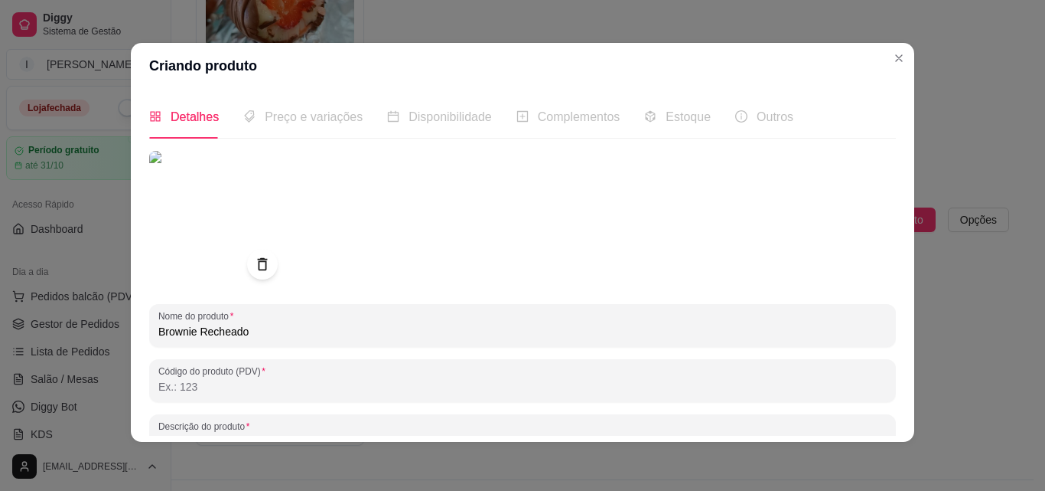
type input "Pedaço de Brownie molhadinho coberto com Ninho e [PERSON_NAME]."
click at [325, 108] on div "Preço e variações" at bounding box center [302, 116] width 119 height 19
click at [321, 119] on span "Preço e variações" at bounding box center [314, 116] width 98 height 13
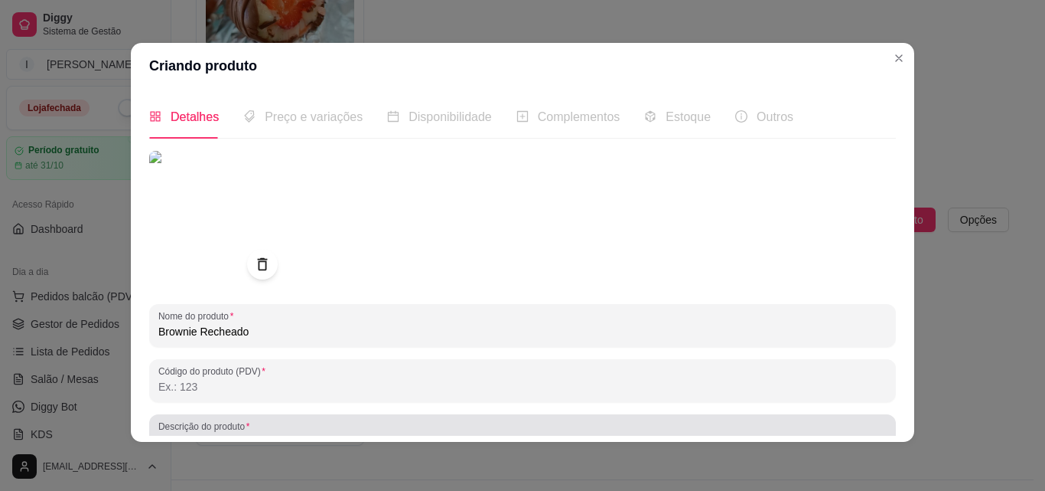
scroll to position [218, 0]
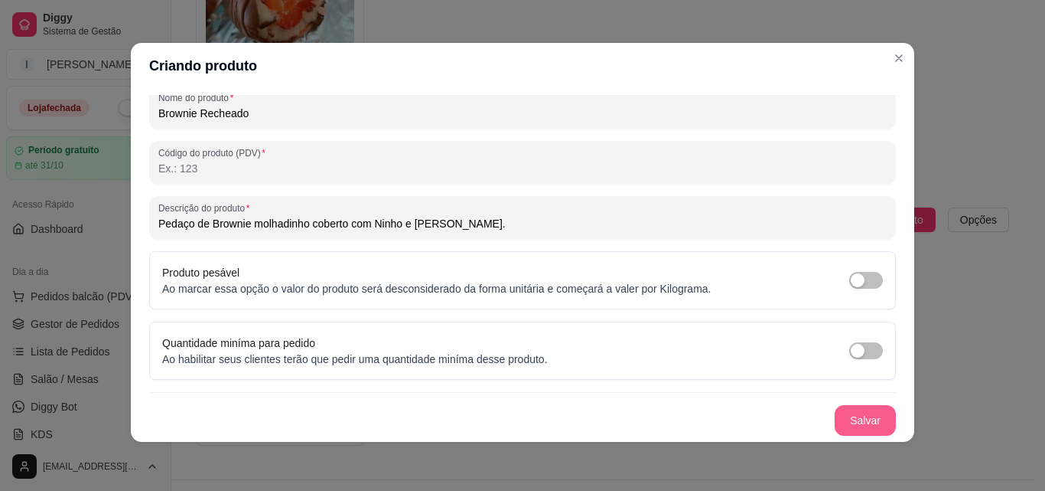
click at [848, 429] on button "Salvar" at bounding box center [865, 420] width 61 height 31
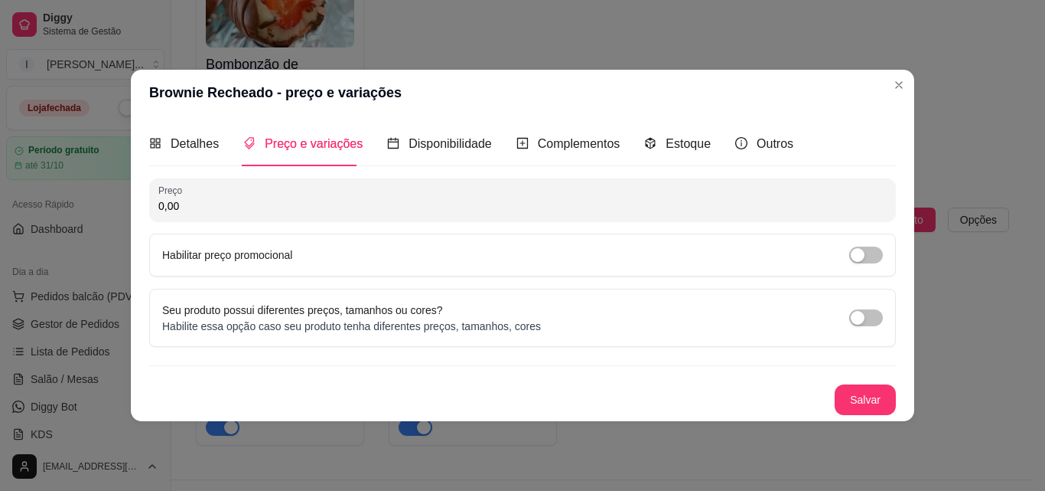
scroll to position [0, 0]
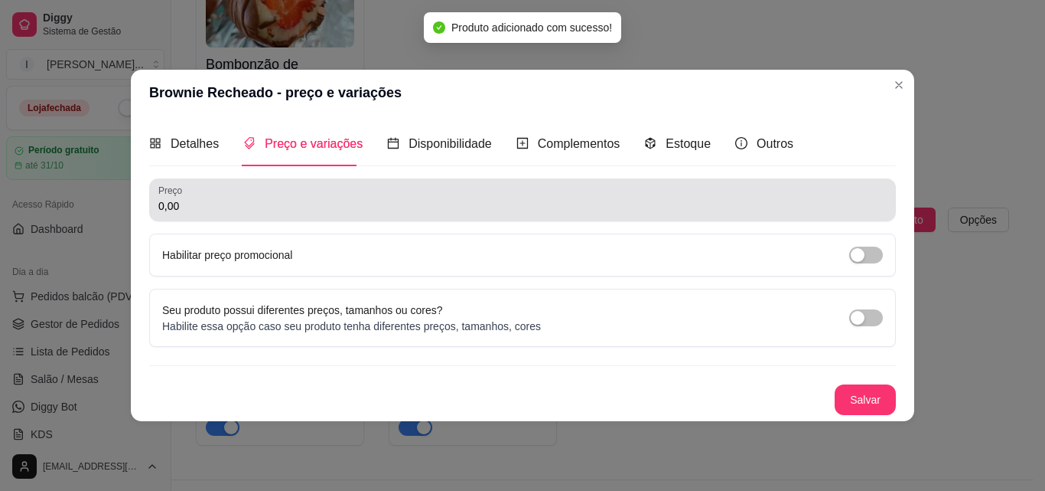
click at [184, 207] on input "0,00" at bounding box center [522, 205] width 729 height 15
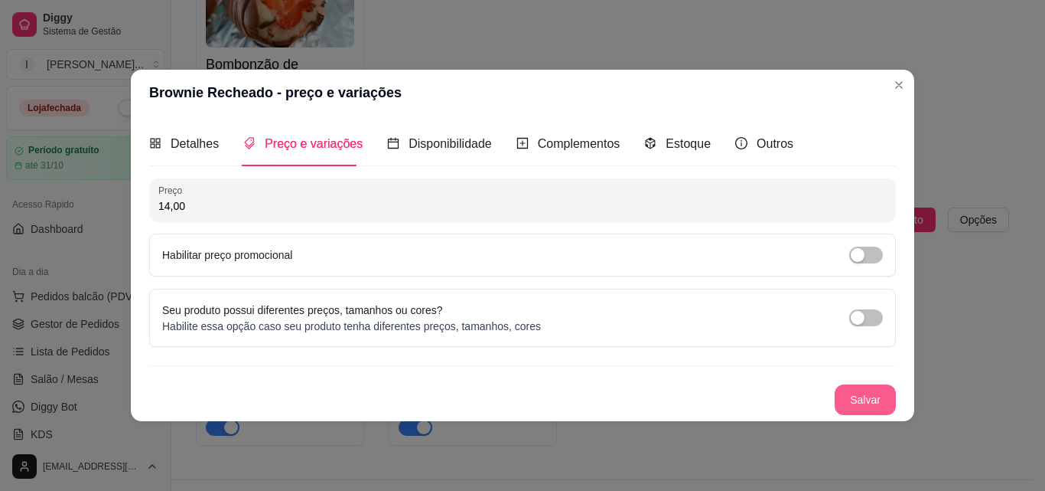
type input "14,00"
click at [863, 390] on button "Salvar" at bounding box center [865, 399] width 61 height 31
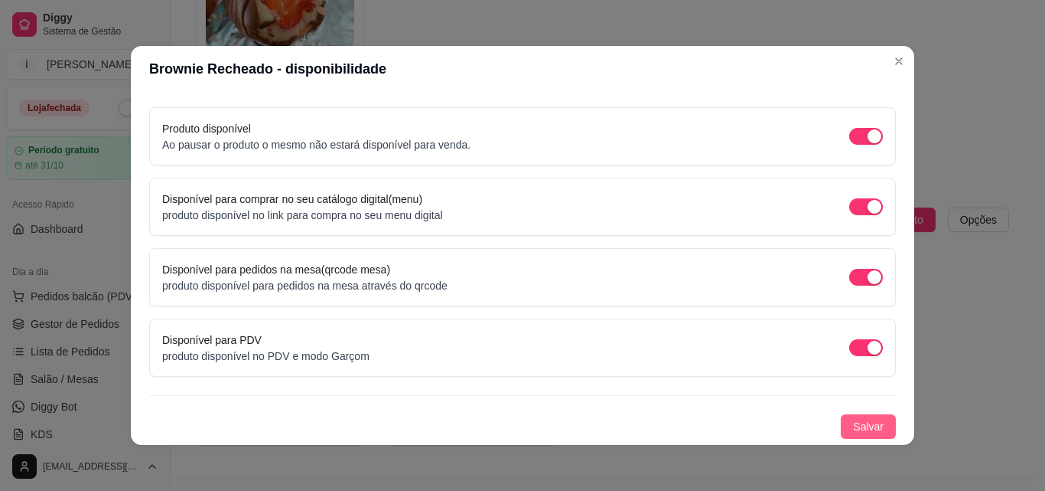
click at [861, 418] on span "Salvar" at bounding box center [868, 426] width 31 height 17
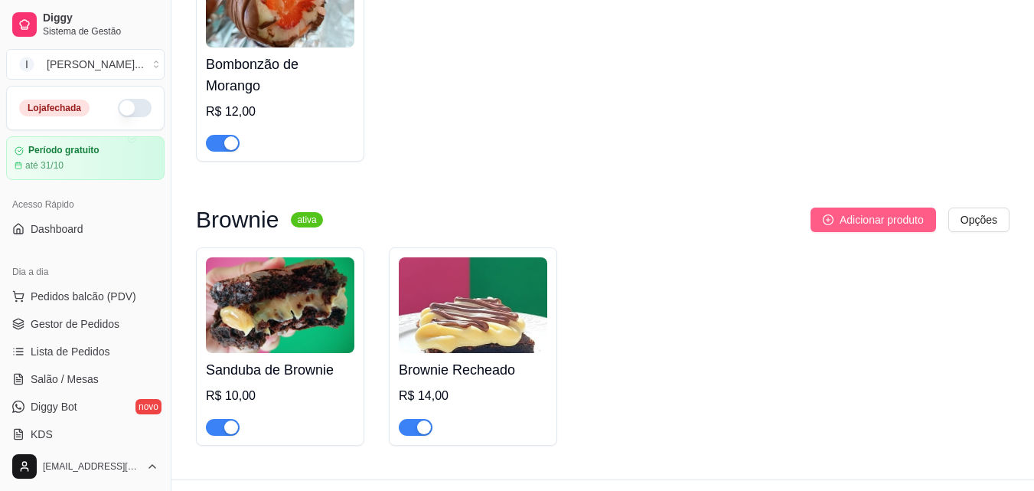
click at [918, 211] on span "Adicionar produto" at bounding box center [882, 219] width 84 height 17
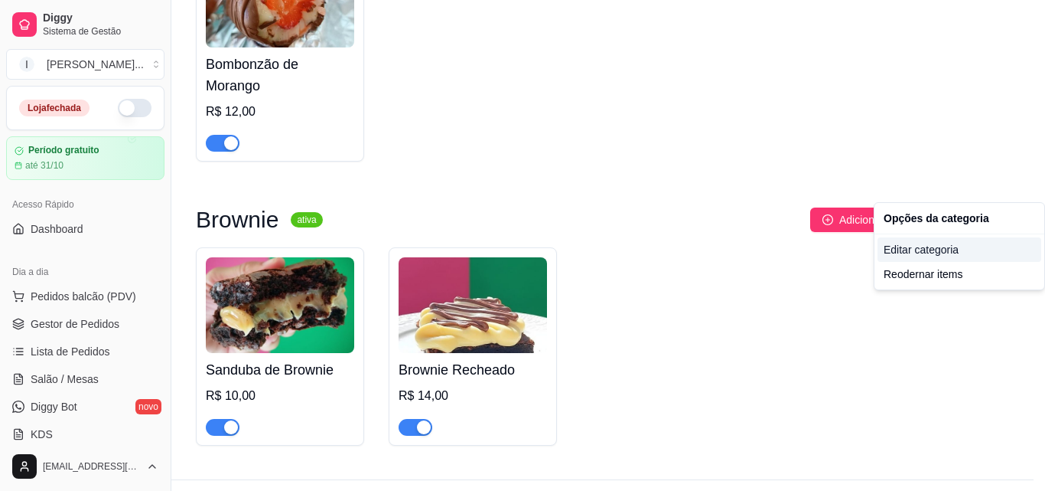
click at [944, 249] on div "Editar categoria" at bounding box center [960, 249] width 164 height 24
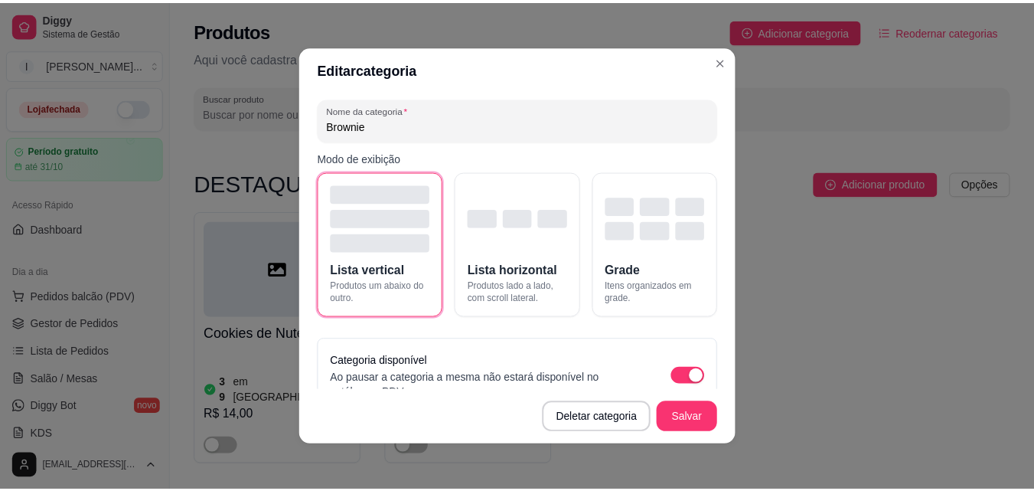
scroll to position [1528, 0]
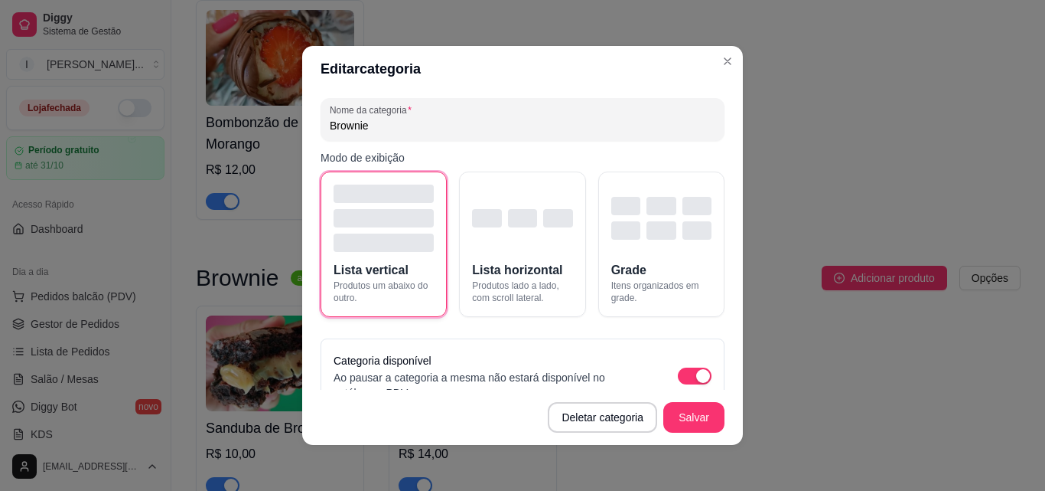
click at [402, 246] on div "button" at bounding box center [384, 242] width 100 height 18
click at [703, 411] on button "Salvar" at bounding box center [694, 417] width 61 height 31
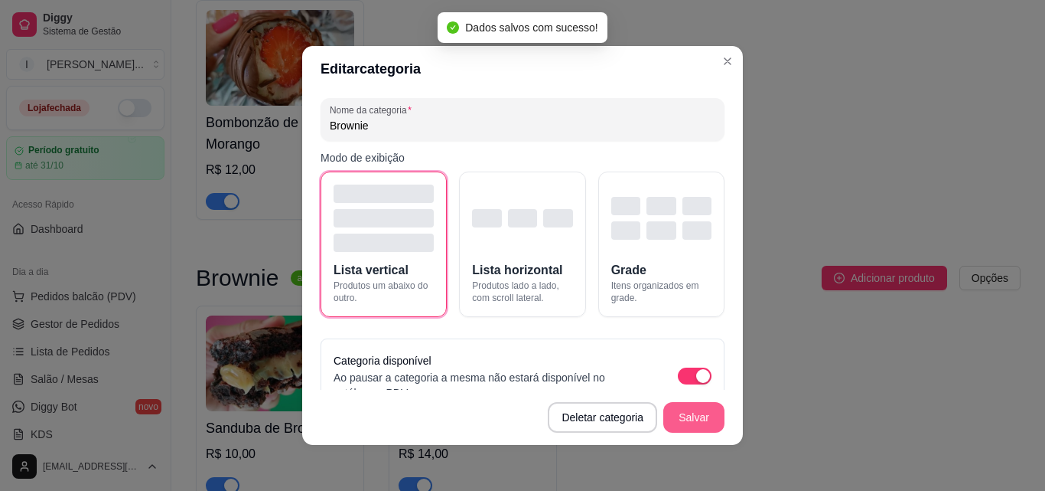
click at [707, 412] on button "Salvar" at bounding box center [694, 417] width 61 height 31
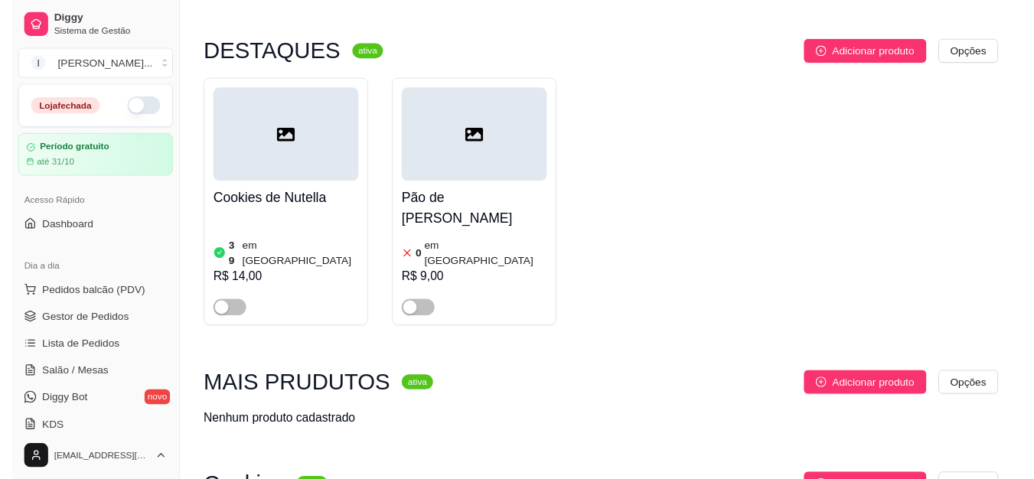
scroll to position [0, 0]
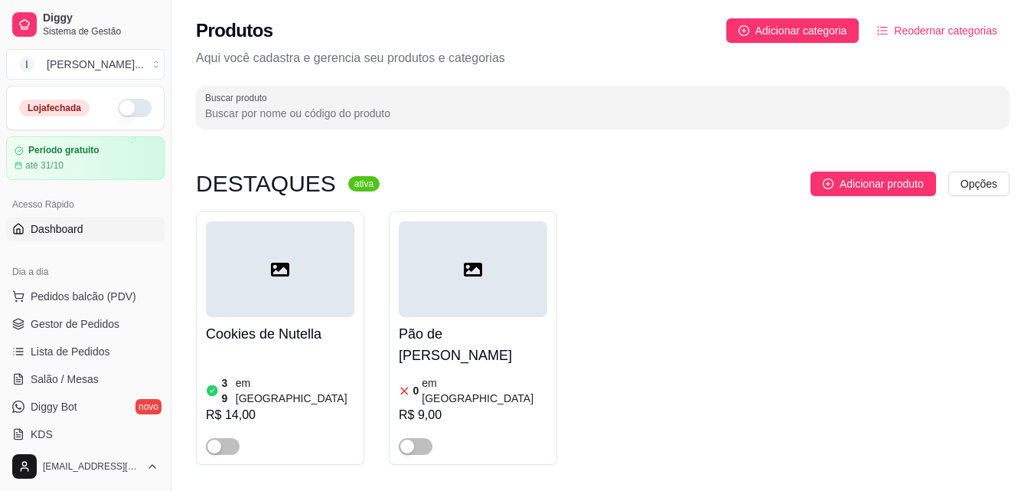
click at [79, 225] on span "Dashboard" at bounding box center [57, 228] width 53 height 15
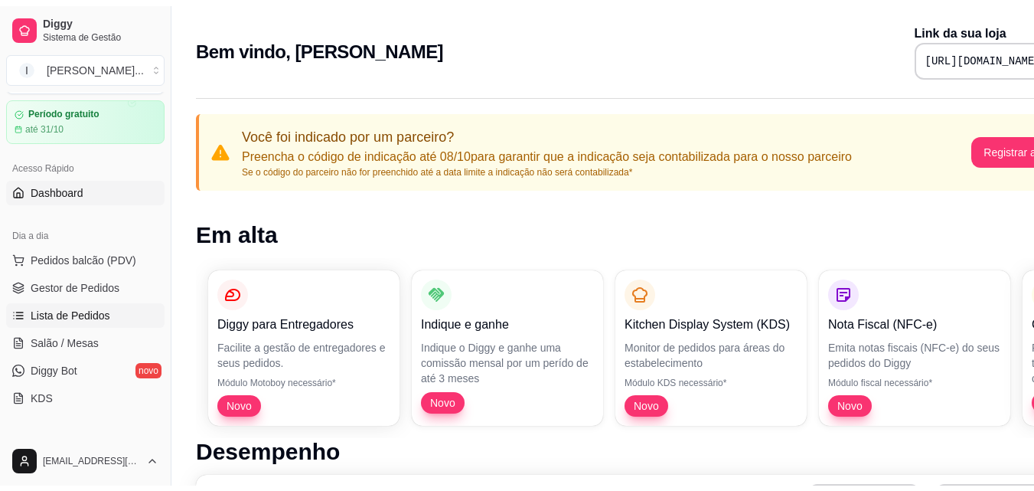
scroll to position [77, 0]
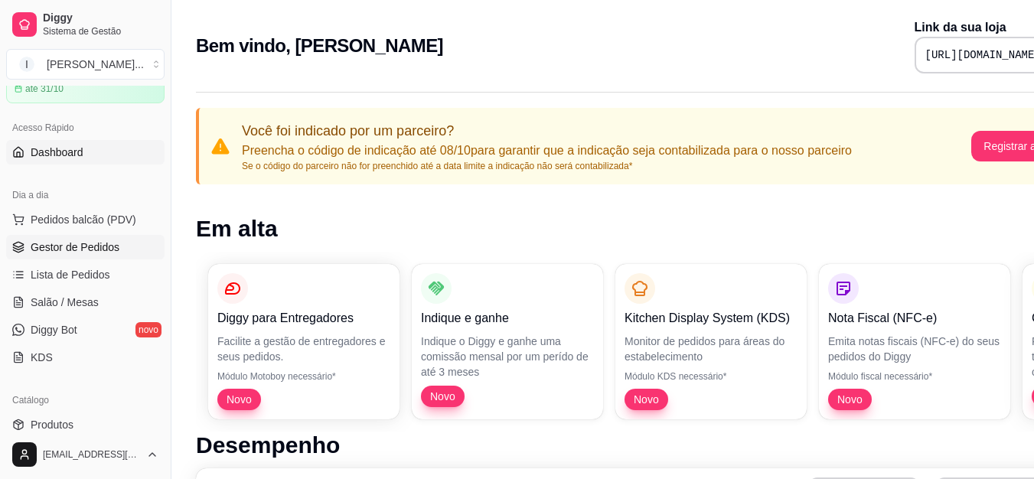
click at [89, 247] on span "Gestor de Pedidos" at bounding box center [75, 247] width 89 height 15
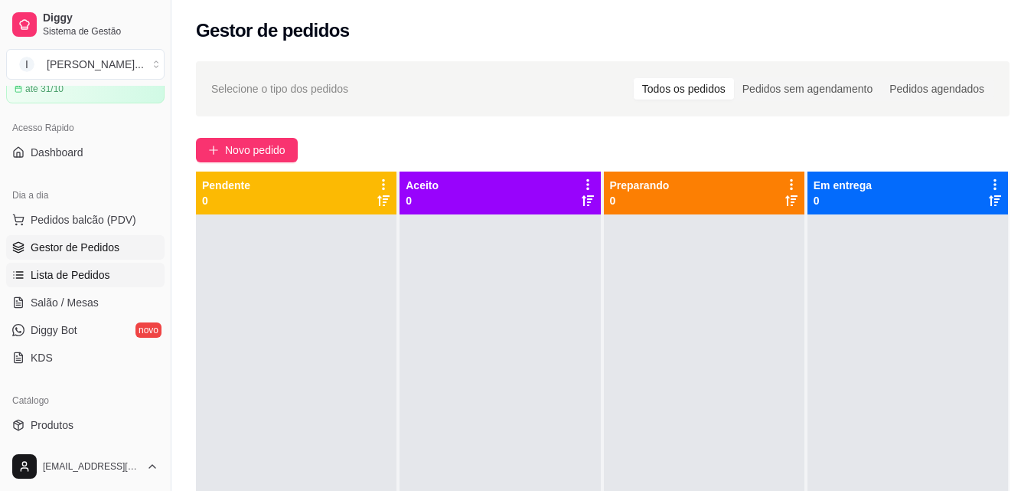
click at [93, 264] on link "Lista de Pedidos" at bounding box center [85, 275] width 158 height 24
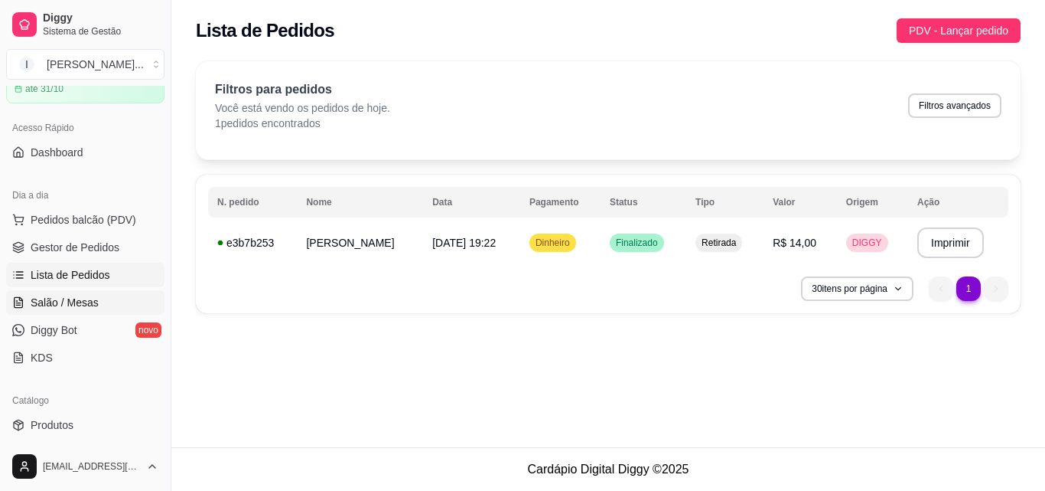
click at [94, 290] on link "Salão / Mesas" at bounding box center [85, 302] width 158 height 24
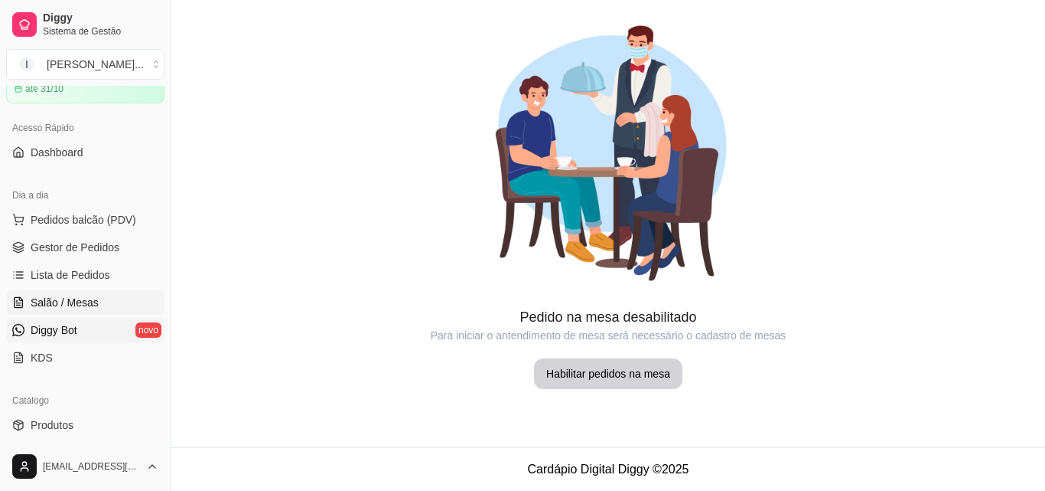
click at [65, 327] on span "Diggy Bot" at bounding box center [54, 329] width 47 height 15
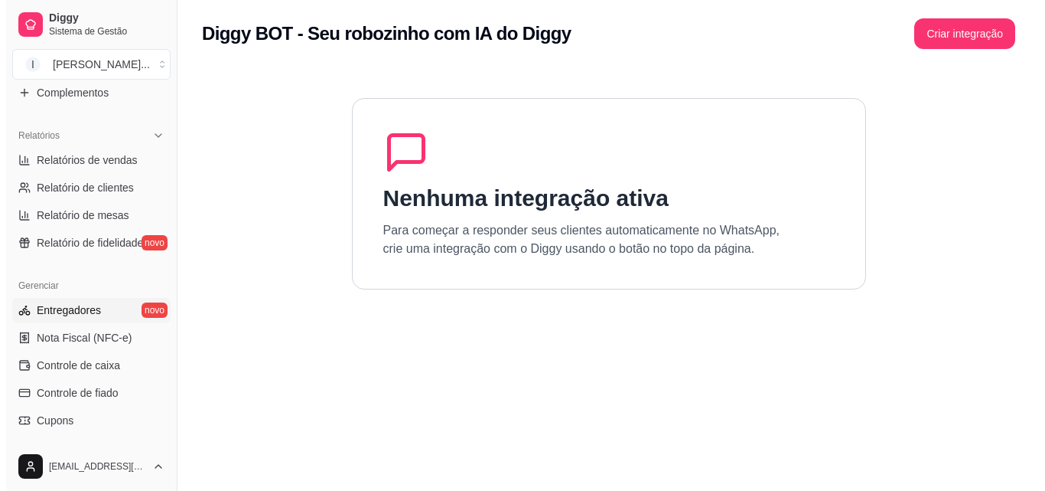
scroll to position [459, 0]
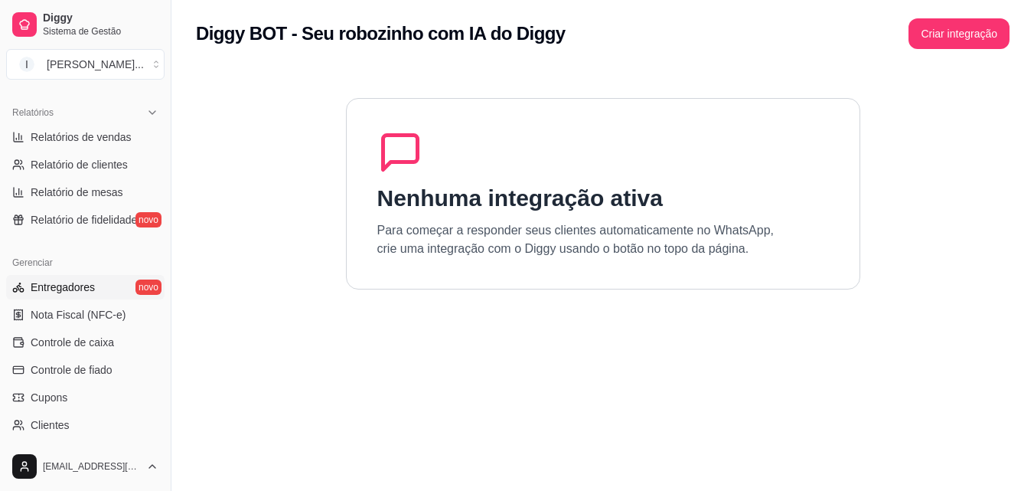
click at [96, 291] on link "Entregadores novo" at bounding box center [85, 287] width 158 height 24
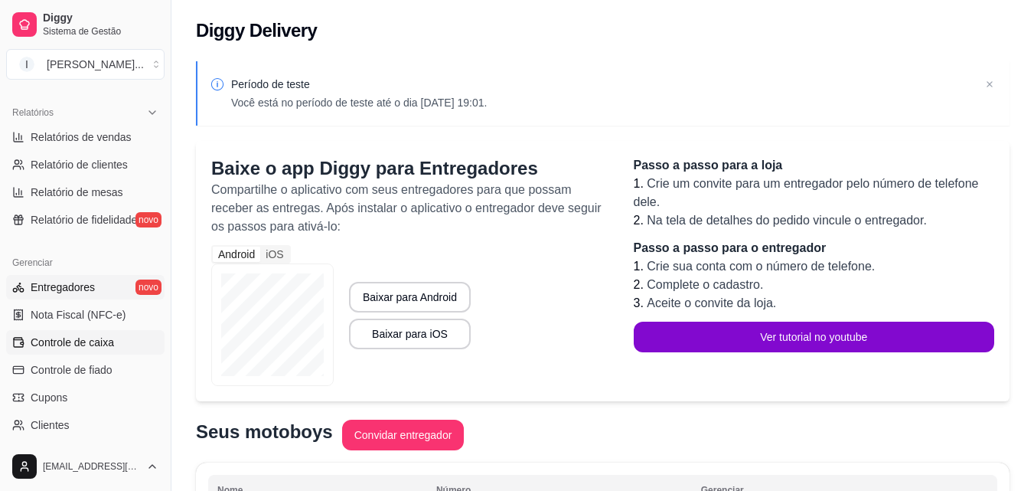
click at [79, 336] on span "Controle de caixa" at bounding box center [72, 341] width 83 height 15
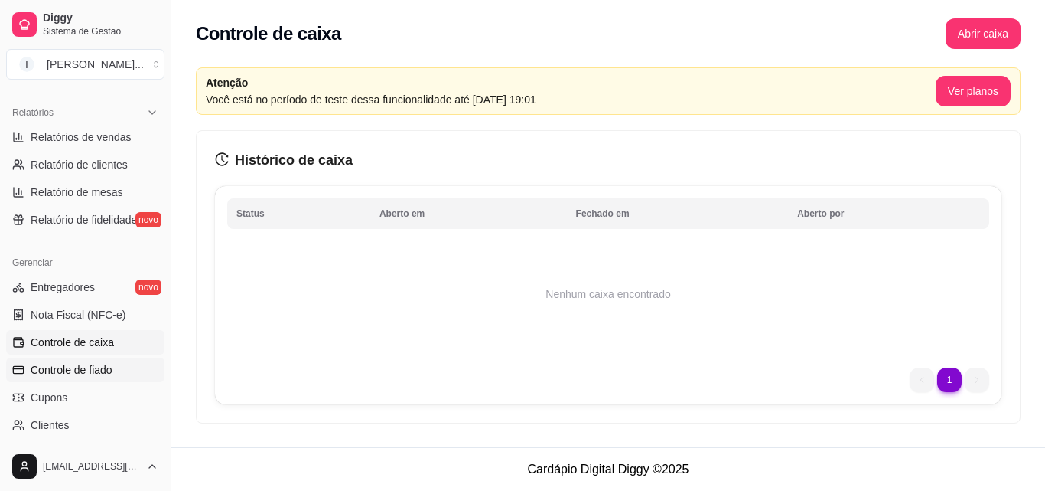
click at [81, 362] on span "Controle de fiado" at bounding box center [72, 369] width 82 height 15
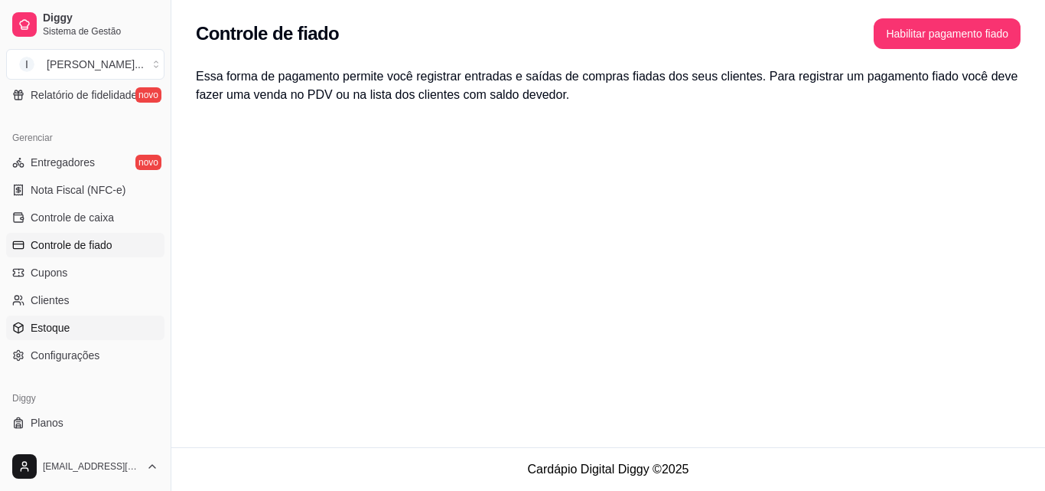
scroll to position [611, 0]
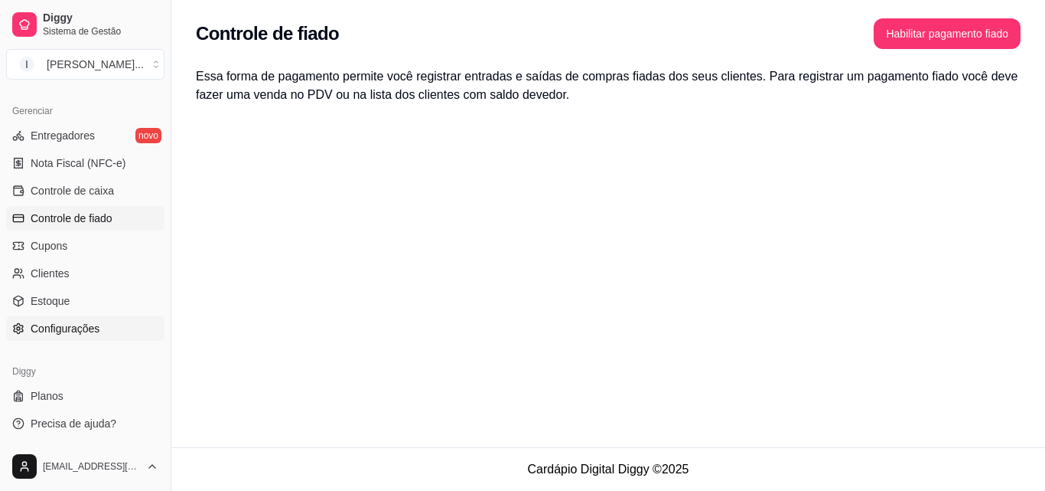
click at [91, 326] on span "Configurações" at bounding box center [65, 328] width 69 height 15
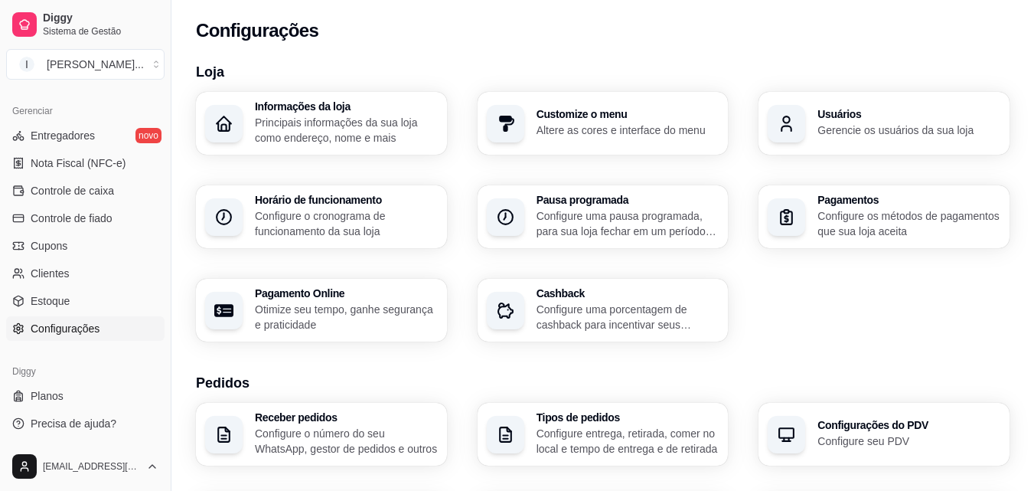
click at [293, 140] on p "Principais informações da sua loja como endereço, nome e mais" at bounding box center [346, 130] width 183 height 31
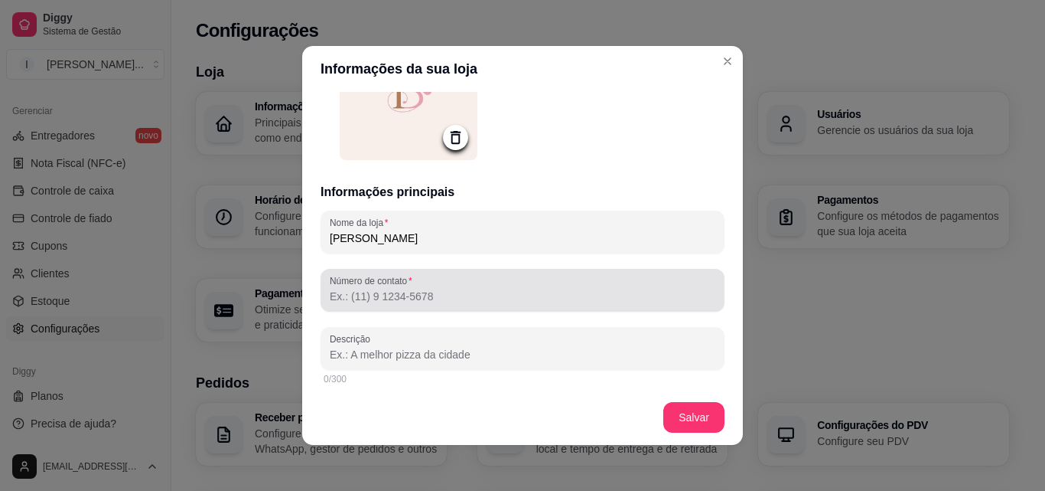
scroll to position [230, 0]
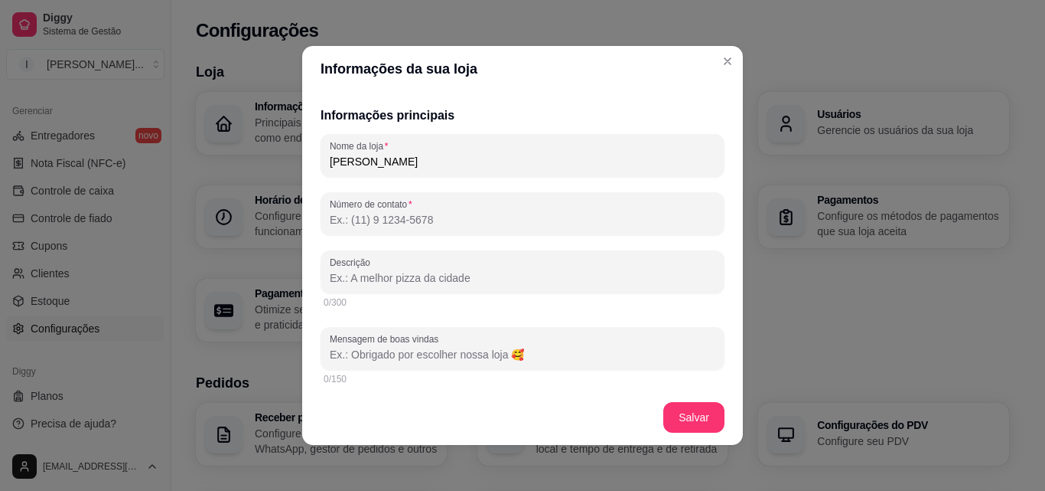
click at [344, 225] on input "Número de contato" at bounding box center [523, 219] width 386 height 15
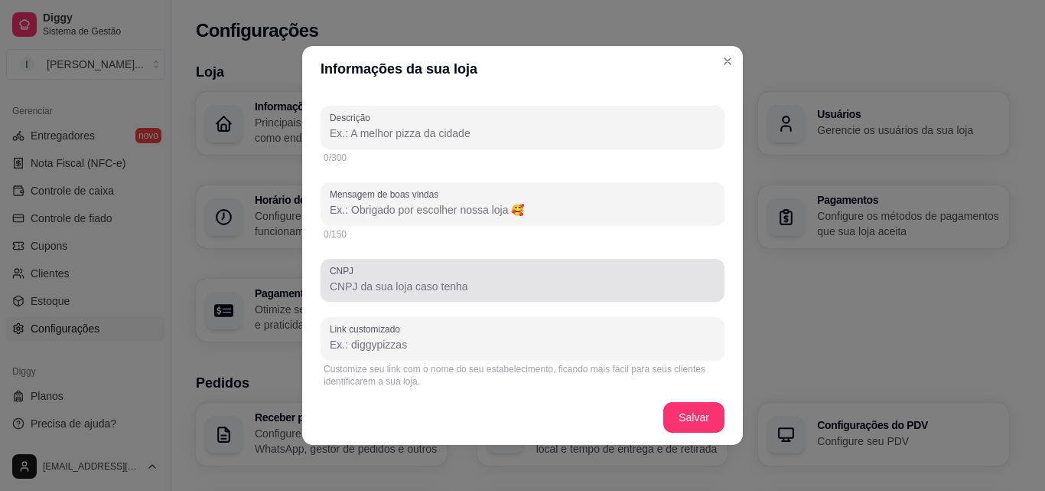
scroll to position [383, 0]
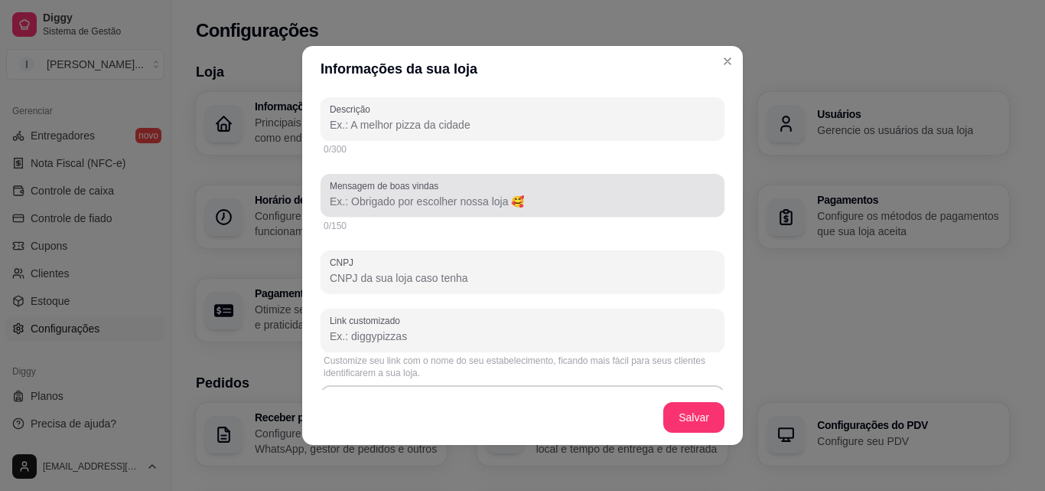
type input "[PHONE_NUMBER]"
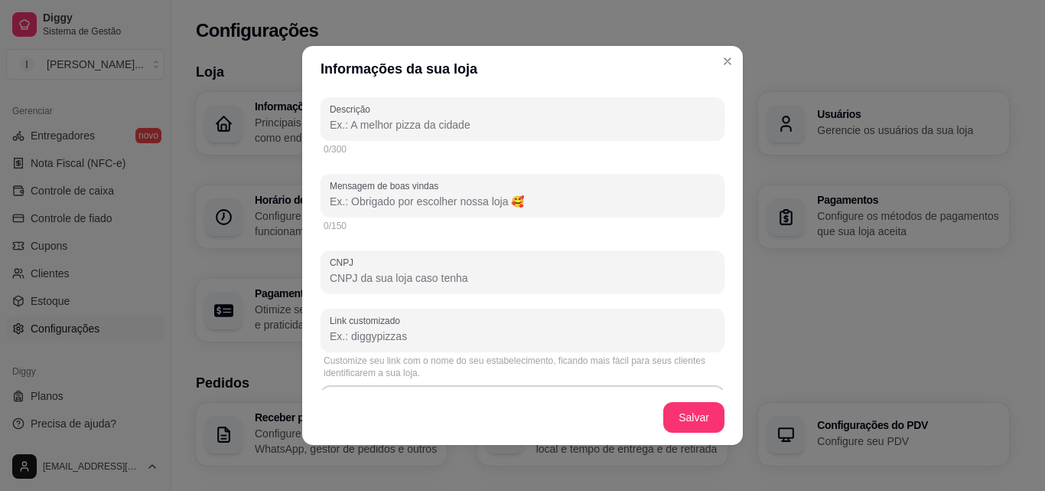
click at [425, 201] on input "Mensagem de boas vindas" at bounding box center [523, 201] width 386 height 15
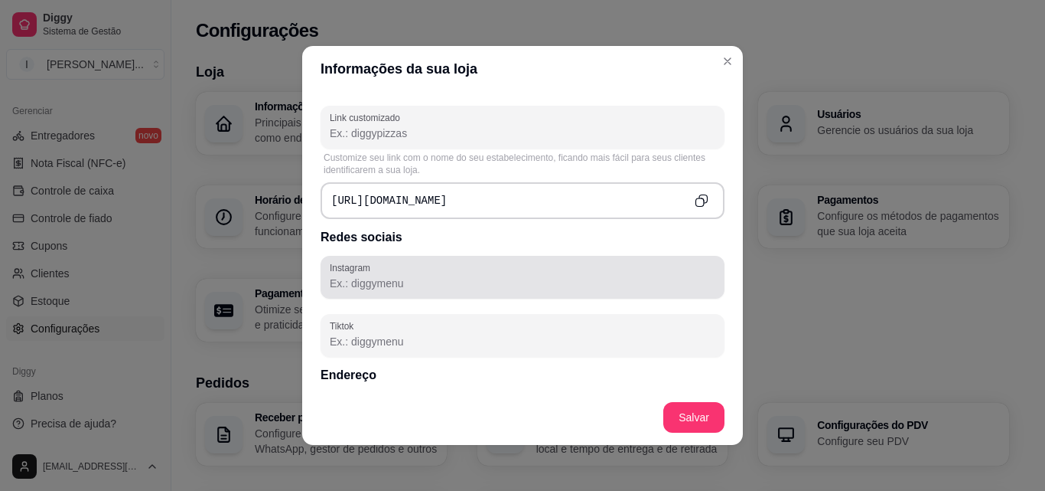
scroll to position [612, 0]
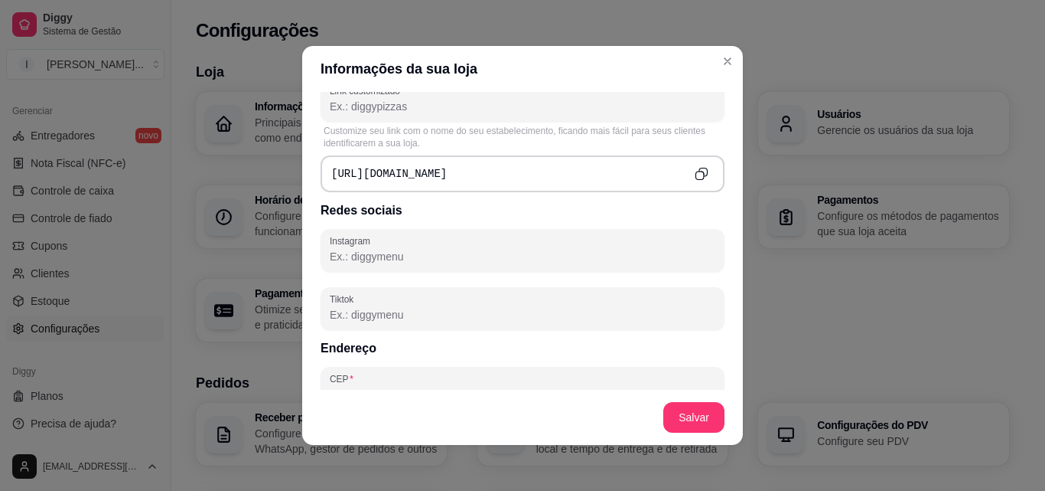
click at [449, 261] on input "Instagram" at bounding box center [523, 256] width 386 height 15
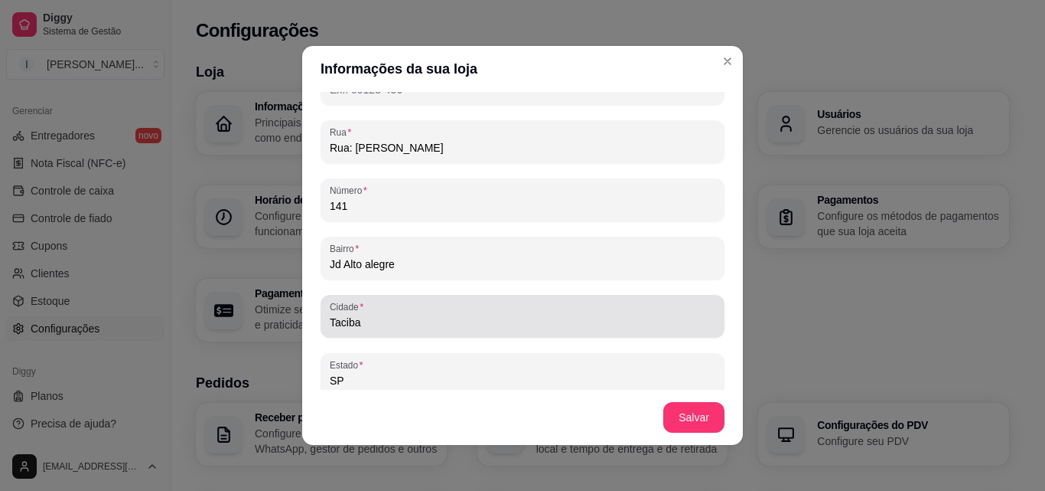
scroll to position [918, 0]
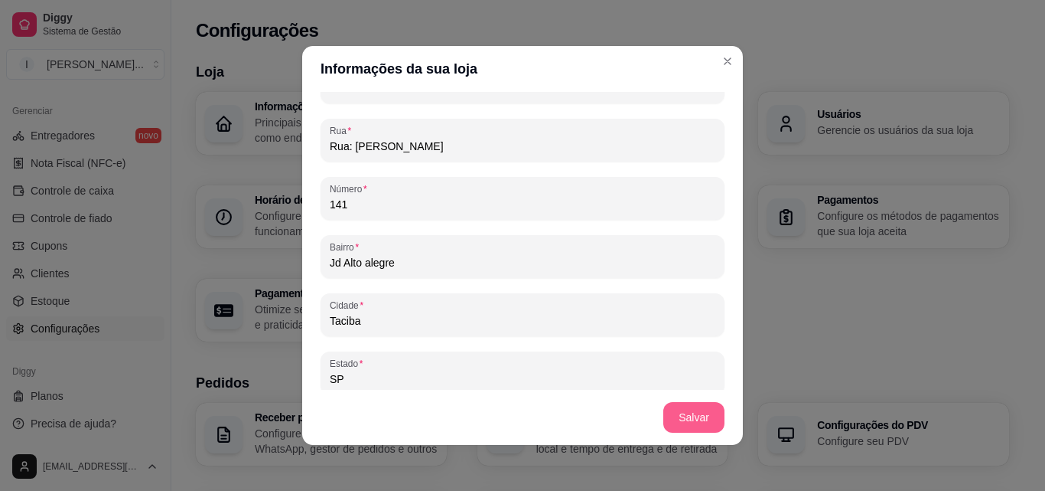
type input "@izabelaabernardoo"
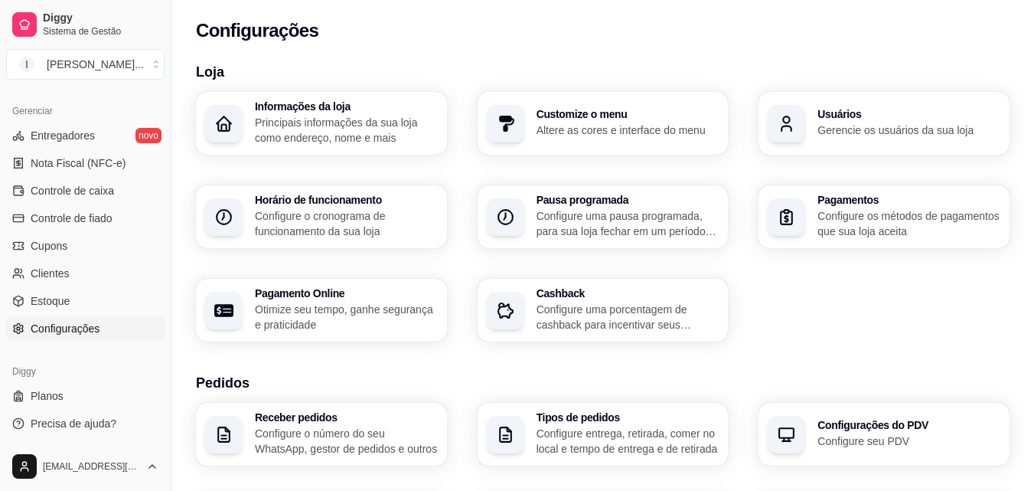
click at [859, 225] on p "Configure os métodos de pagamentos que sua loja aceita" at bounding box center [908, 223] width 183 height 31
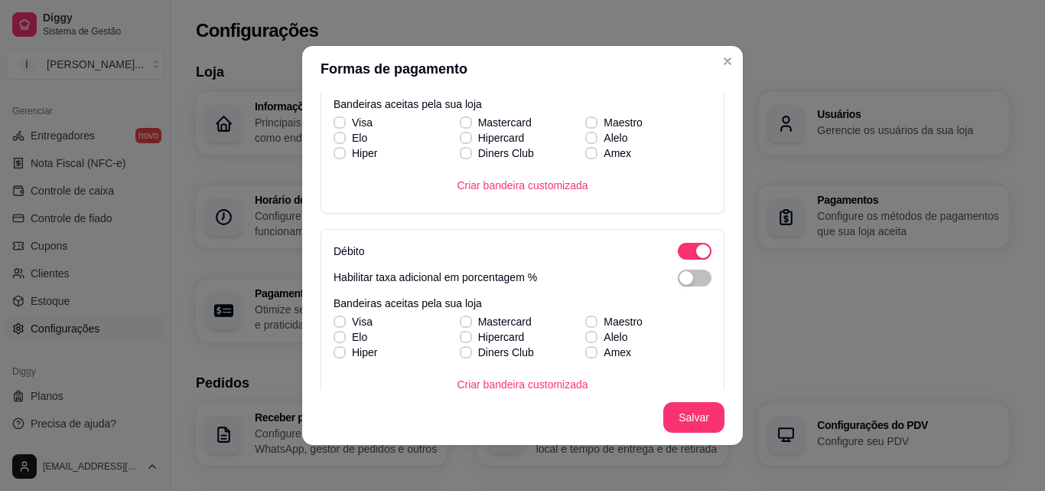
scroll to position [0, 0]
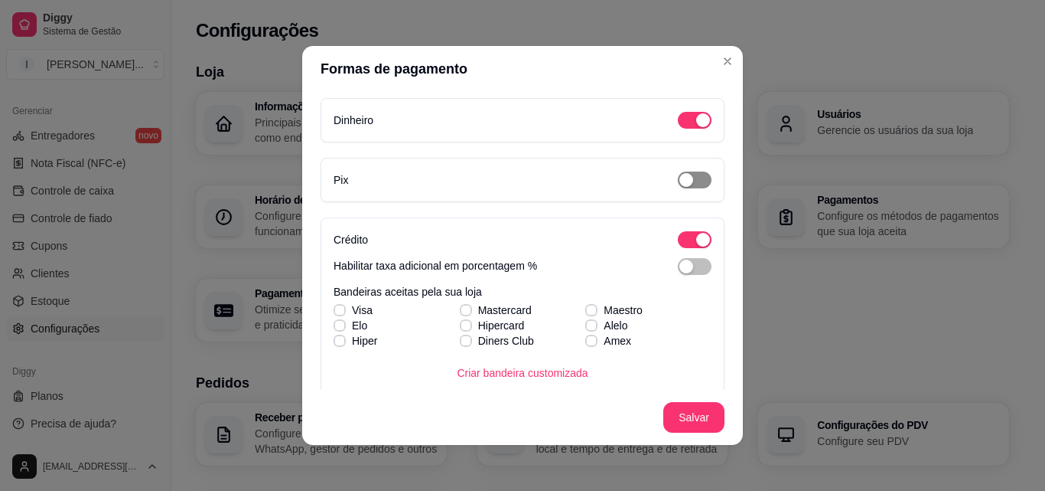
click at [691, 178] on span "button" at bounding box center [695, 179] width 34 height 17
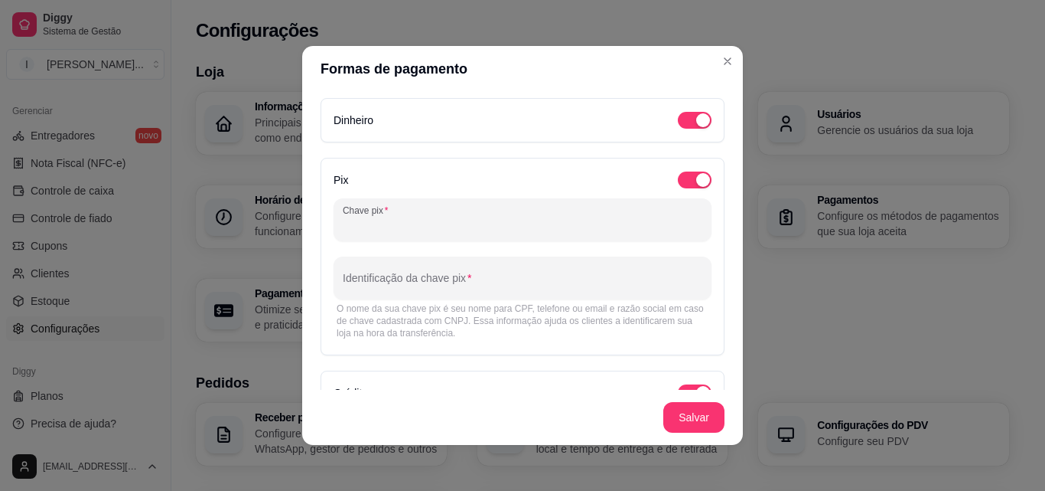
click at [472, 220] on input "Chave pix" at bounding box center [523, 225] width 360 height 15
click at [426, 215] on div at bounding box center [523, 219] width 360 height 31
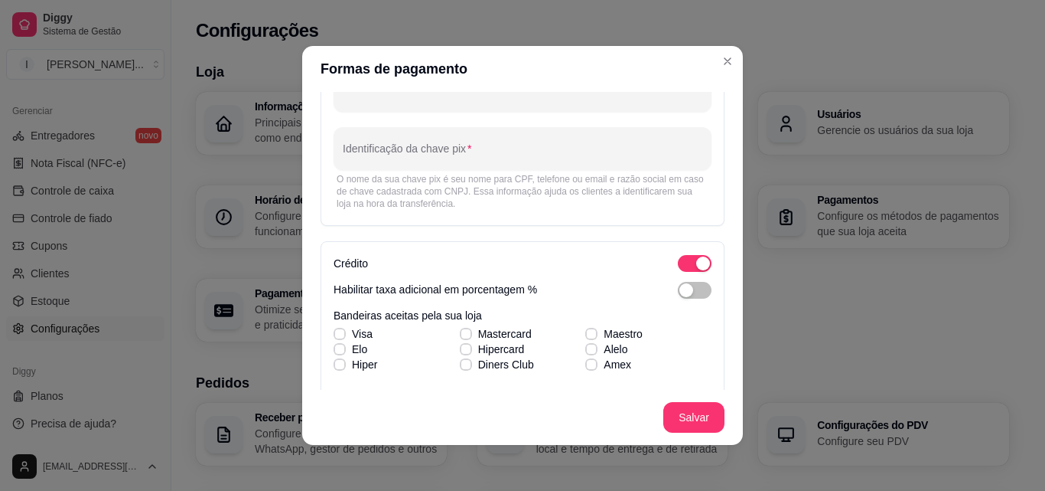
scroll to position [31, 0]
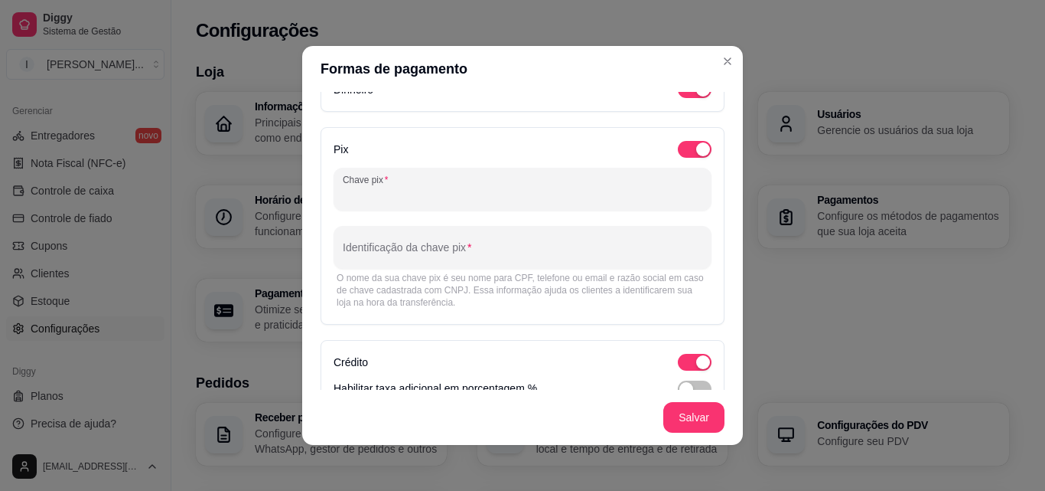
click at [432, 199] on input "Chave pix" at bounding box center [523, 195] width 360 height 15
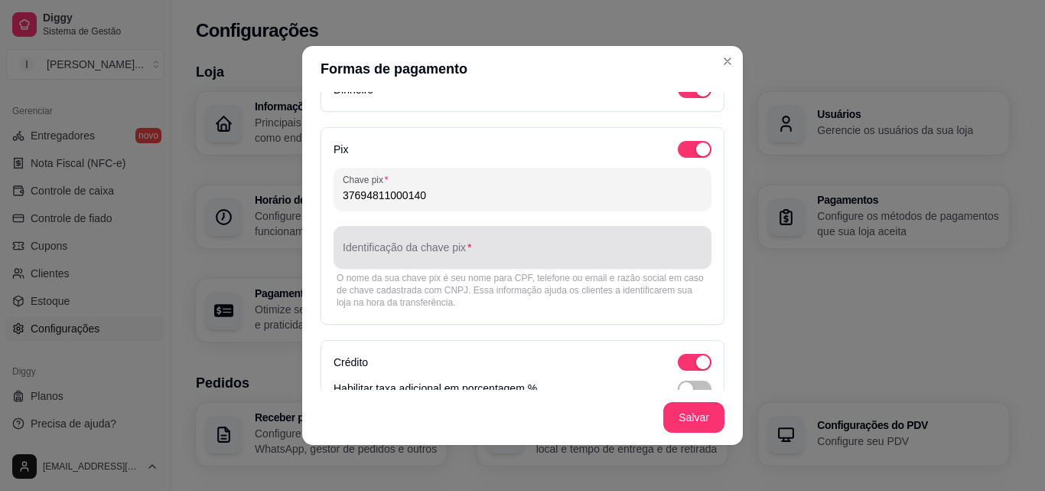
type input "37694811000140"
click at [424, 238] on div at bounding box center [523, 247] width 360 height 31
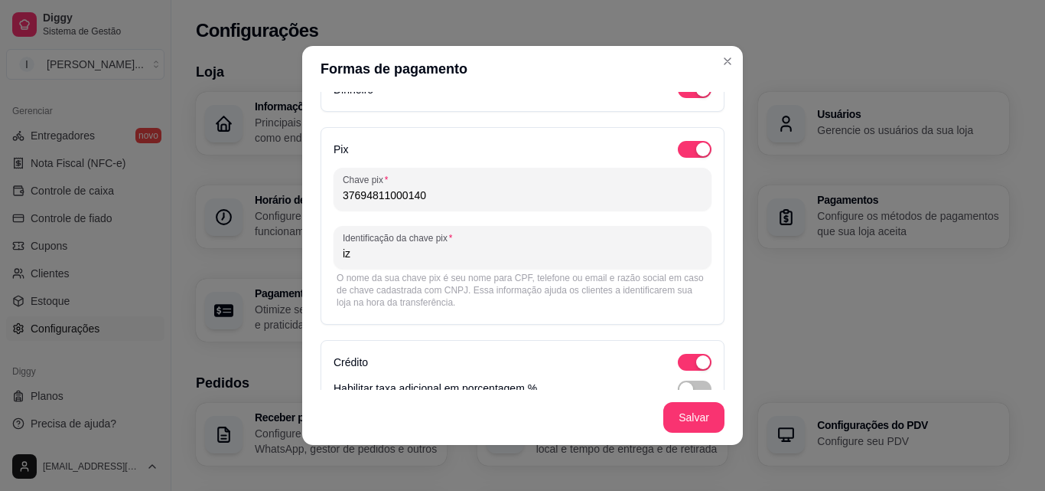
type input "i"
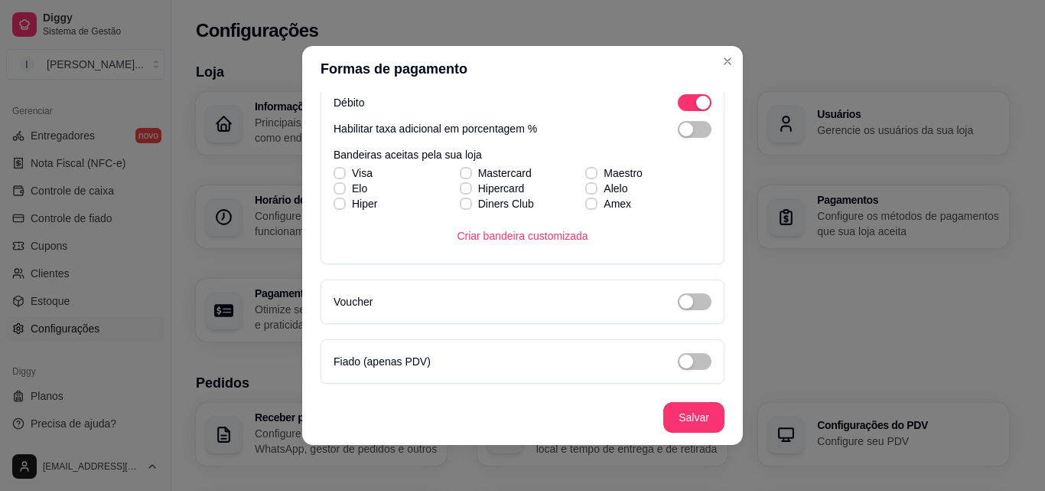
scroll to position [3, 0]
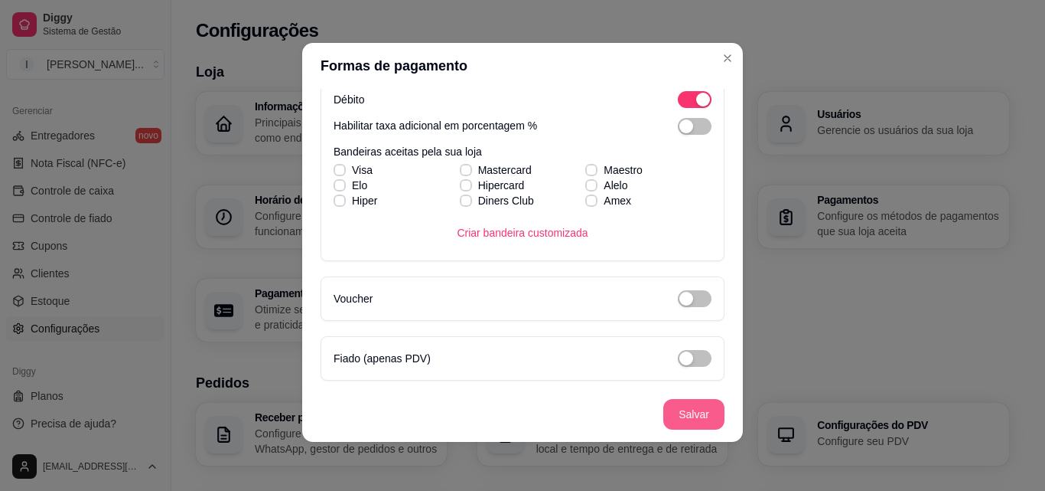
type input "[PERSON_NAME]"
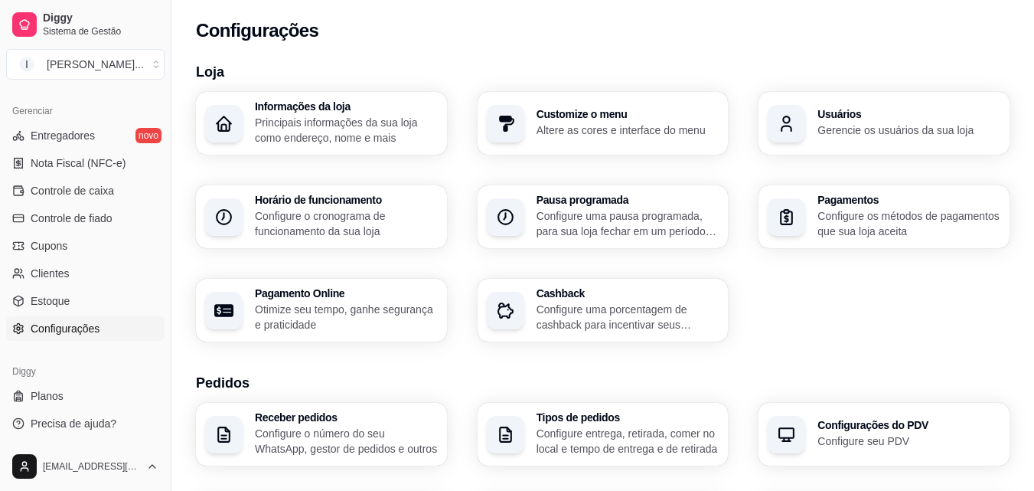
click at [863, 121] on div "Usuários Gerencie os usuários da sua loja" at bounding box center [908, 123] width 183 height 29
click at [843, 221] on p "Configure os métodos de pagamentos que sua loja aceita" at bounding box center [908, 223] width 177 height 30
click at [405, 311] on p "Otimize seu tempo, ganhe segurança e praticidade" at bounding box center [345, 317] width 177 height 30
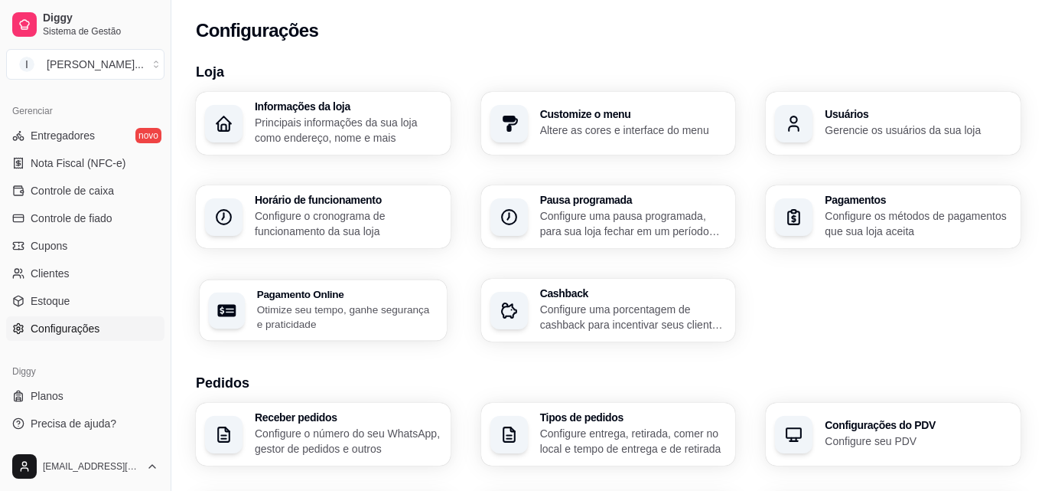
select select "4.98"
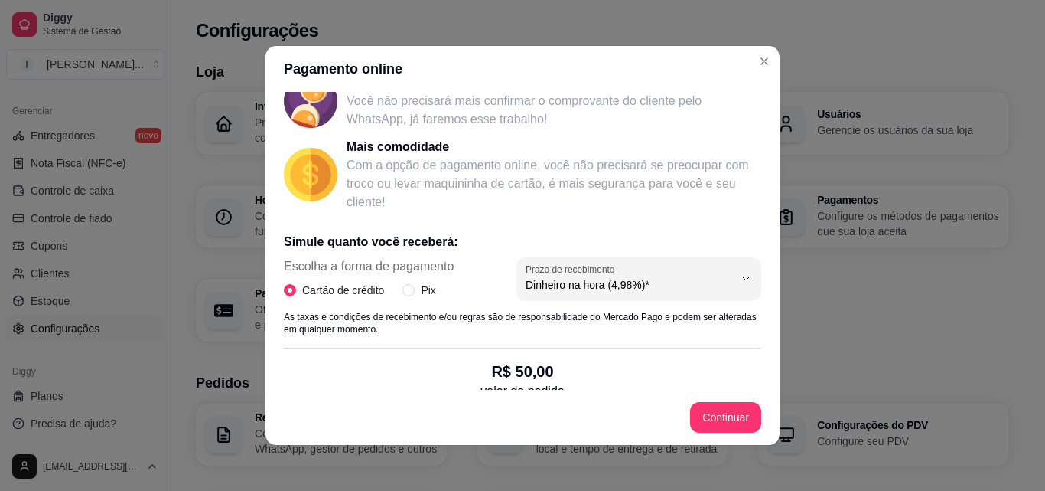
scroll to position [242, 0]
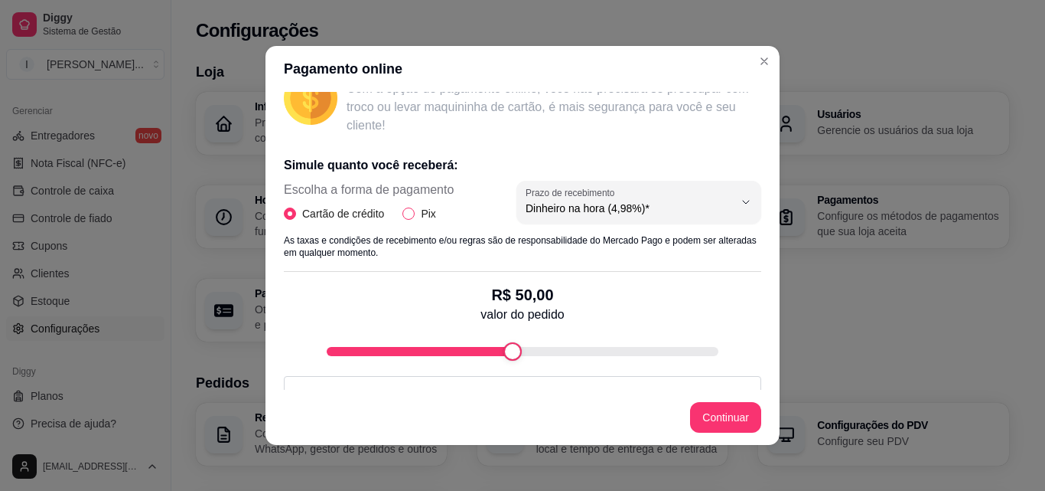
click at [415, 213] on span "Pix" at bounding box center [428, 213] width 27 height 17
click at [411, 213] on input "Pix" at bounding box center [409, 213] width 12 height 12
radio input "true"
radio input "false"
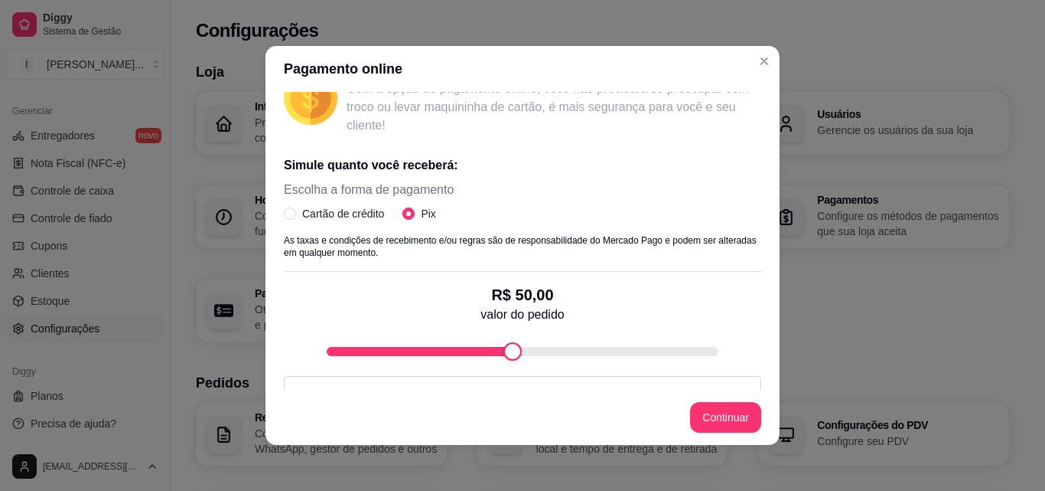
click at [406, 212] on input "Pix" at bounding box center [409, 213] width 12 height 12
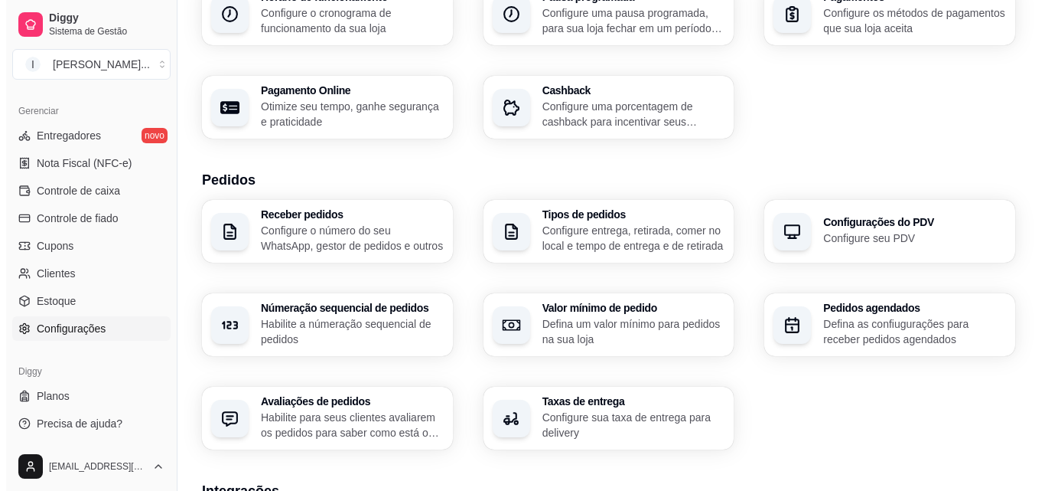
scroll to position [230, 0]
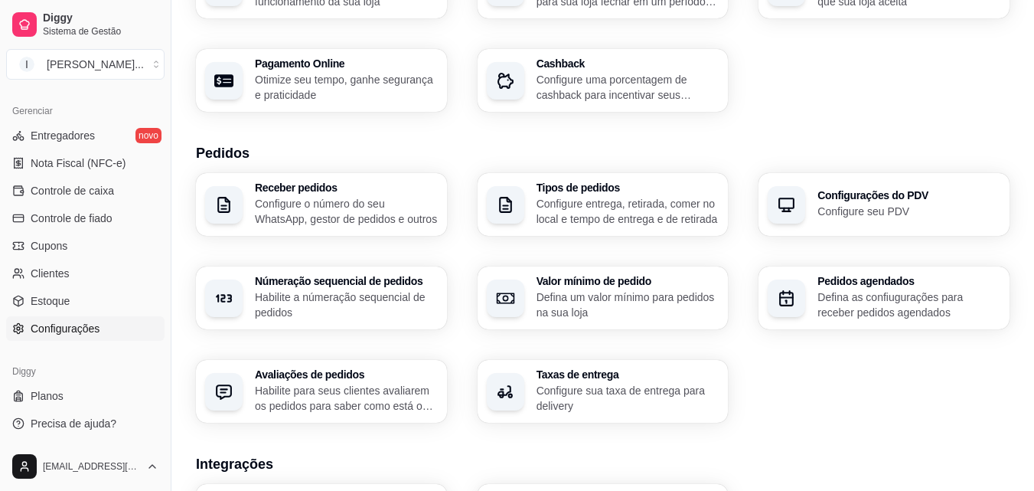
click at [356, 216] on p "Configure o número do seu WhatsApp, gestor de pedidos e outros" at bounding box center [346, 211] width 183 height 31
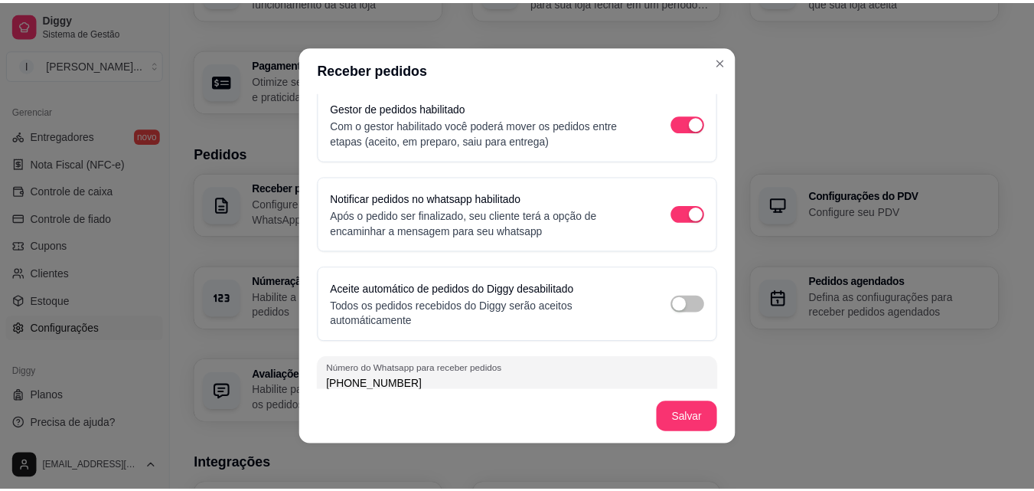
scroll to position [119, 0]
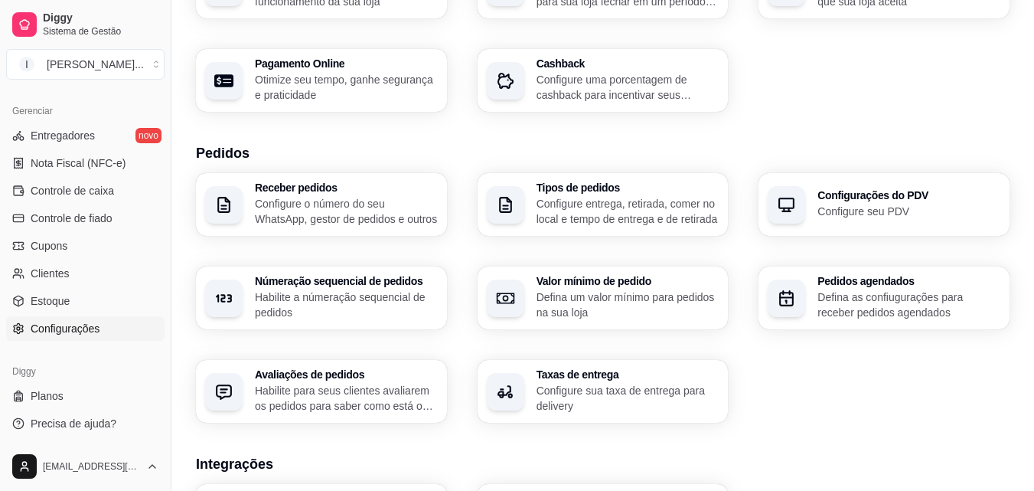
click at [628, 293] on p "Defina um valor mínimo para pedidos na sua loja" at bounding box center [628, 304] width 183 height 31
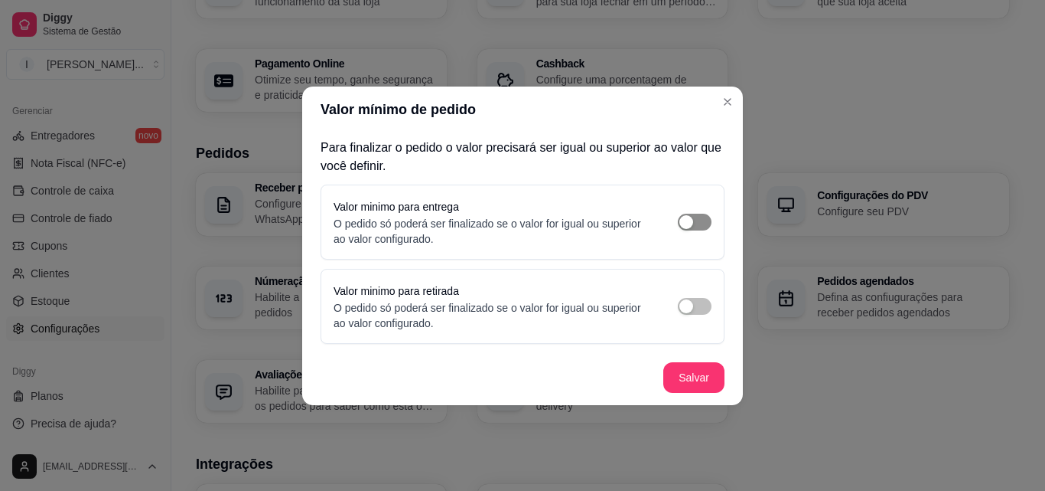
click at [701, 229] on span "button" at bounding box center [695, 222] width 34 height 17
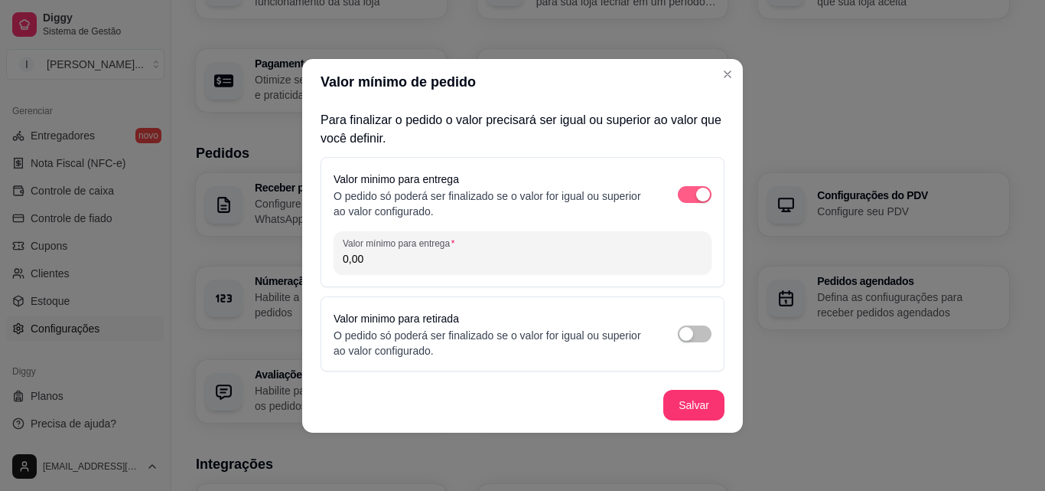
click at [686, 194] on span "button" at bounding box center [695, 194] width 34 height 17
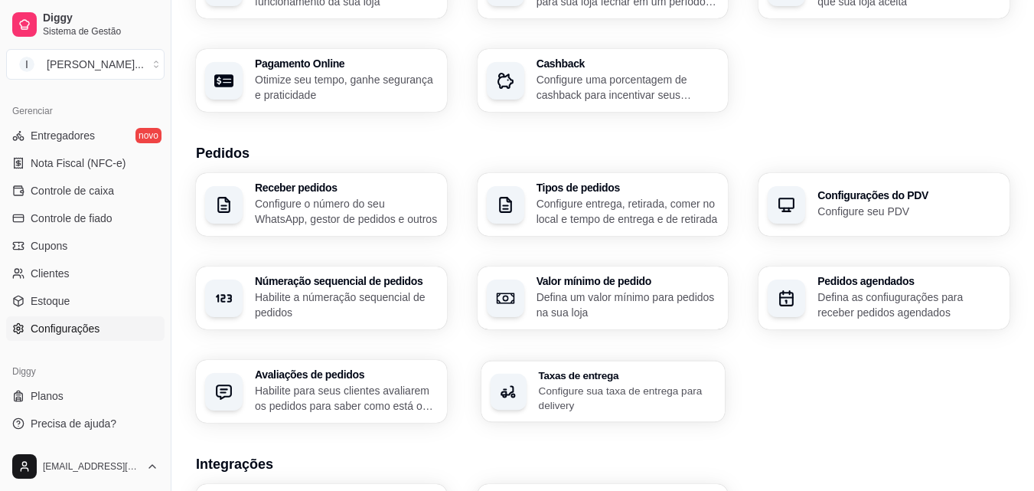
click at [634, 390] on p "Configure sua taxa de entrega para delivery" at bounding box center [627, 398] width 178 height 30
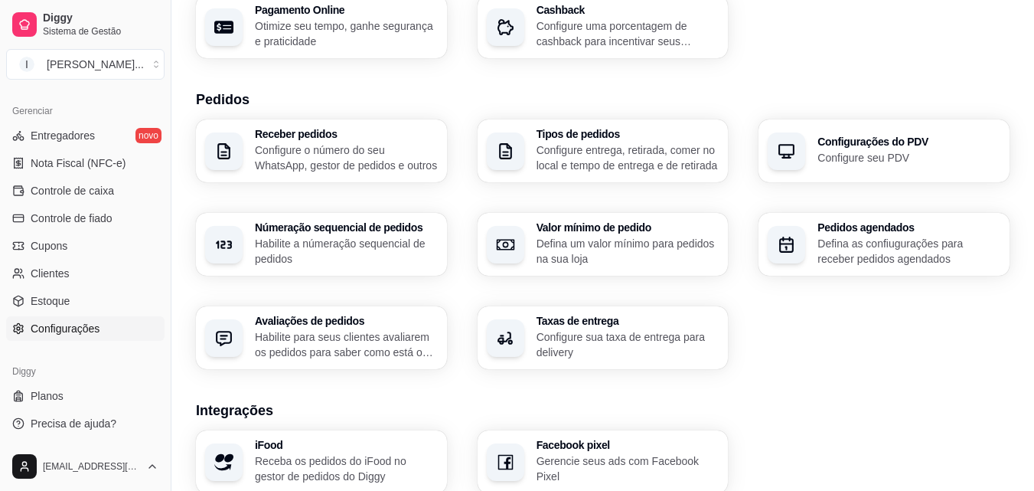
scroll to position [383, 0]
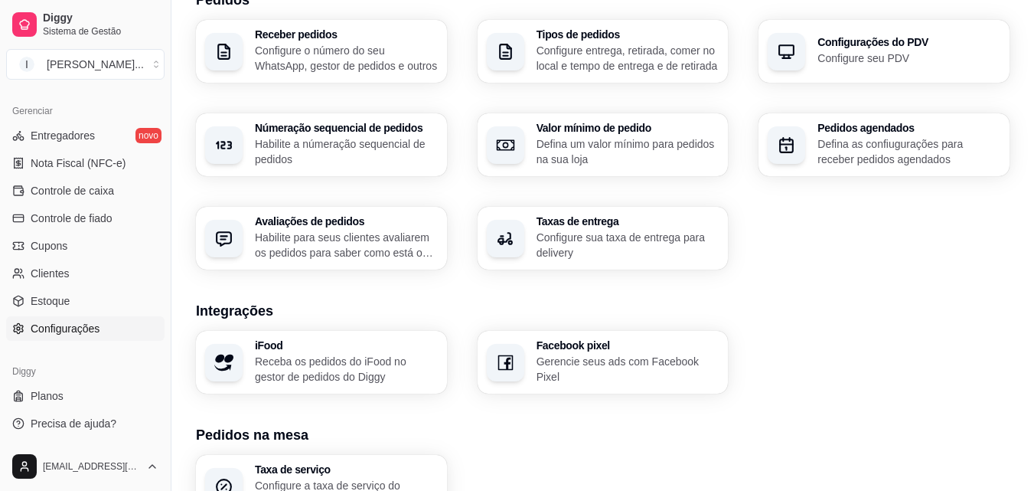
click at [257, 221] on h3 "Avaliações de pedidos" at bounding box center [346, 221] width 183 height 11
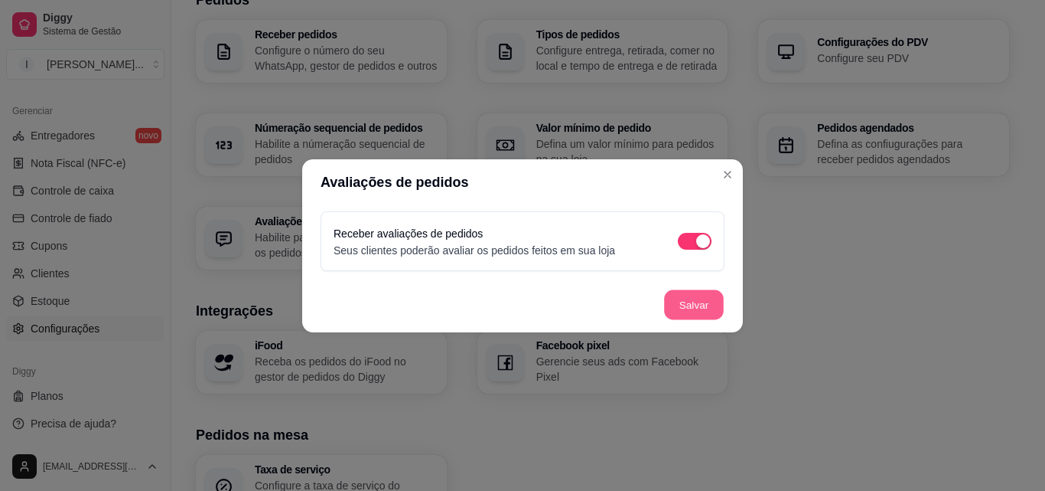
click at [692, 306] on button "Salvar" at bounding box center [694, 304] width 60 height 30
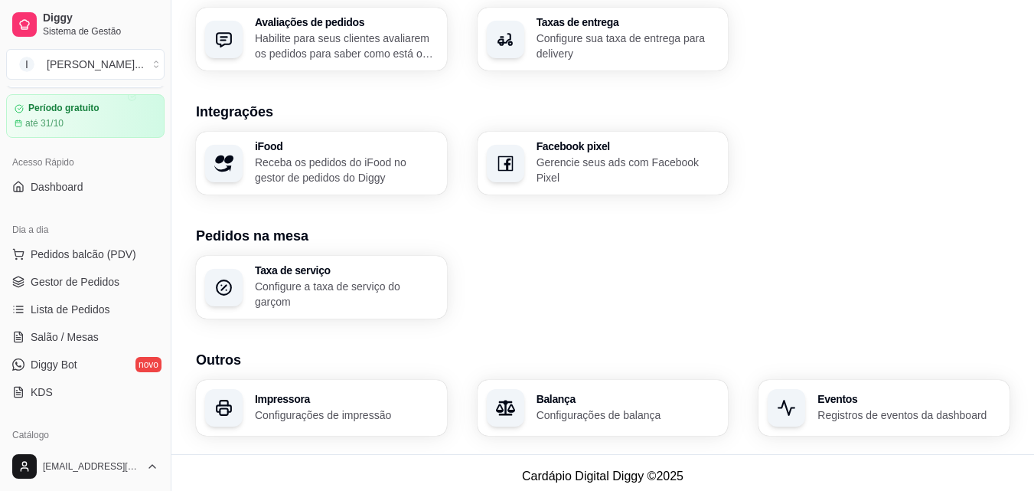
scroll to position [0, 0]
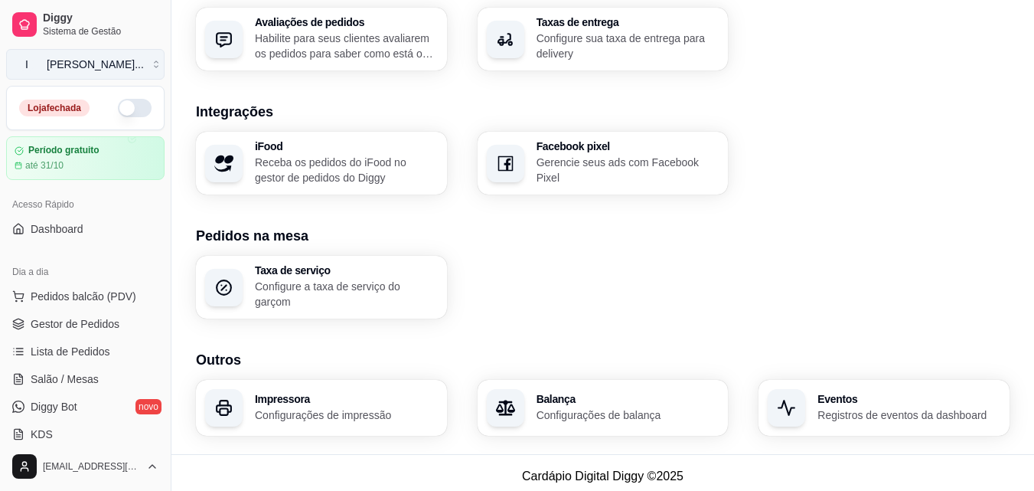
click at [145, 63] on button "I [PERSON_NAME] ..." at bounding box center [85, 64] width 158 height 31
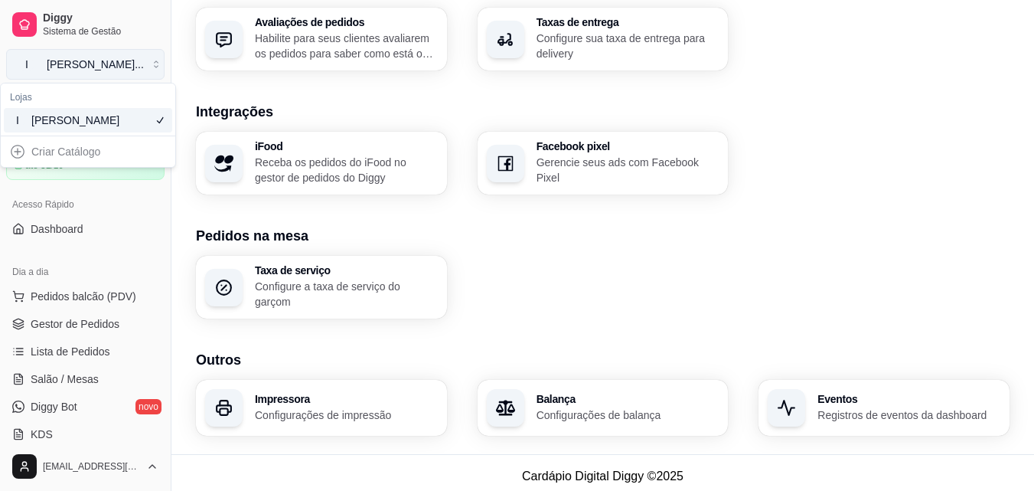
click at [145, 63] on button "I [PERSON_NAME] ..." at bounding box center [85, 64] width 158 height 31
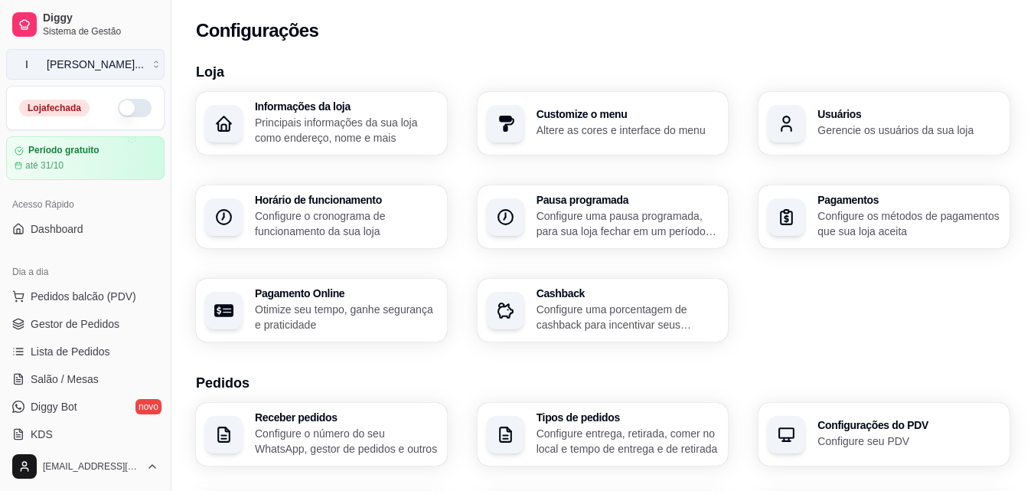
click at [148, 67] on button "I [PERSON_NAME] ..." at bounding box center [85, 64] width 158 height 31
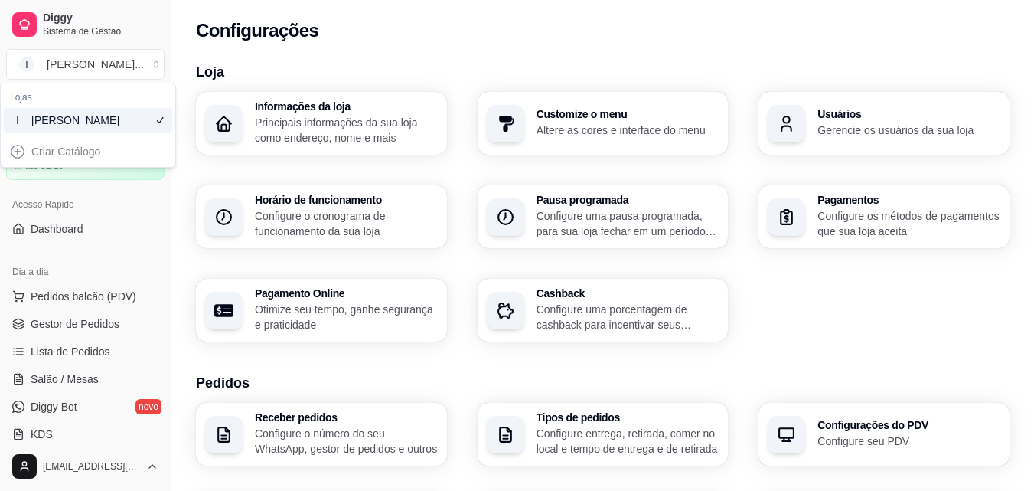
click at [368, 38] on div "Configurações" at bounding box center [603, 30] width 814 height 24
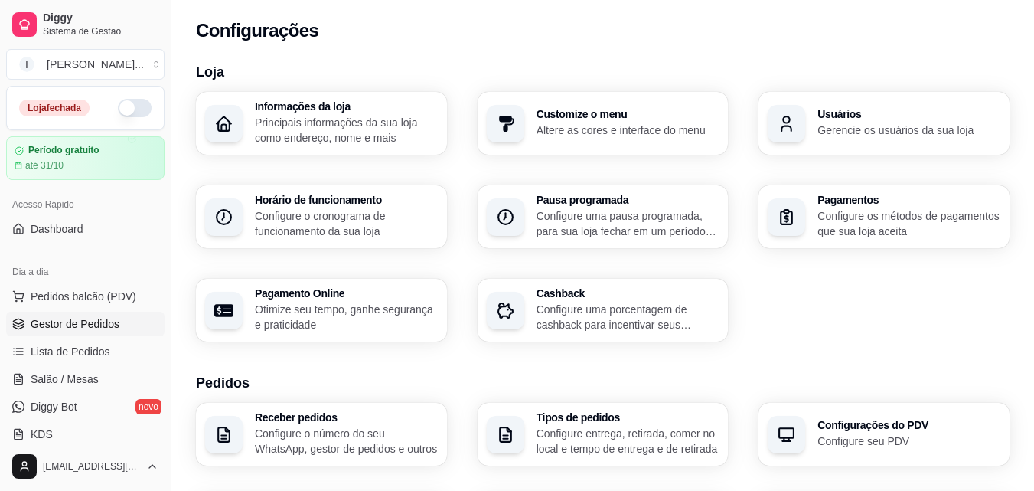
click at [117, 327] on link "Gestor de Pedidos" at bounding box center [85, 323] width 158 height 24
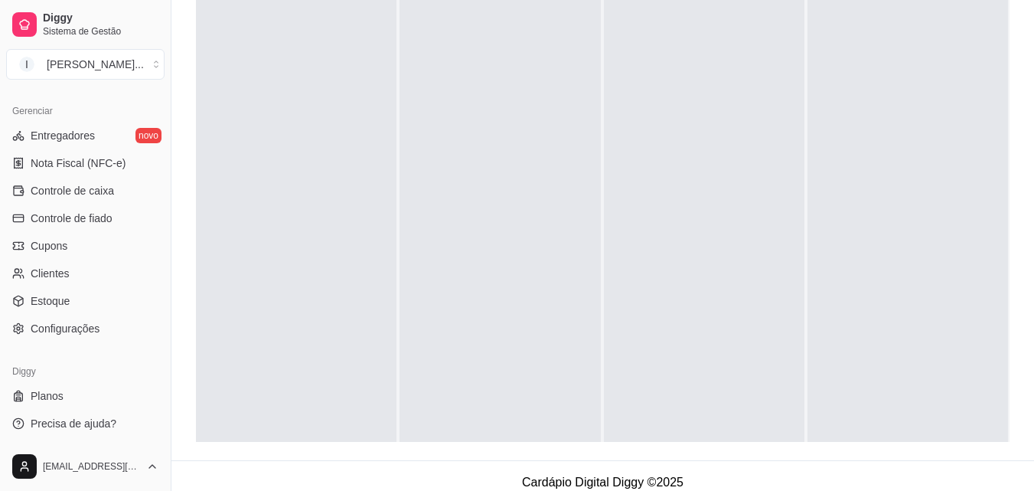
scroll to position [230, 0]
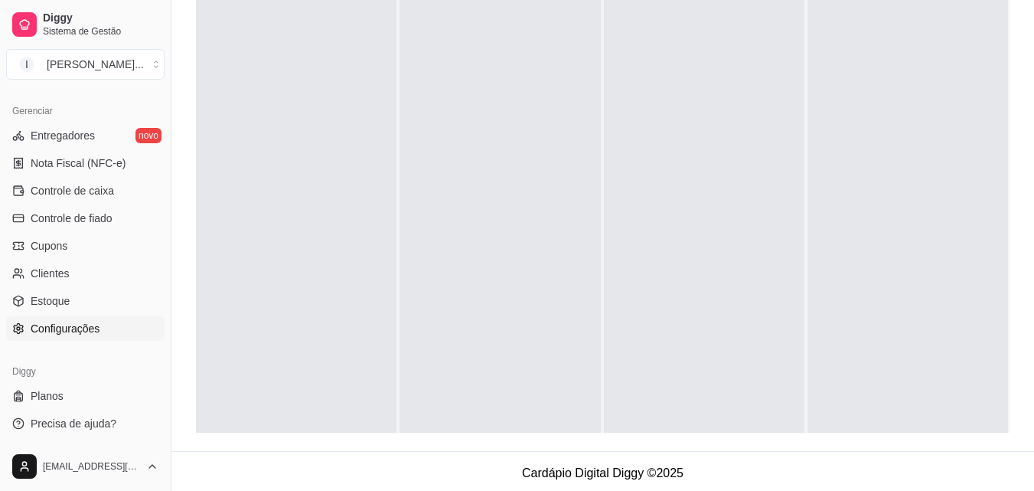
click at [74, 327] on span "Configurações" at bounding box center [65, 328] width 69 height 15
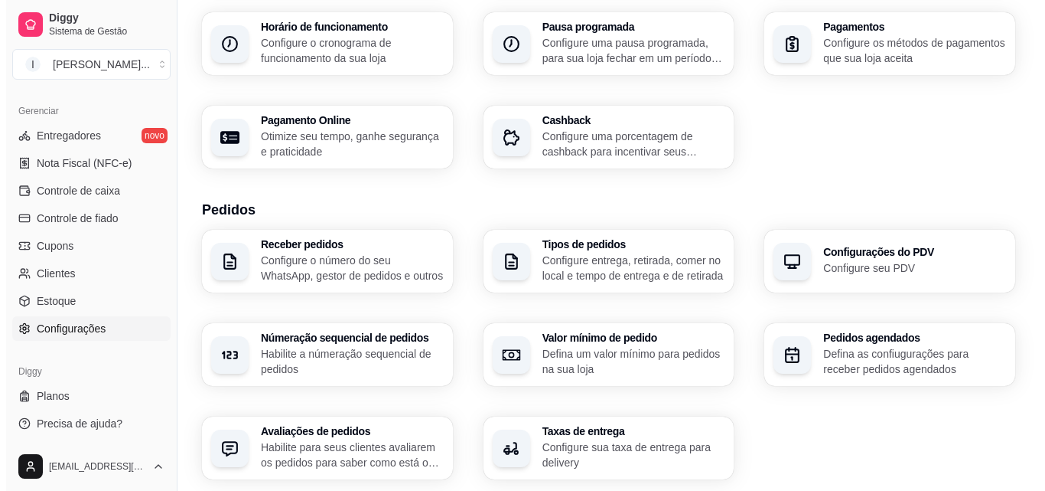
scroll to position [230, 0]
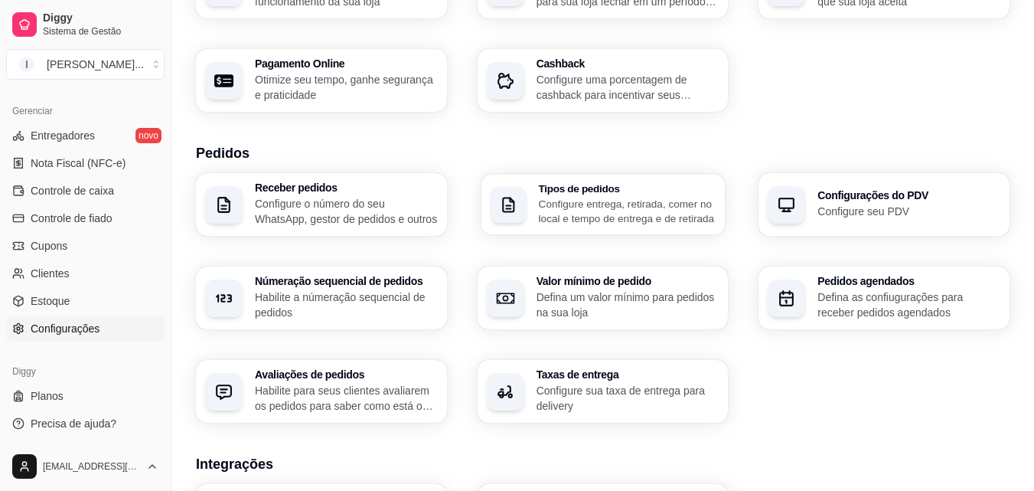
click at [612, 200] on p "Configure entrega, retirada, comer no local e tempo de entrega e de retirada" at bounding box center [627, 211] width 178 height 30
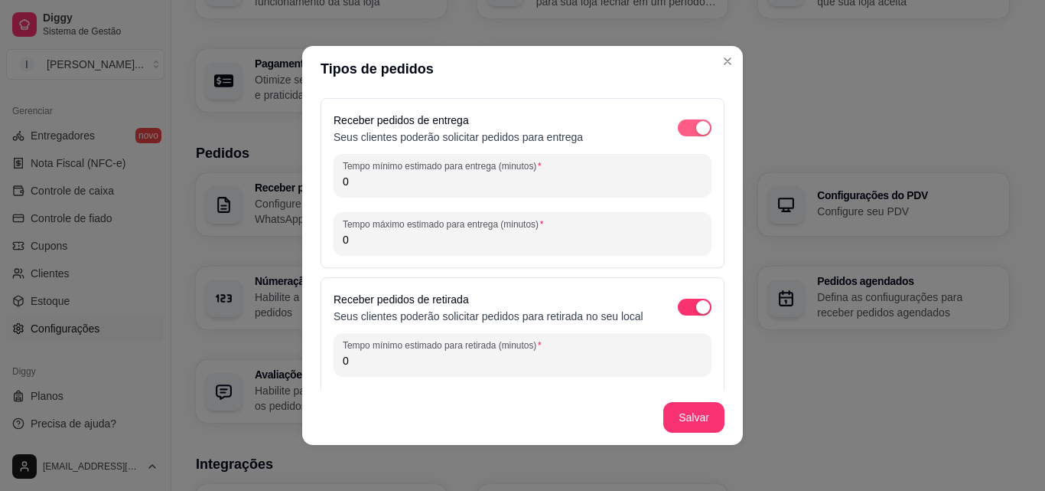
click at [678, 127] on span "button" at bounding box center [695, 127] width 34 height 17
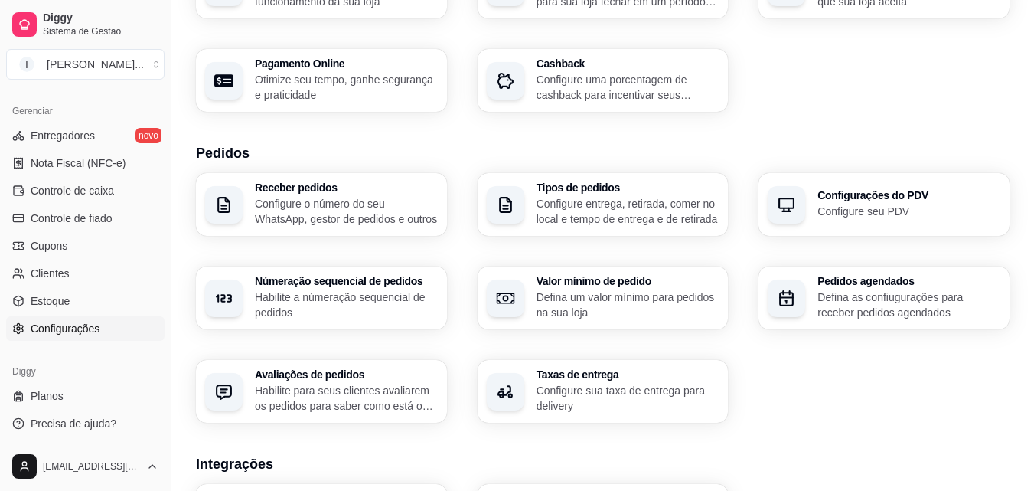
click at [843, 302] on p "Defina as confiugurações para receber pedidos agendados" at bounding box center [908, 304] width 183 height 31
click at [629, 394] on p "Configure sua taxa de entrega para delivery" at bounding box center [628, 398] width 183 height 31
click at [645, 298] on p "Defina um valor mínimo para pedidos na sua loja" at bounding box center [628, 304] width 183 height 31
click at [654, 217] on p "Configure entrega, retirada, comer no local e tempo de entrega e de retirada" at bounding box center [628, 211] width 183 height 31
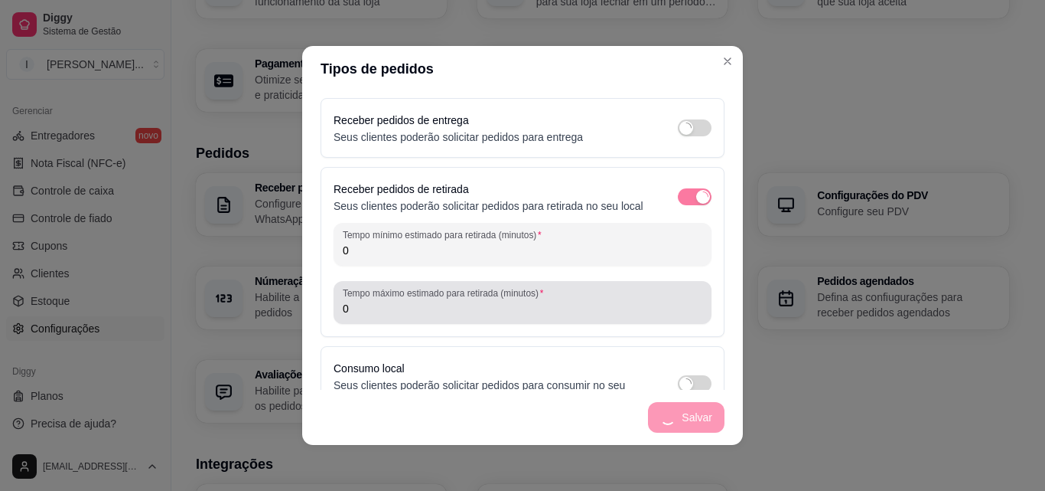
scroll to position [53, 0]
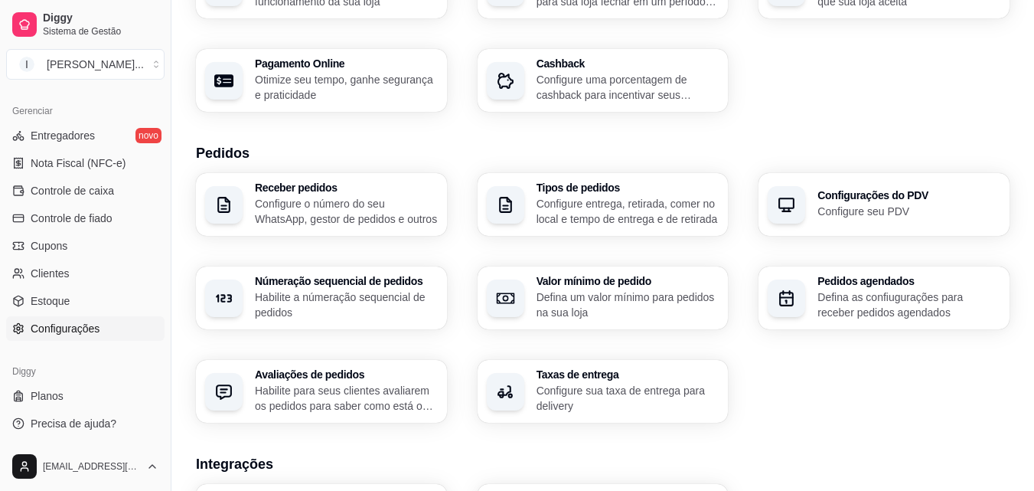
click at [827, 430] on div "Loja Informações da loja Principais informações da sua loja como endereço, nome…" at bounding box center [603, 310] width 814 height 956
click at [373, 207] on p "Configure o número do seu WhatsApp, gestor de pedidos e outros" at bounding box center [345, 211] width 177 height 30
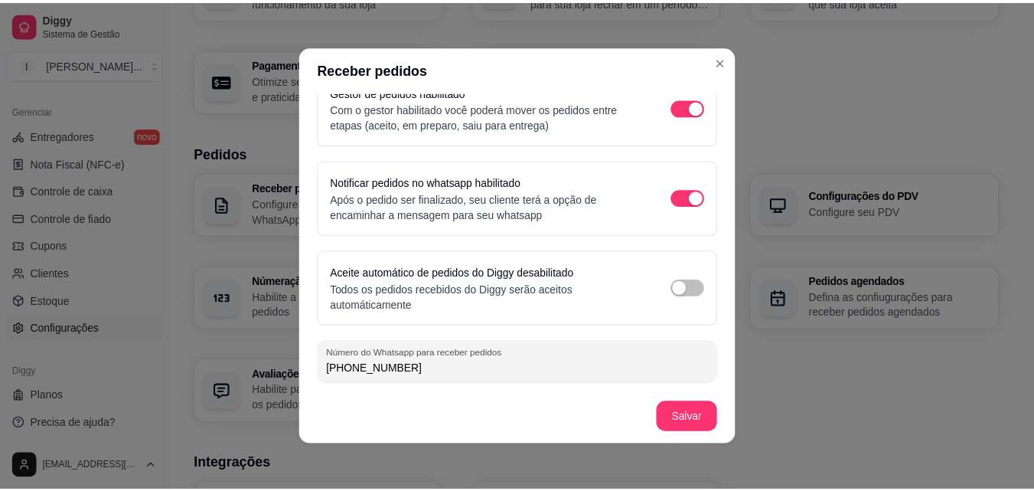
scroll to position [3, 0]
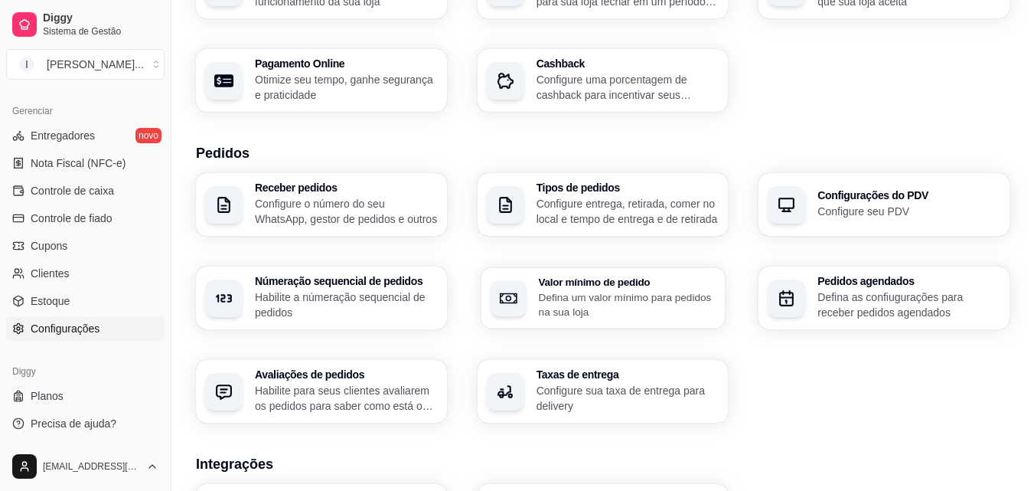
click at [627, 292] on p "Defina um valor mínimo para pedidos na sua loja" at bounding box center [627, 304] width 178 height 30
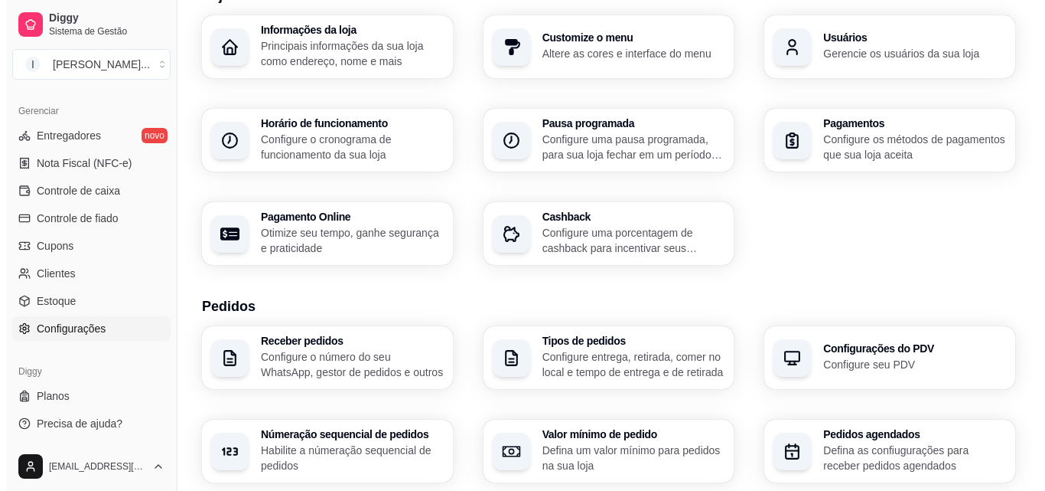
scroll to position [0, 0]
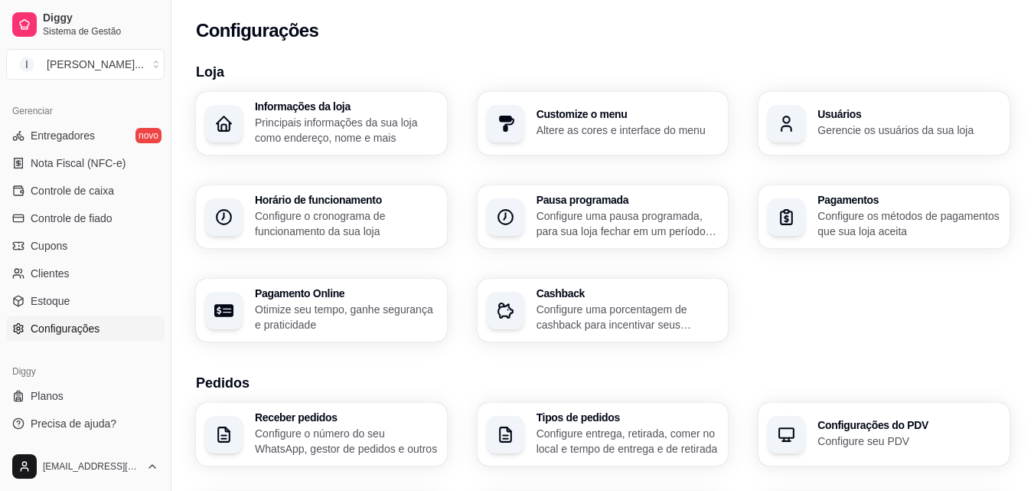
click at [618, 132] on p "Altere as cores e interface do menu" at bounding box center [628, 129] width 183 height 15
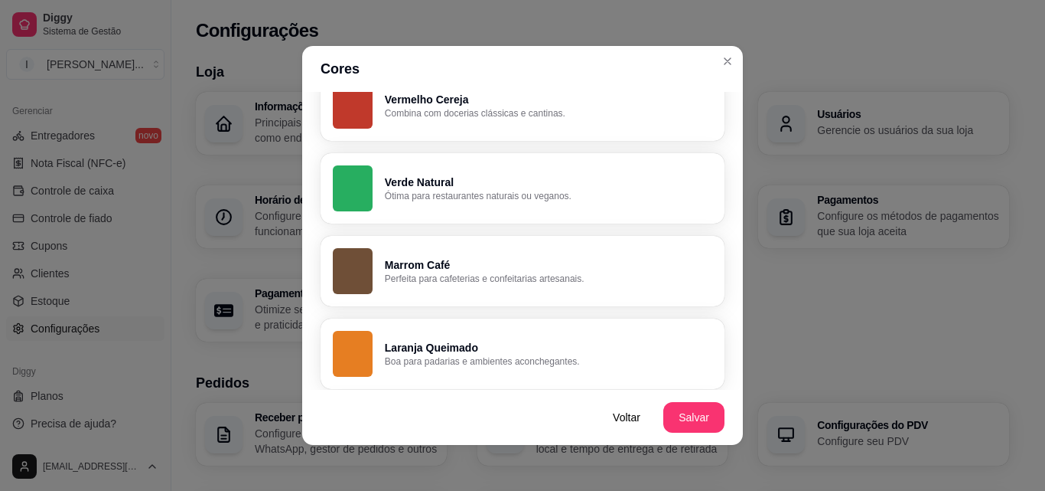
scroll to position [394, 0]
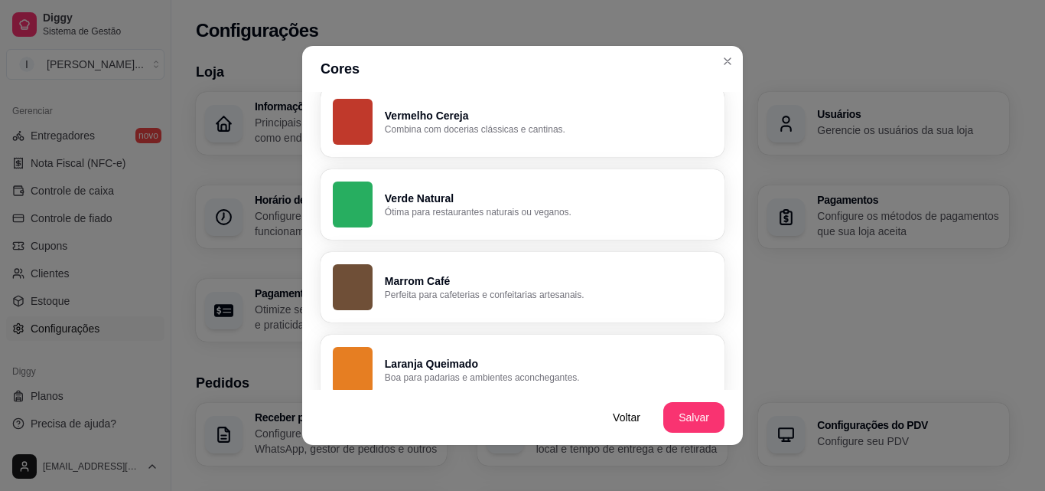
click at [517, 201] on p "Verde Natural" at bounding box center [549, 198] width 328 height 15
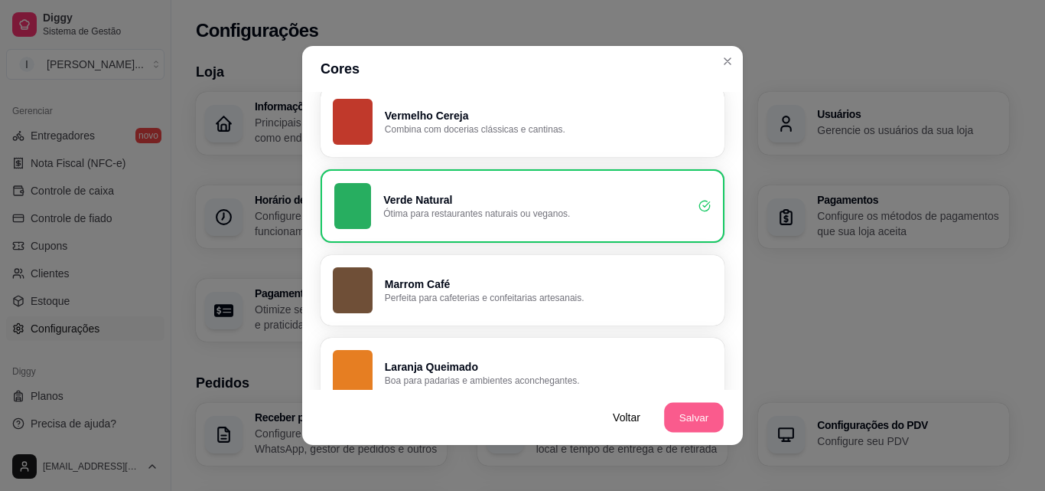
click at [689, 414] on button "Salvar" at bounding box center [694, 418] width 60 height 30
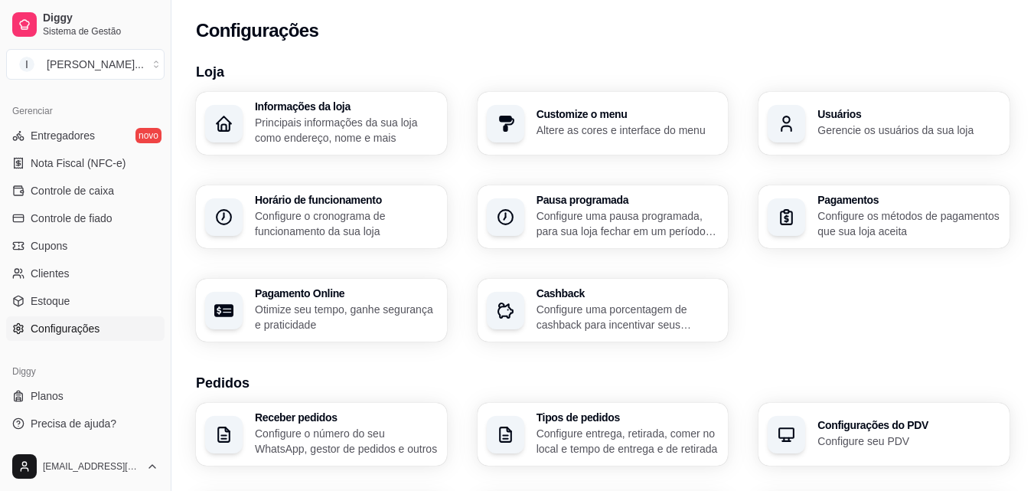
click at [669, 132] on p "Altere as cores e interface do menu" at bounding box center [628, 129] width 183 height 15
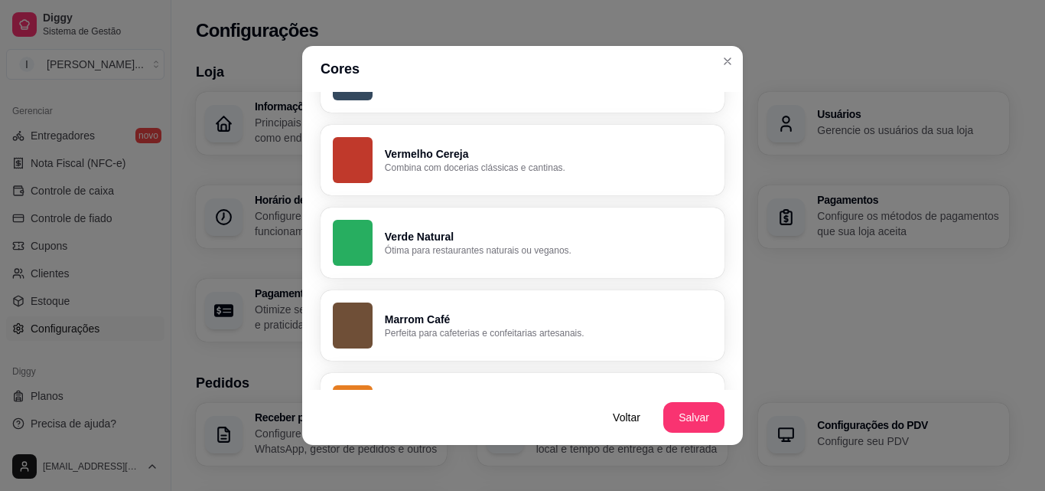
scroll to position [383, 0]
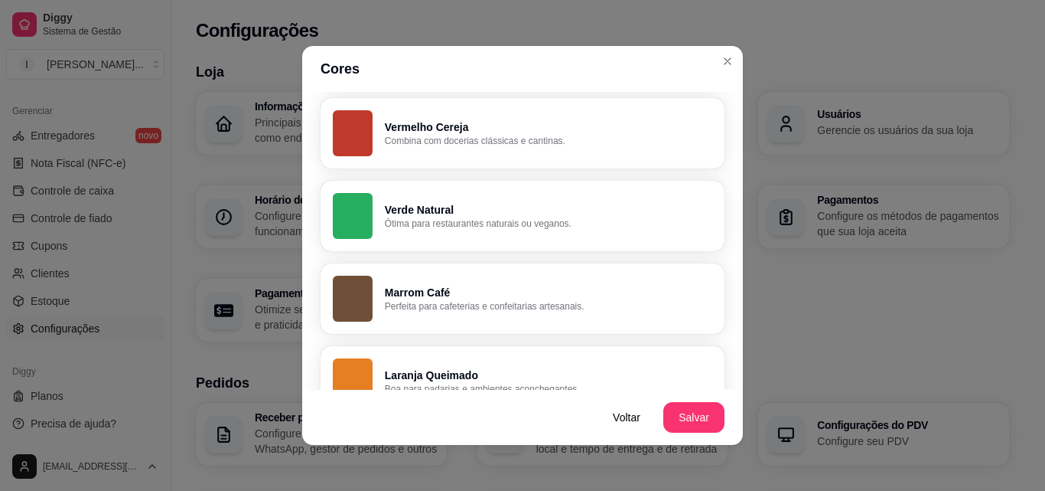
click at [540, 217] on div "Verde Natural Ótima para restaurantes naturais ou veganos." at bounding box center [549, 216] width 328 height 28
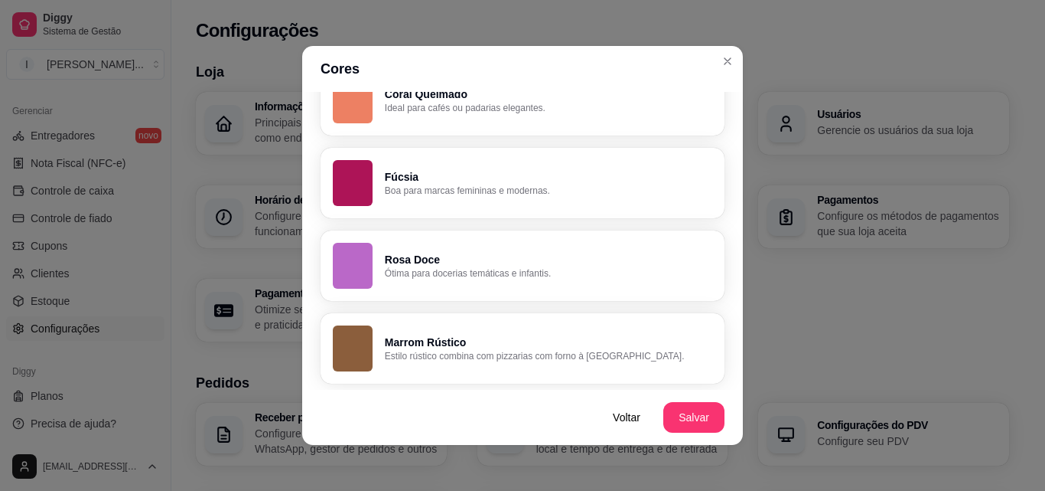
scroll to position [3, 0]
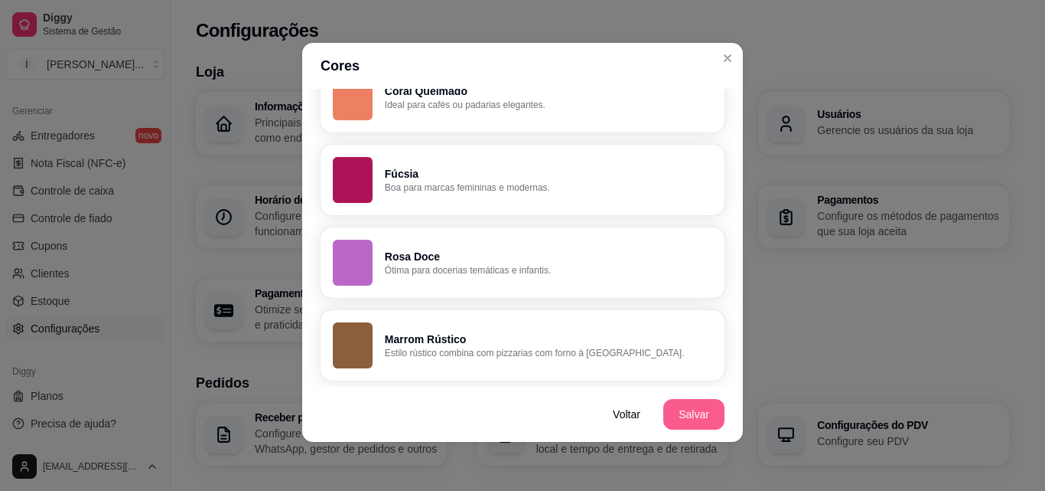
click at [700, 413] on button "Salvar" at bounding box center [694, 414] width 61 height 31
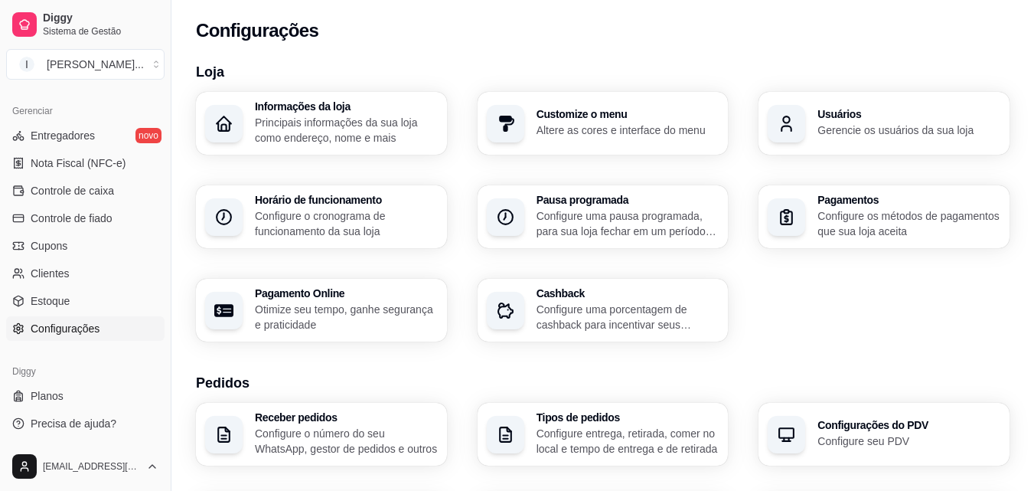
click at [868, 222] on p "Configure os métodos de pagamentos que sua loja aceita" at bounding box center [908, 223] width 183 height 31
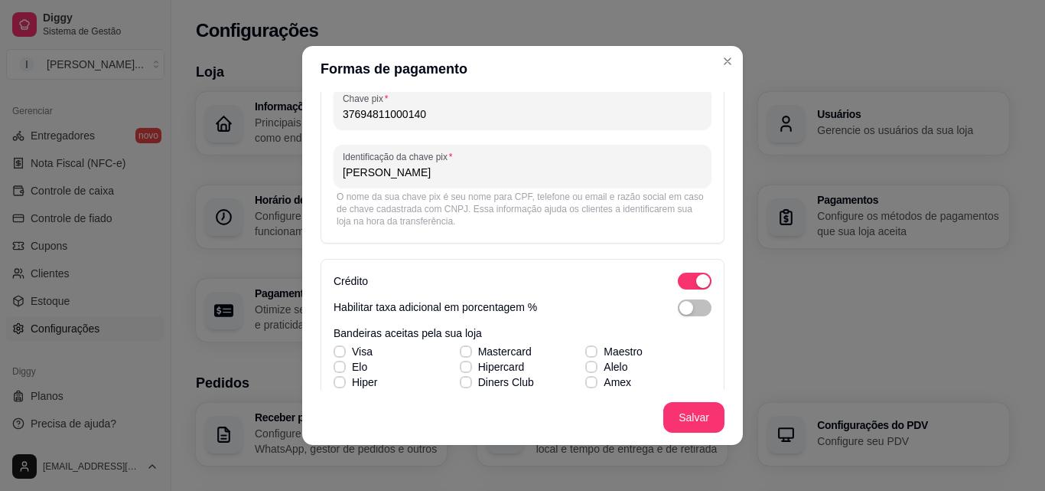
scroll to position [0, 0]
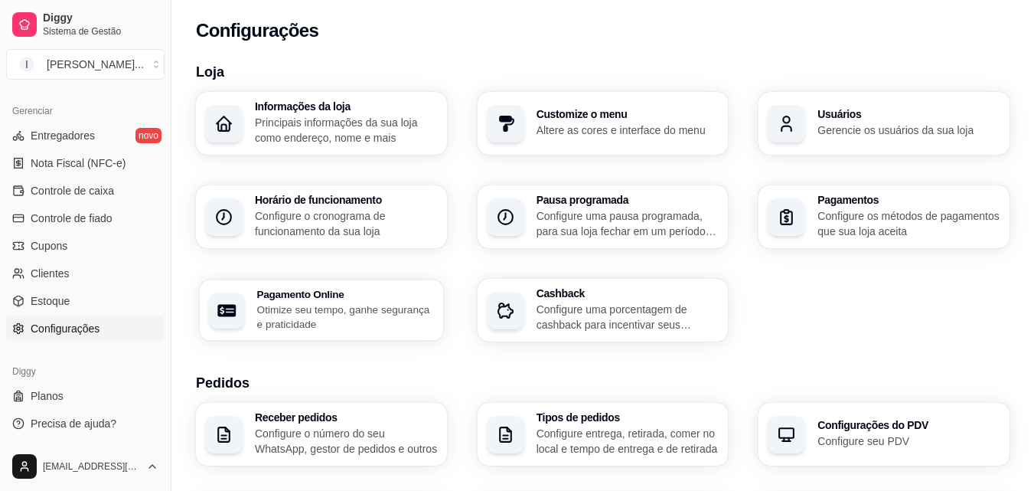
click at [309, 300] on div "Pagamento Online Otimize seu tempo, ganhe segurança e praticidade" at bounding box center [345, 310] width 177 height 43
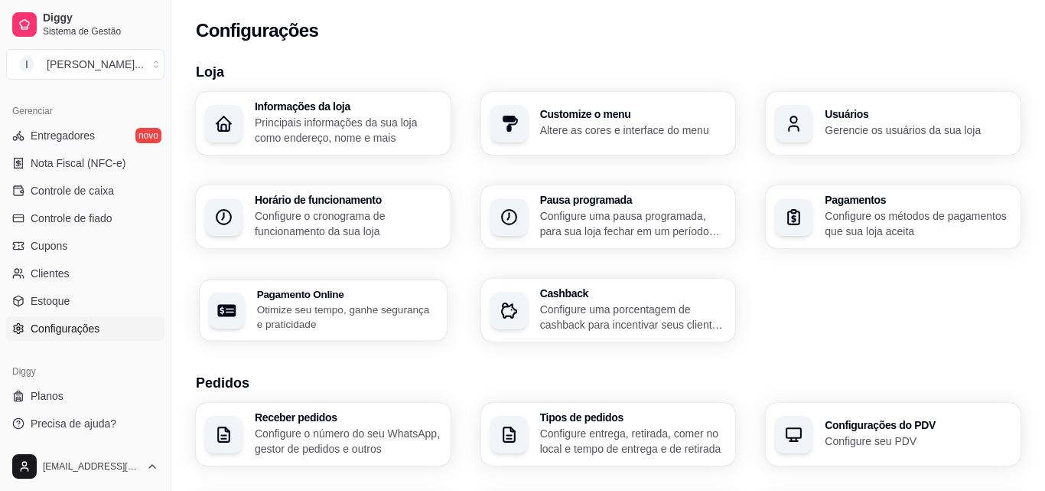
select select "4.98"
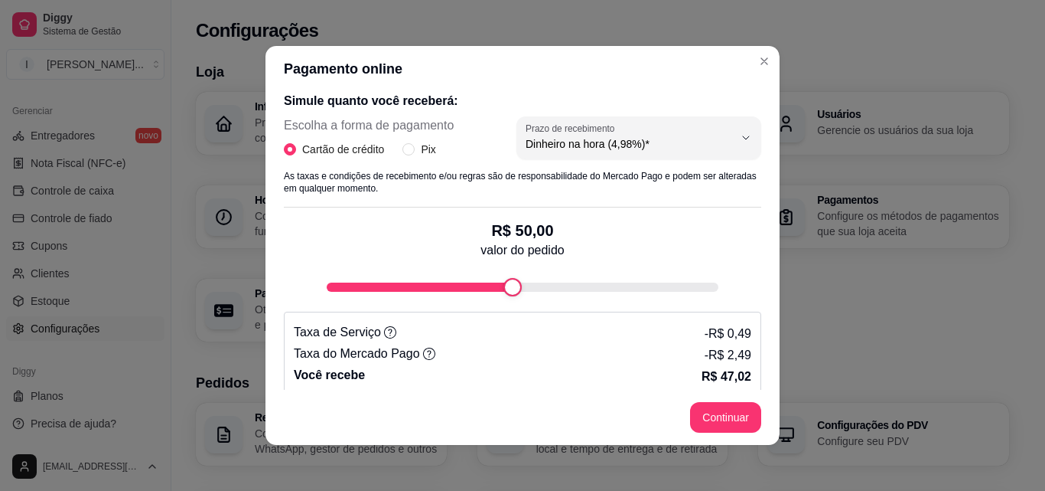
scroll to position [230, 0]
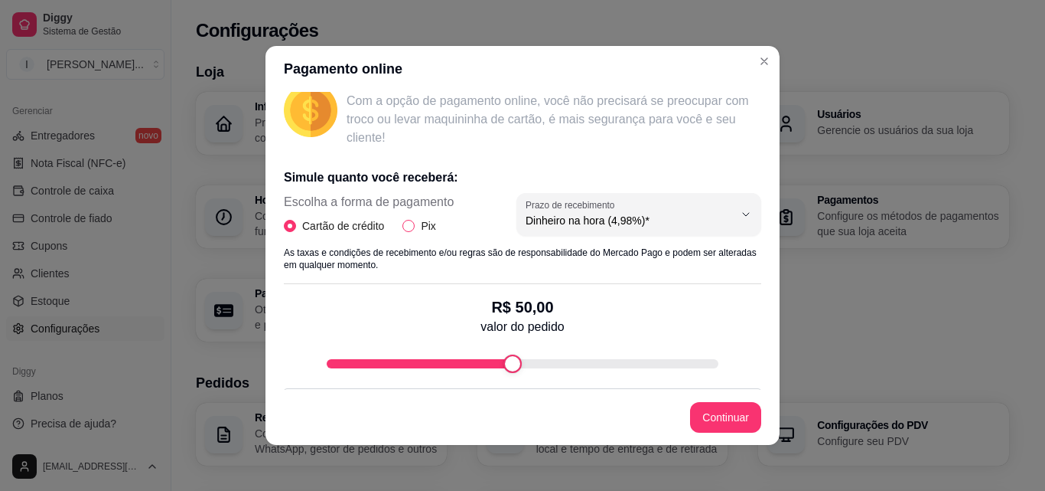
click at [405, 229] on input "Pix" at bounding box center [409, 226] width 12 height 12
radio input "true"
radio input "false"
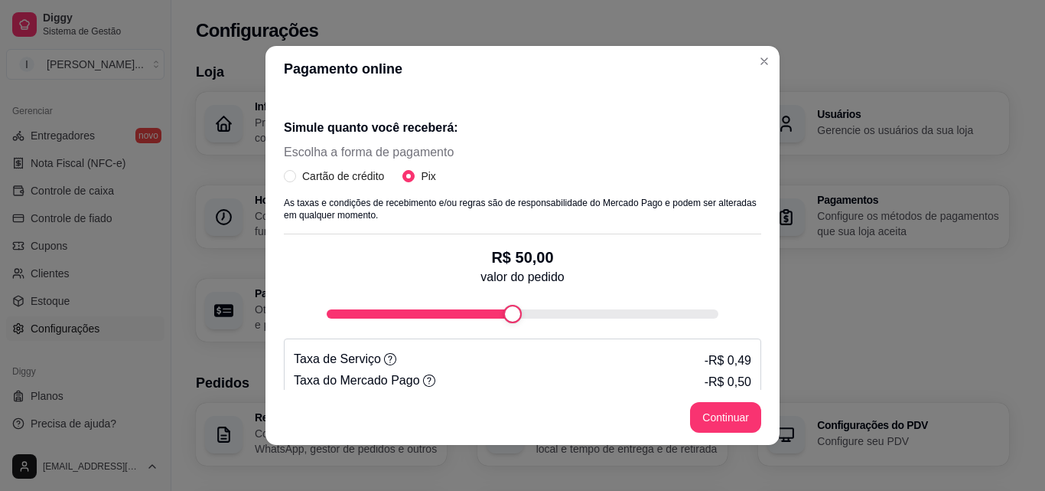
scroll to position [306, 0]
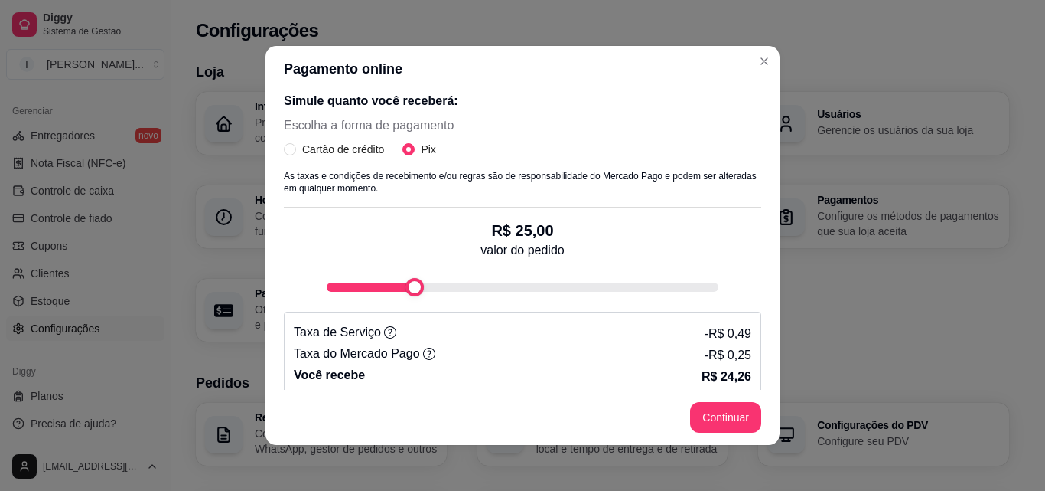
click at [396, 282] on div "fee-calculator" at bounding box center [523, 286] width 392 height 9
type input "14"
click at [362, 285] on div "fee-calculator" at bounding box center [371, 287] width 18 height 18
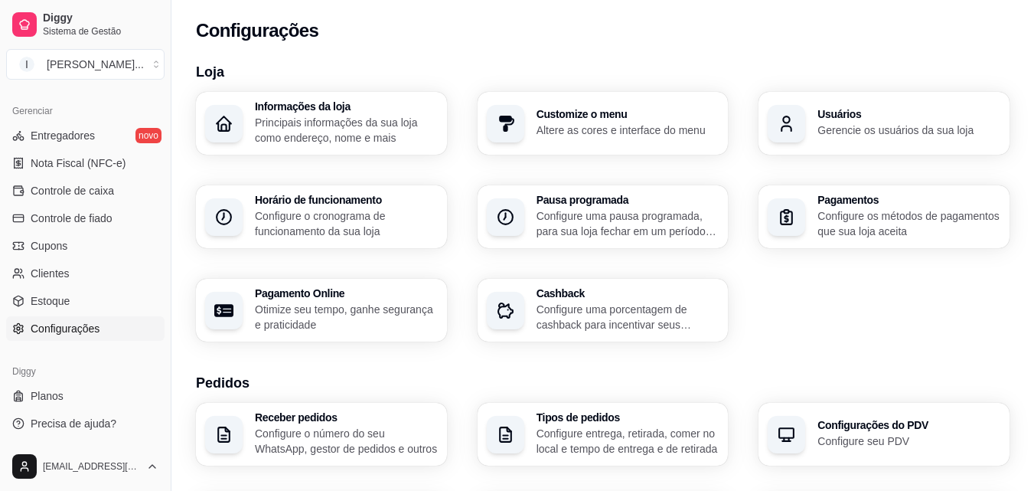
click at [582, 67] on h3 "Loja" at bounding box center [603, 71] width 814 height 21
click at [352, 309] on p "Otimize seu tempo, ganhe segurança e praticidade" at bounding box center [346, 317] width 183 height 31
select select "4.98"
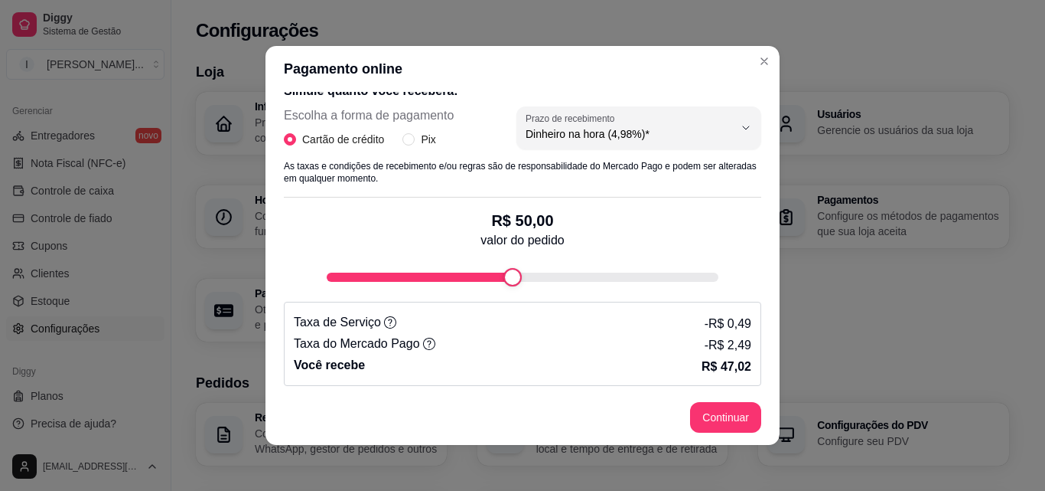
scroll to position [318, 0]
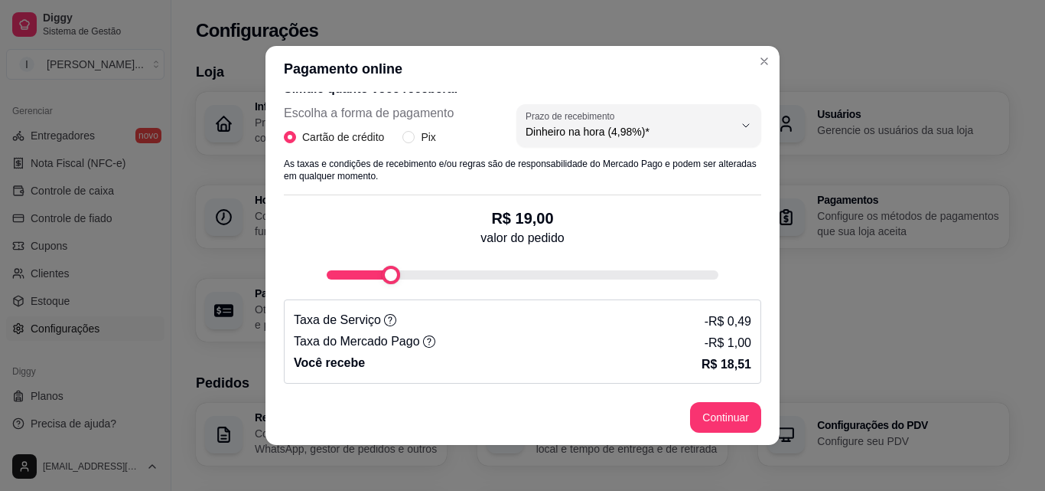
type input "13"
click at [358, 278] on div "fee-calculator" at bounding box center [367, 275] width 18 height 18
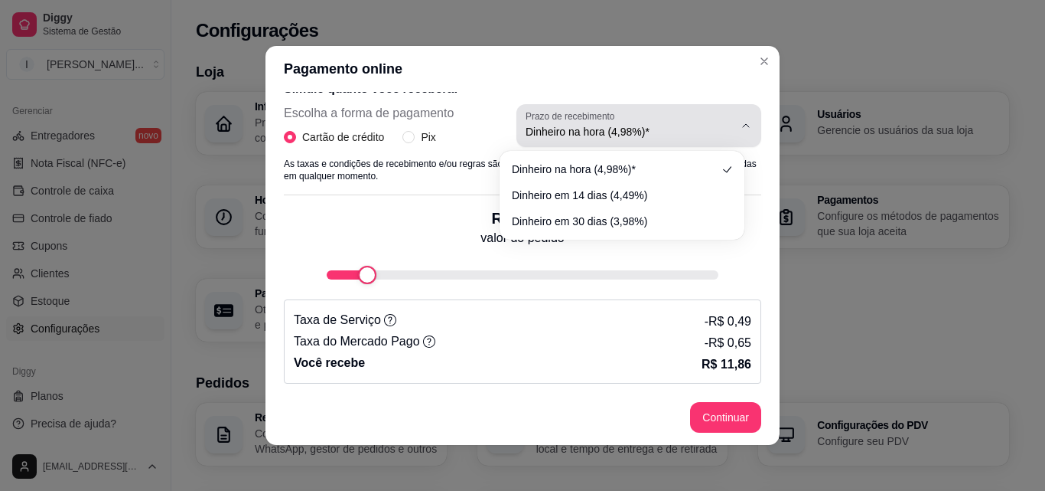
click at [738, 124] on button "Prazo de recebimento Dinheiro na hora (4,98%)*" at bounding box center [639, 125] width 245 height 43
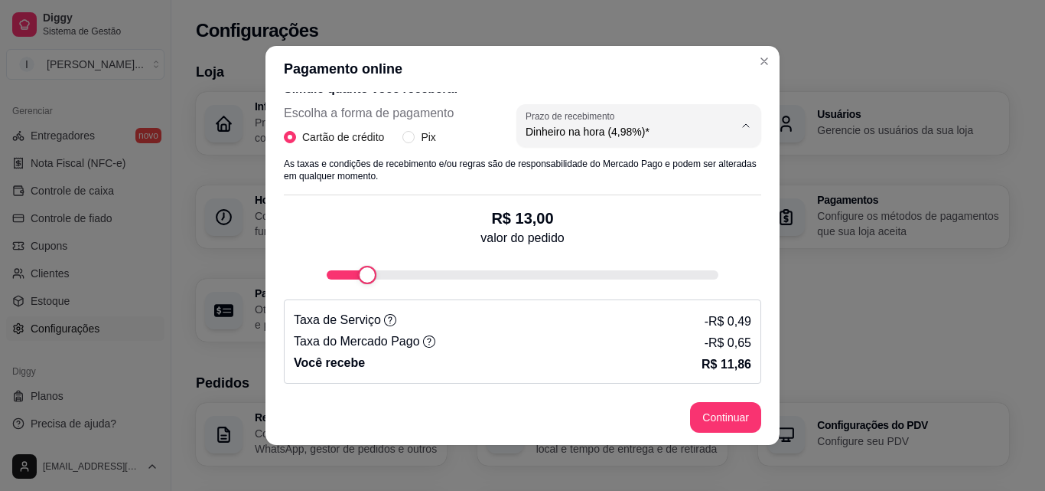
click at [657, 219] on span "Dinheiro em 30 dias (3,98%)" at bounding box center [614, 218] width 197 height 15
type input "3.98"
select select "3.98"
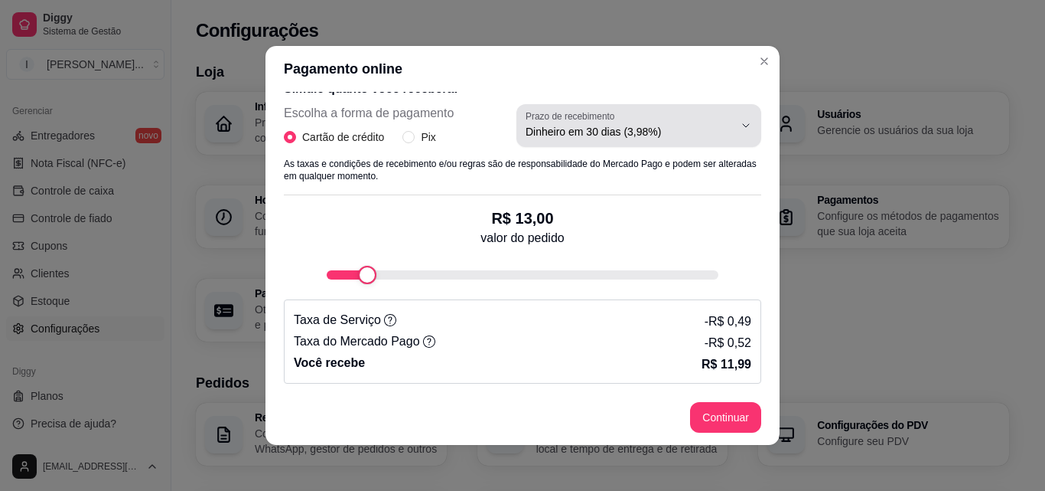
click at [740, 123] on icon "button" at bounding box center [746, 125] width 12 height 12
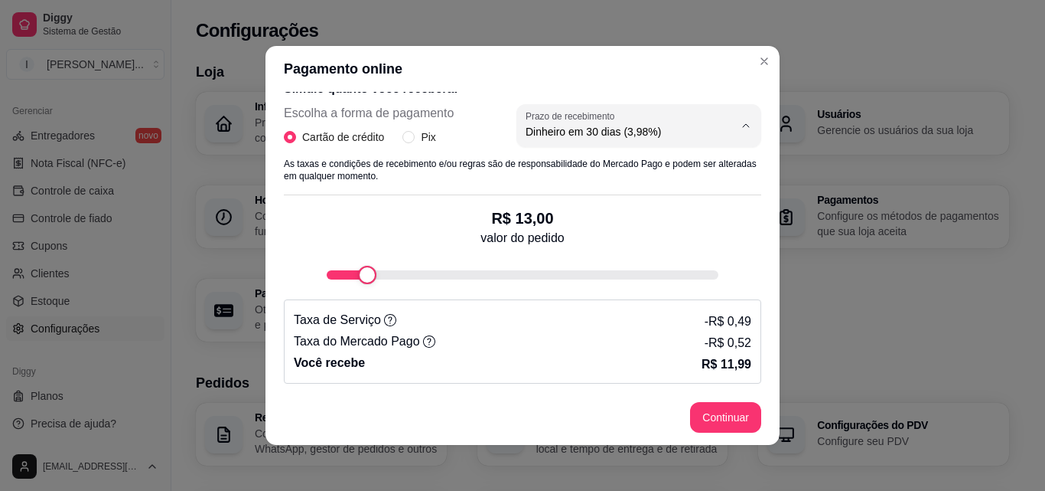
click at [630, 162] on span "Dinheiro na hora (4,98%)*" at bounding box center [614, 168] width 197 height 15
type input "4.98"
select select "4.98"
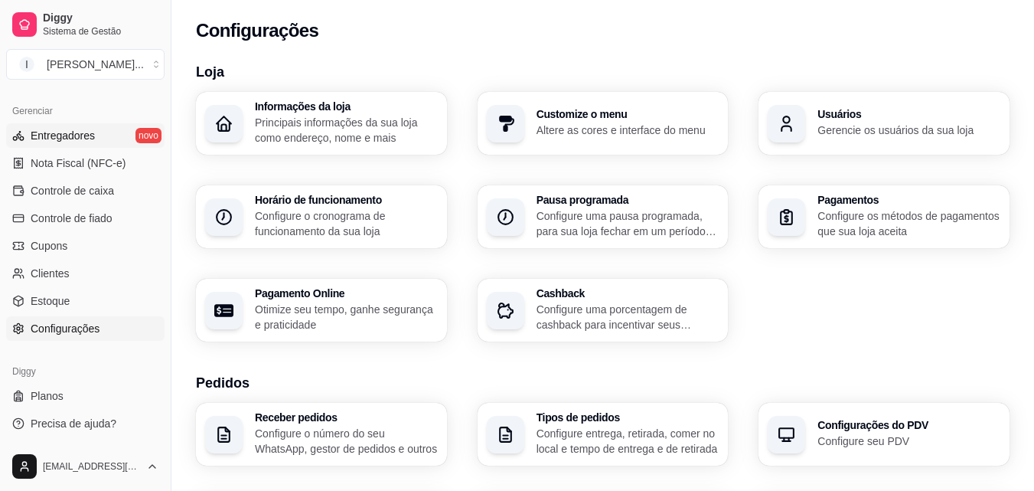
click at [100, 142] on link "Entregadores novo" at bounding box center [85, 135] width 158 height 24
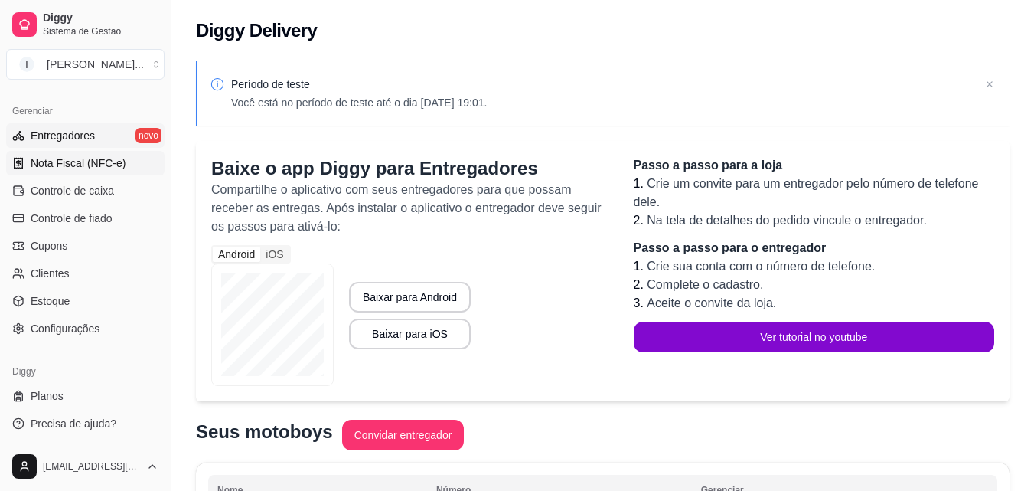
click at [96, 170] on span "Nota Fiscal (NFC-e)" at bounding box center [78, 162] width 95 height 15
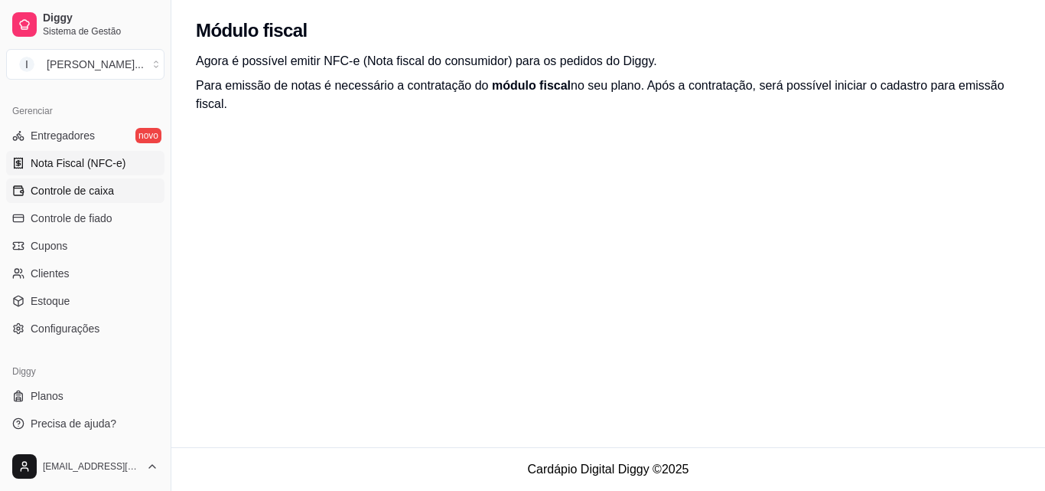
click at [96, 186] on span "Controle de caixa" at bounding box center [72, 190] width 83 height 15
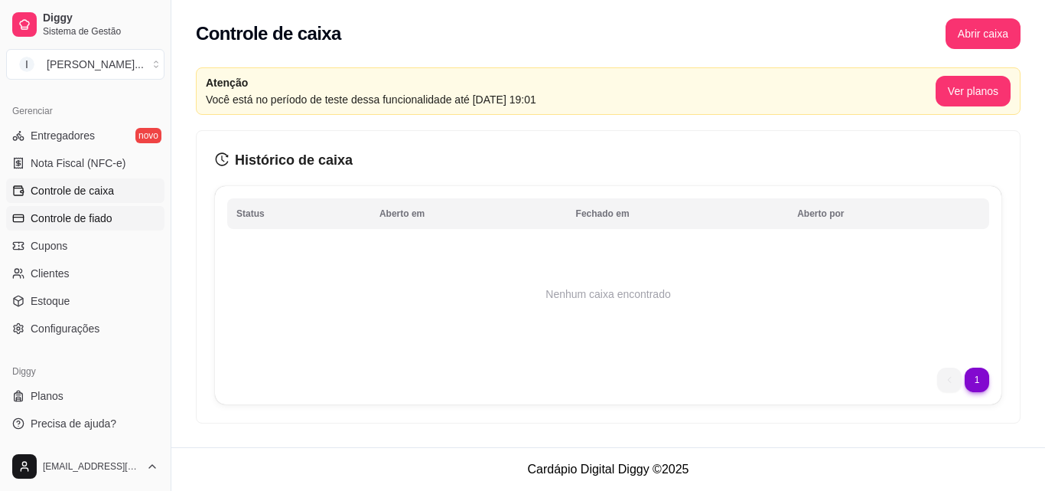
click at [90, 217] on span "Controle de fiado" at bounding box center [72, 217] width 82 height 15
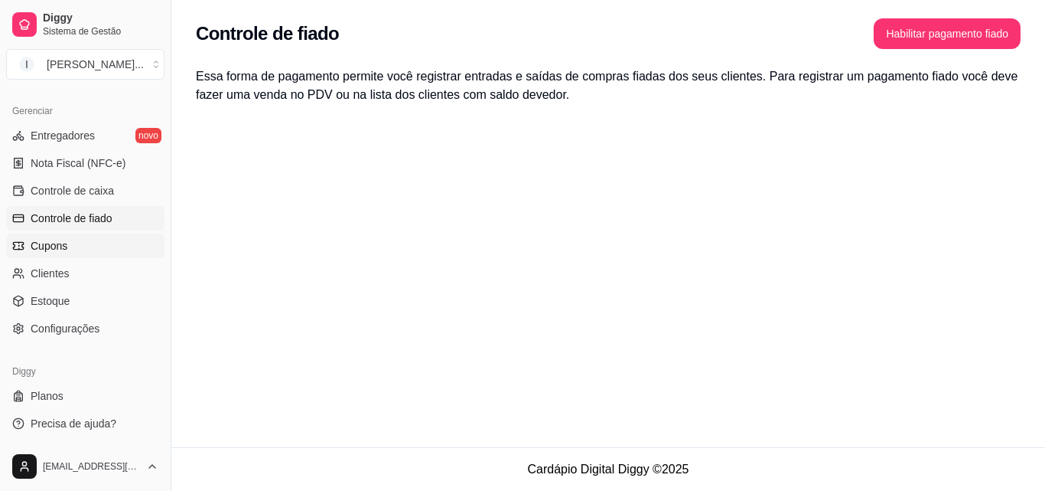
click at [87, 251] on link "Cupons" at bounding box center [85, 245] width 158 height 24
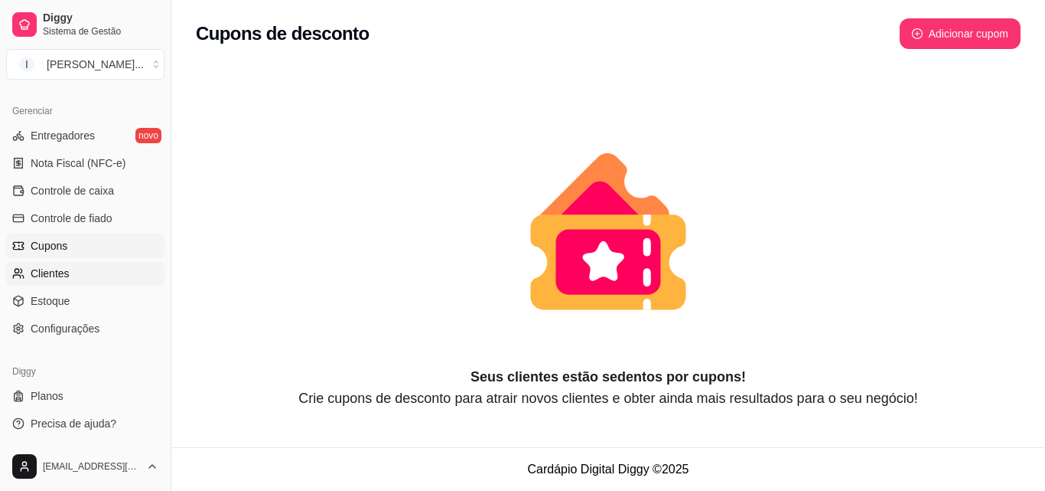
click at [84, 266] on link "Clientes" at bounding box center [85, 273] width 158 height 24
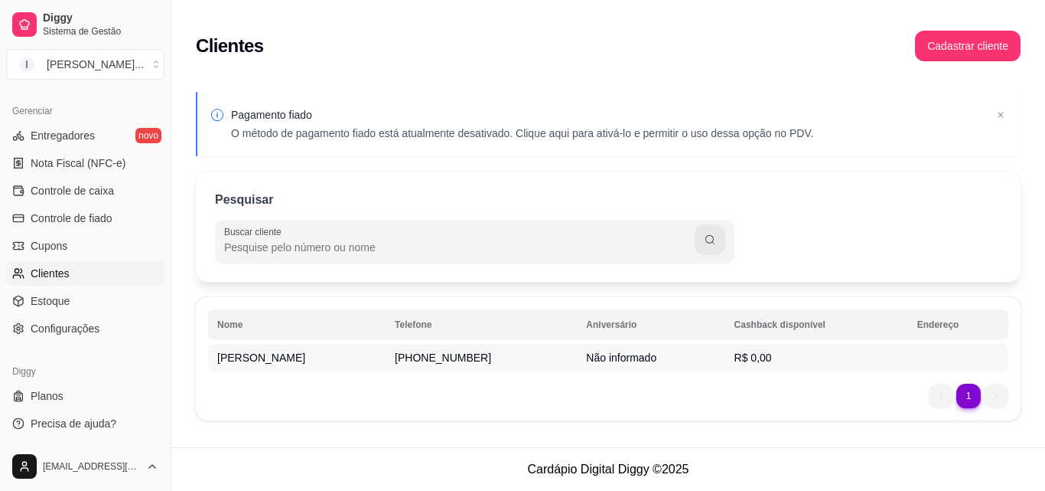
click at [577, 357] on td "Não informado" at bounding box center [651, 358] width 148 height 28
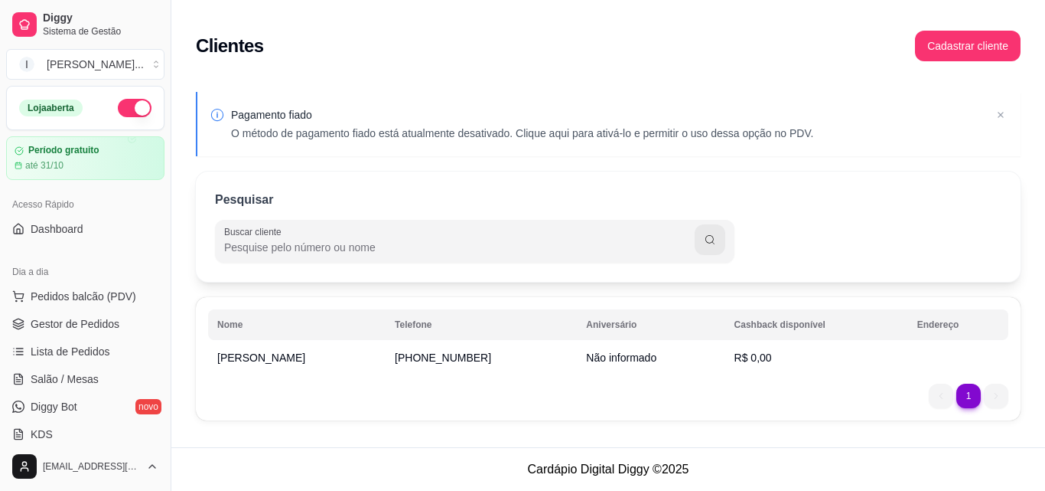
click at [118, 107] on button "button" at bounding box center [135, 108] width 34 height 18
click at [90, 23] on span "Diggy" at bounding box center [101, 18] width 116 height 14
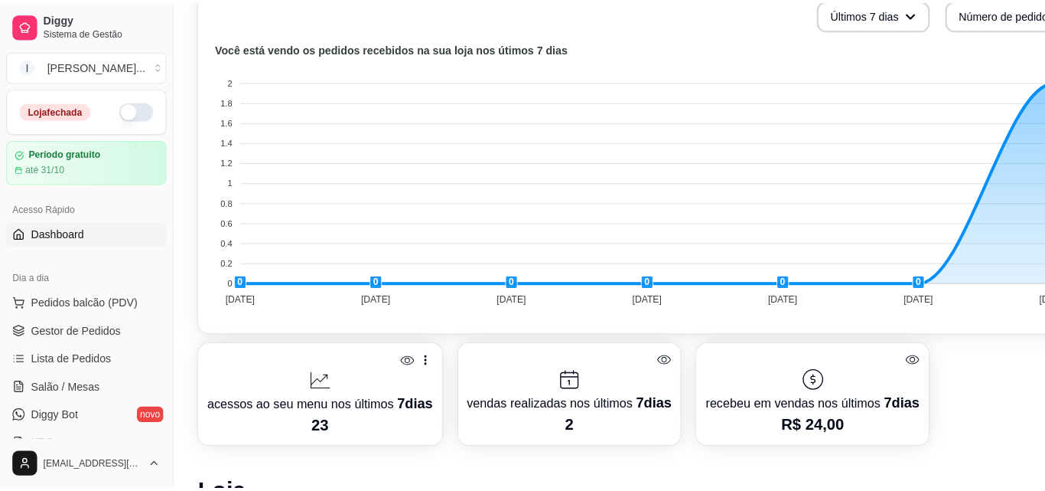
scroll to position [536, 0]
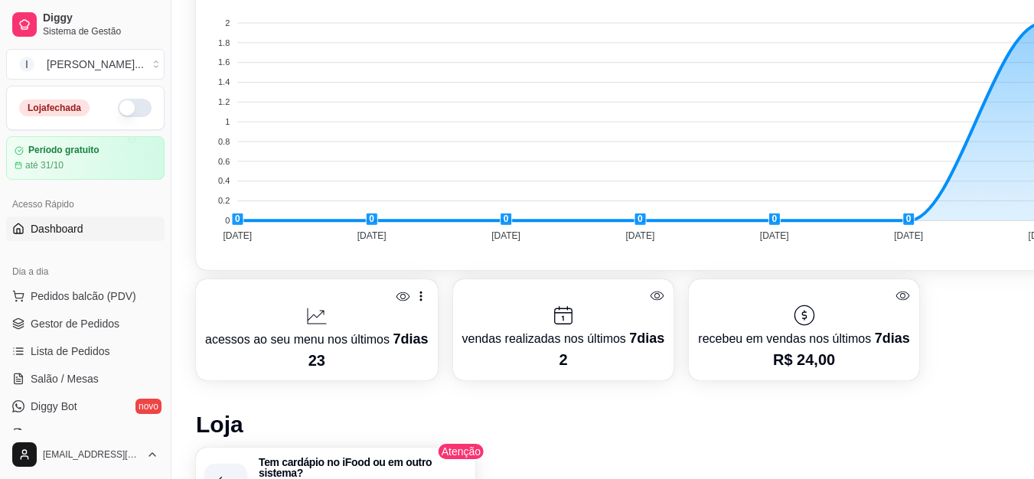
click at [359, 354] on p "23" at bounding box center [316, 360] width 223 height 21
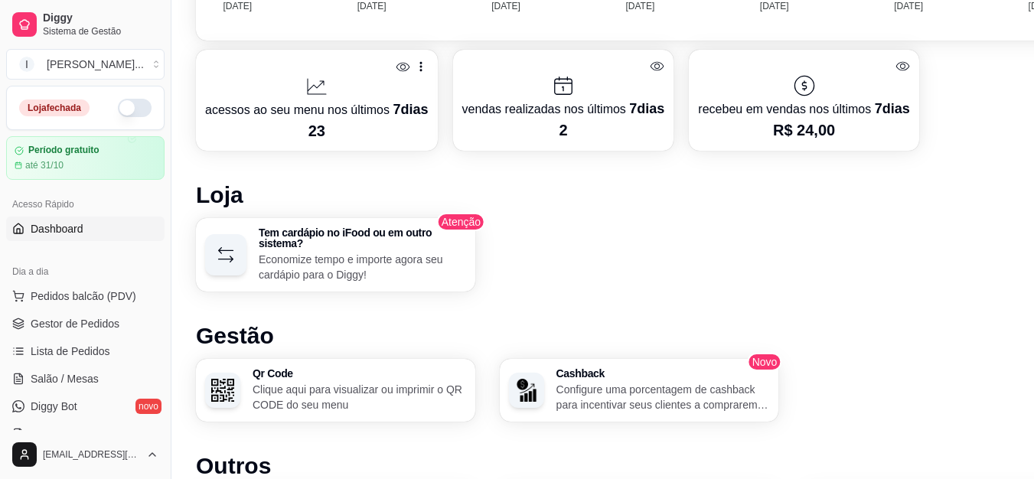
scroll to position [987, 0]
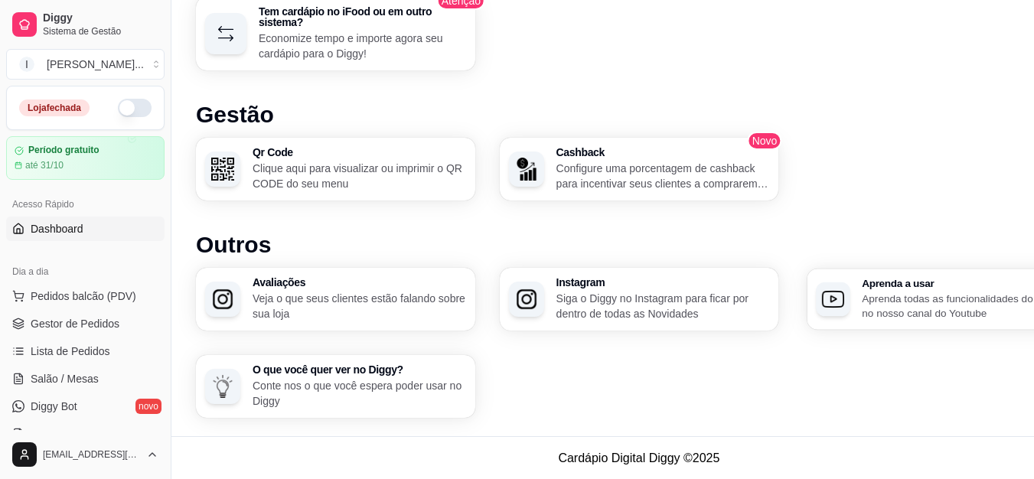
click at [921, 305] on p "Aprenda todas as funcionalidades do Diggy no nosso canal do Youtube" at bounding box center [965, 306] width 207 height 30
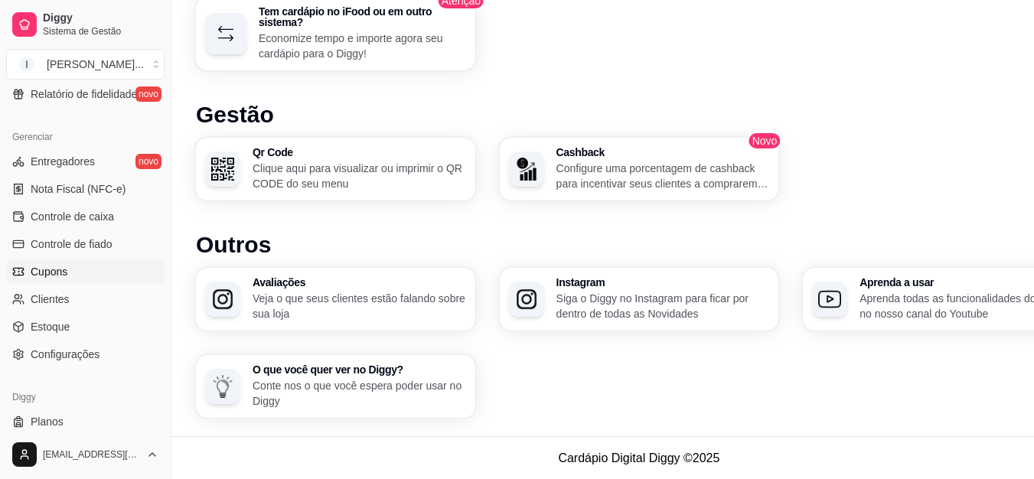
scroll to position [611, 0]
